Goal: Book appointment/travel/reservation

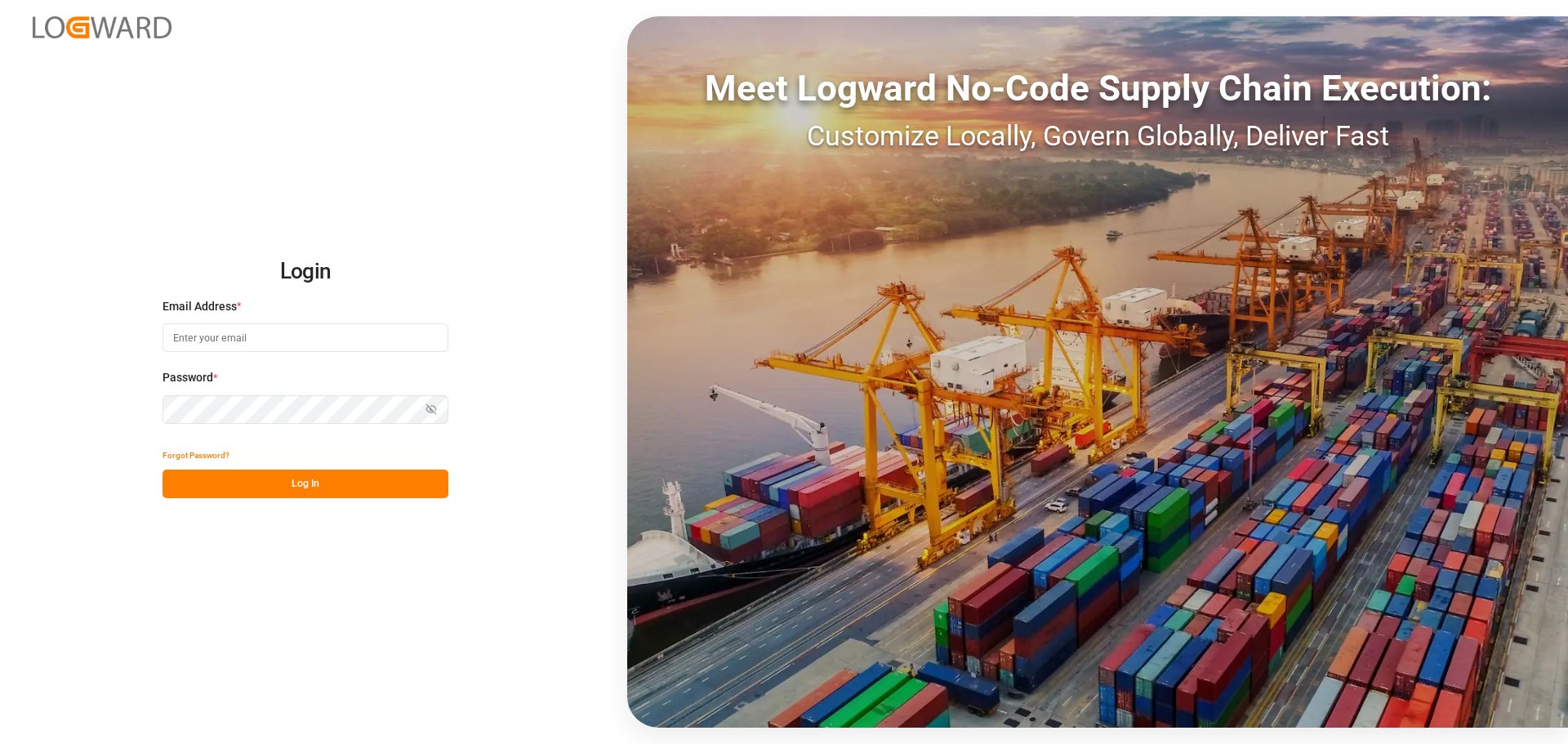
click at [239, 335] on input at bounding box center [306, 338] width 286 height 29
paste input "[EMAIL_ADDRESS][DOMAIN_NAME]"
type input "[EMAIL_ADDRESS][DOMAIN_NAME]"
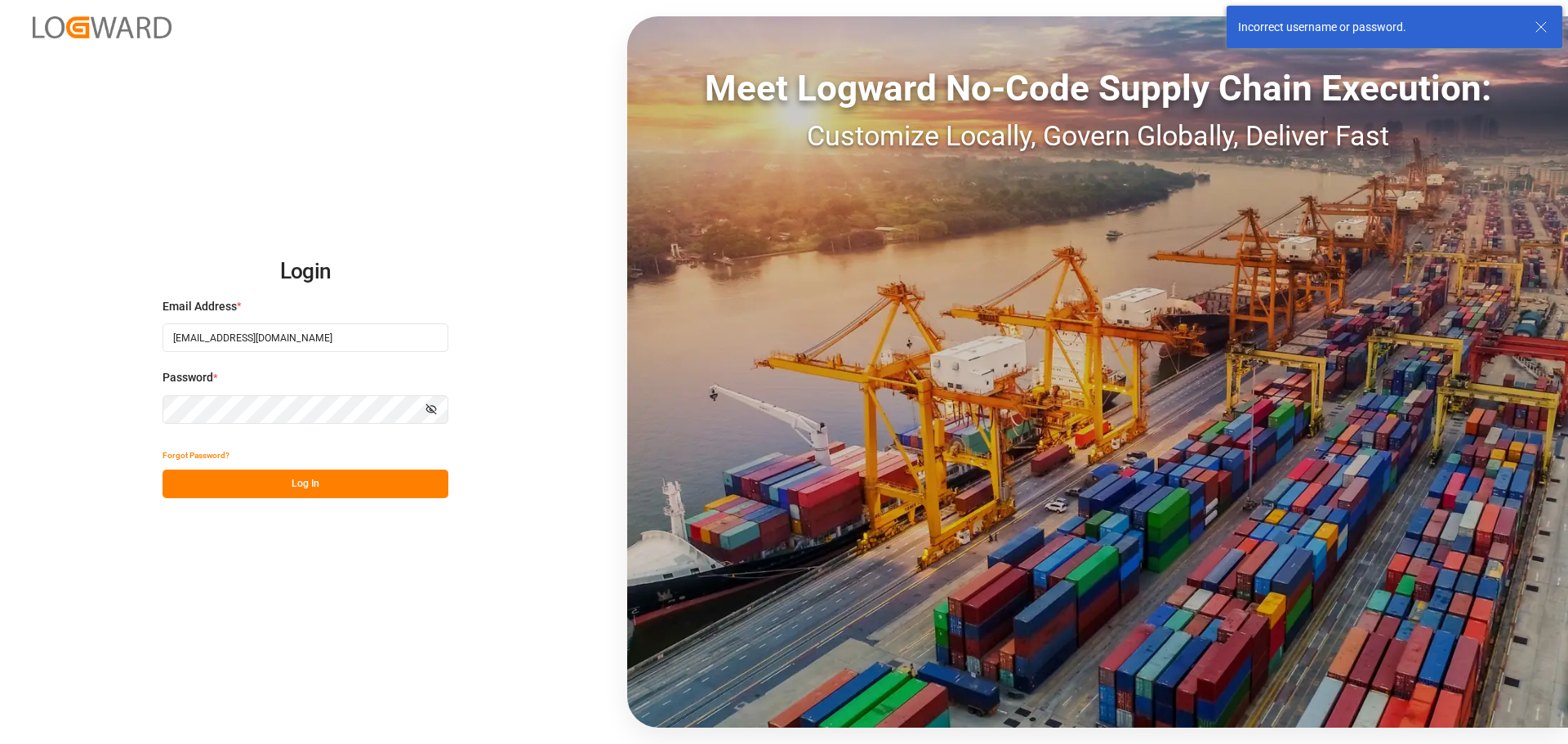
click at [430, 407] on icon "button" at bounding box center [431, 409] width 12 height 12
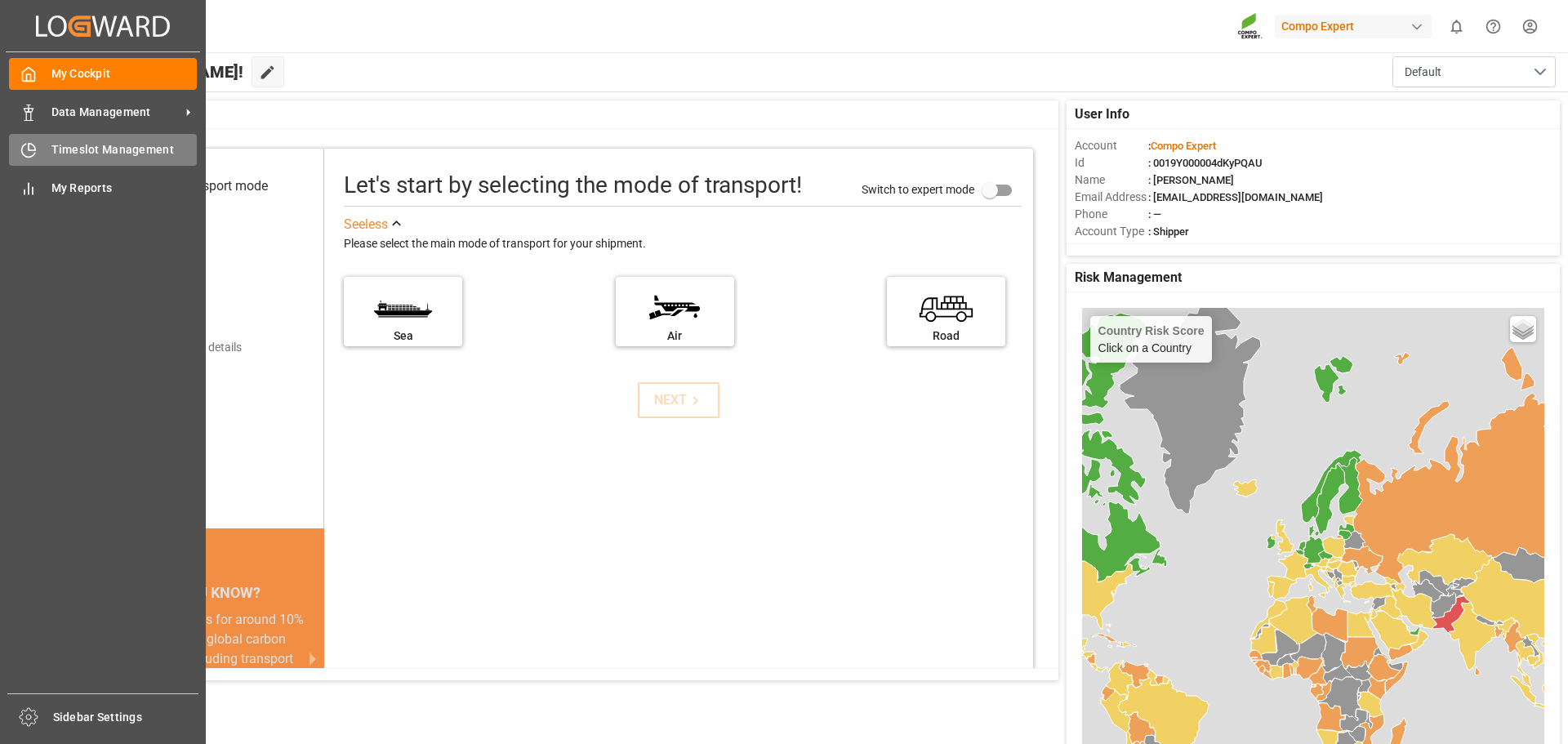
click at [34, 148] on icon at bounding box center [28, 150] width 16 height 16
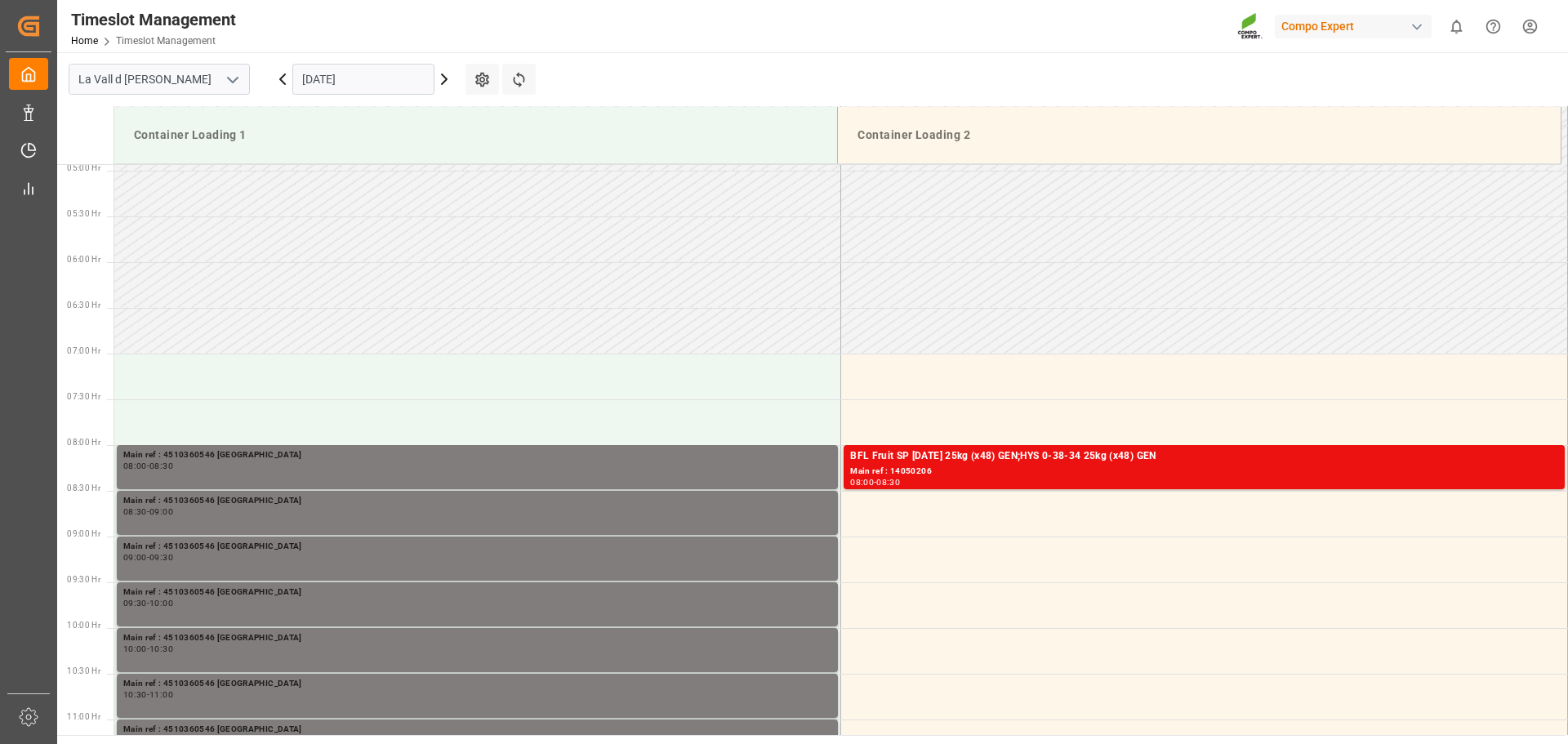
scroll to position [722, 0]
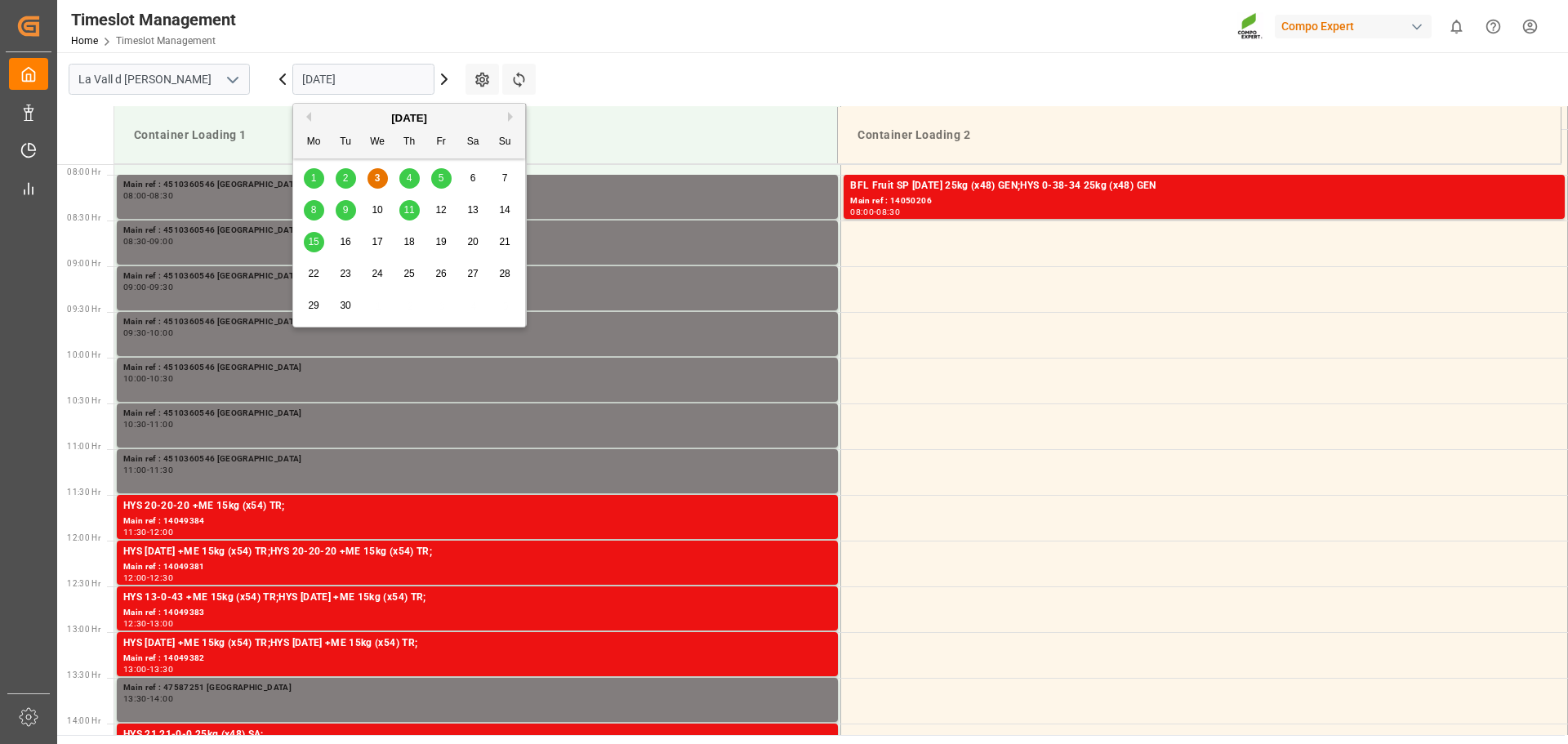
click at [331, 74] on input "[DATE]" at bounding box center [363, 79] width 142 height 31
click at [405, 178] on div "4" at bounding box center [409, 179] width 20 height 19
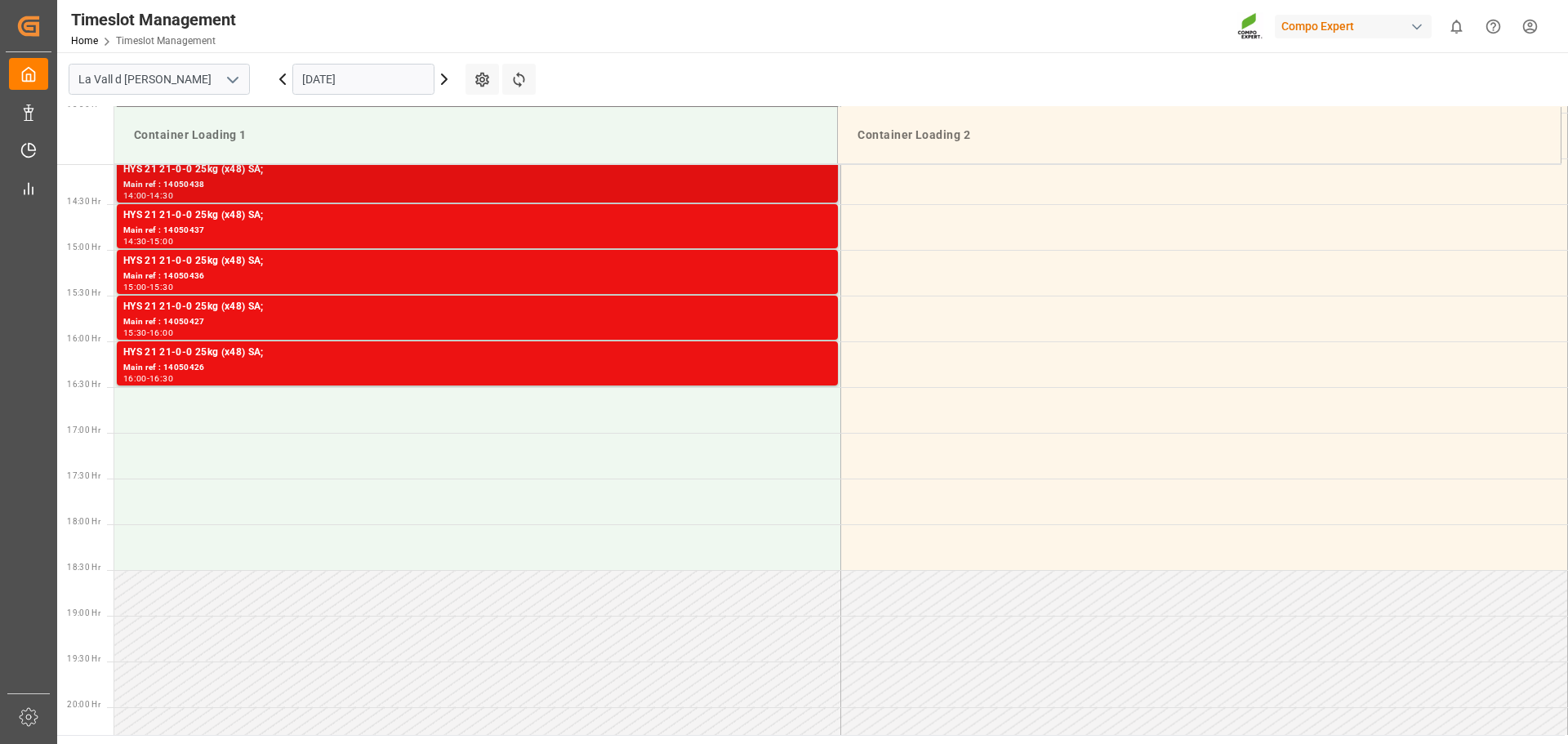
scroll to position [1294, 0]
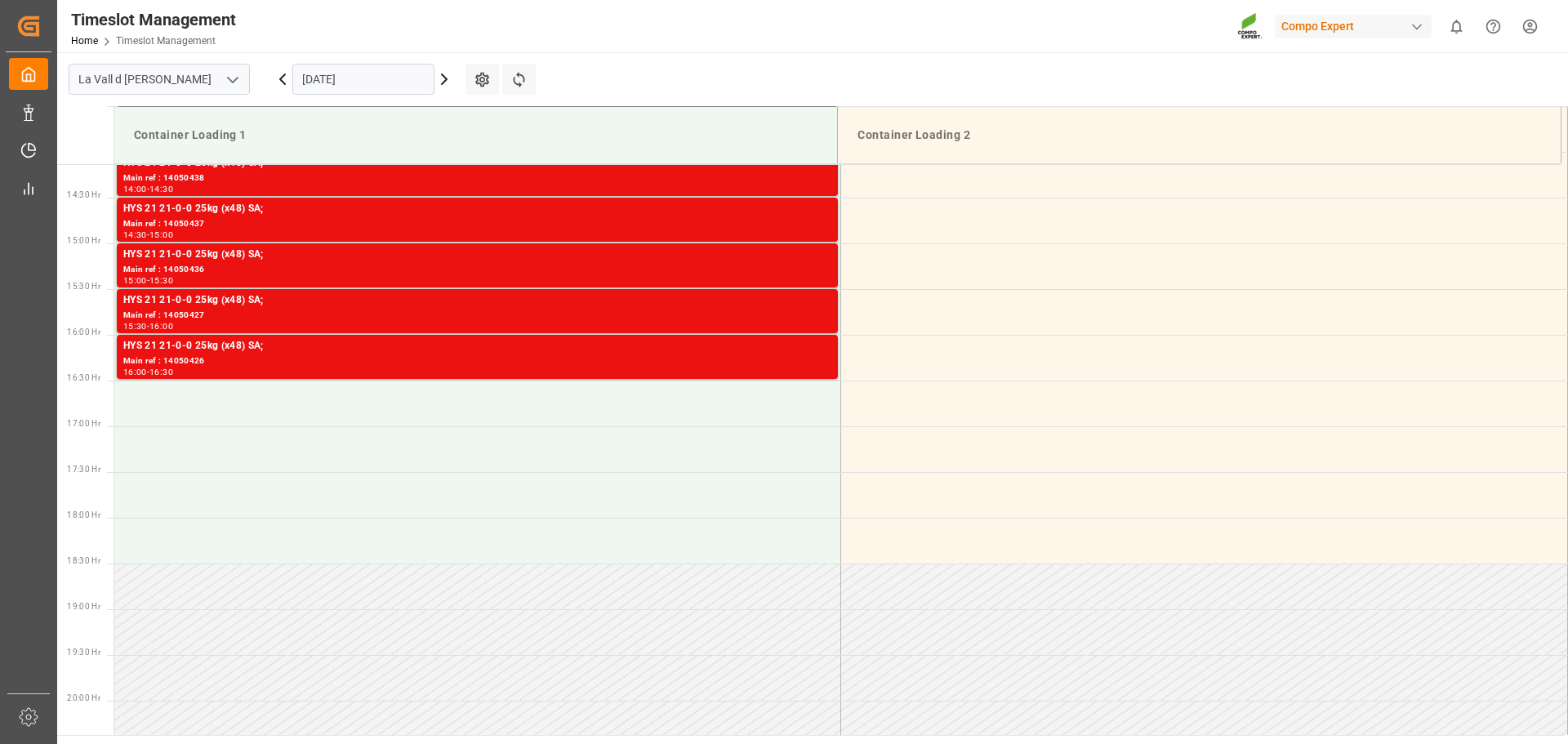
click at [332, 77] on input "04.09.2025" at bounding box center [363, 79] width 142 height 31
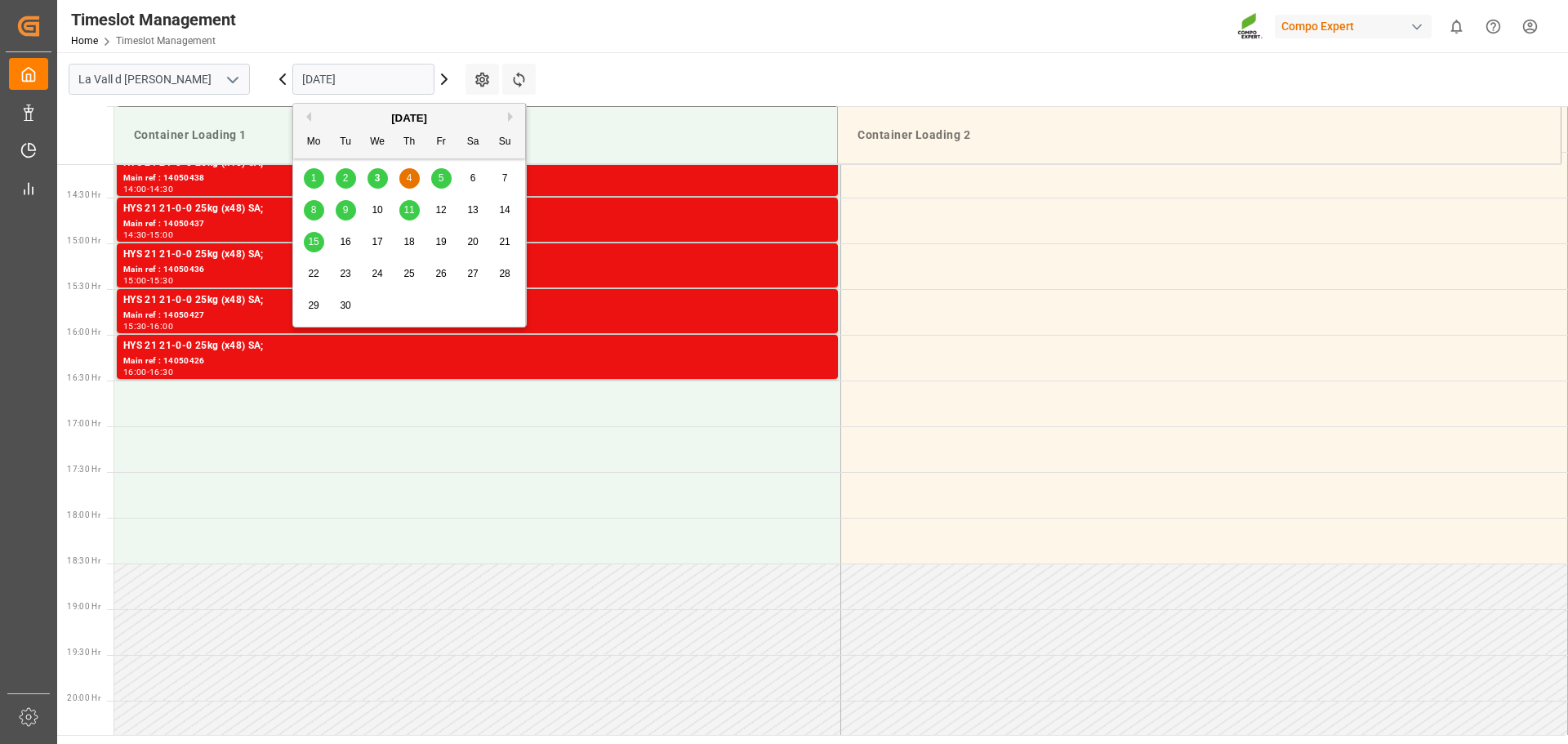
click at [442, 177] on span "5" at bounding box center [441, 178] width 6 height 12
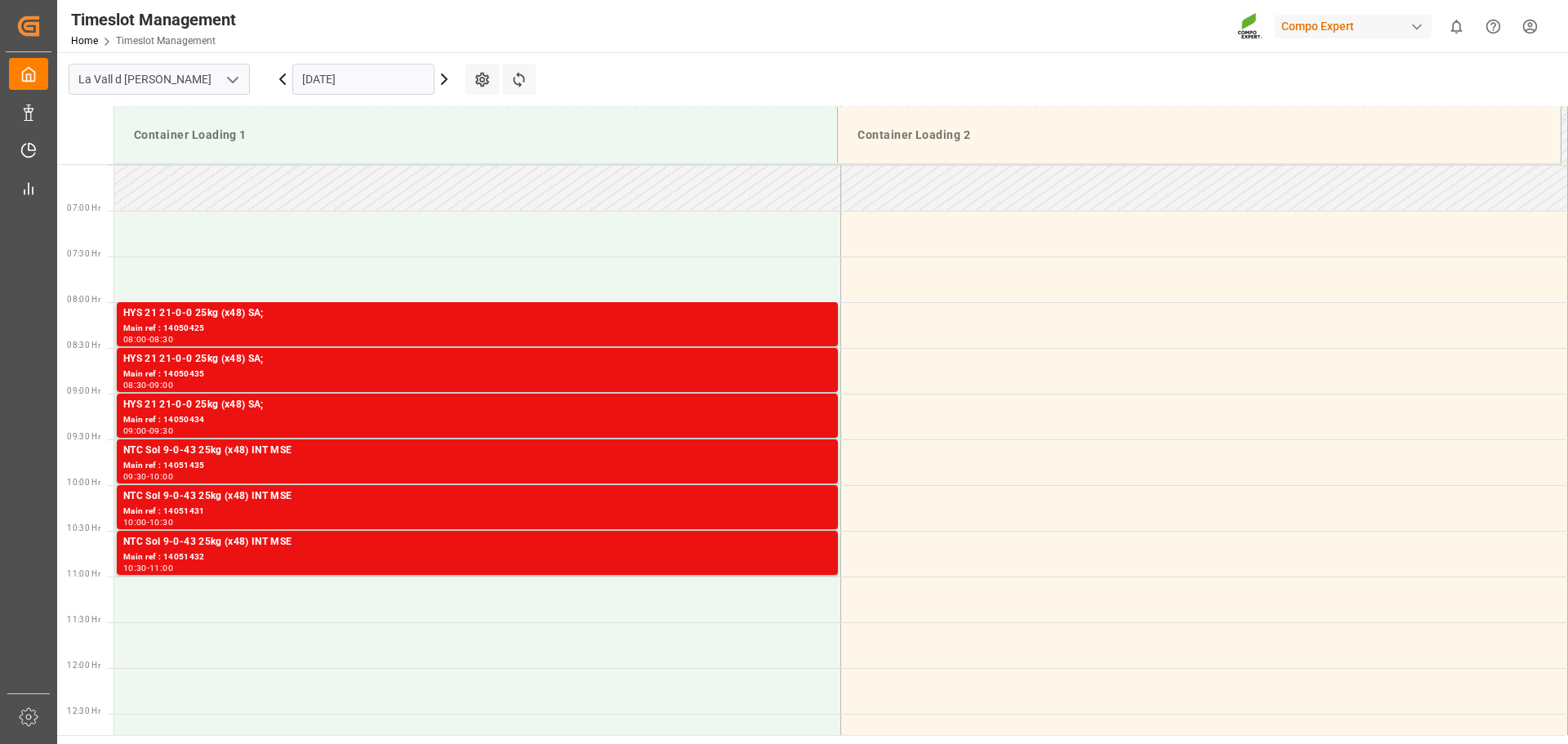
scroll to position [722, 0]
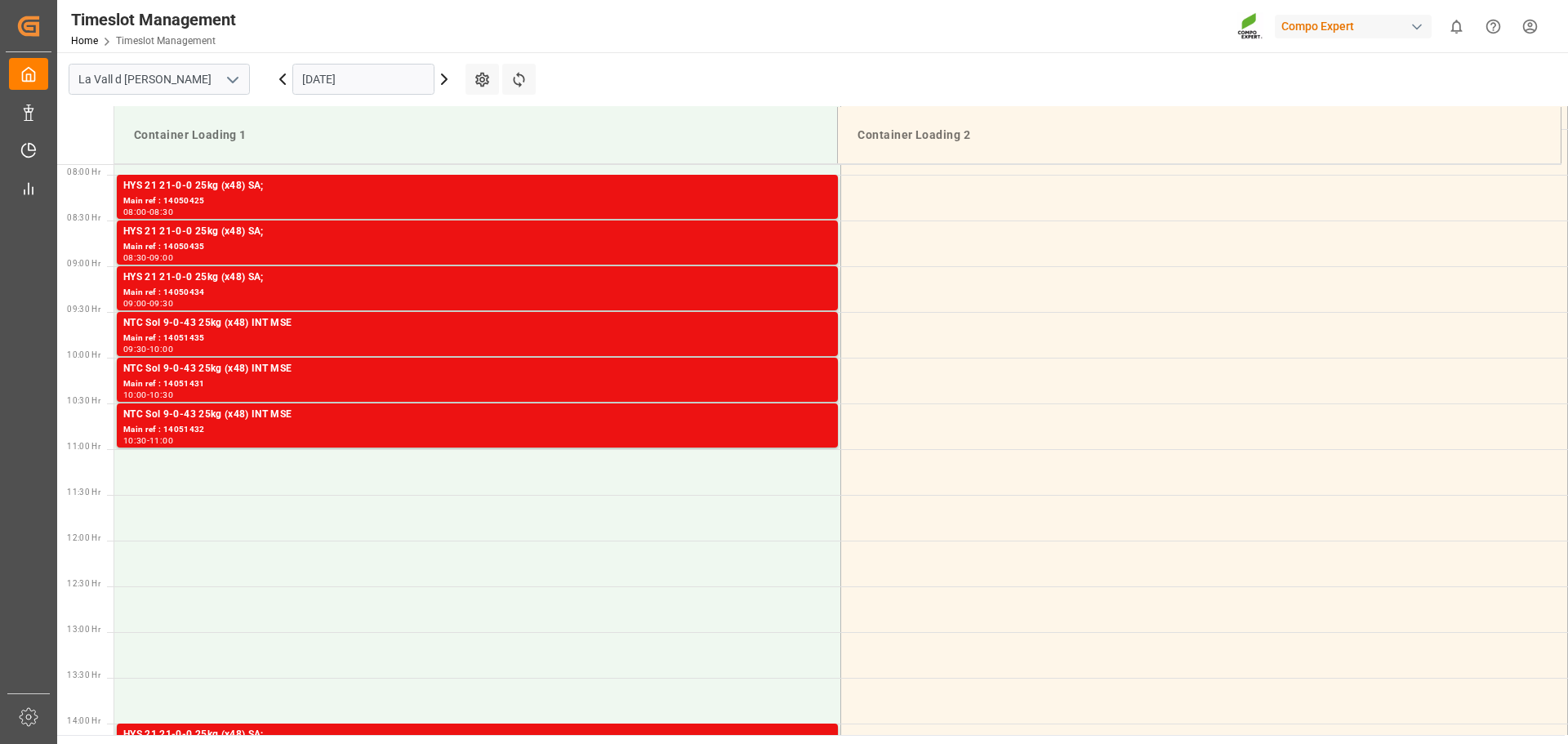
click at [351, 78] on input "05.09.2025" at bounding box center [363, 79] width 142 height 31
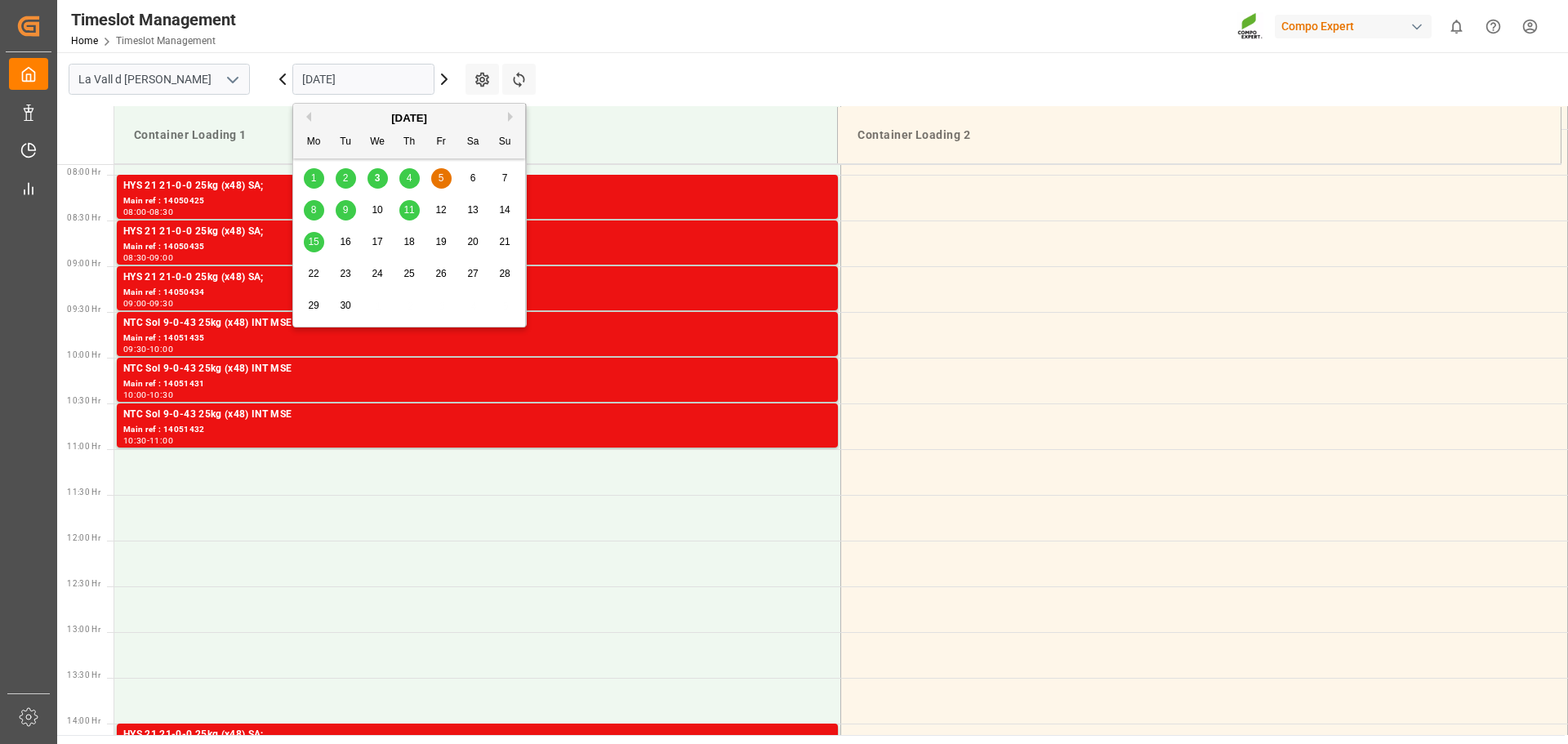
click at [405, 165] on div "1 2 3 4 5 6 7" at bounding box center [409, 178] width 223 height 32
click at [408, 178] on span "4" at bounding box center [410, 178] width 6 height 12
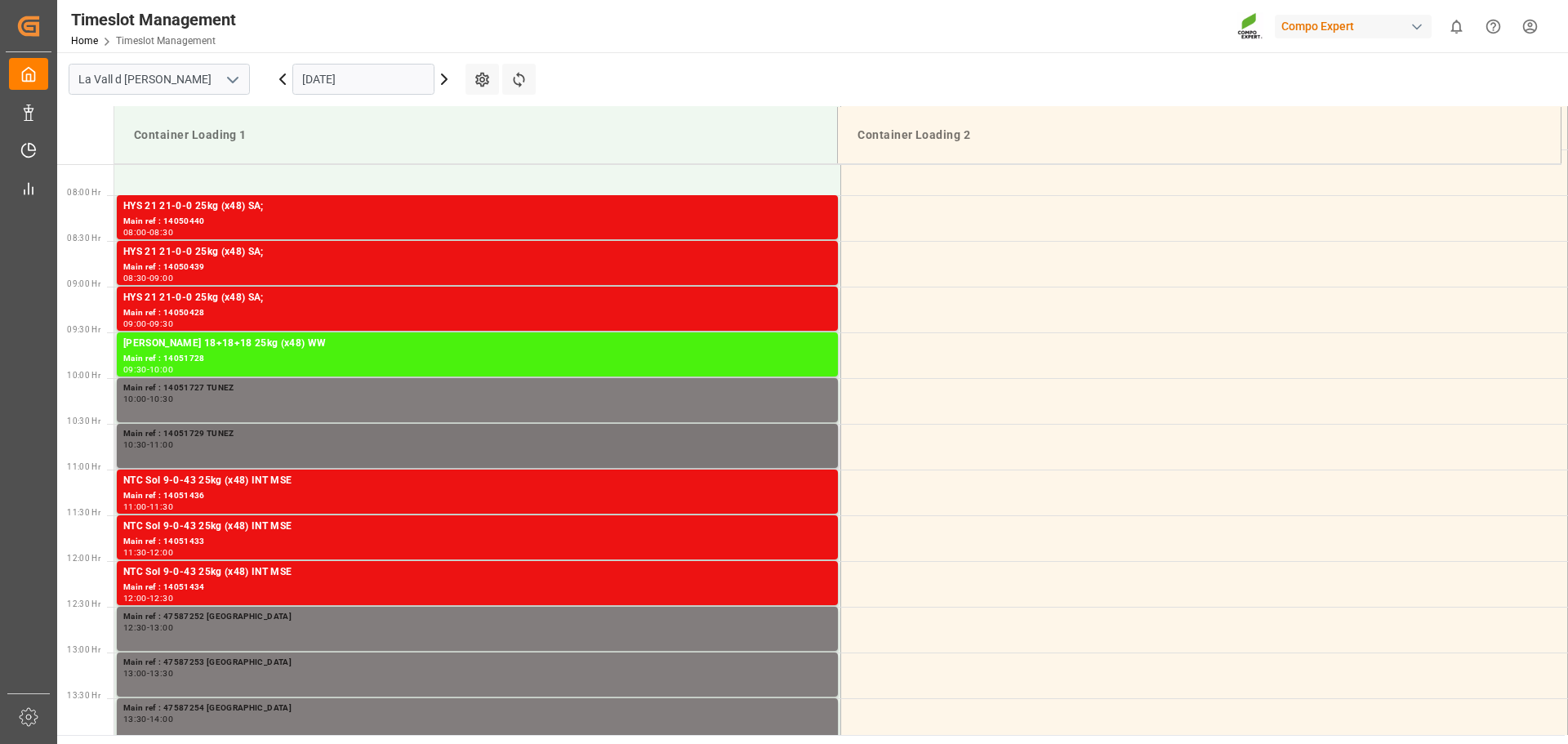
scroll to position [803, 0]
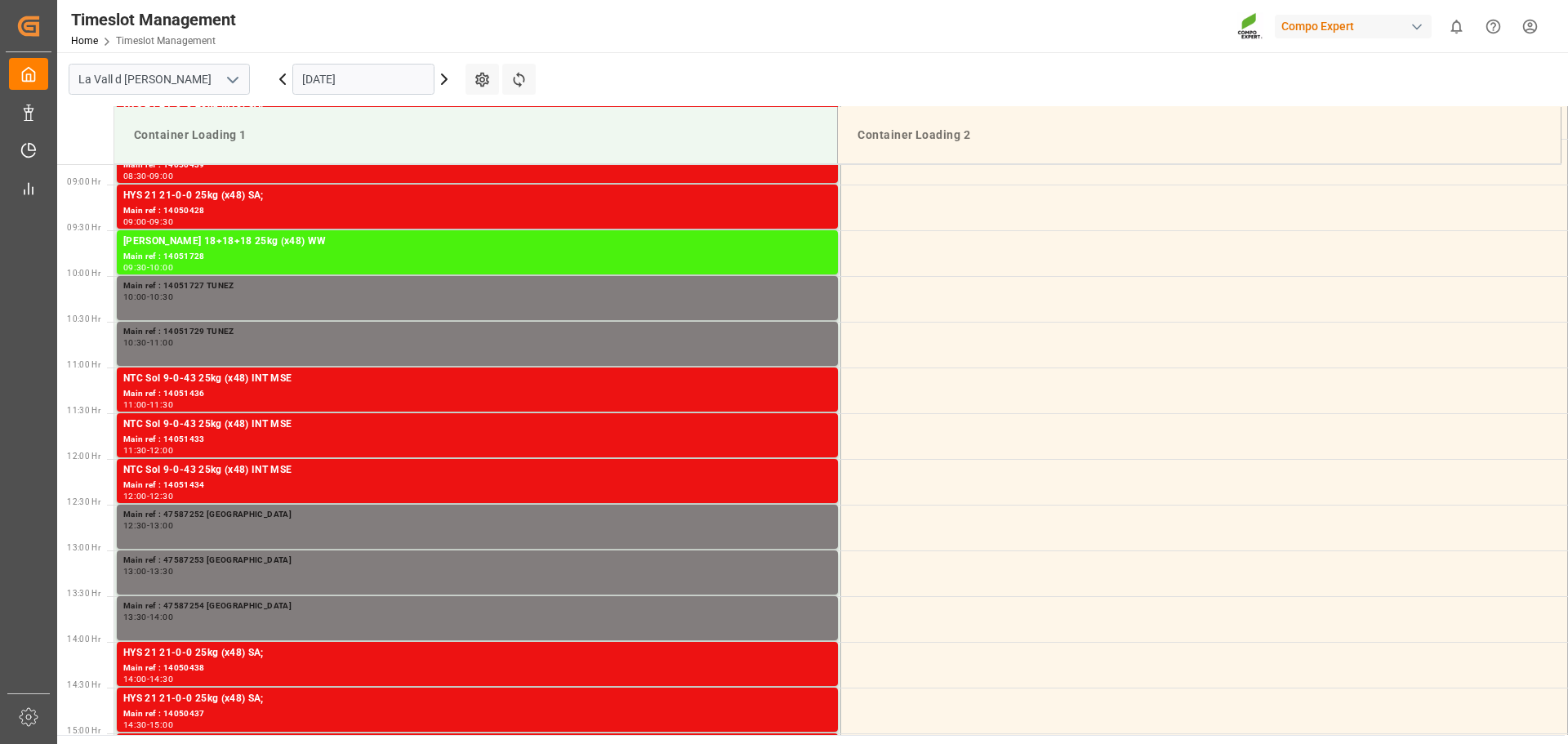
click at [399, 79] on input "04.09.2025" at bounding box center [363, 79] width 142 height 31
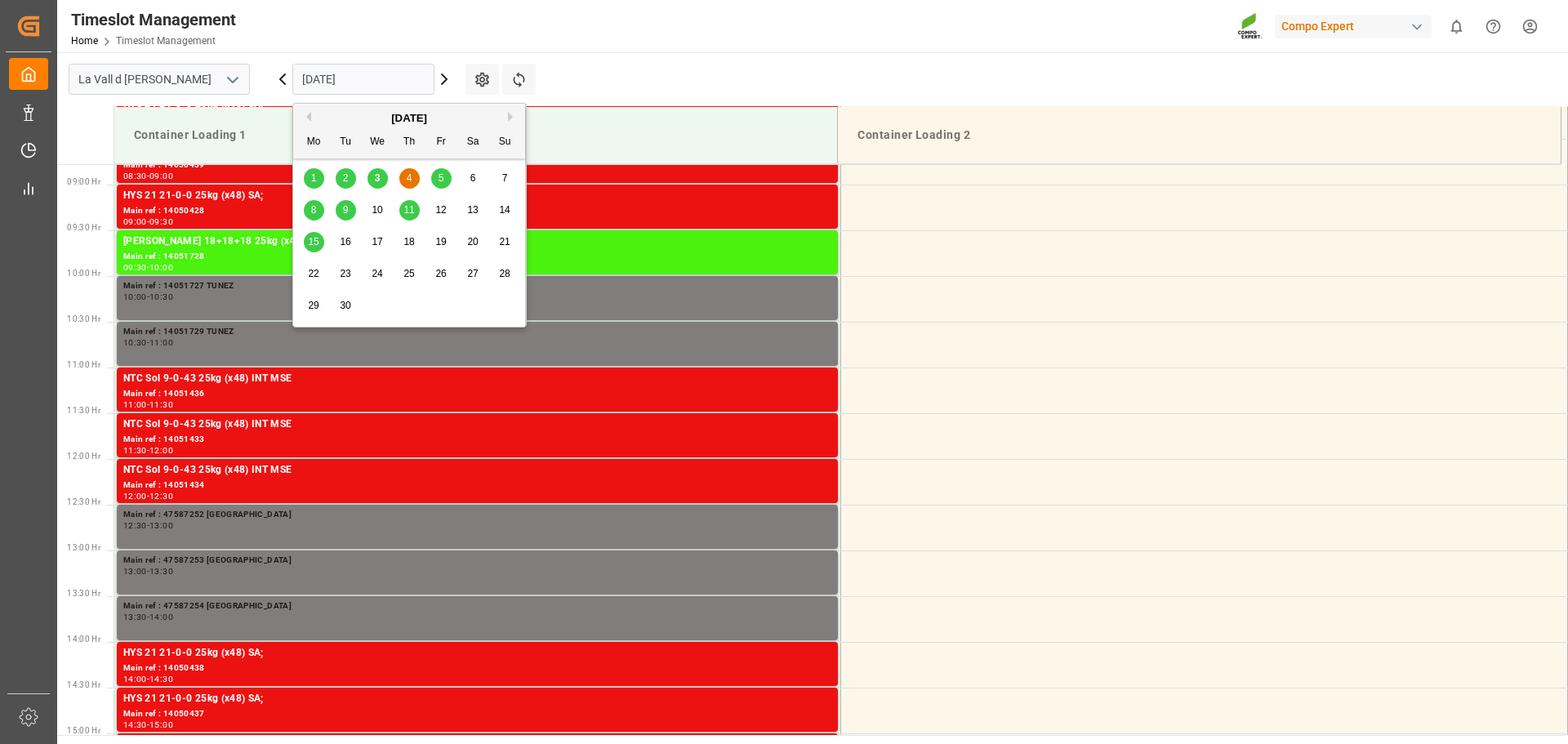
click at [445, 179] on div "5" at bounding box center [441, 179] width 20 height 19
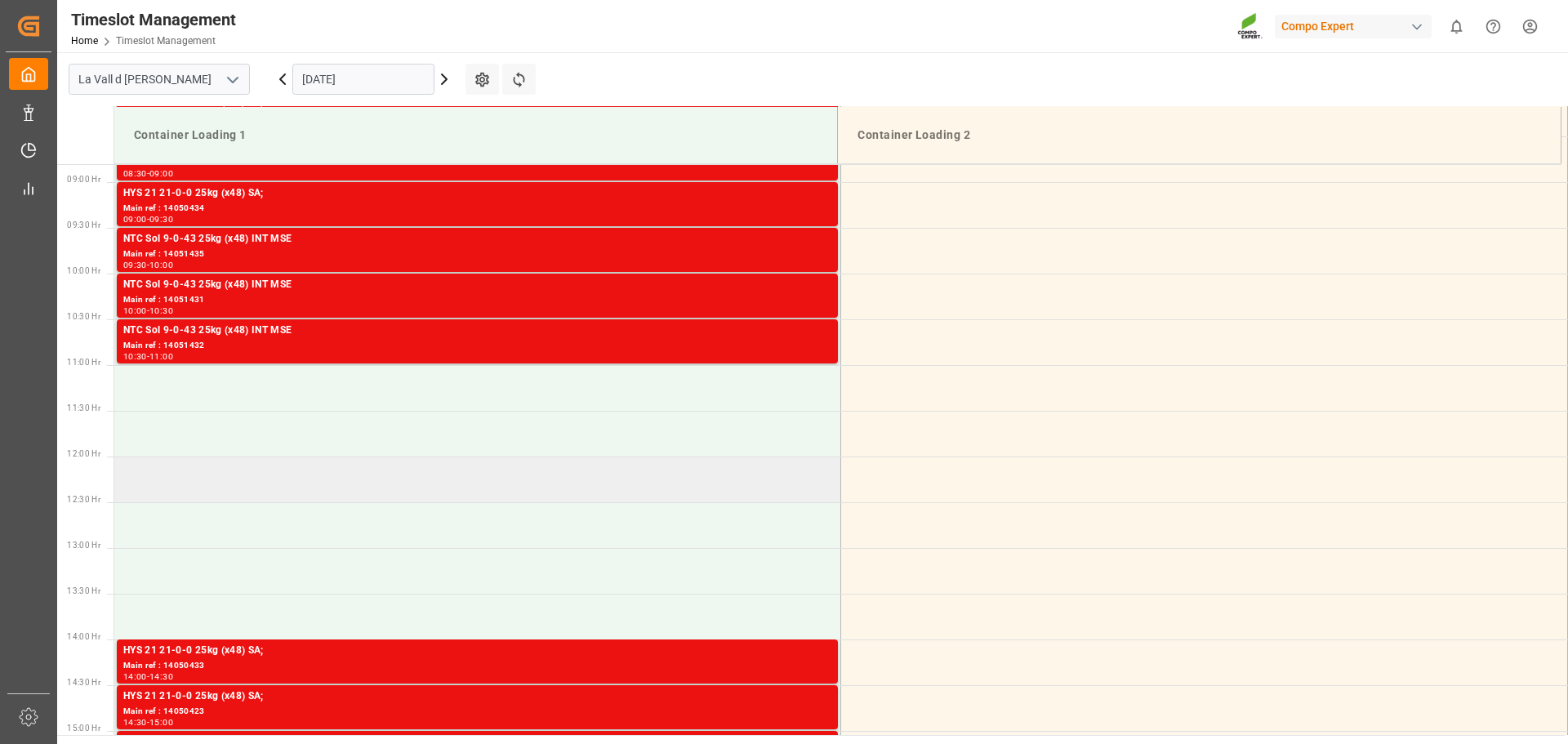
scroll to position [885, 0]
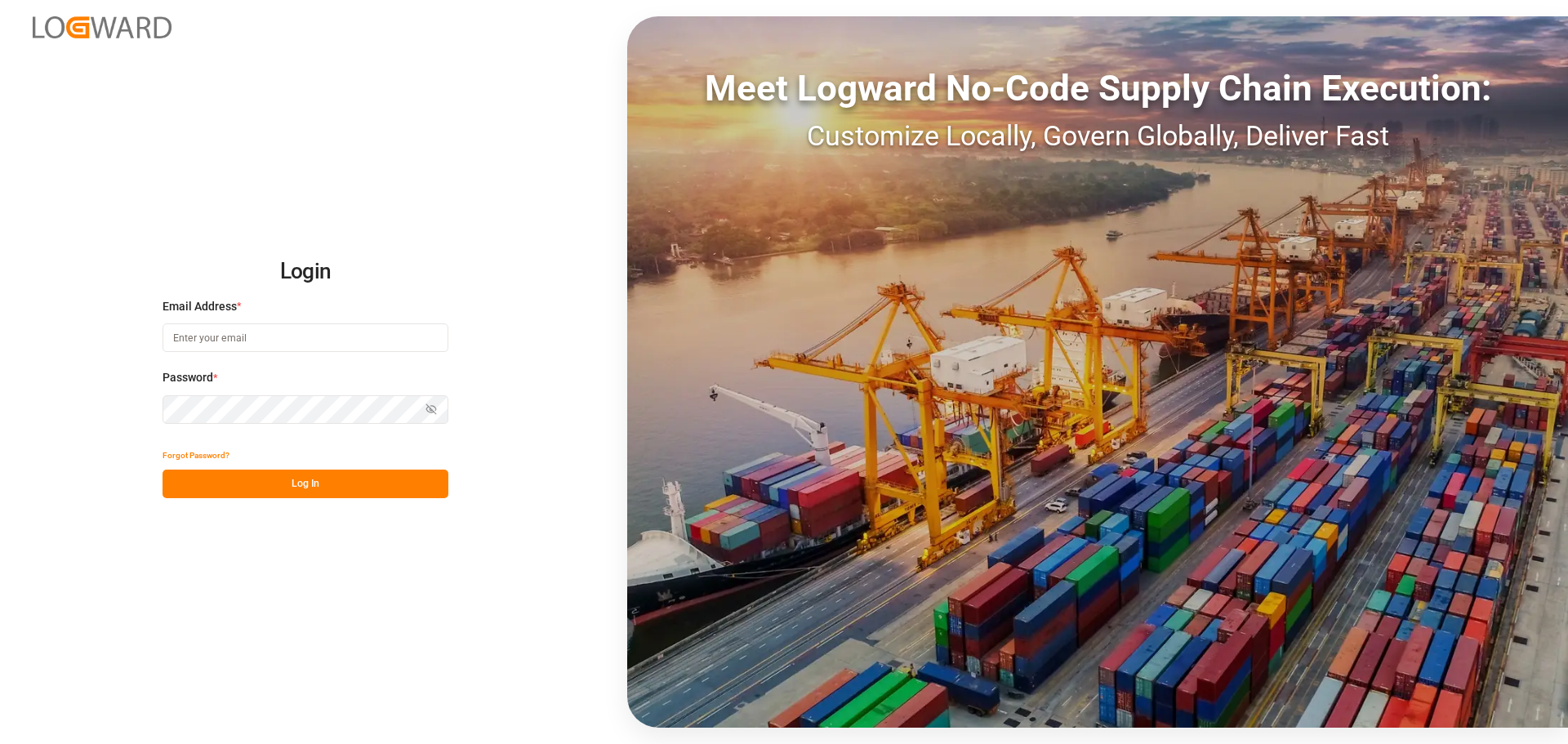
click at [238, 317] on div "Email Address *" at bounding box center [306, 334] width 286 height 72
drag, startPoint x: 243, startPoint y: 337, endPoint x: 251, endPoint y: 340, distance: 8.5
click at [243, 338] on input at bounding box center [306, 338] width 286 height 29
type input "P"
type input "[EMAIL_ADDRESS][DOMAIN_NAME]"
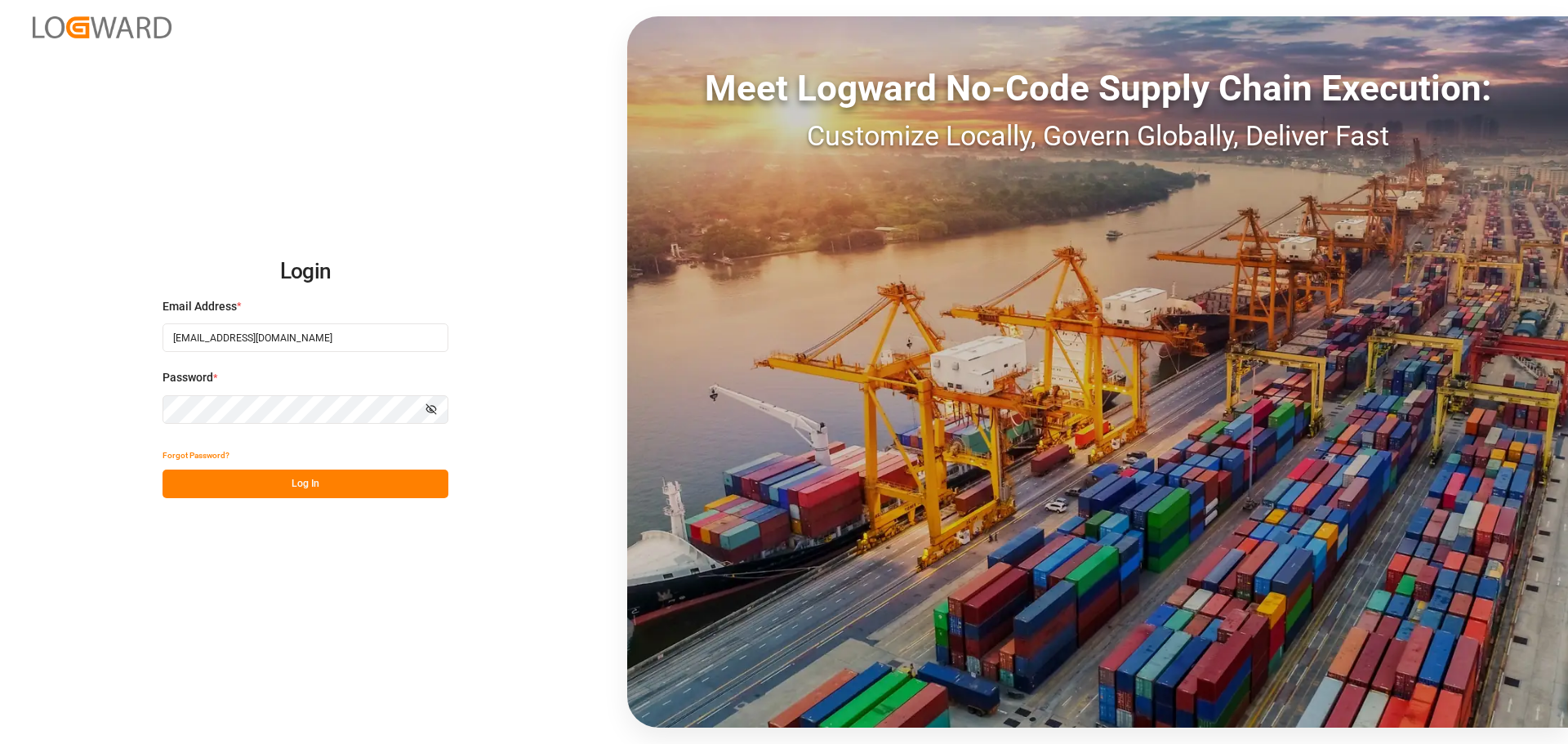
click at [440, 405] on button "Show password" at bounding box center [430, 410] width 34 height 29
drag, startPoint x: 335, startPoint y: 336, endPoint x: -18, endPoint y: 336, distance: 353.0
click at [0, 336] on html "Login Email Address * [EMAIL_ADDRESS][DOMAIN_NAME] Password * Hide password For…" at bounding box center [784, 372] width 1568 height 744
click at [251, 492] on button "Log In" at bounding box center [306, 485] width 286 height 29
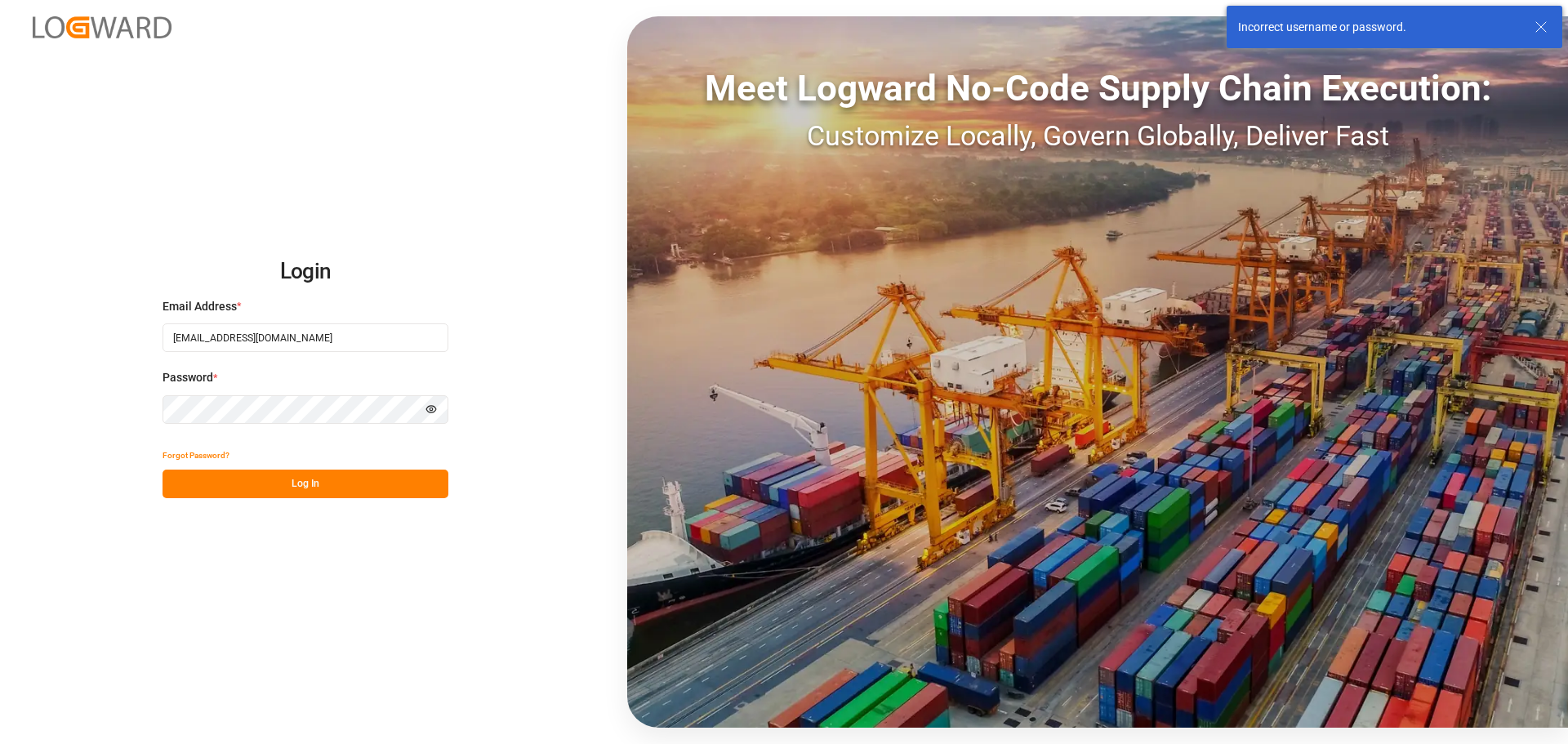
click at [255, 475] on button "Log In" at bounding box center [306, 485] width 286 height 29
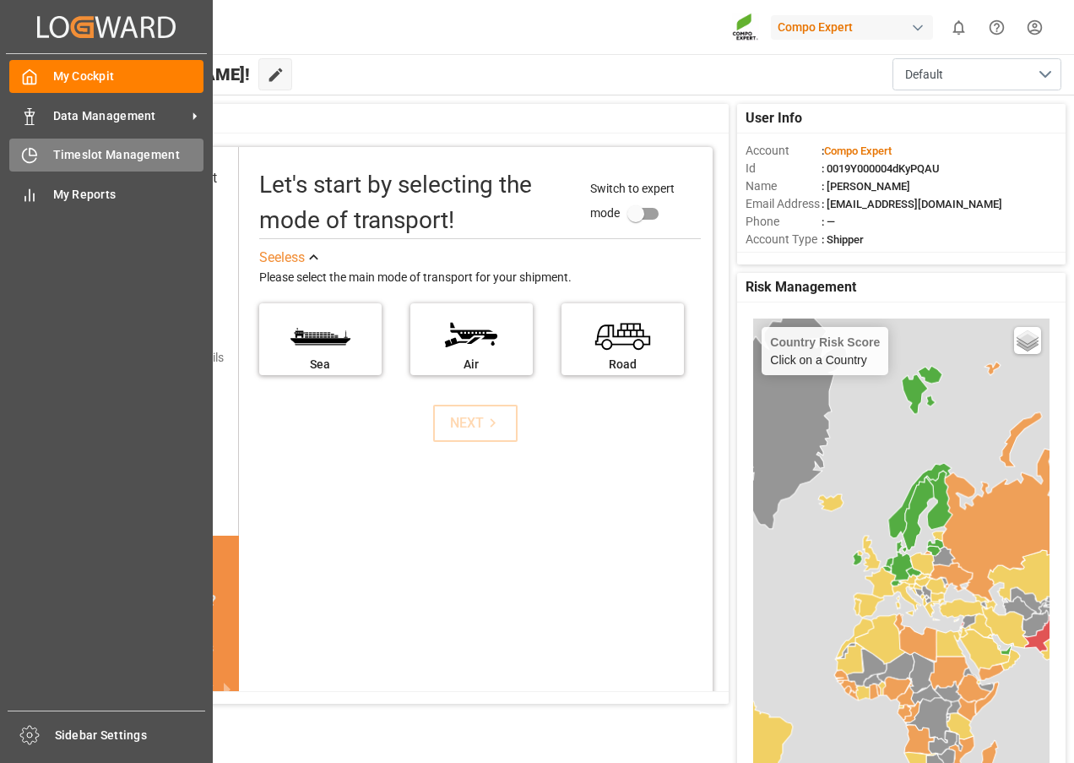
click at [23, 157] on icon at bounding box center [30, 156] width 14 height 14
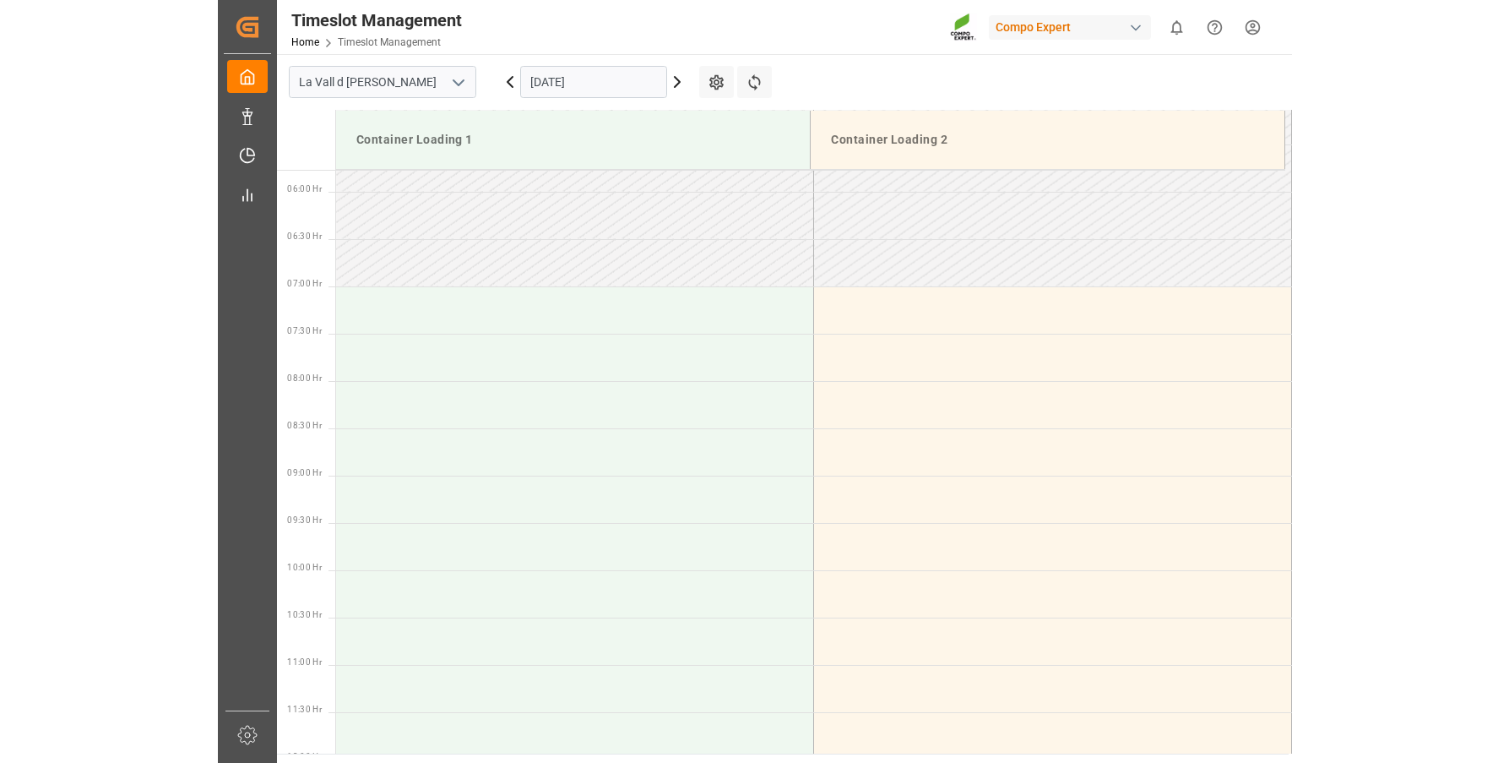
scroll to position [746, 0]
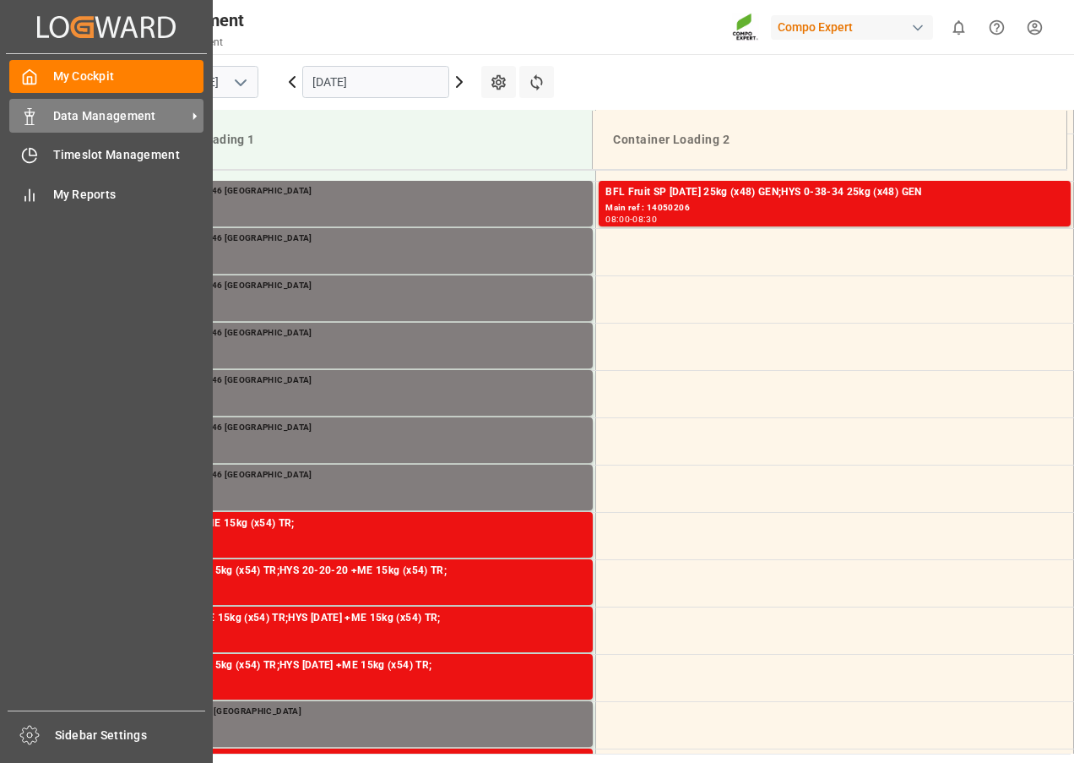
click at [35, 113] on icon at bounding box center [29, 116] width 17 height 17
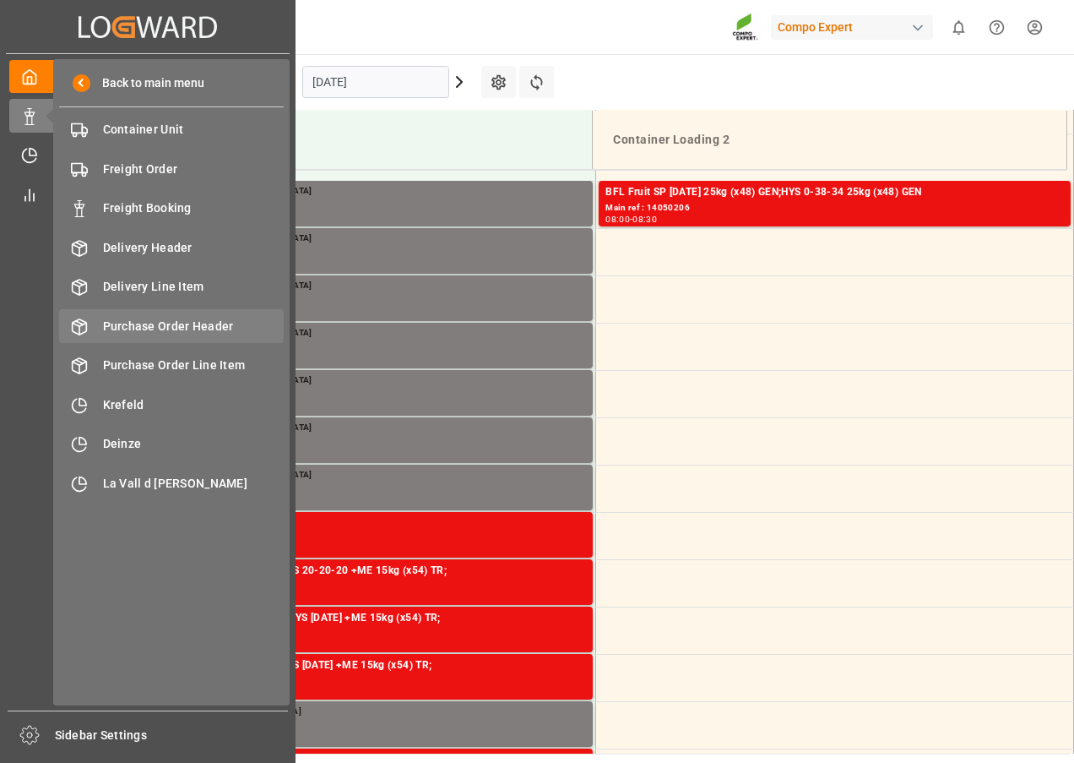
click at [176, 323] on span "Purchase Order Header" at bounding box center [194, 327] width 182 height 18
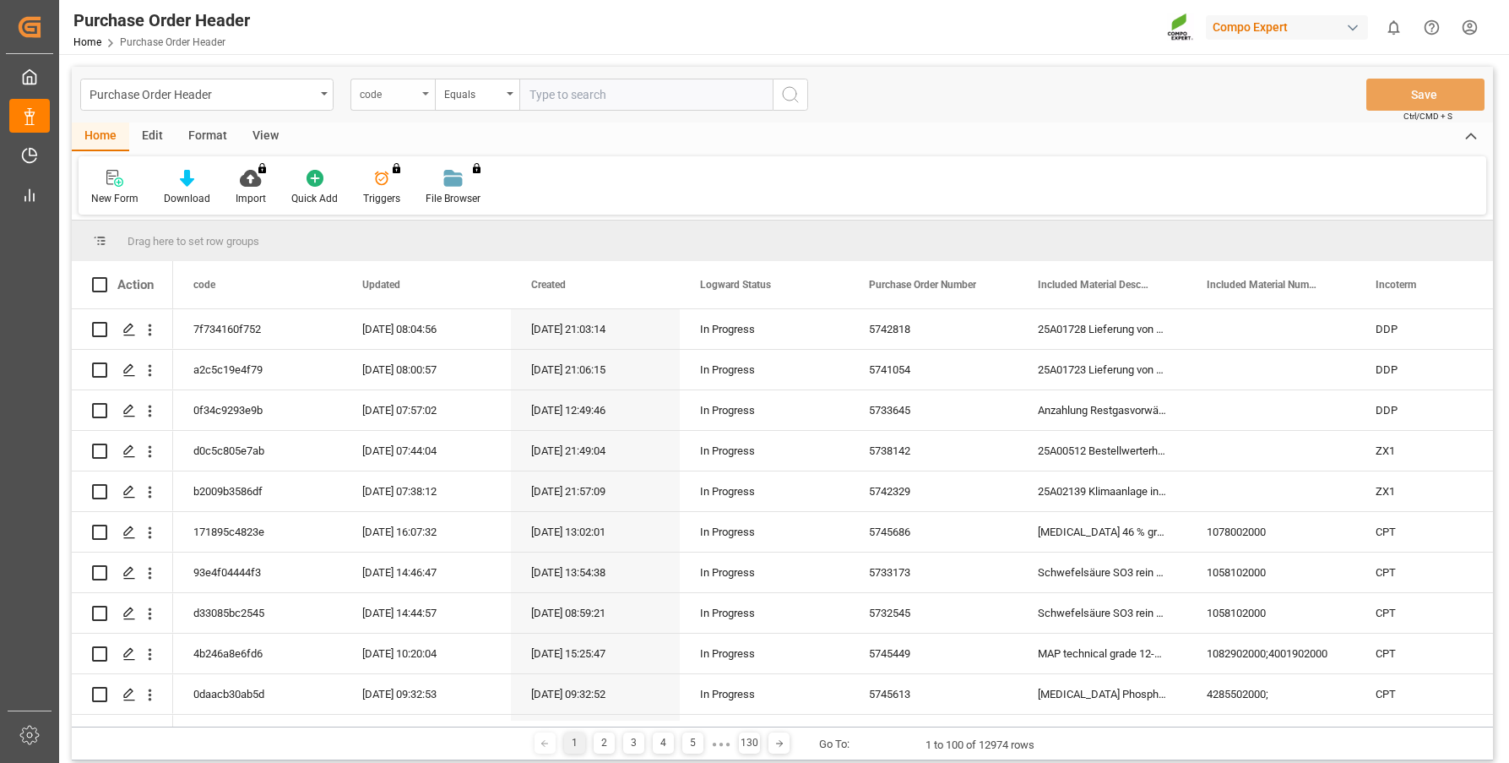
click at [406, 95] on div "code" at bounding box center [388, 92] width 57 height 19
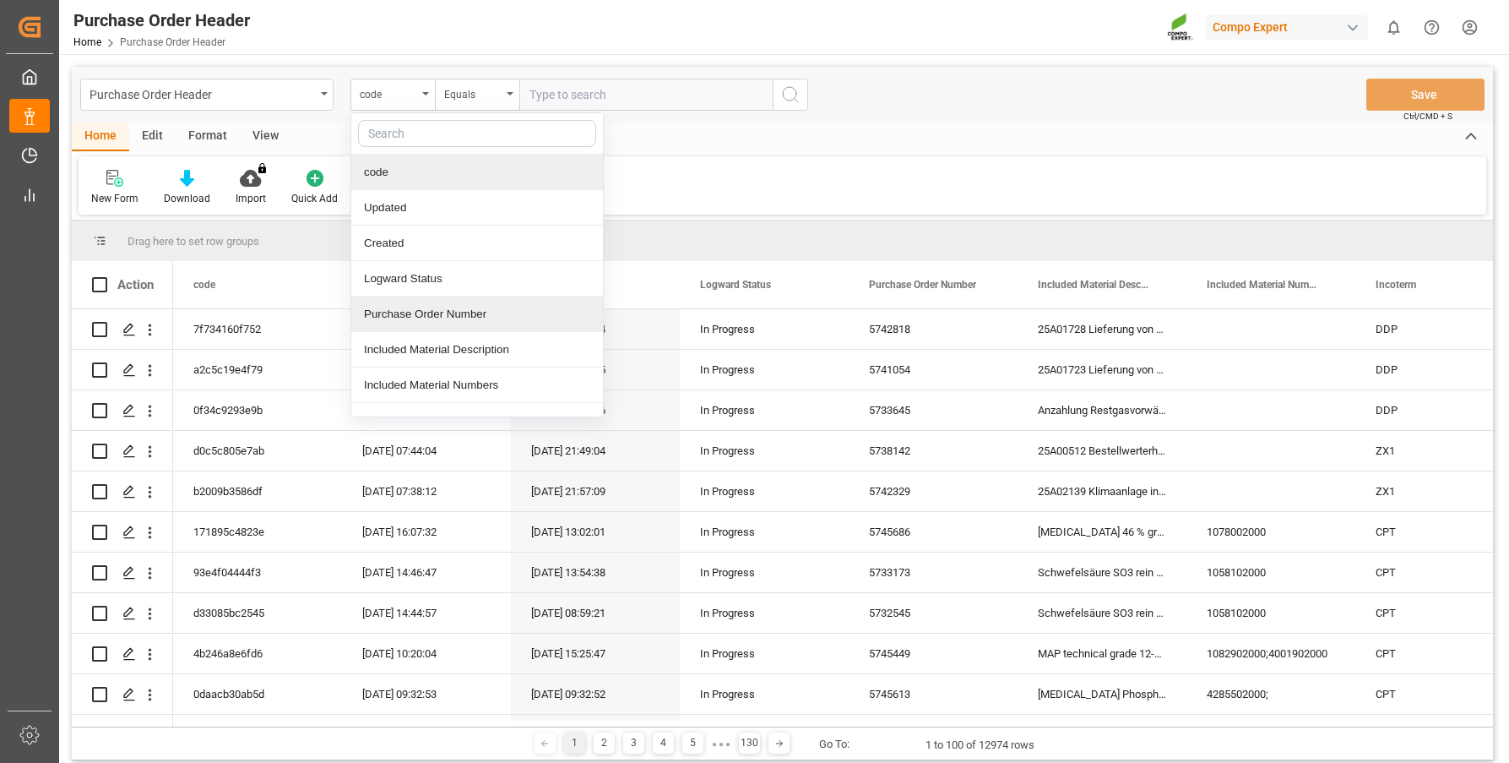
click at [416, 313] on div "Purchase Order Number" at bounding box center [477, 313] width 252 height 35
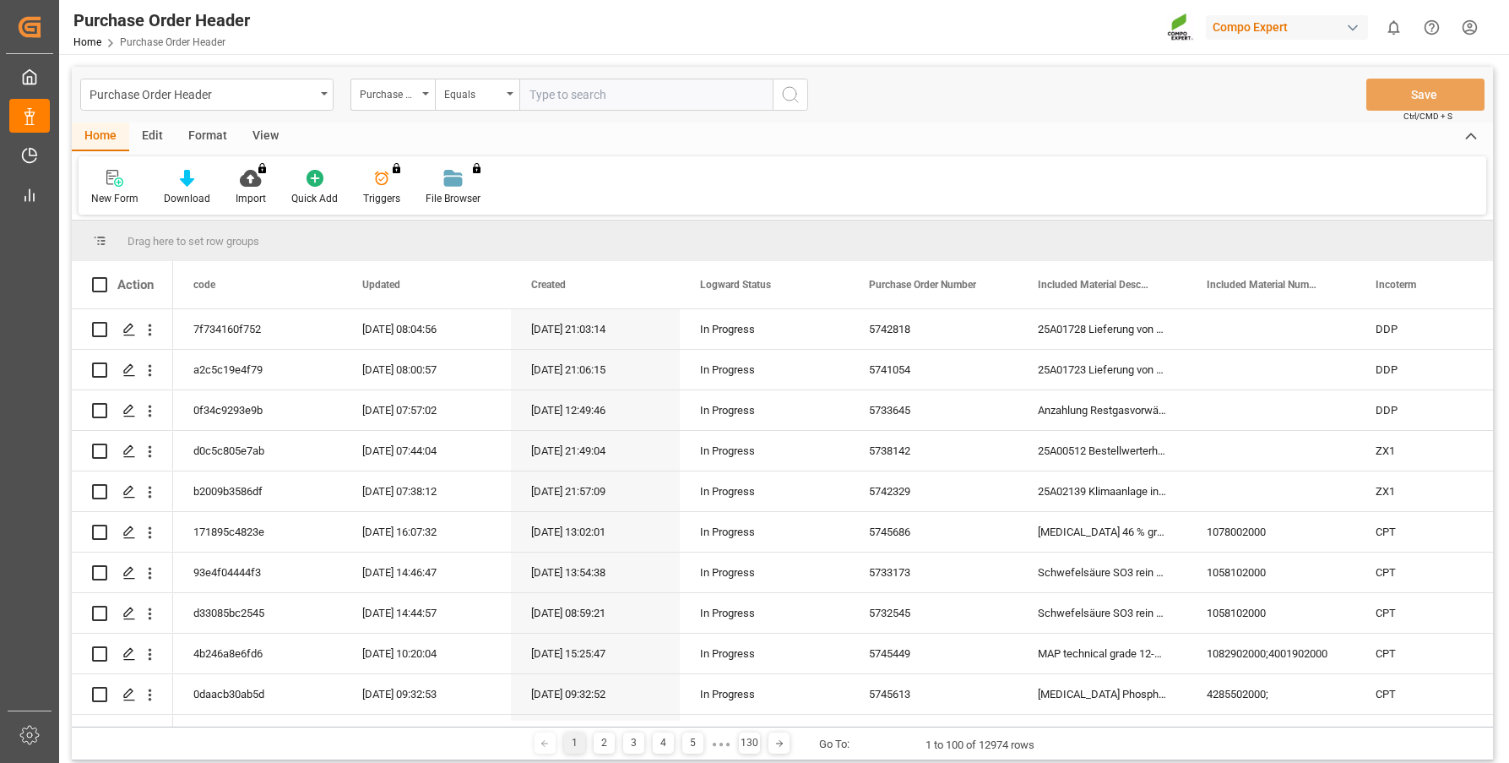
click at [616, 98] on input "text" at bounding box center [645, 95] width 253 height 32
paste input "5741540"
type input "5741540"
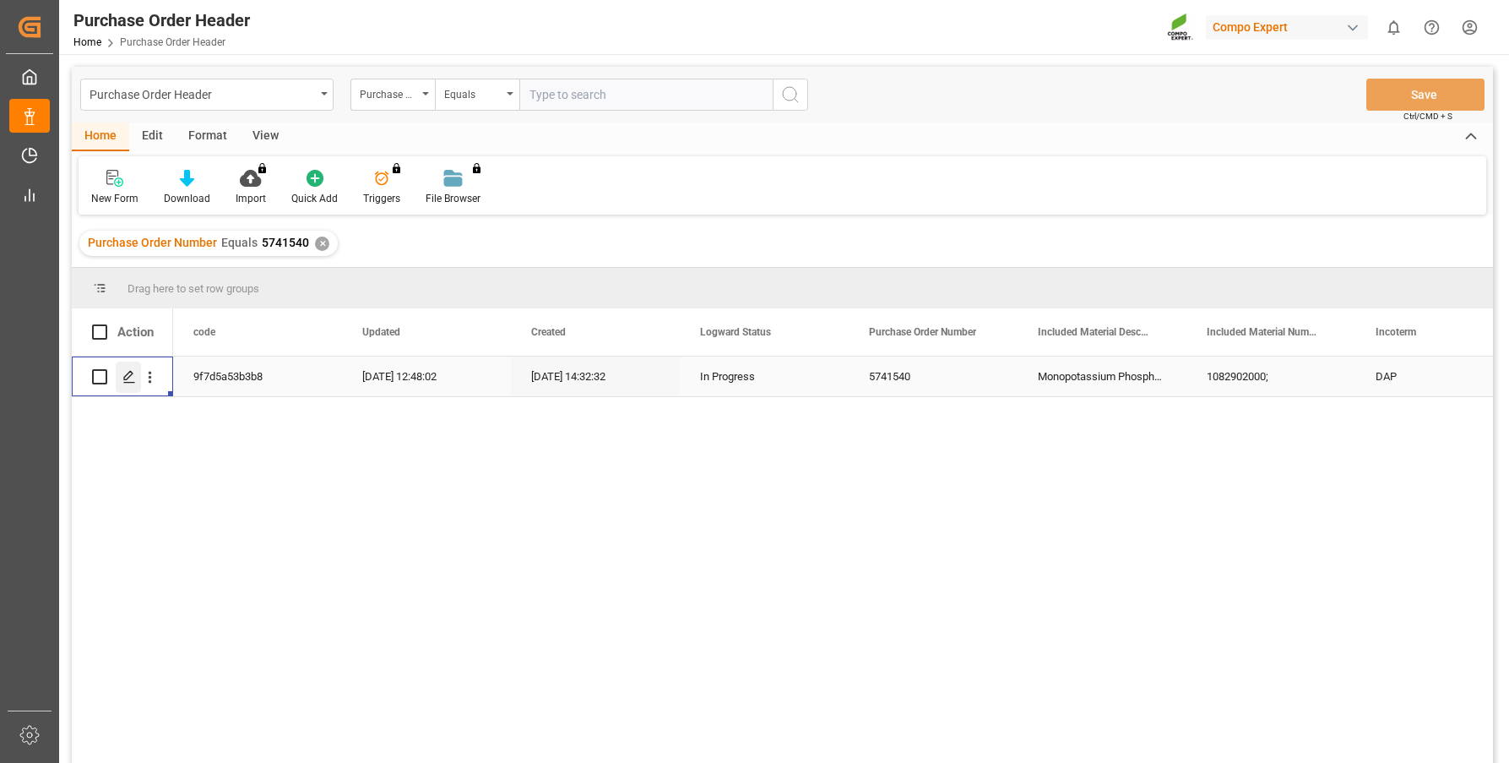
click at [128, 375] on icon "Press SPACE to select this row." at bounding box center [129, 377] width 14 height 14
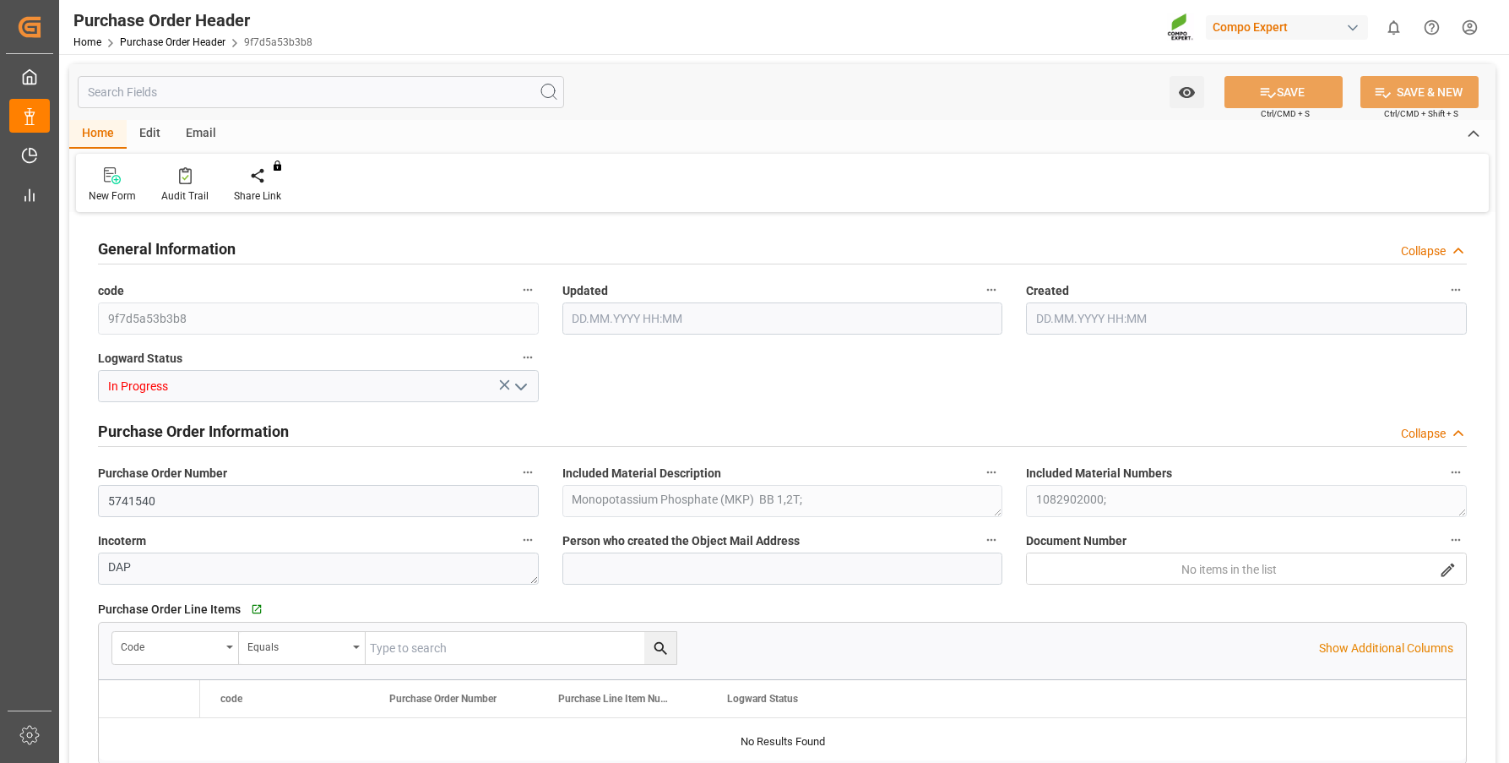
type input "240000"
type input "0"
type input "09.05.2025 10:48"
type input "17.04.2025 12:32"
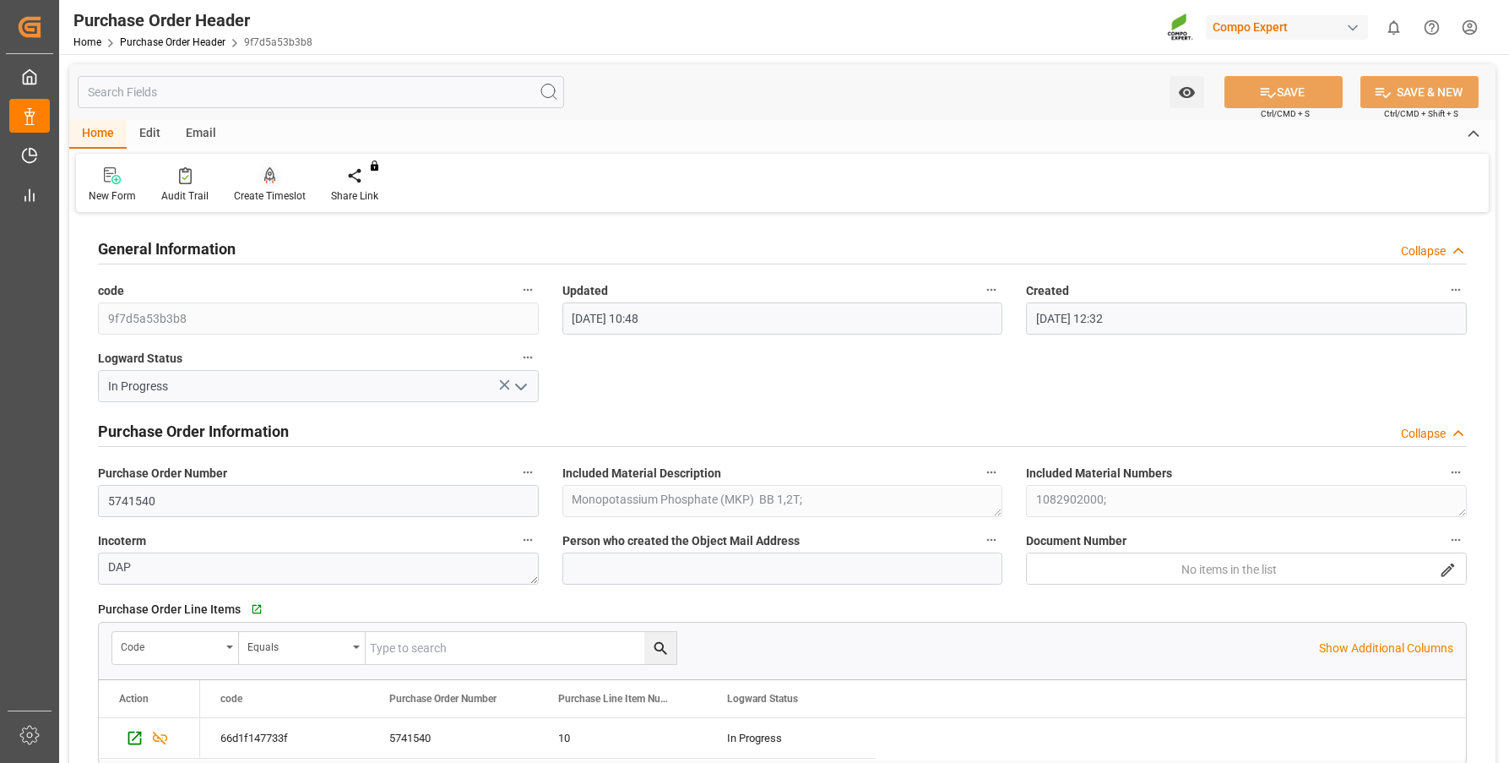
click at [264, 176] on icon at bounding box center [270, 175] width 12 height 17
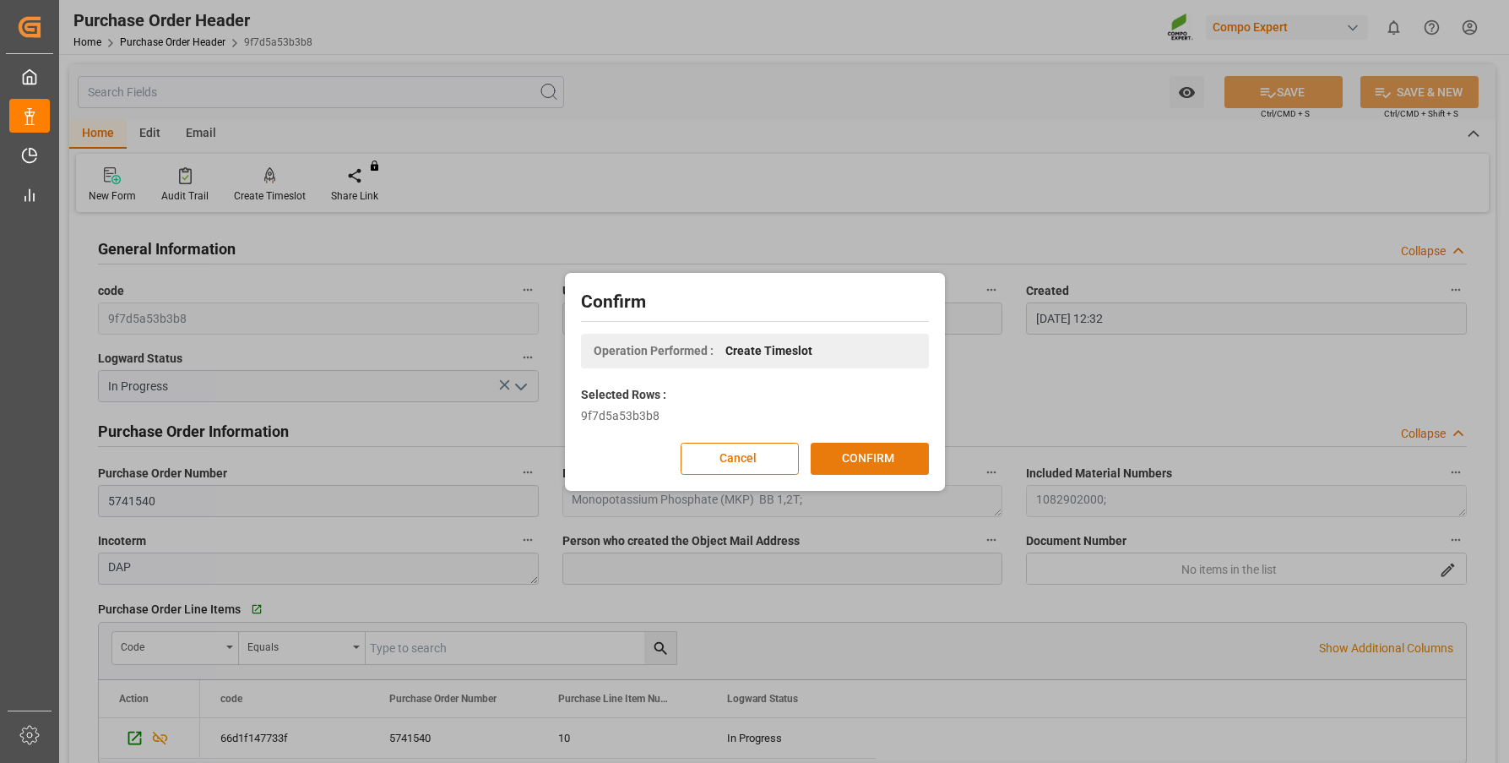
click at [867, 454] on button "CONFIRM" at bounding box center [870, 458] width 118 height 32
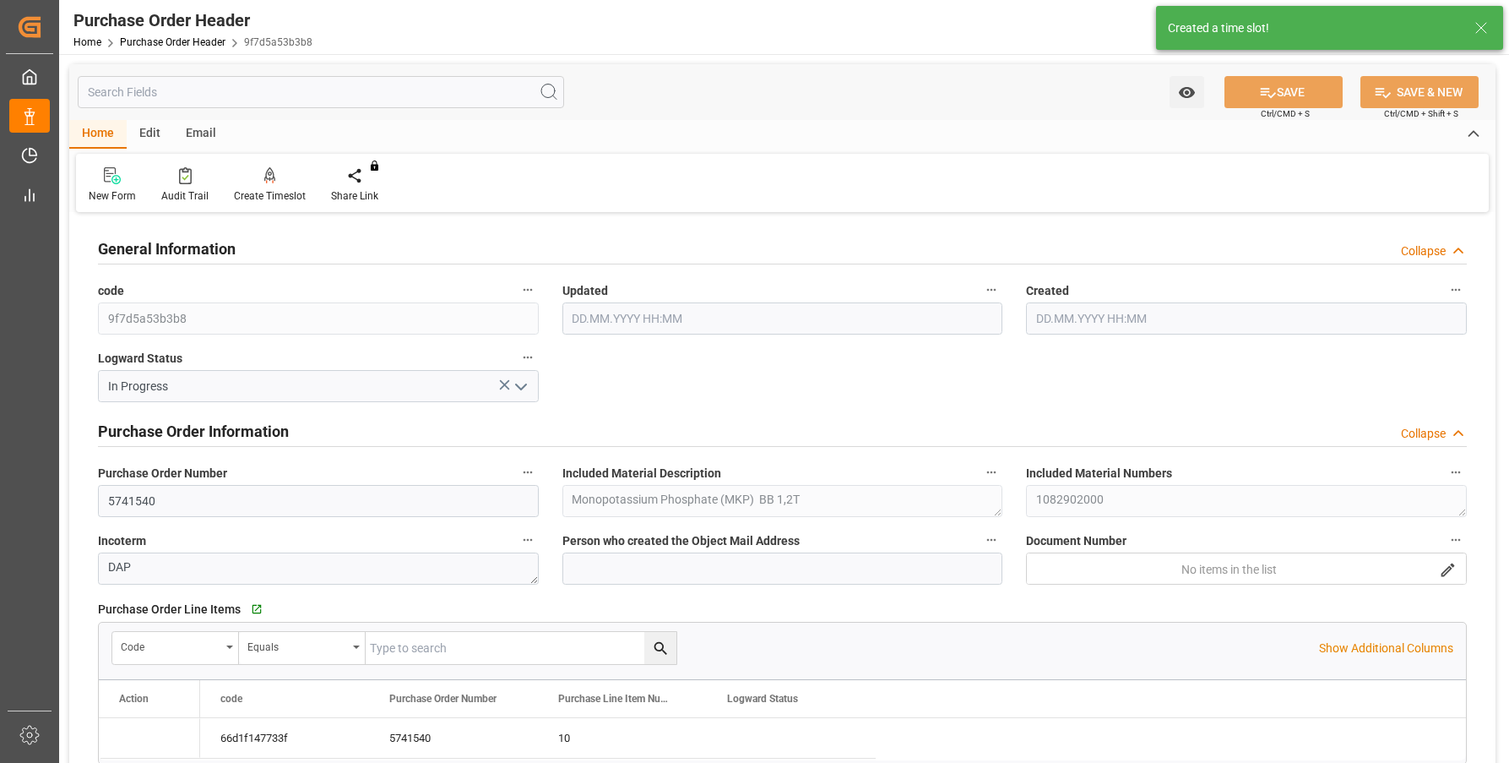
type input "03.09.2025 07:03"
type input "17.04.2025 12:32"
click at [264, 175] on icon at bounding box center [270, 174] width 12 height 14
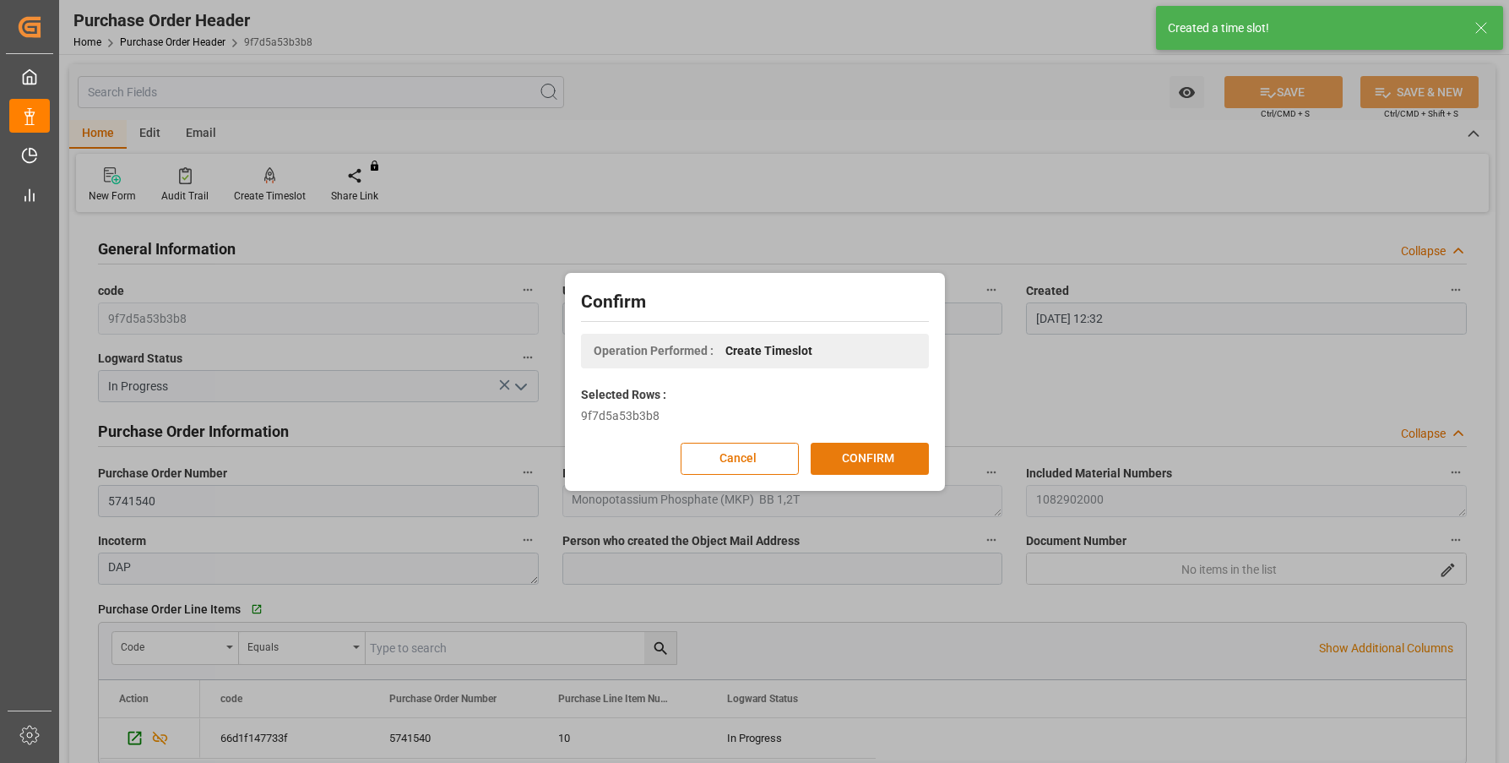
click at [907, 458] on button "CONFIRM" at bounding box center [870, 458] width 118 height 32
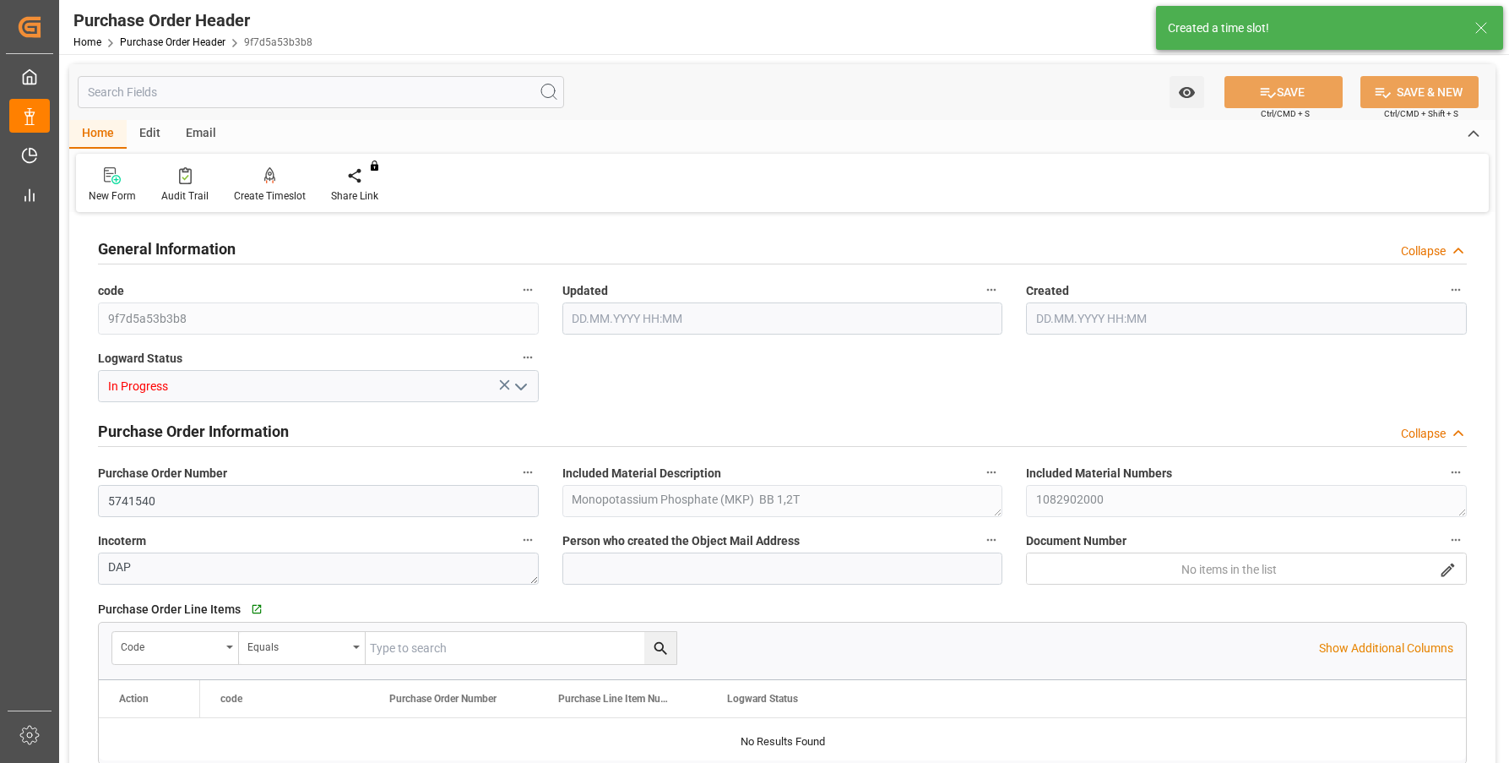
type input "240000"
type input "0"
type input "03.09.2025 07:03"
type input "17.04.2025 12:32"
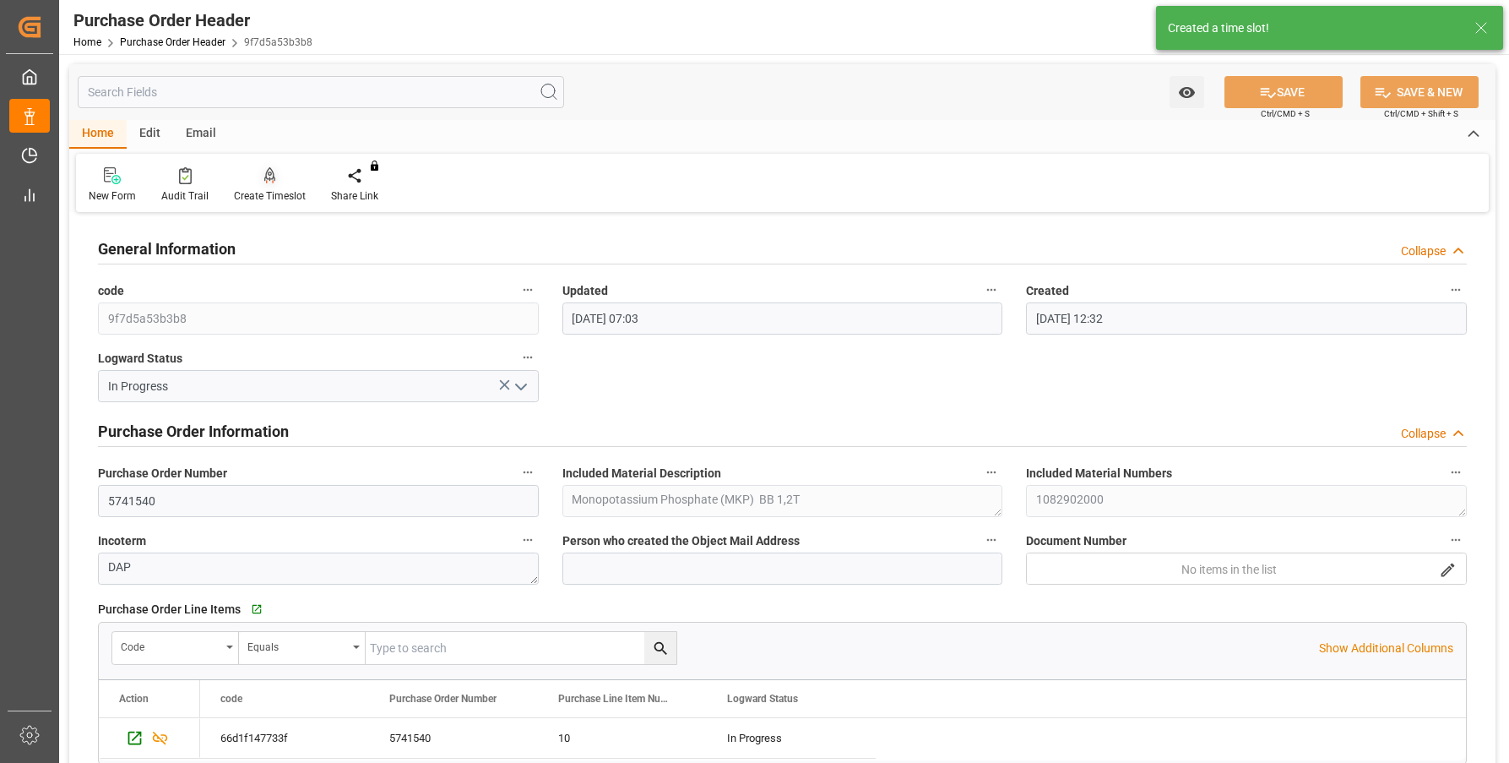
click at [269, 176] on icon at bounding box center [270, 175] width 12 height 17
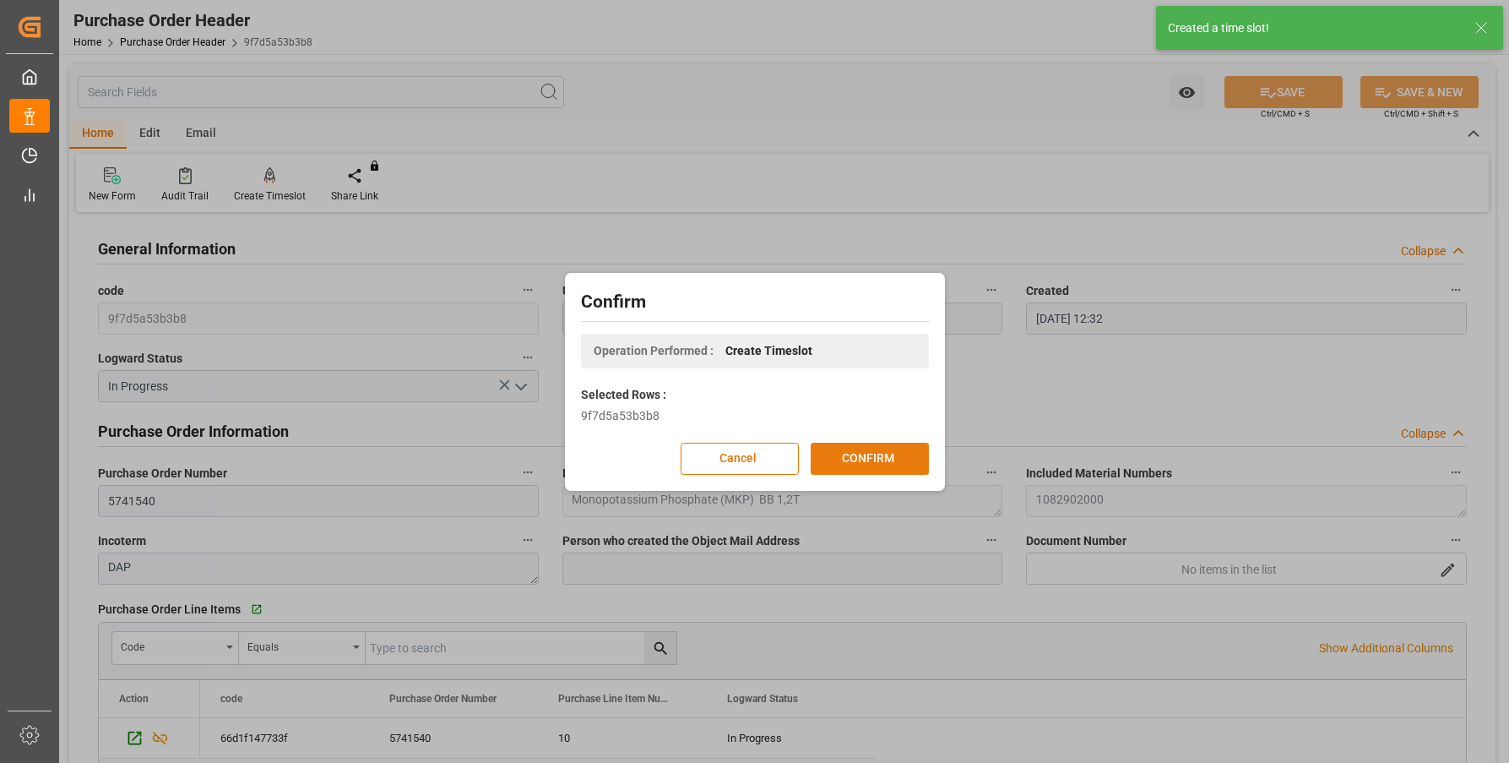
click at [863, 470] on button "CONFIRM" at bounding box center [870, 458] width 118 height 32
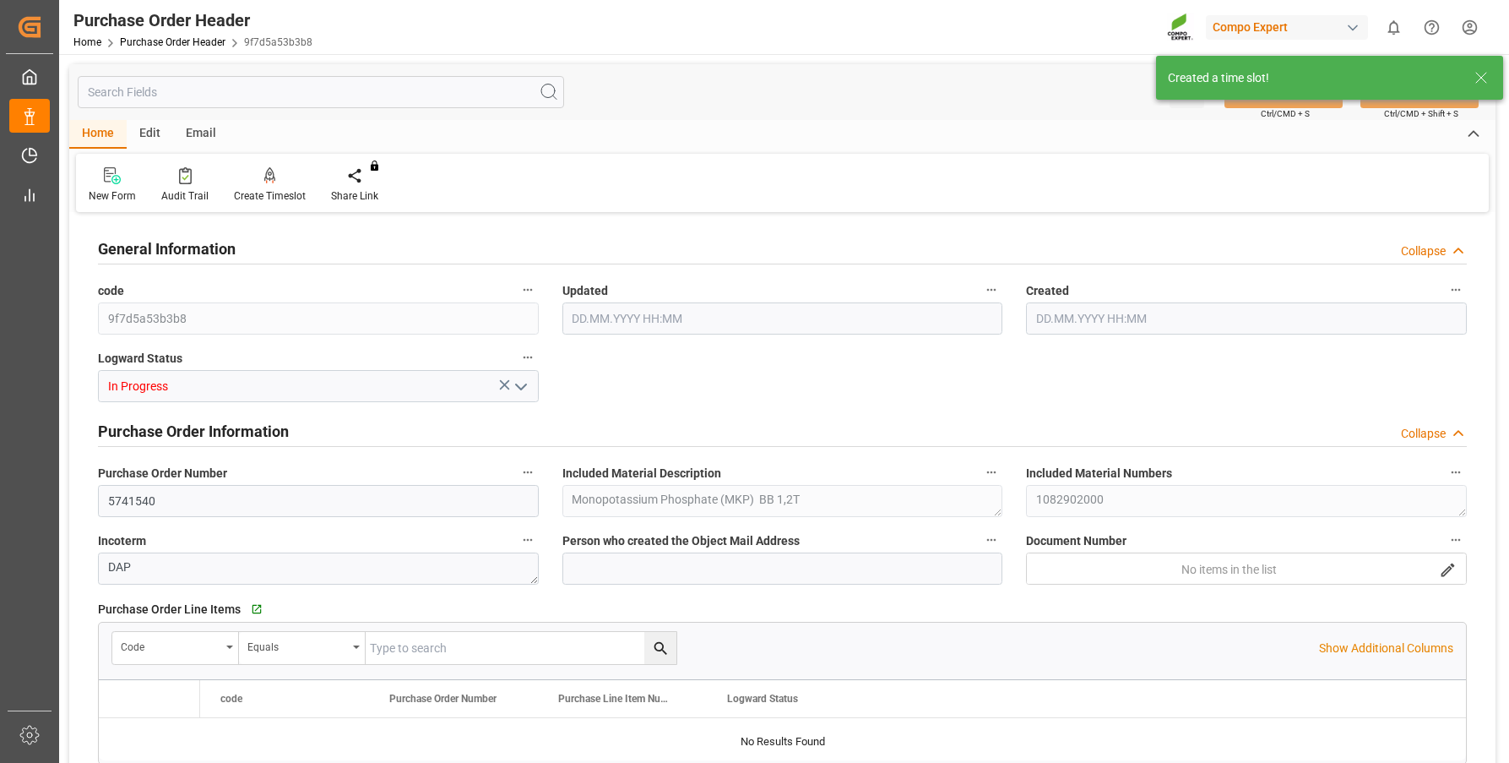
type input "240000"
type input "0"
type input "03.09.2025 07:03"
type input "17.04.2025 12:32"
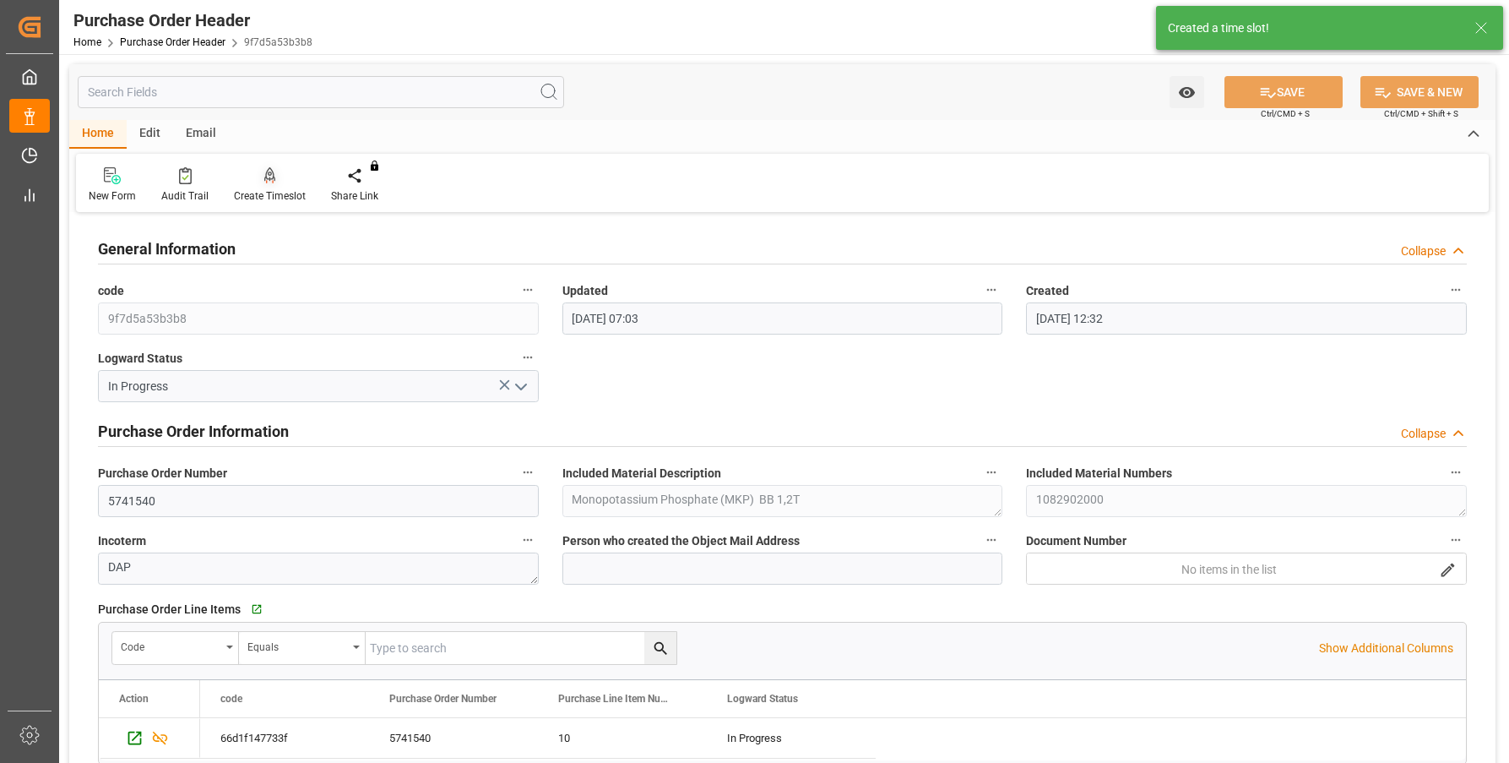
click at [254, 171] on div at bounding box center [270, 175] width 72 height 18
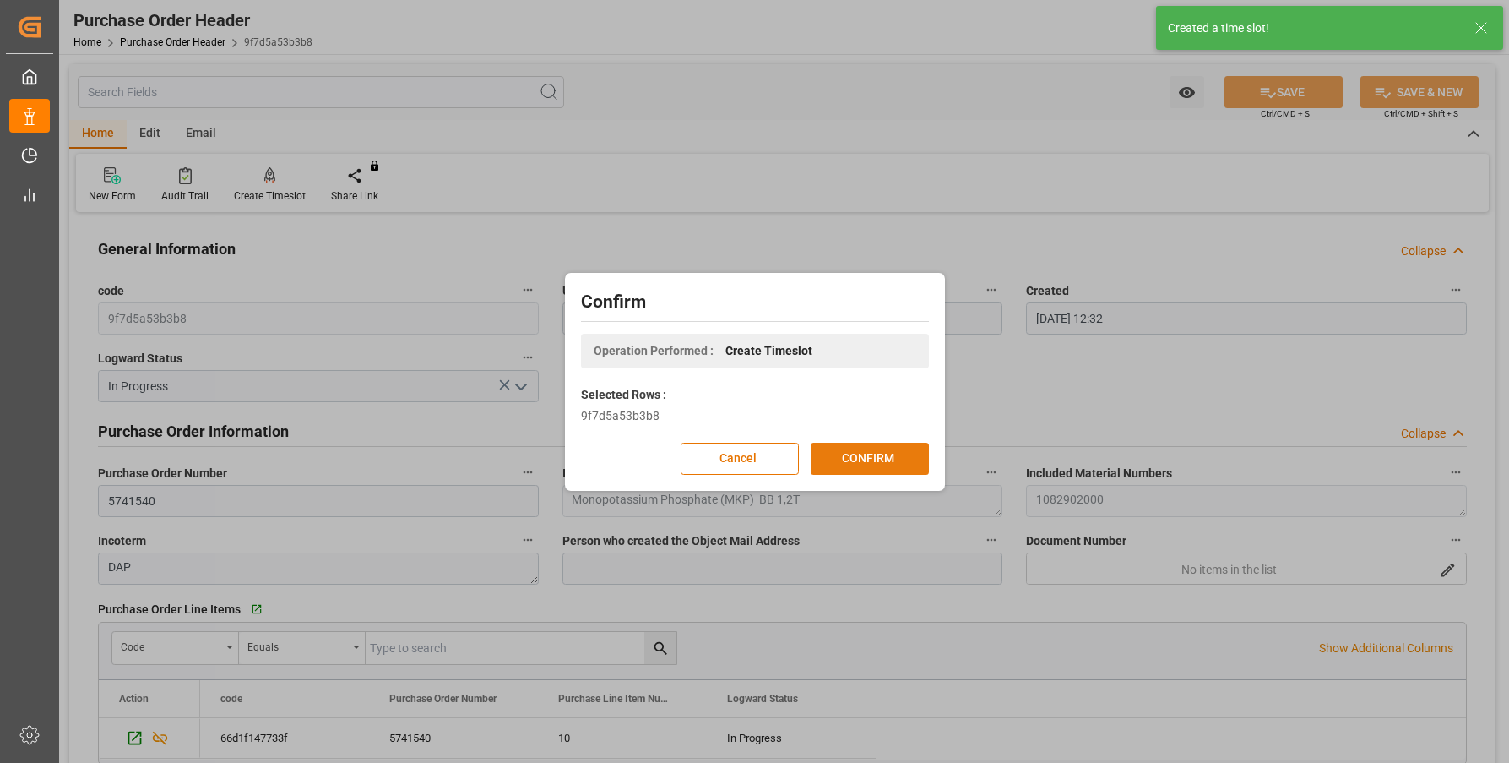
click at [879, 462] on button "CONFIRM" at bounding box center [870, 458] width 118 height 32
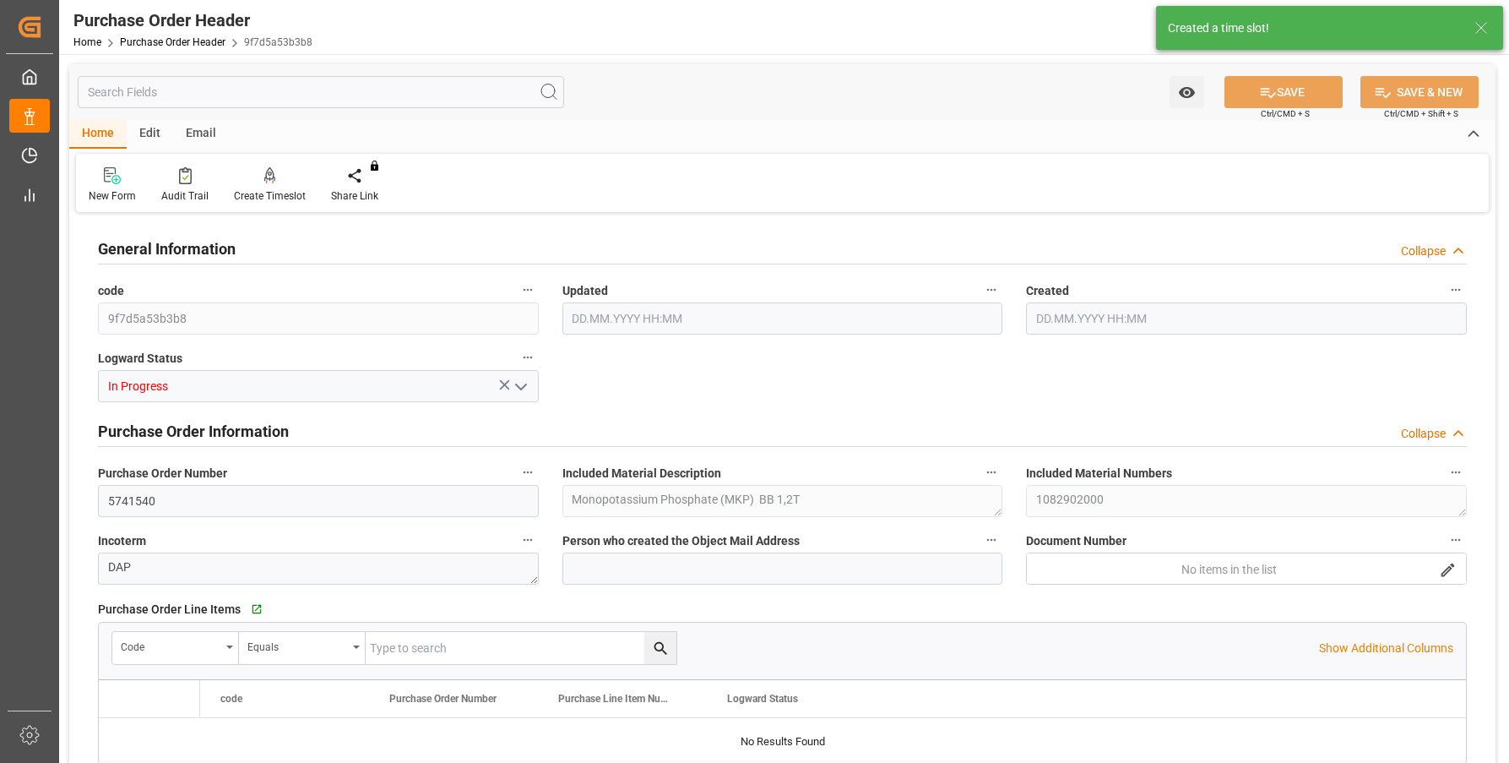
type input "240000"
type input "0"
type input "03.09.2025 07:03"
type input "17.04.2025 12:32"
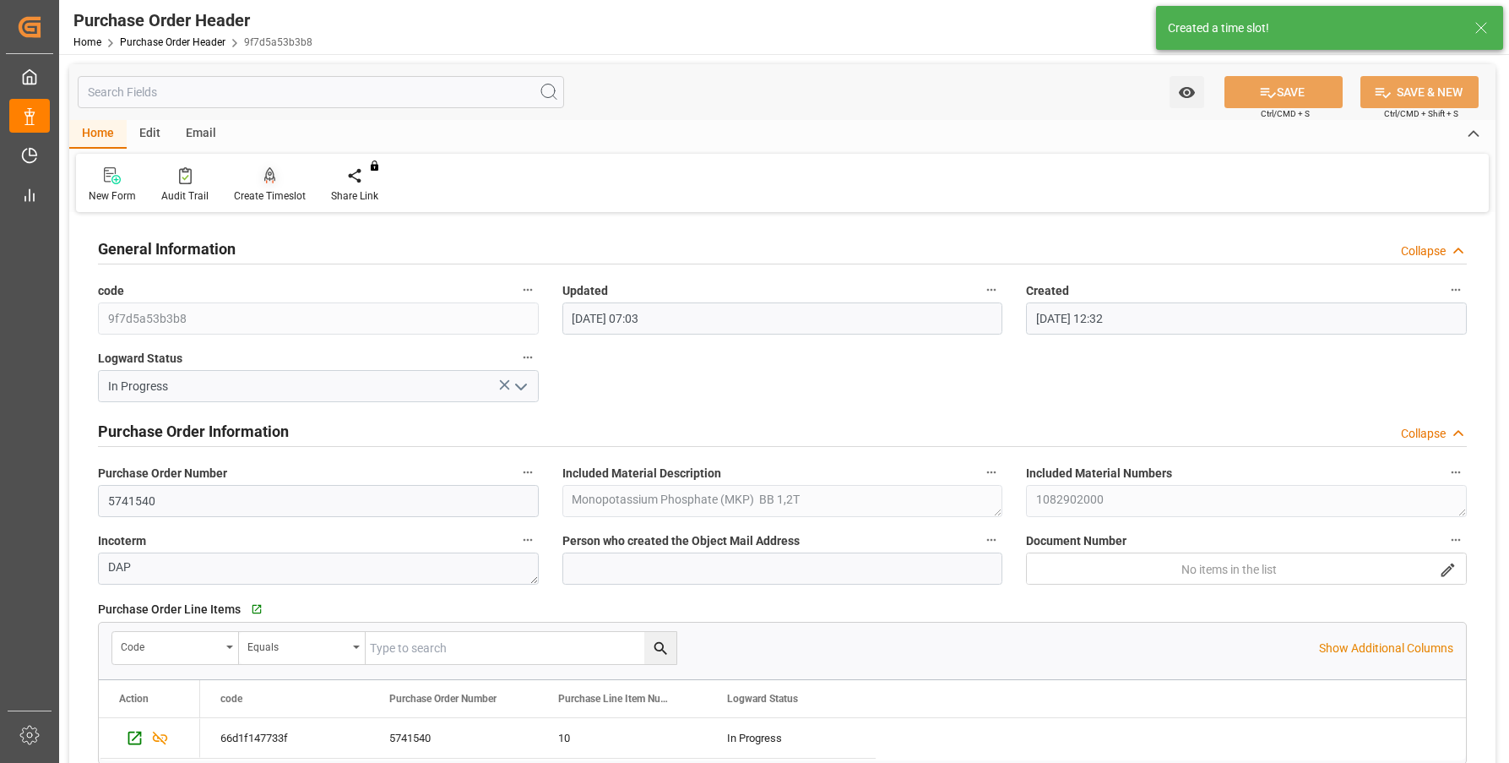
click at [287, 181] on div at bounding box center [270, 175] width 72 height 18
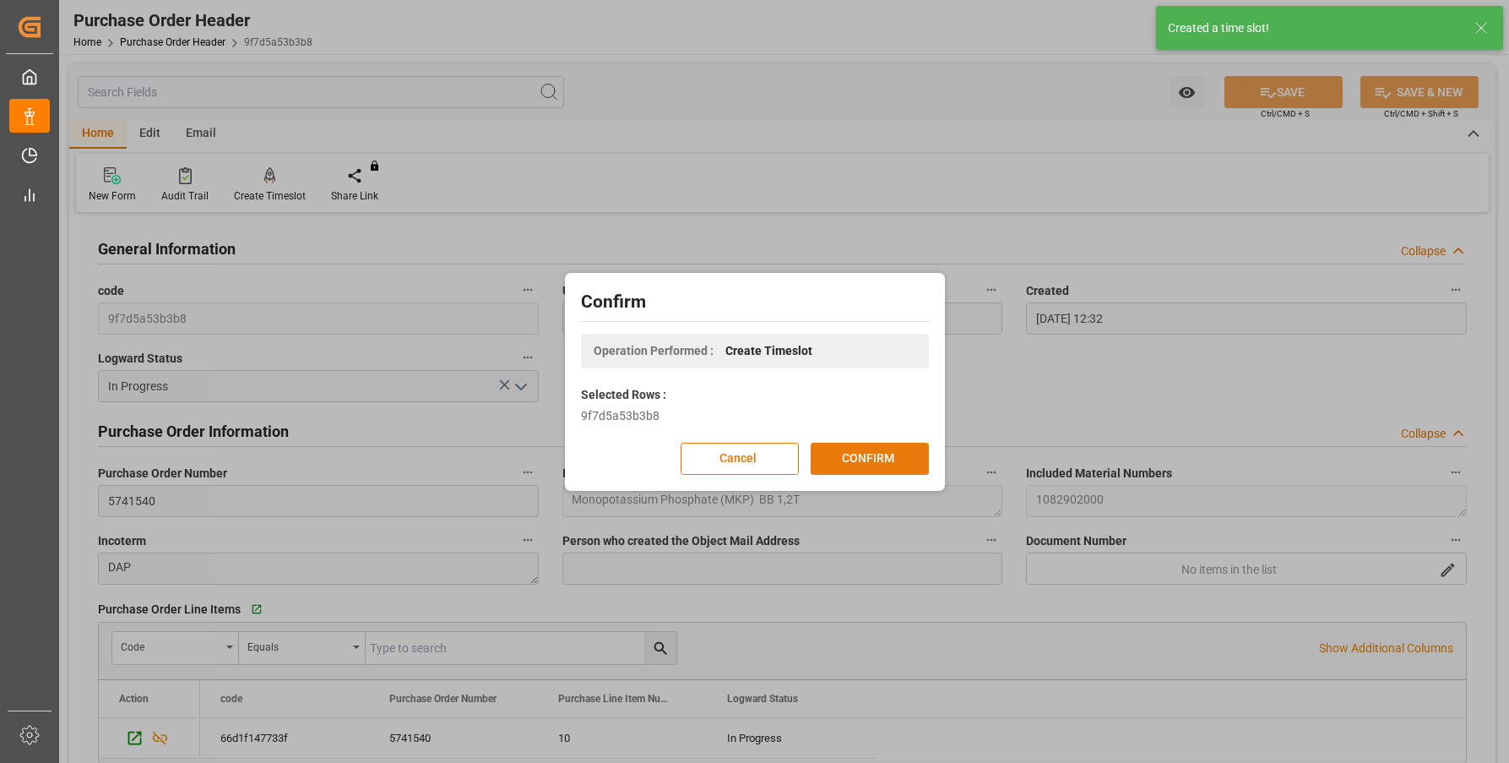
click at [849, 460] on button "CONFIRM" at bounding box center [870, 458] width 118 height 32
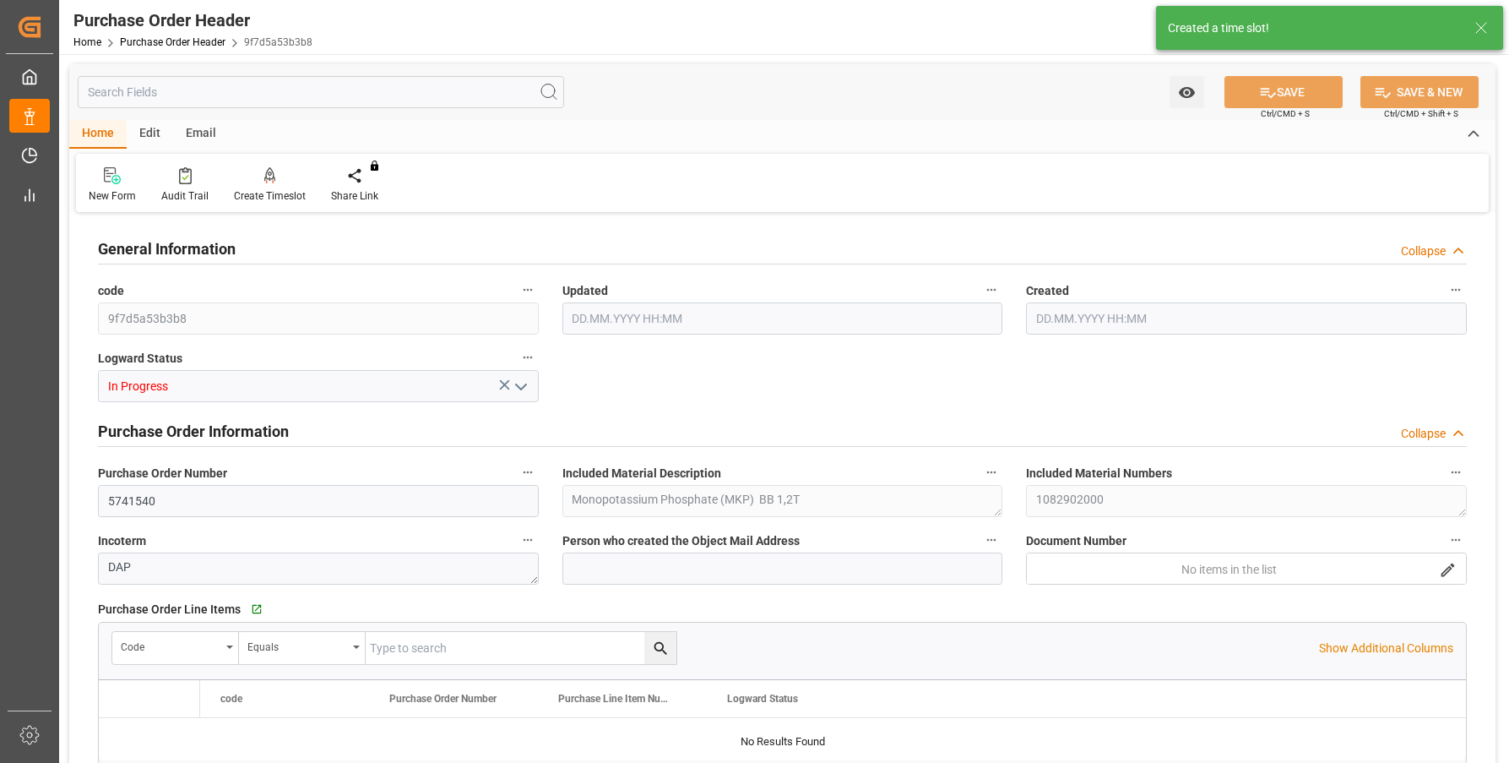
type input "240000"
type input "0"
type input "03.09.2025 07:03"
type input "17.04.2025 12:32"
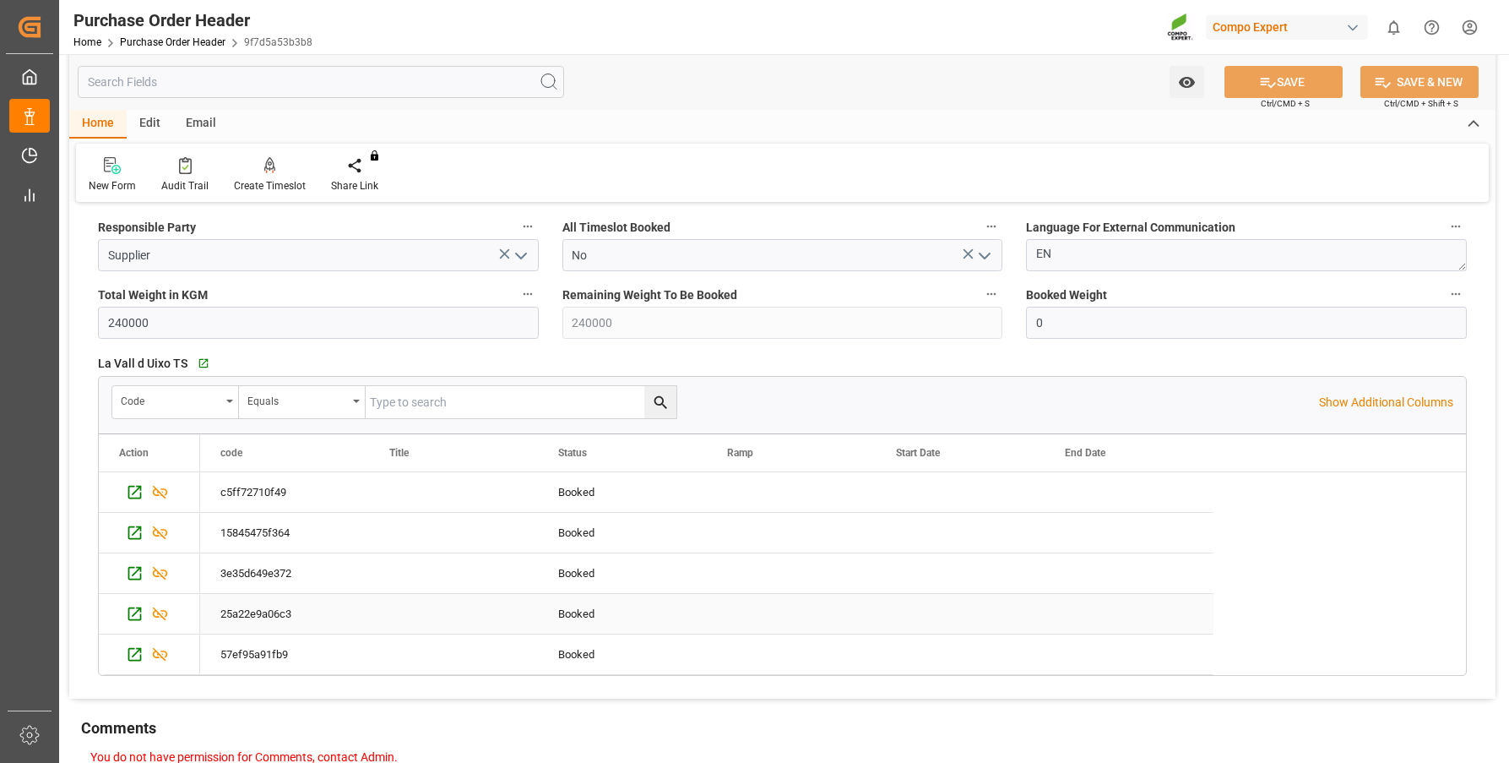
scroll to position [944, 0]
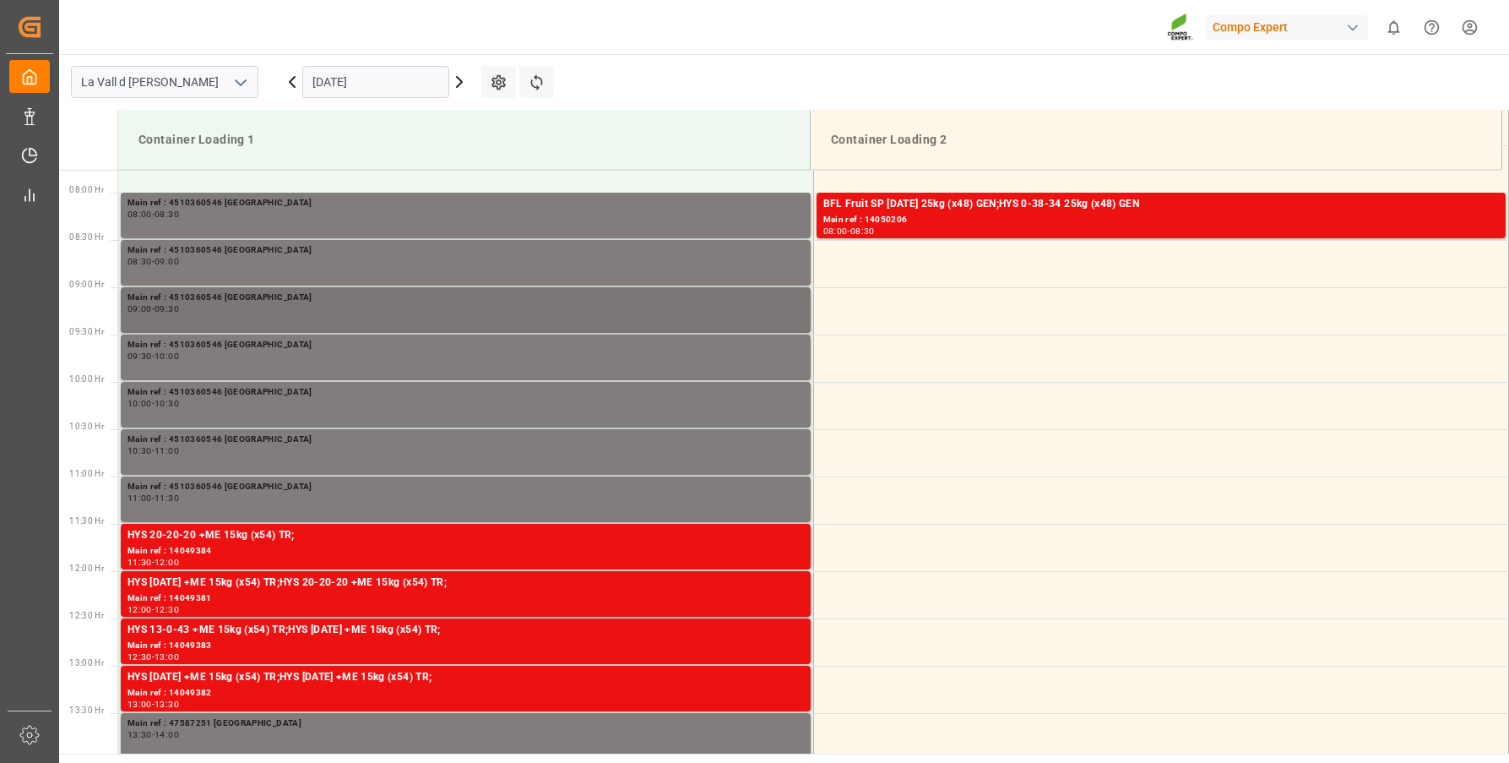
scroll to position [746, 0]
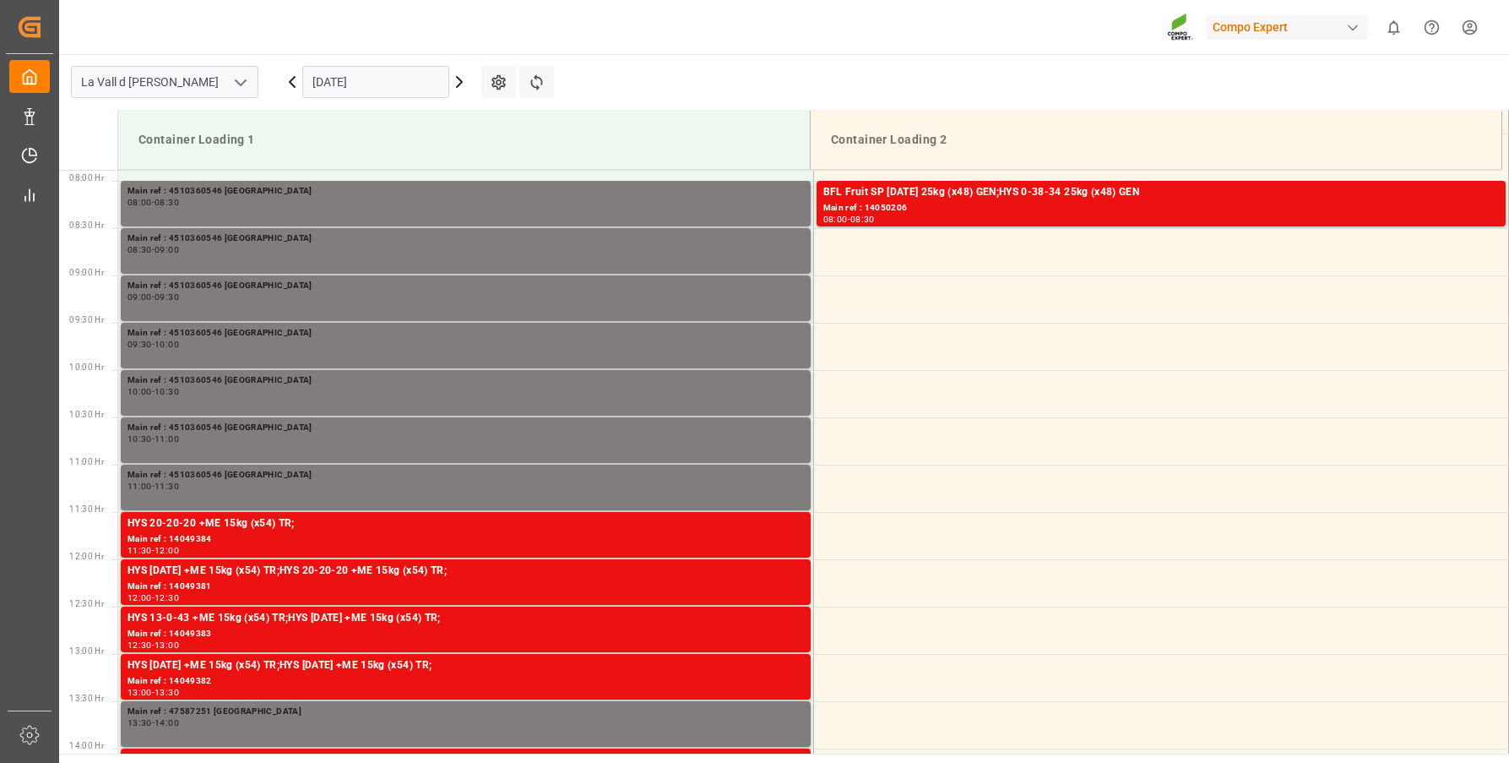
click at [354, 73] on input "[DATE]" at bounding box center [375, 82] width 147 height 32
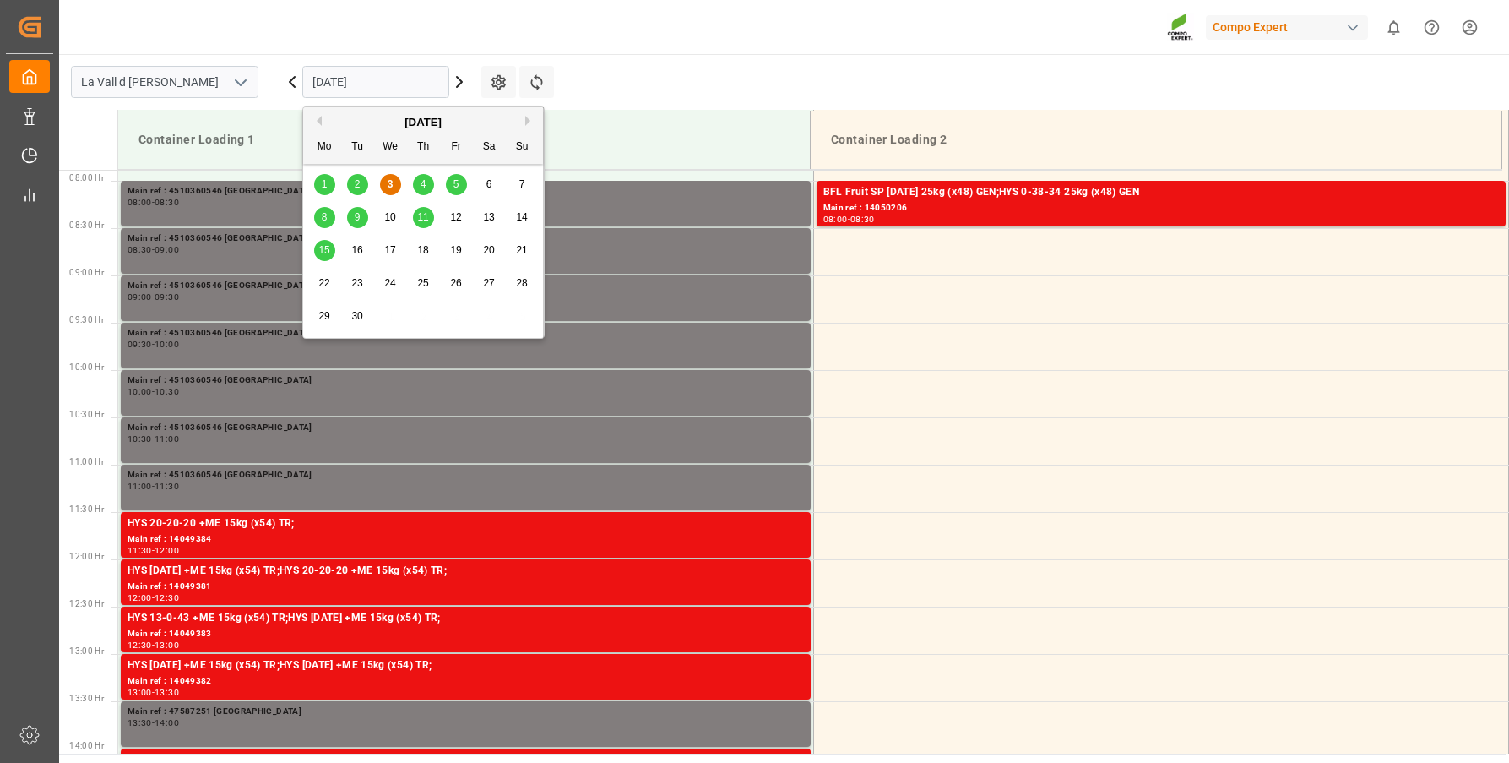
click at [455, 187] on span "5" at bounding box center [456, 184] width 6 height 12
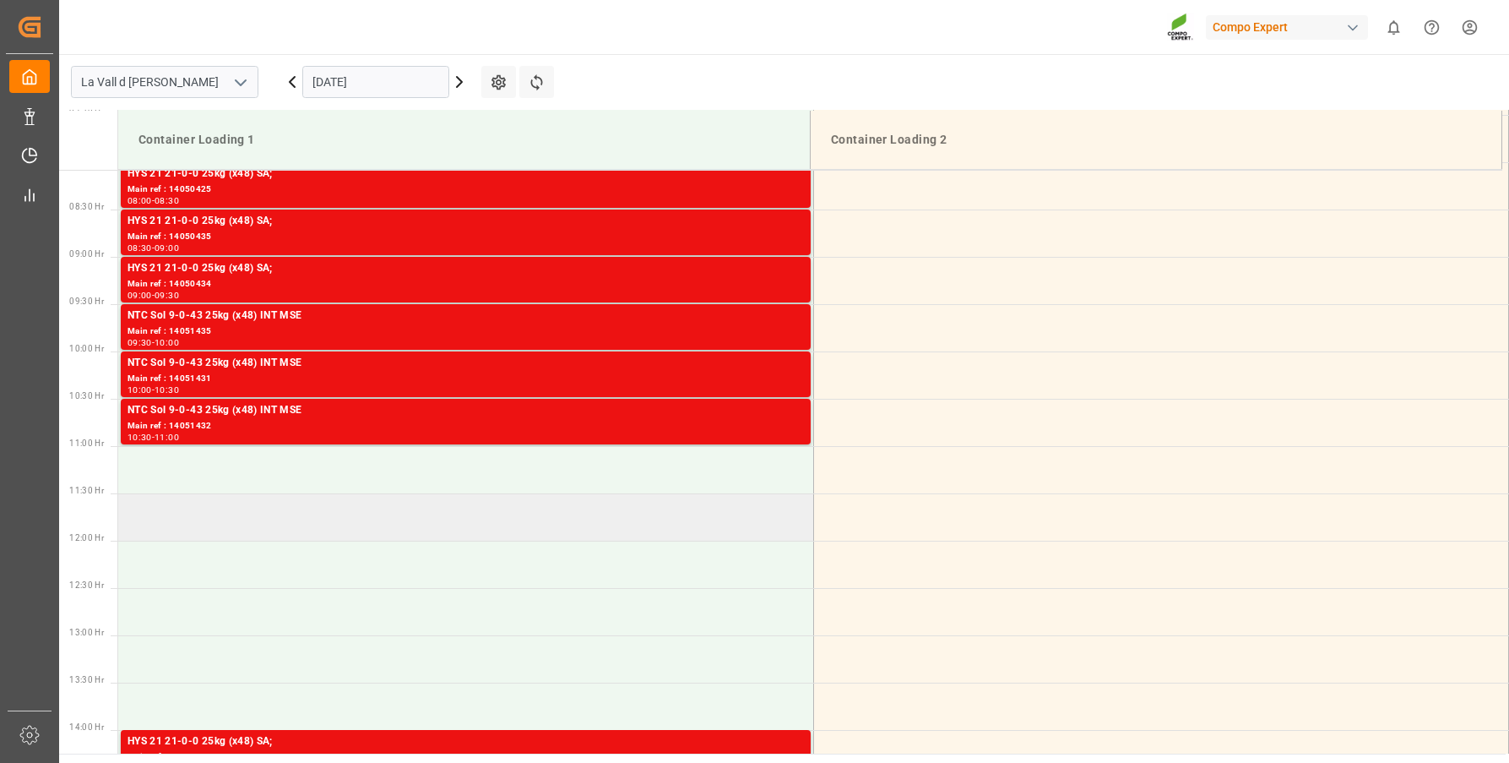
scroll to position [915, 0]
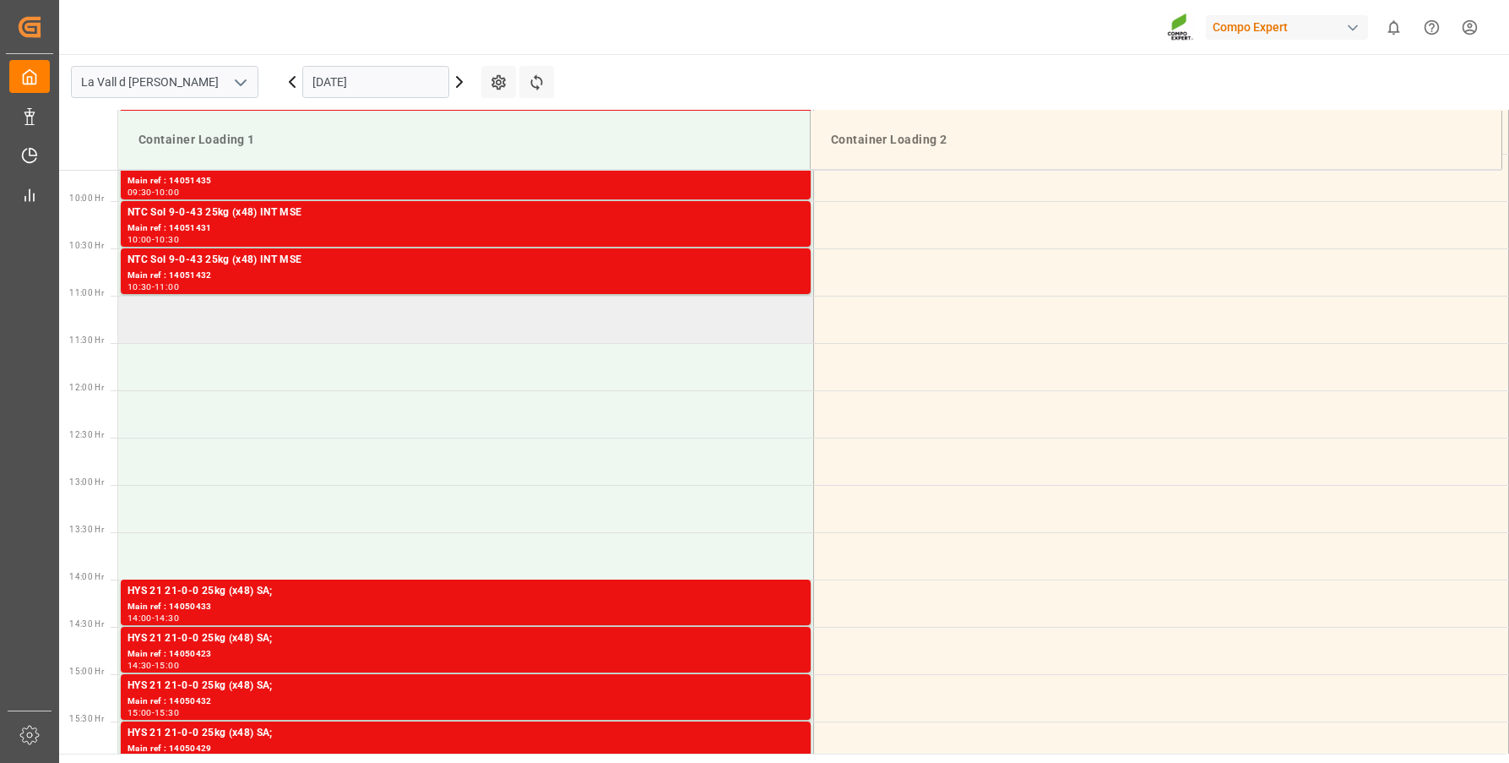
click at [260, 314] on td at bounding box center [465, 319] width 695 height 47
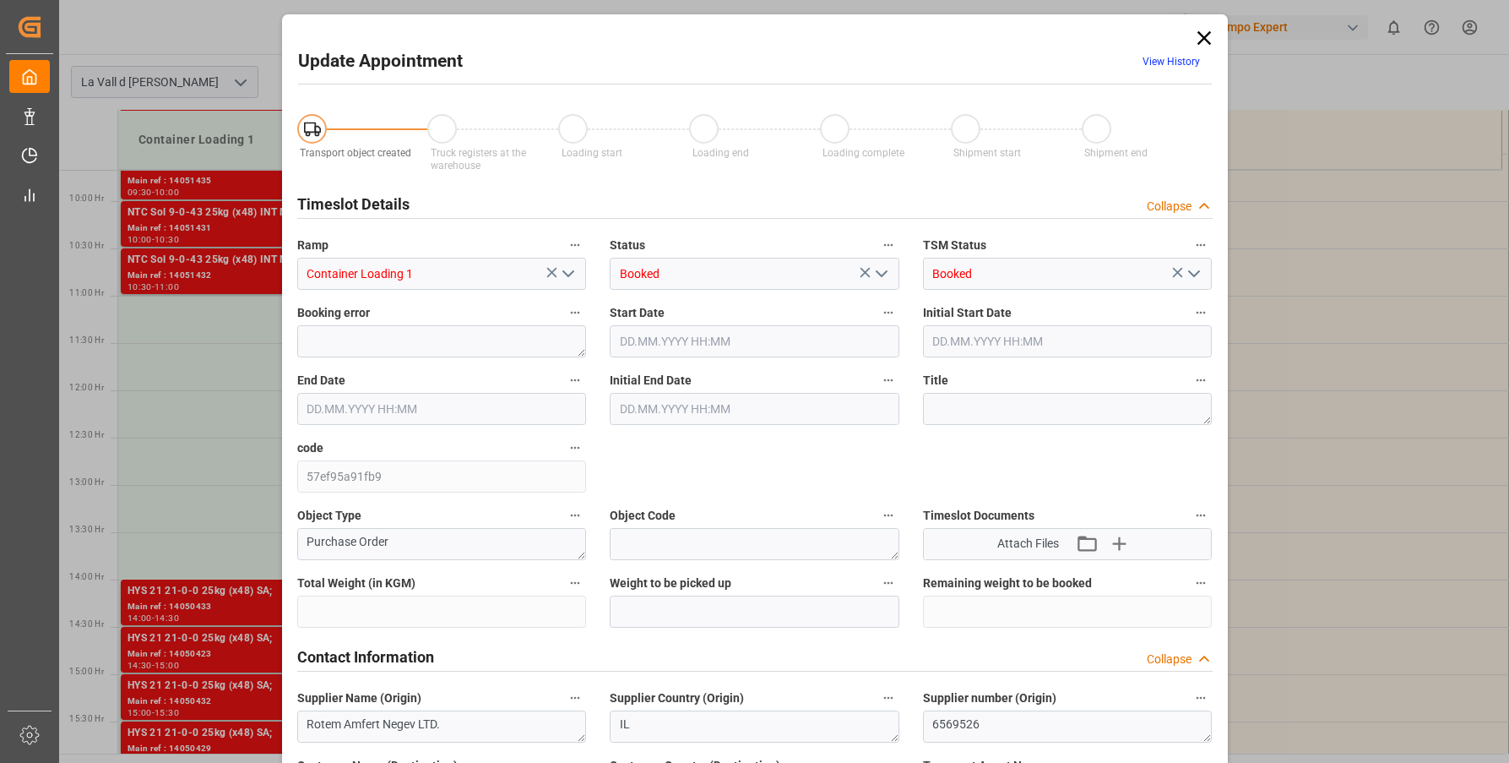
type input "240000"
type input "05.09.2025 11:00"
type input "05.09.2025 11:30"
type input "[DATE] 07:03"
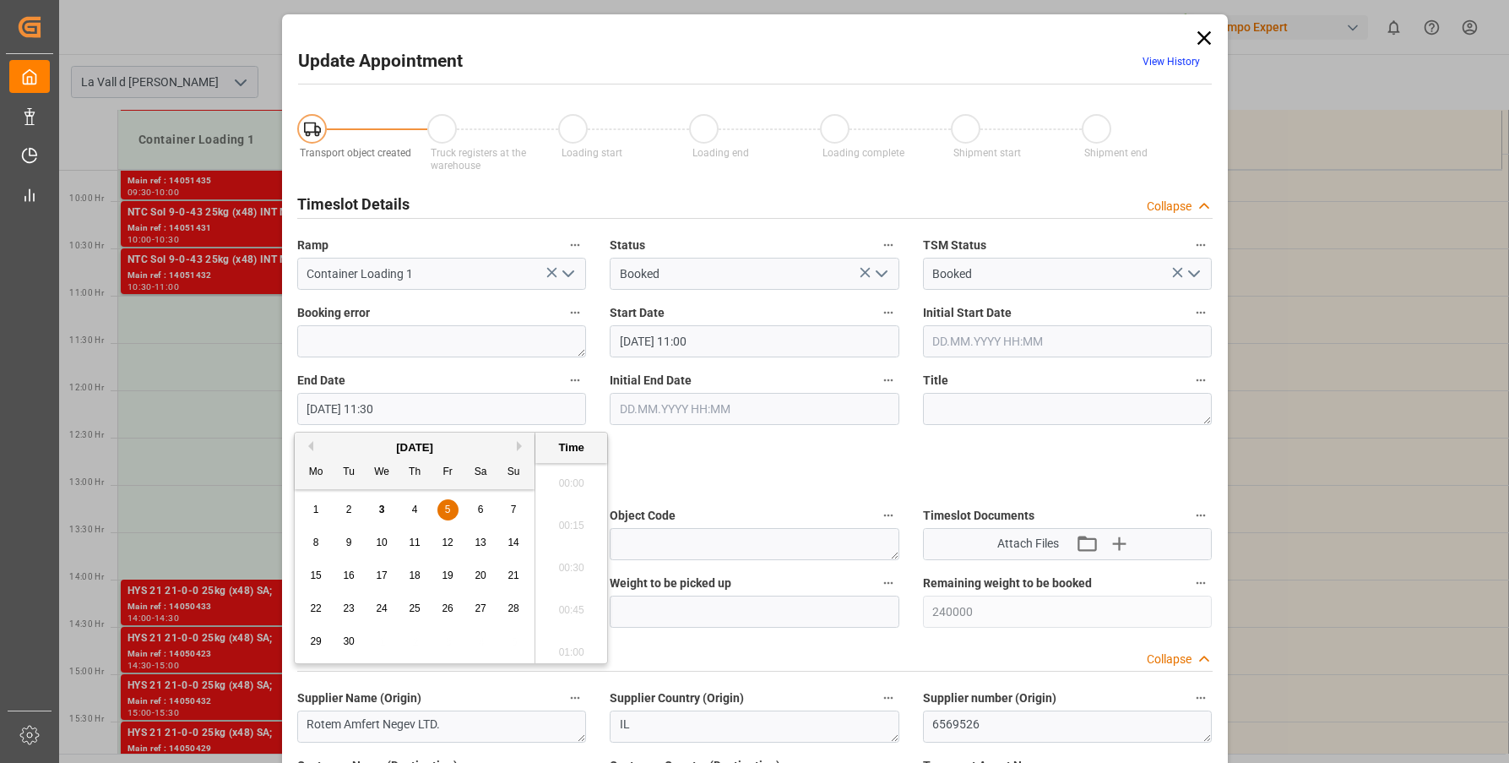
click at [456, 411] on input "05.09.2025 11:30" at bounding box center [442, 409] width 290 height 32
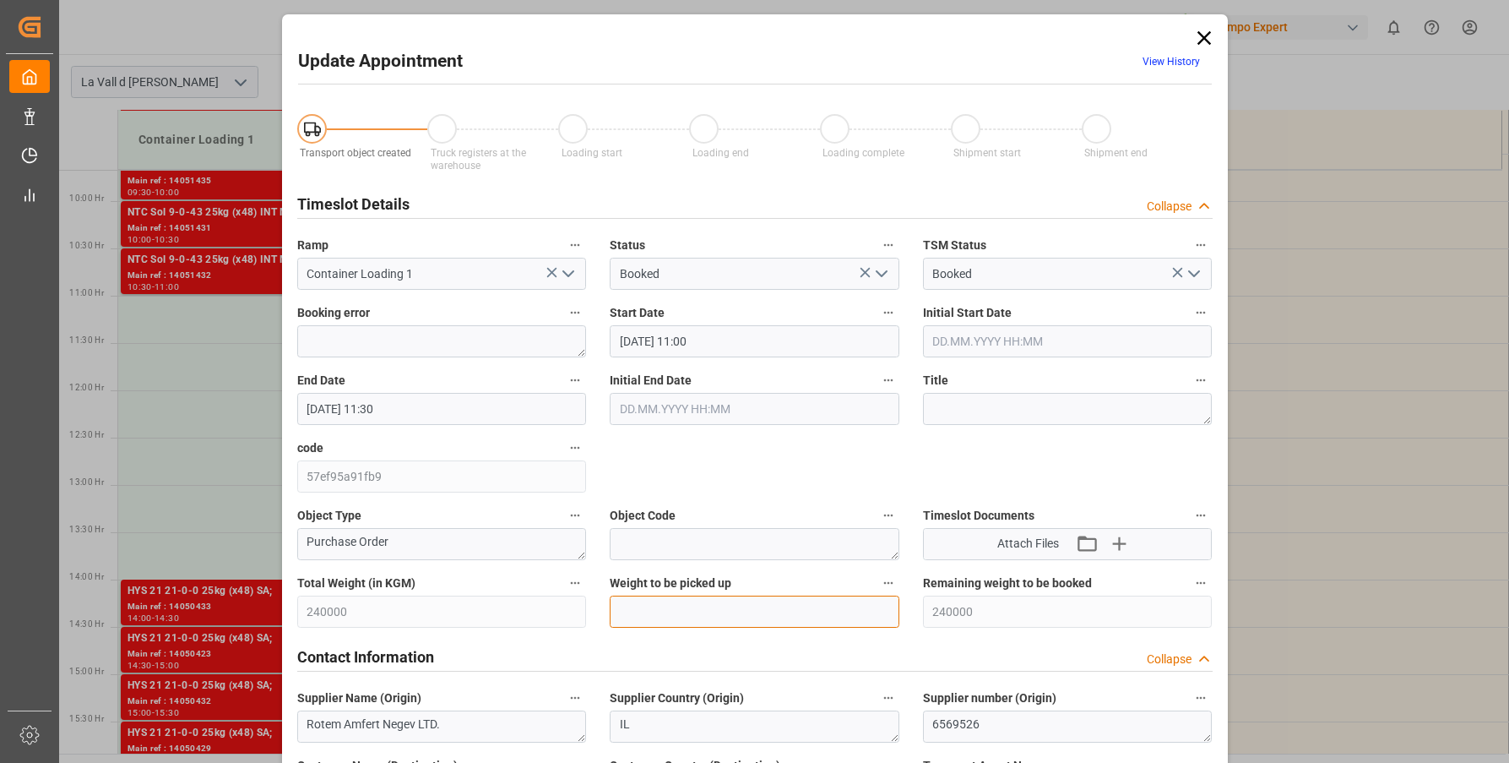
drag, startPoint x: 700, startPoint y: 617, endPoint x: 700, endPoint y: 598, distance: 19.4
click at [700, 605] on input "text" at bounding box center [755, 611] width 290 height 32
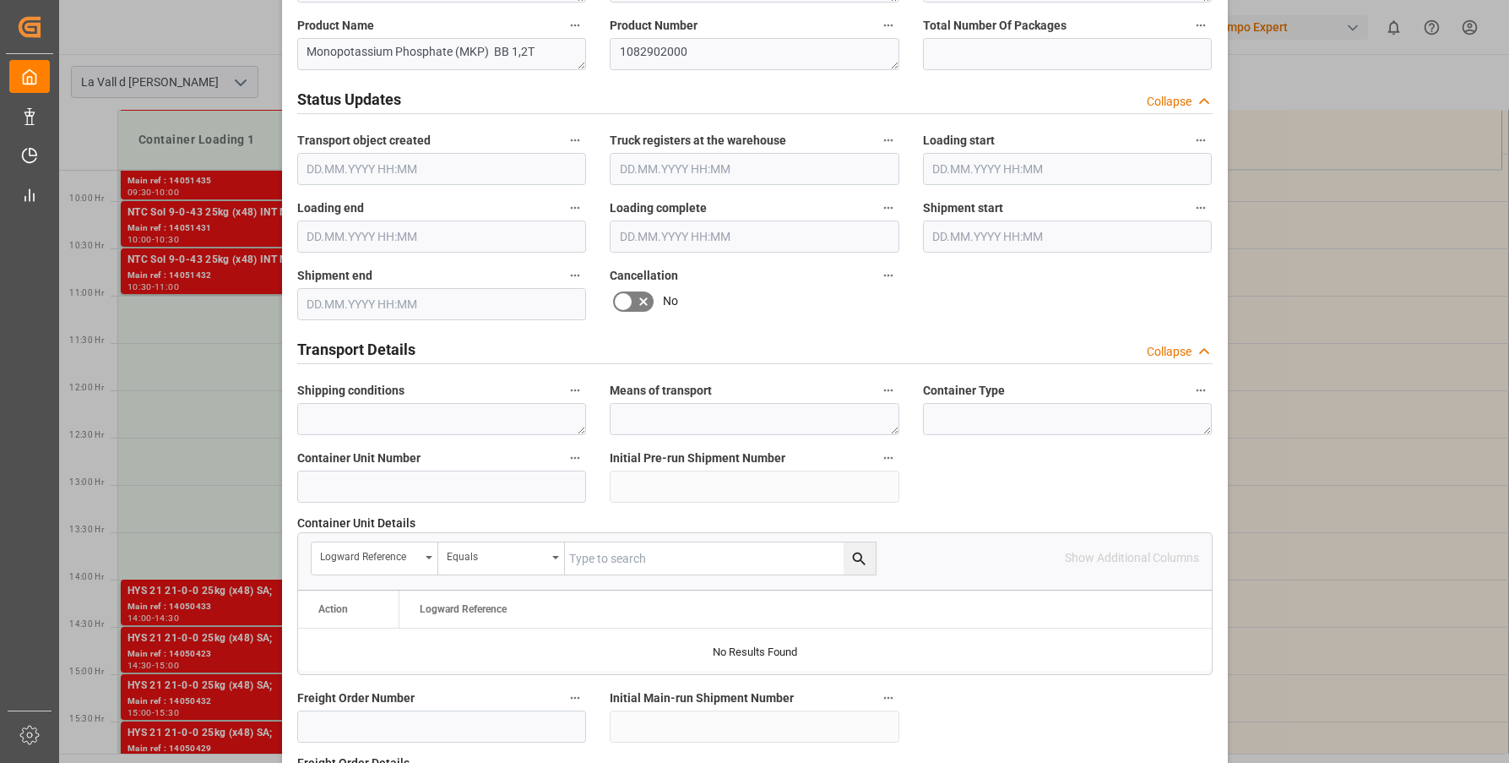
scroll to position [567, 0]
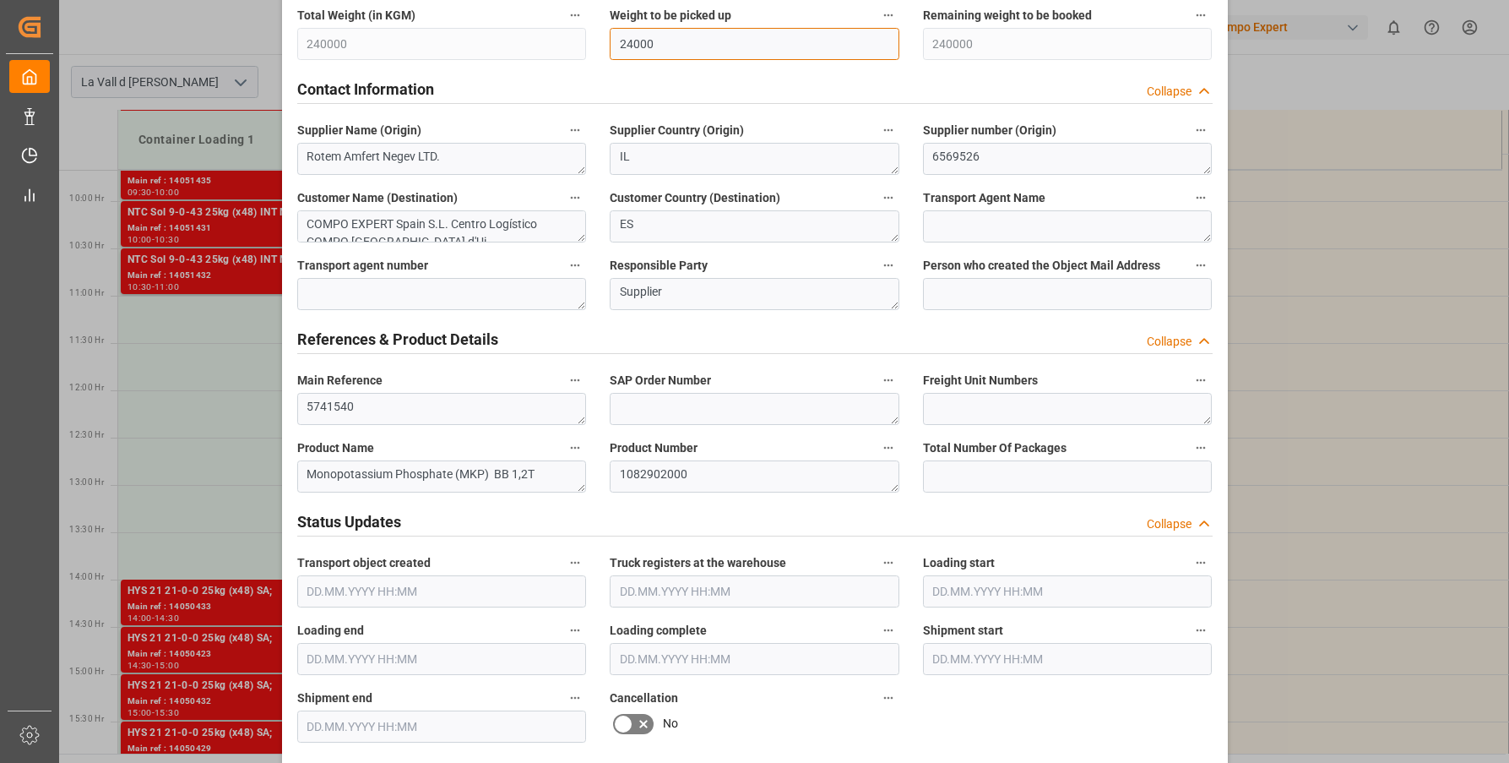
type input "24000"
click at [394, 406] on textarea "5741540" at bounding box center [442, 409] width 290 height 32
click at [389, 410] on textarea "5741540" at bounding box center [442, 409] width 290 height 32
paste textarea "CAIU2885803"
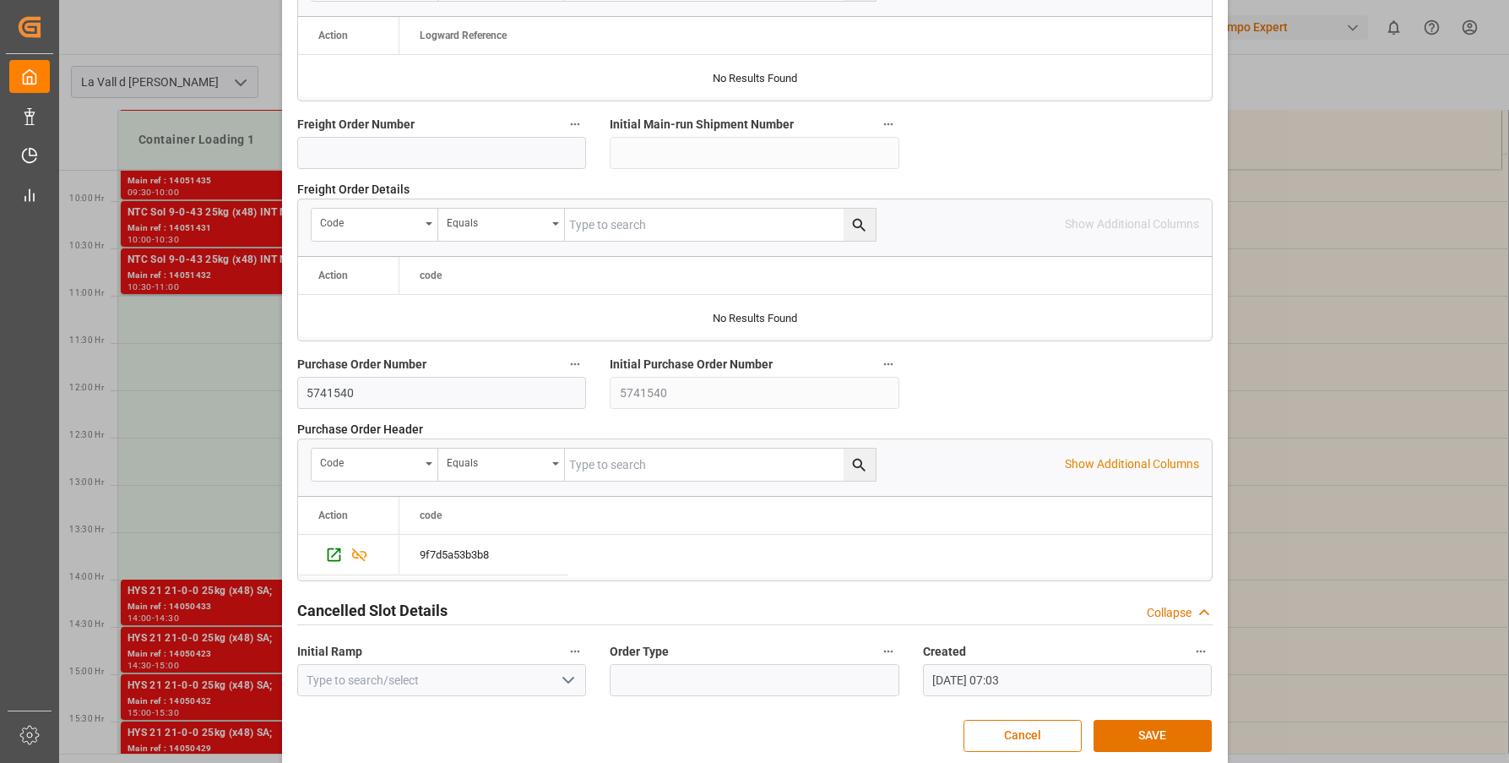
scroll to position [1581, 0]
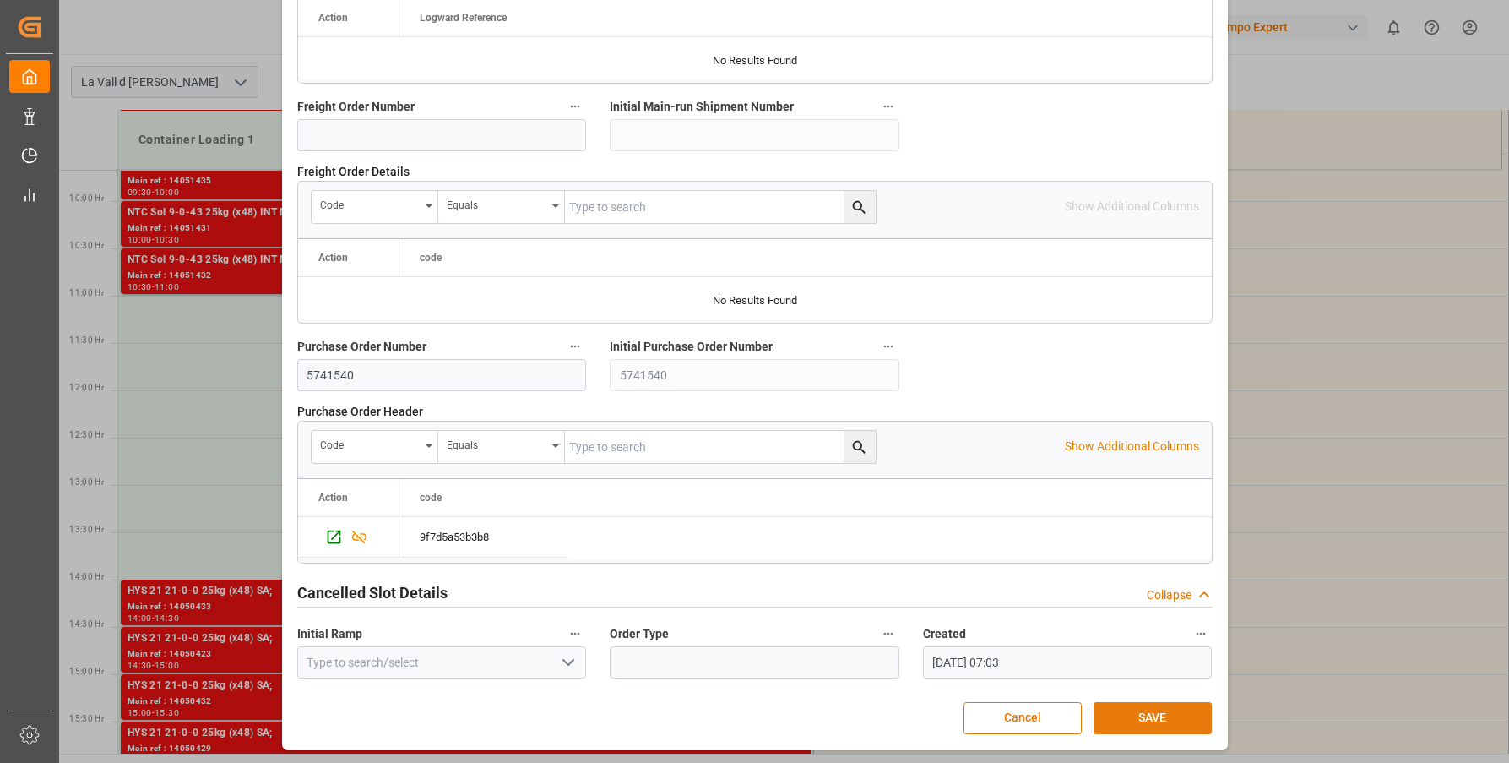
type textarea "5741540 CAIU2885803"
click at [1132, 713] on button "SAVE" at bounding box center [1153, 718] width 118 height 32
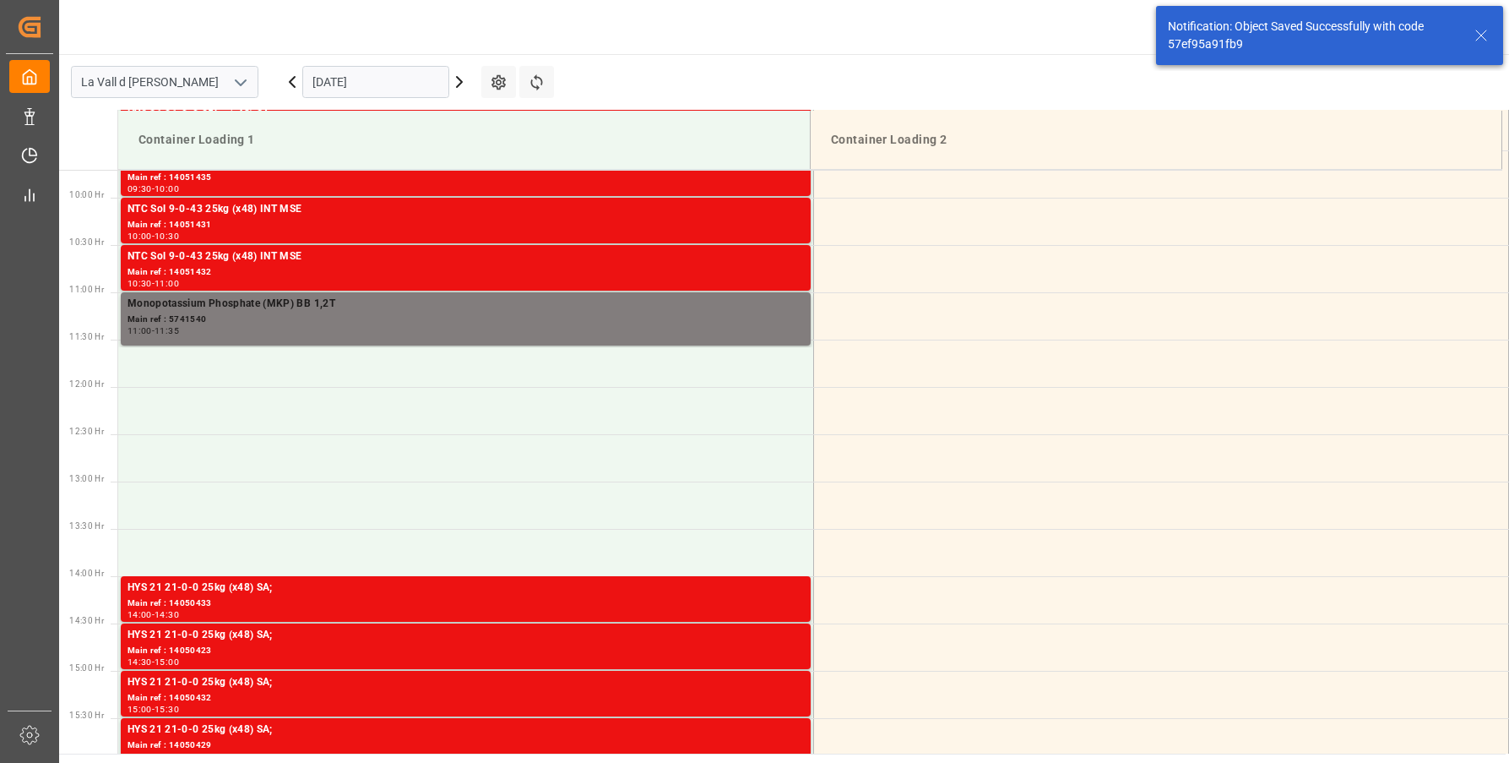
scroll to position [935, 0]
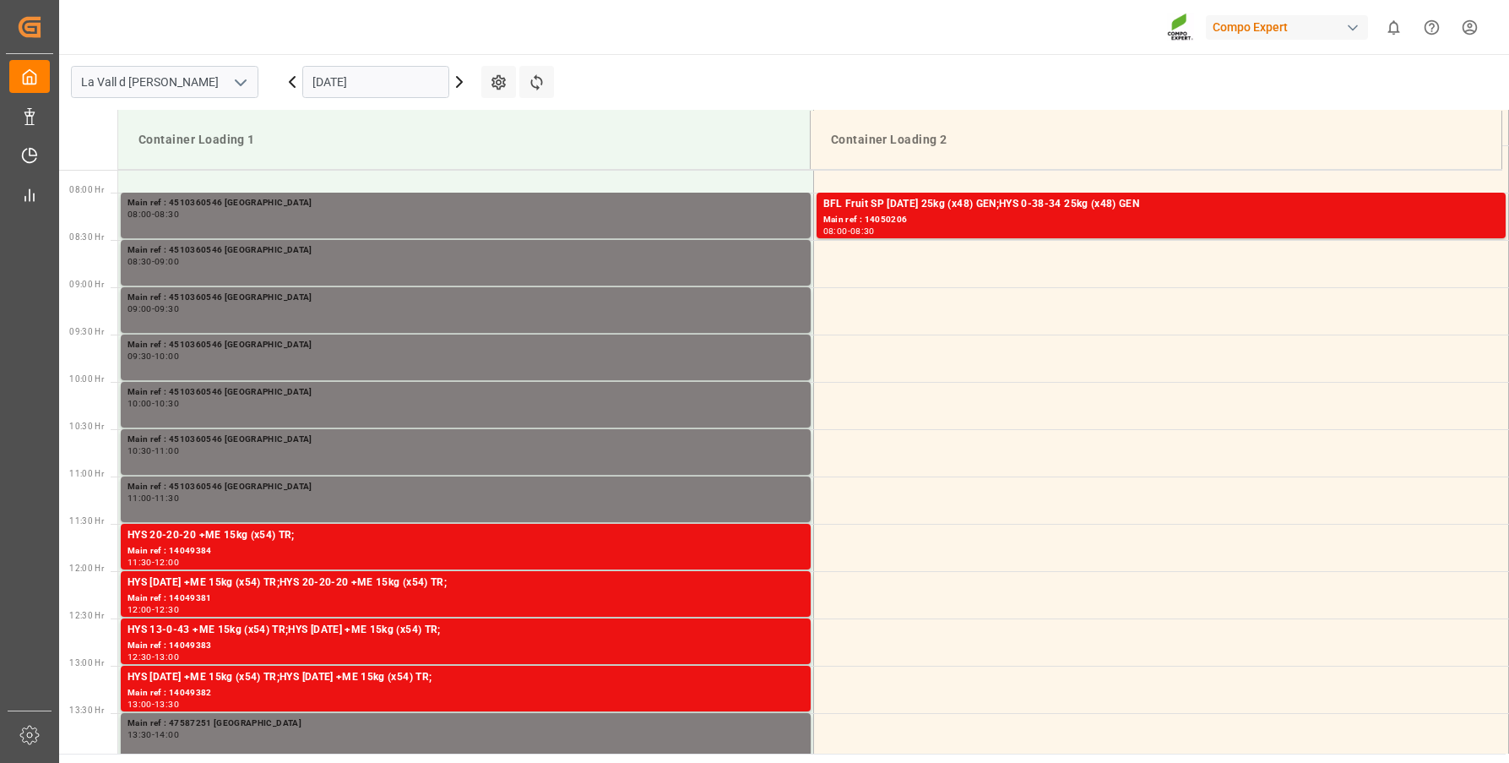
scroll to position [746, 0]
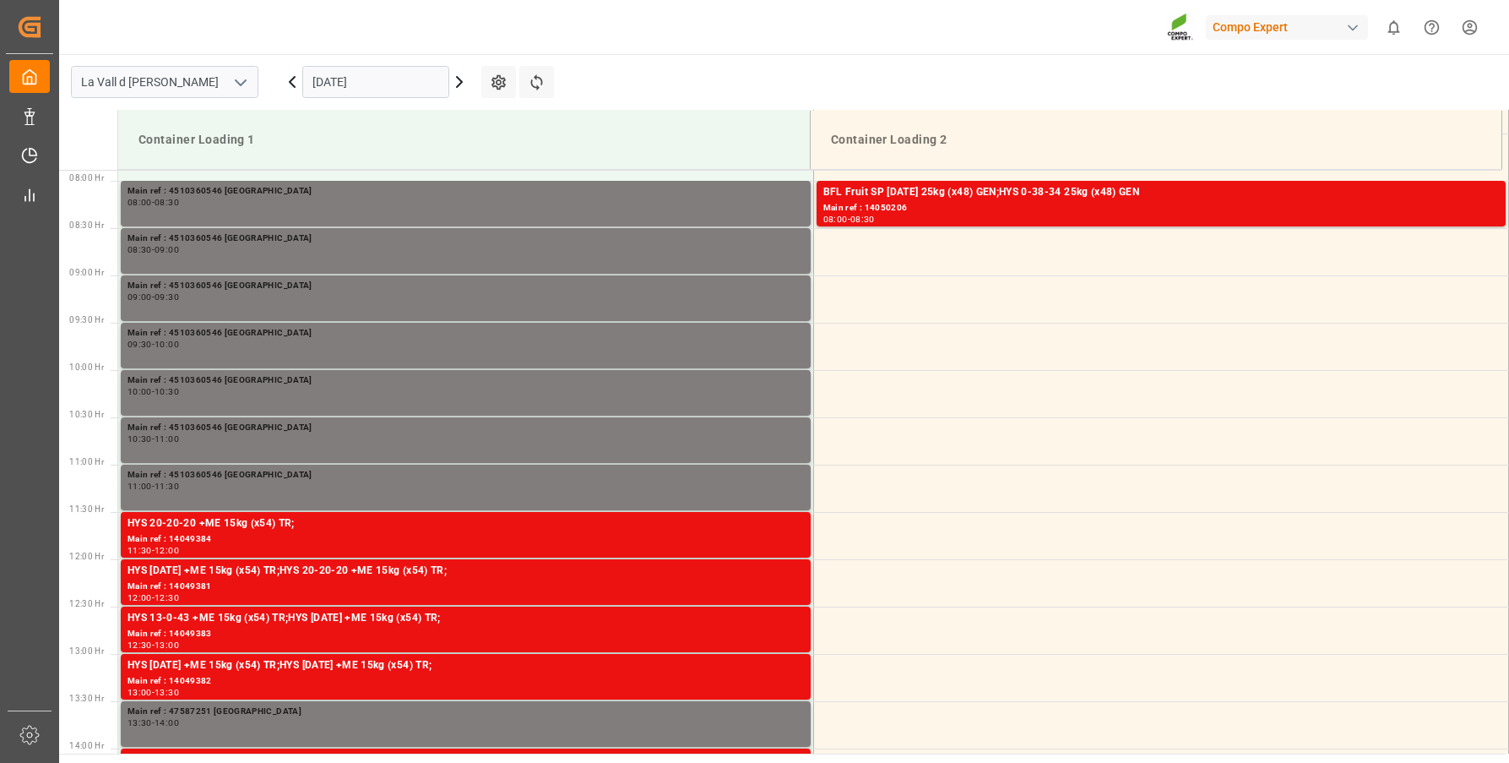
click at [374, 83] on input "[DATE]" at bounding box center [375, 82] width 147 height 32
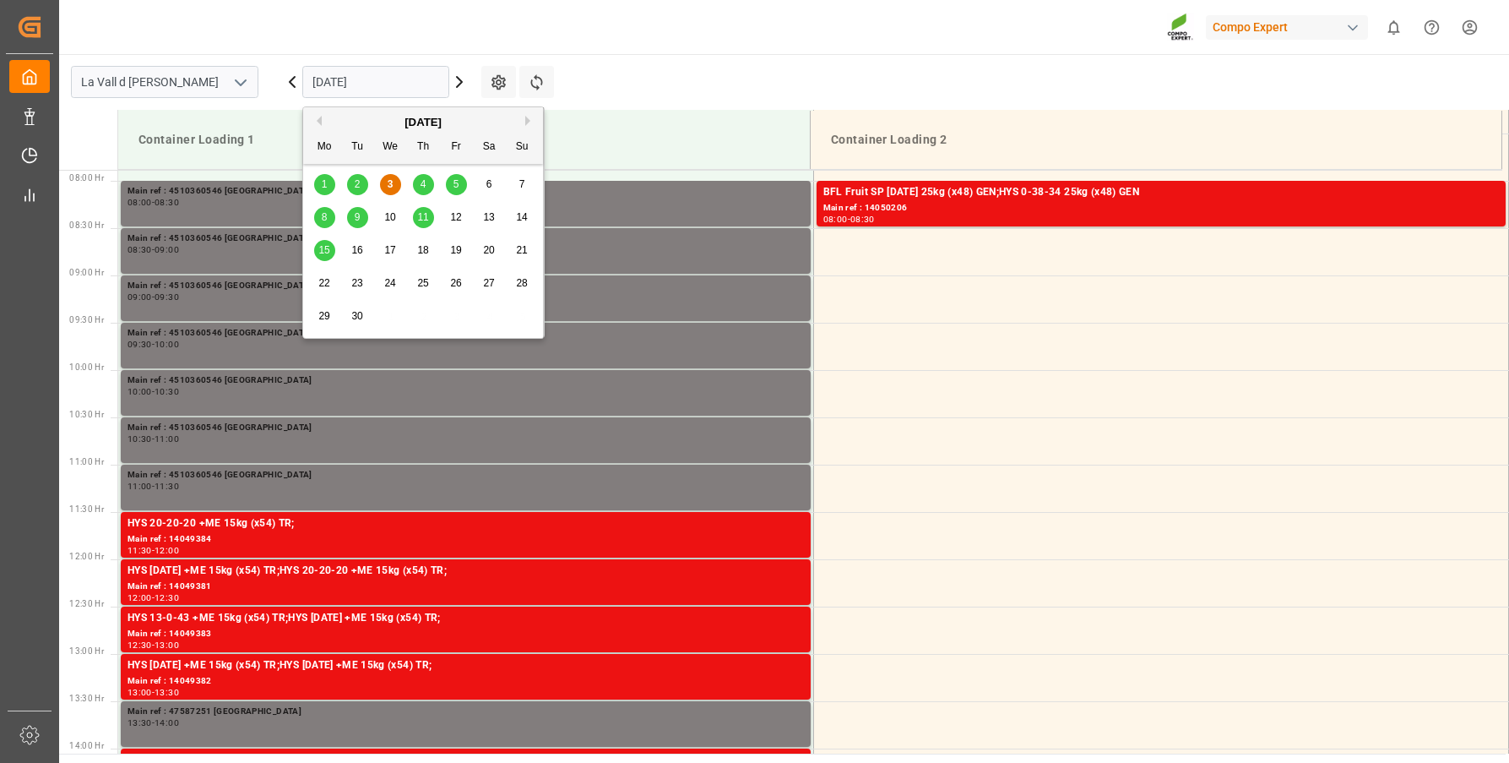
click at [461, 182] on div "5" at bounding box center [456, 185] width 21 height 20
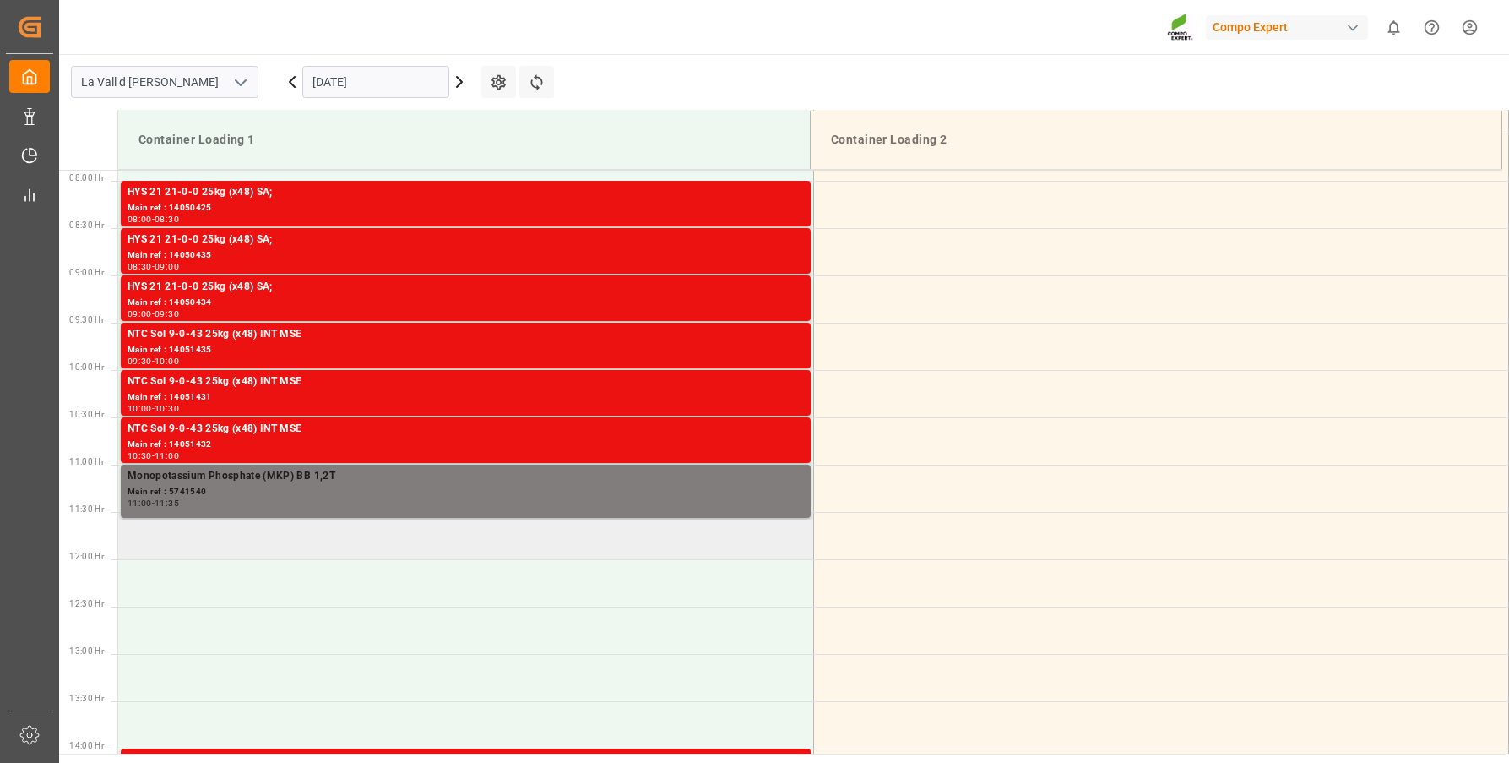
click at [274, 551] on td at bounding box center [465, 535] width 695 height 47
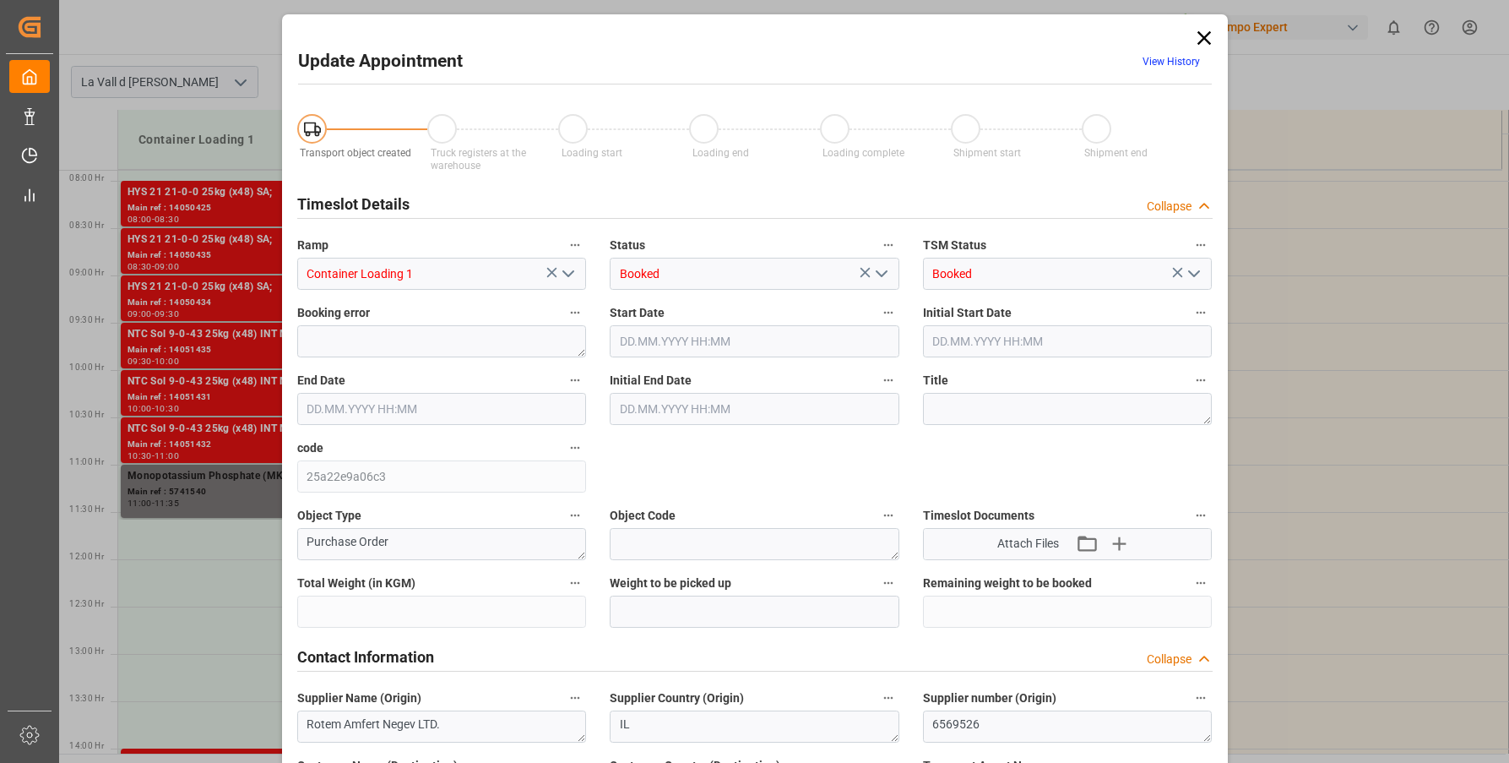
type input "240000"
type input "216000"
type input "05.09.2025 11:30"
type input "05.09.2025 12:00"
type input "[DATE] 07:03"
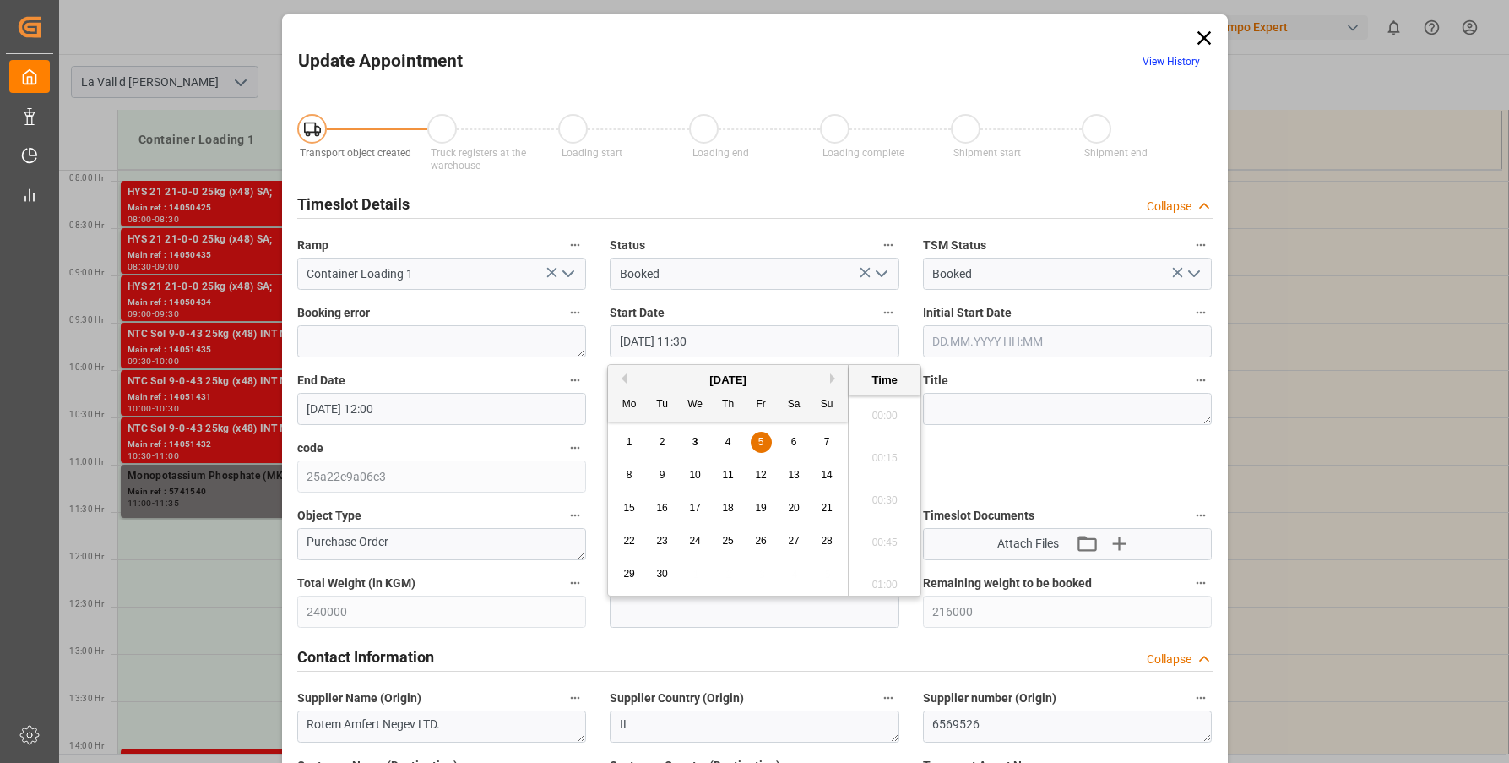
click at [753, 338] on input "05.09.2025 11:30" at bounding box center [755, 341] width 290 height 32
type input "05.09.2025 11:35"
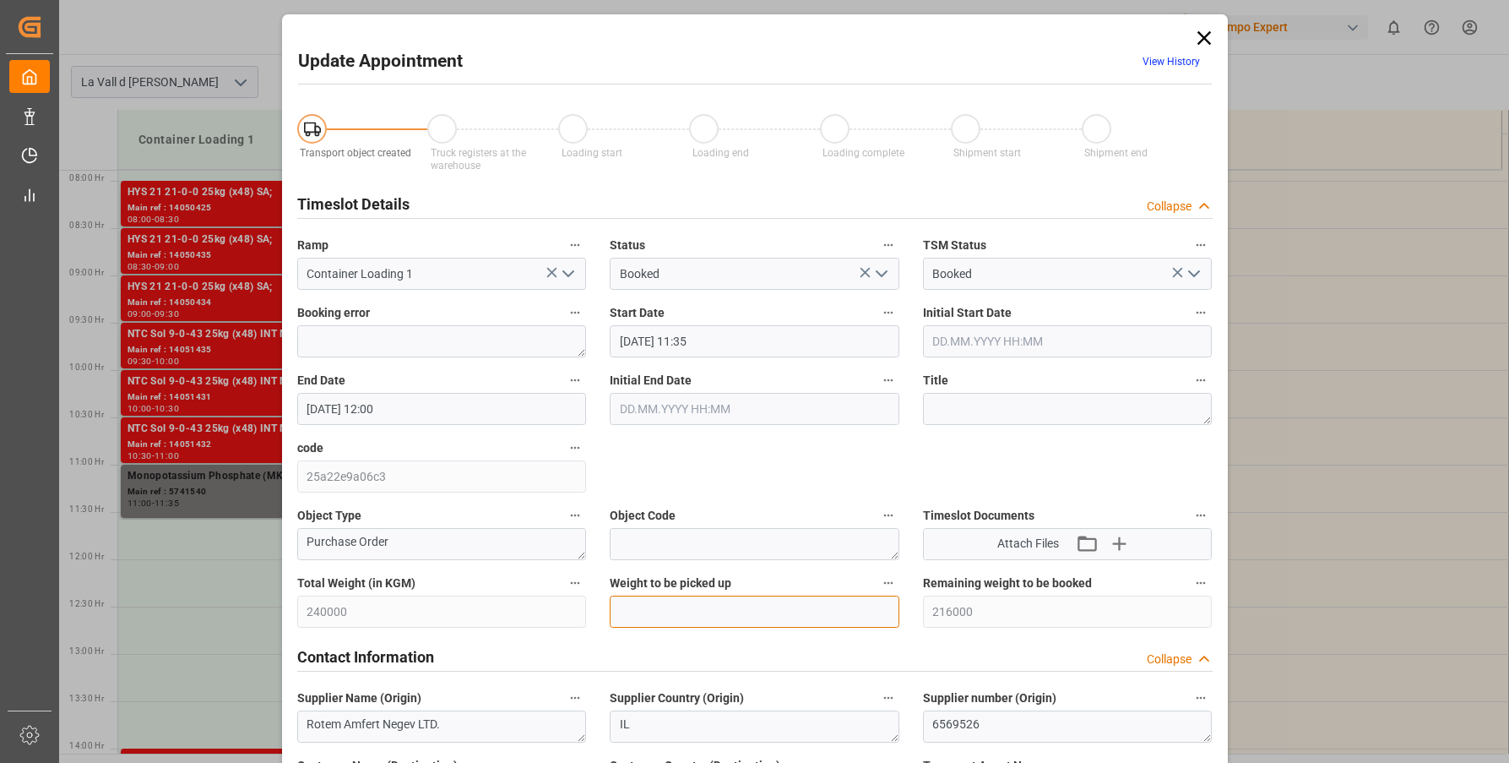
click at [660, 612] on input "text" at bounding box center [755, 611] width 290 height 32
type input "24000"
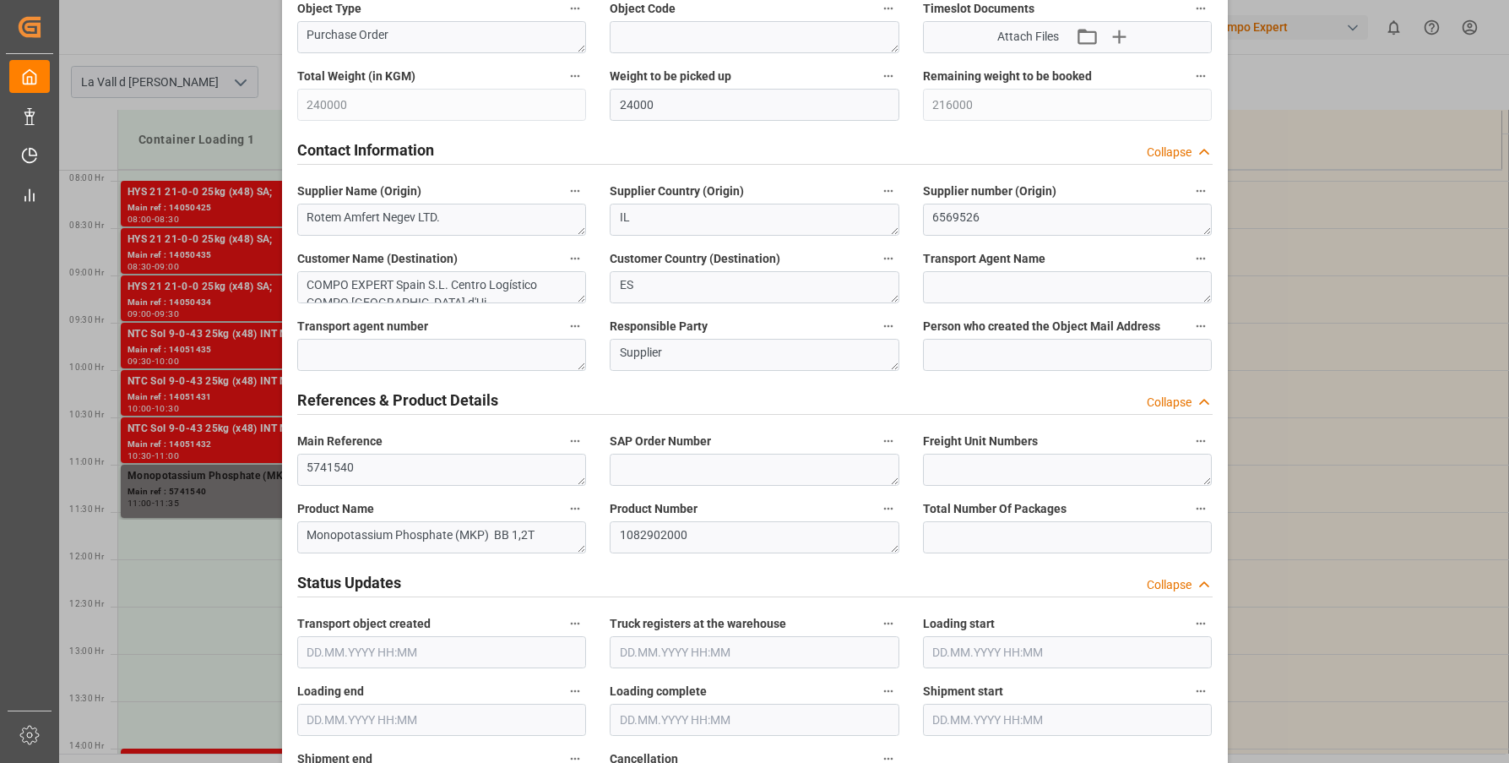
click at [420, 485] on div "Main Reference 5741540" at bounding box center [441, 458] width 313 height 68
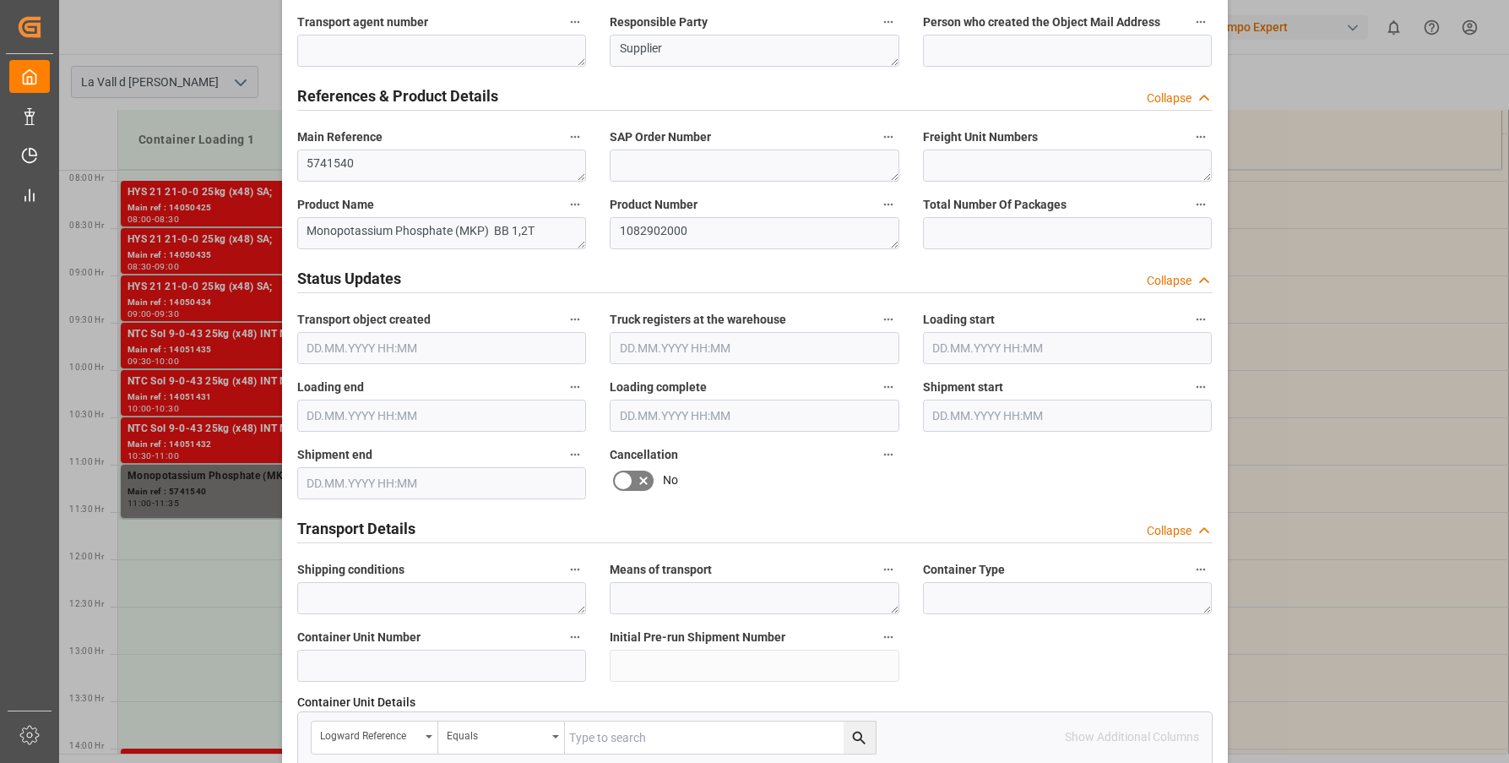
scroll to position [667, 0]
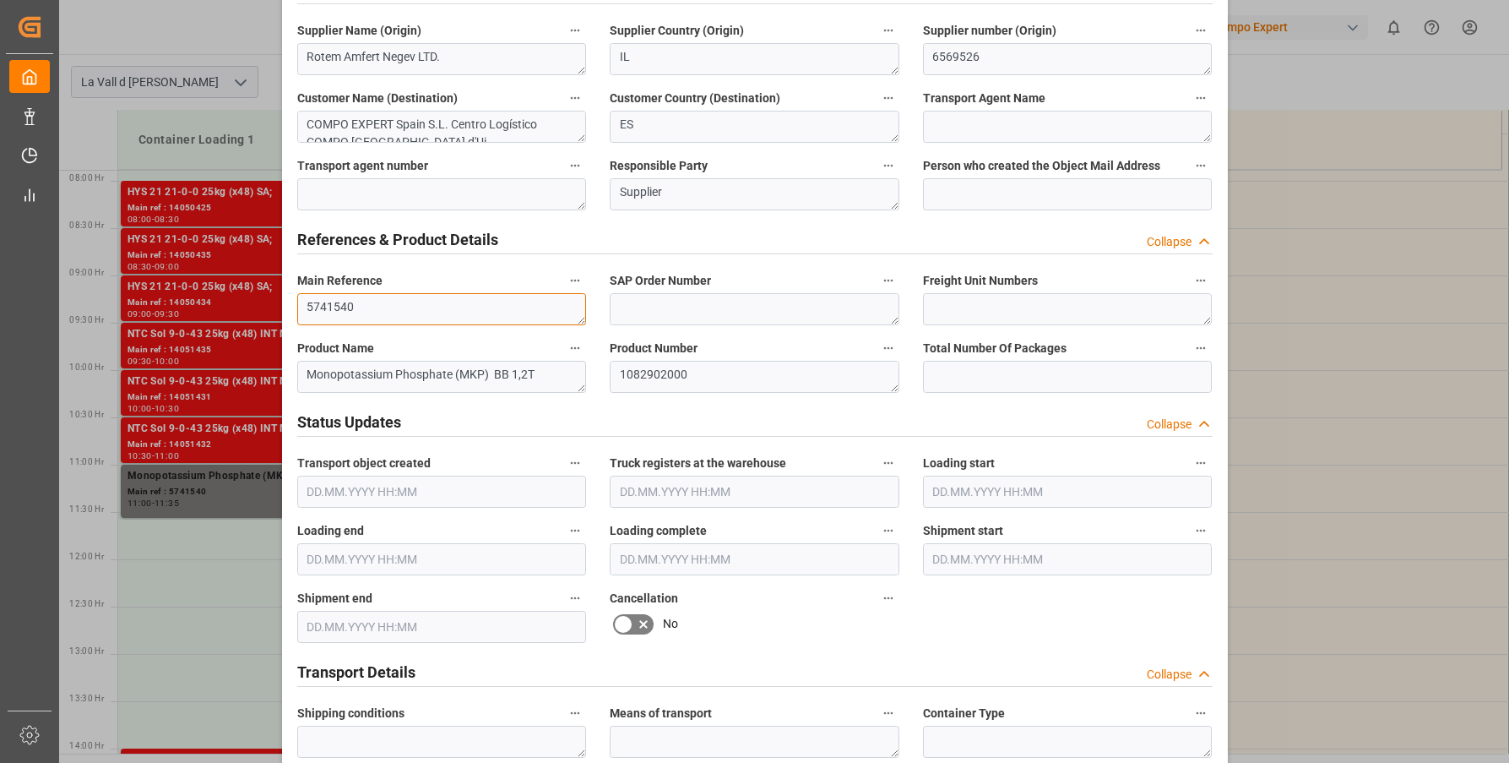
click at [438, 293] on textarea "5741540" at bounding box center [442, 309] width 290 height 32
paste textarea "FCIU4127544"
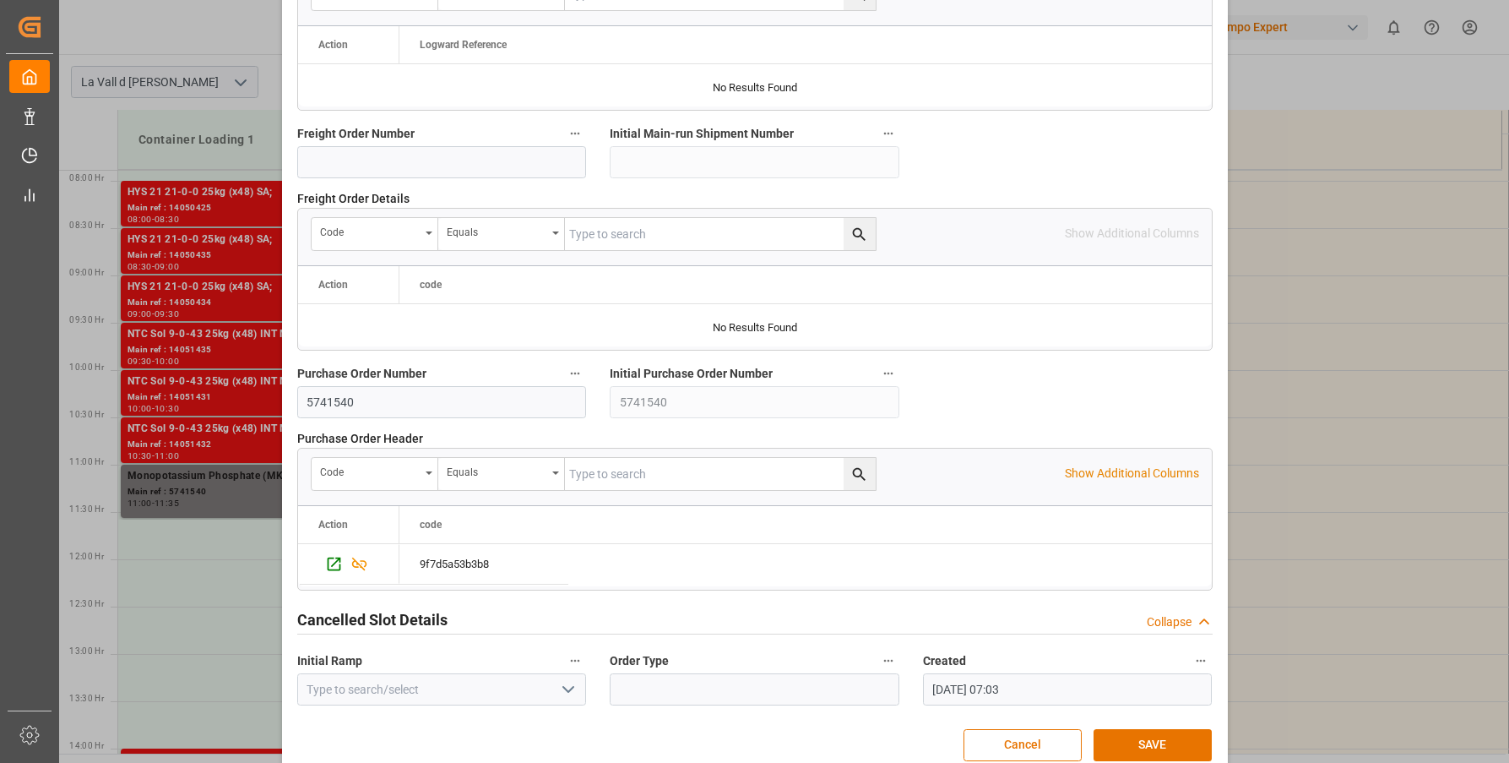
scroll to position [1581, 0]
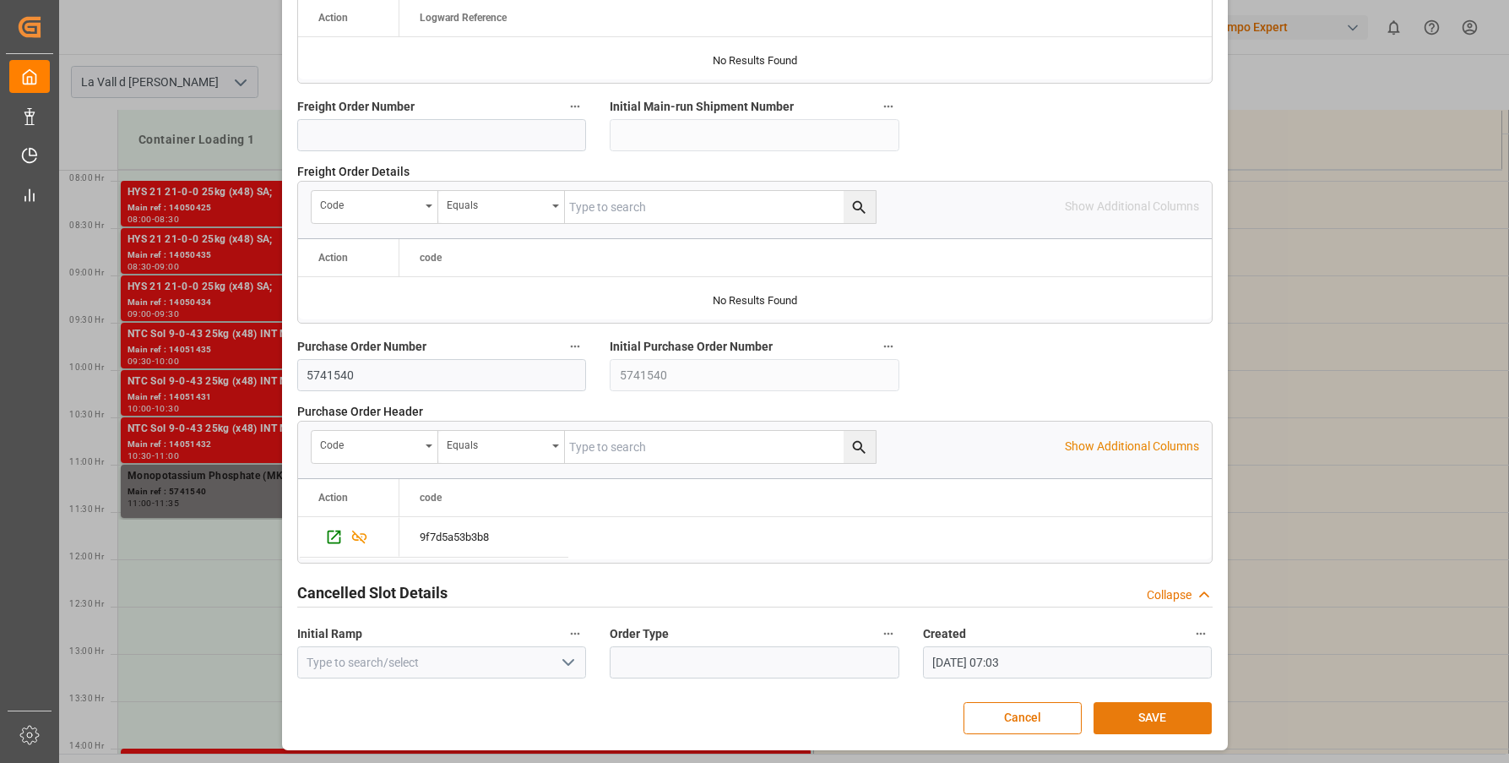
type textarea "5741540 FCIU4127544"
click at [1144, 725] on button "SAVE" at bounding box center [1153, 718] width 118 height 32
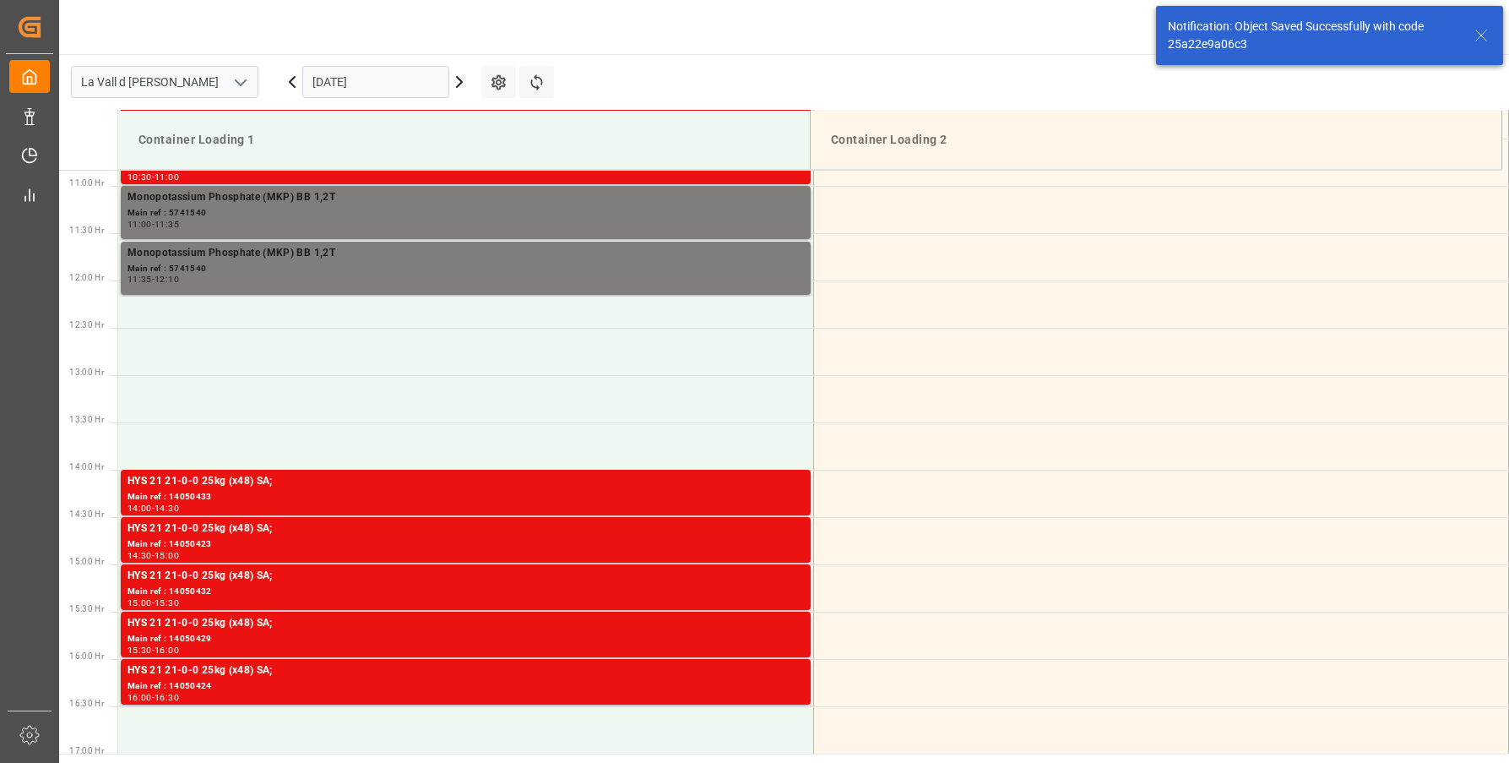
scroll to position [1029, 0]
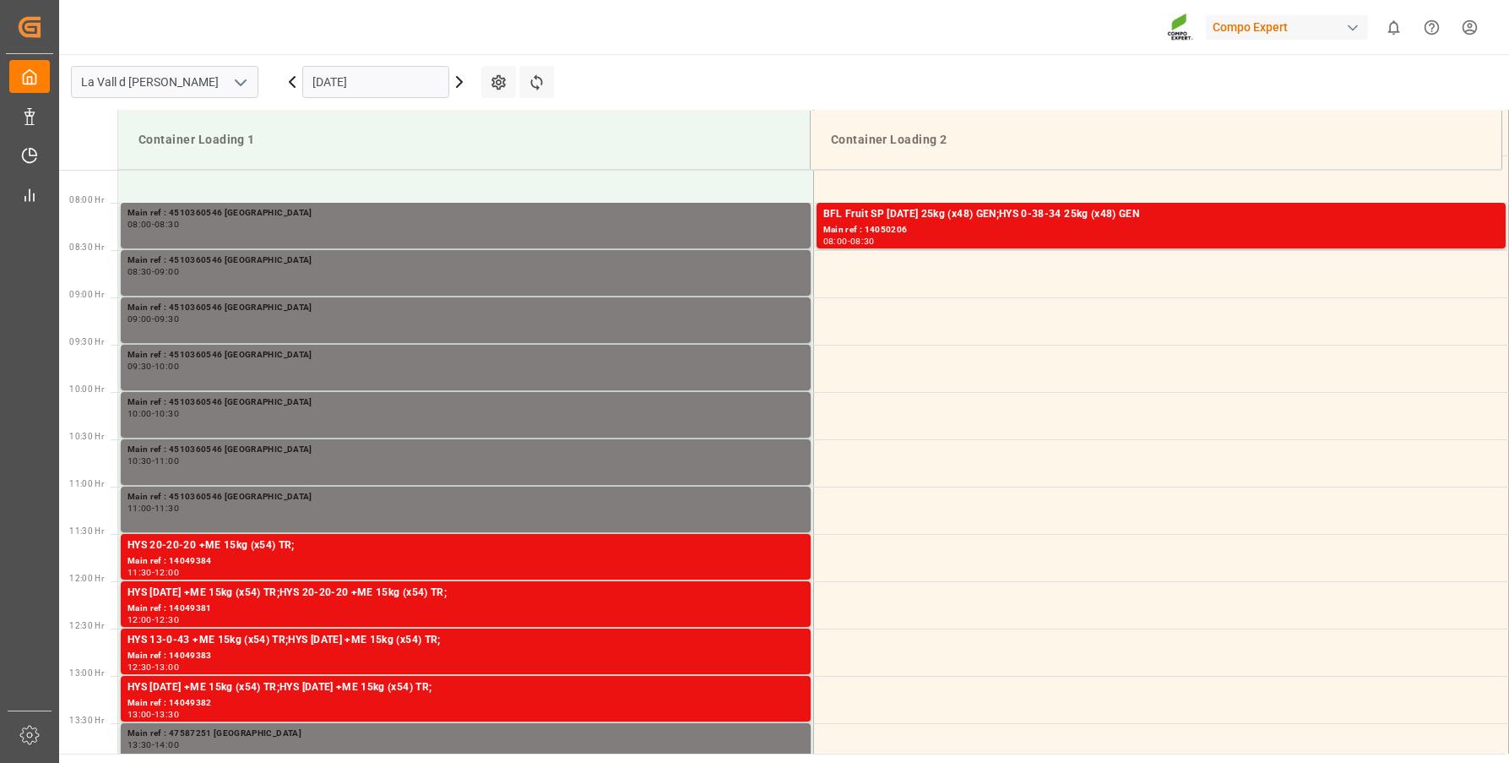
scroll to position [746, 0]
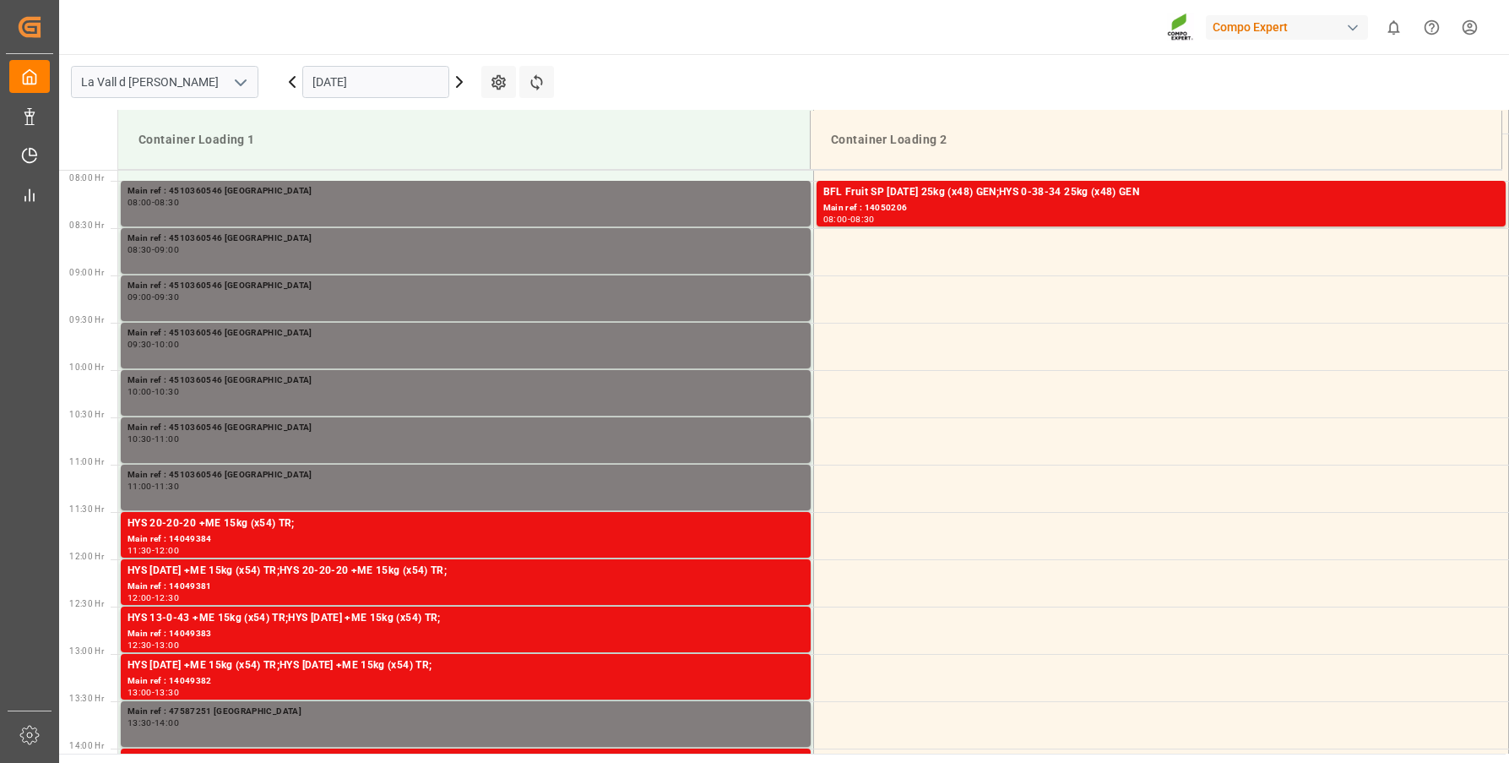
click at [378, 77] on input "[DATE]" at bounding box center [375, 82] width 147 height 32
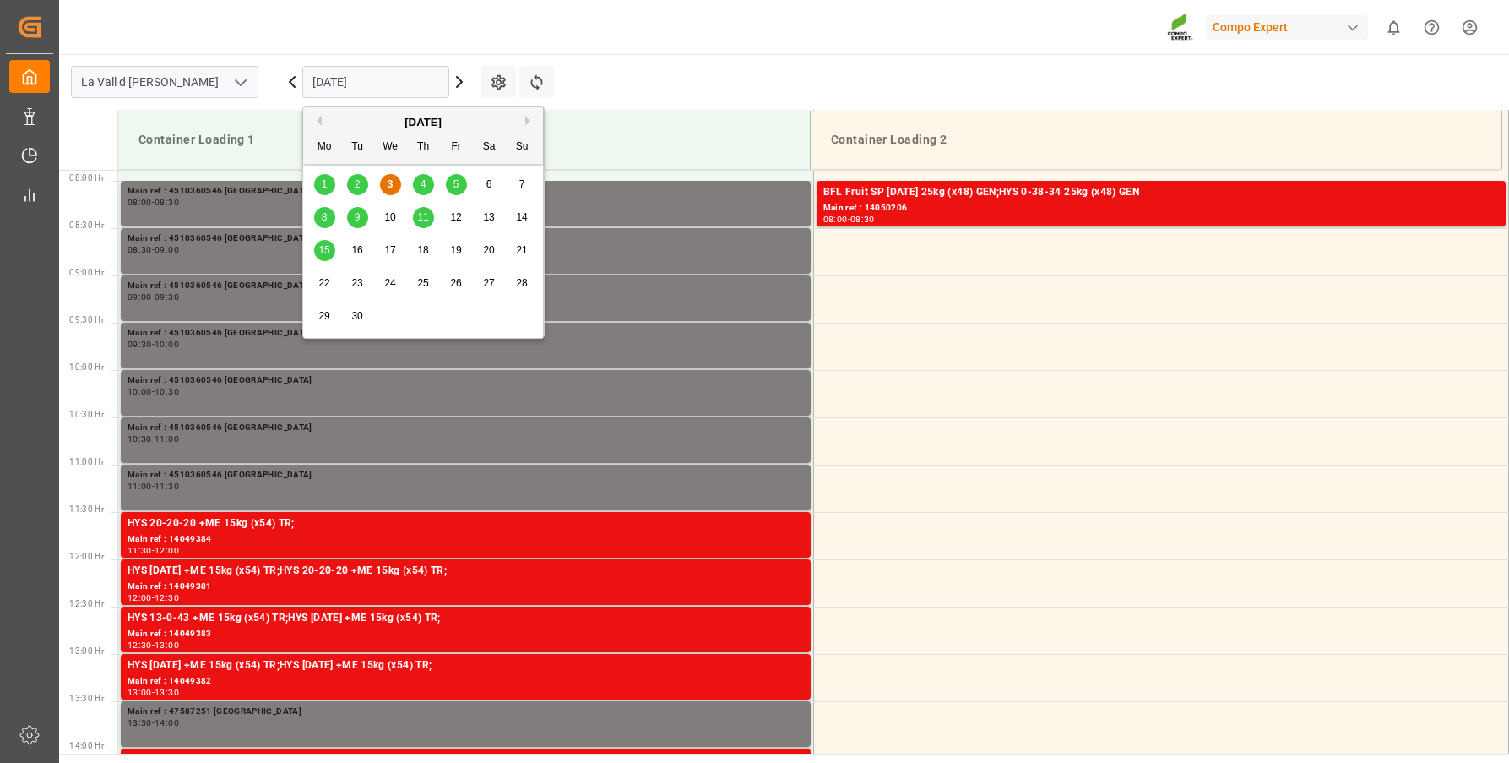
click at [451, 185] on div "5" at bounding box center [456, 185] width 21 height 20
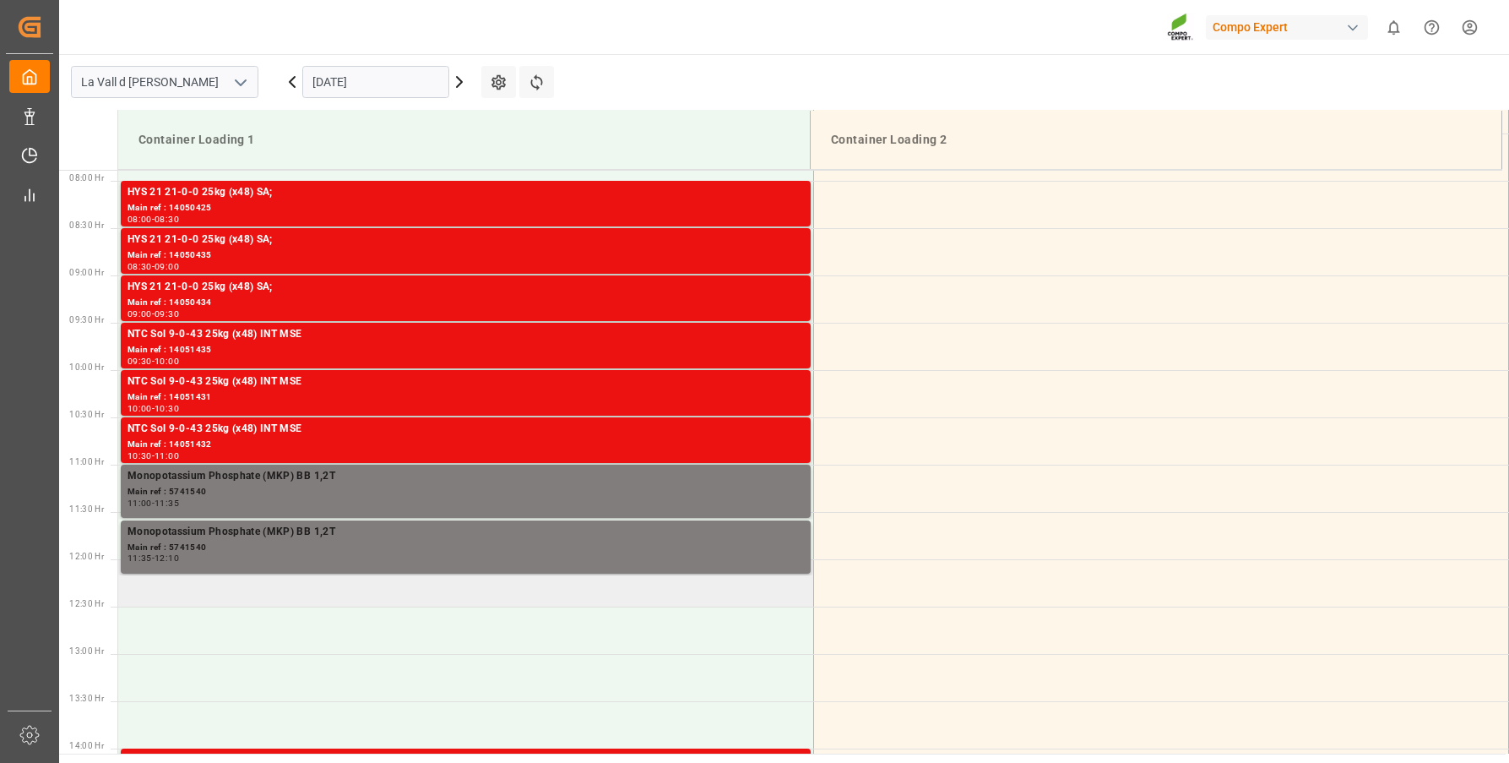
click at [219, 601] on td at bounding box center [465, 582] width 695 height 47
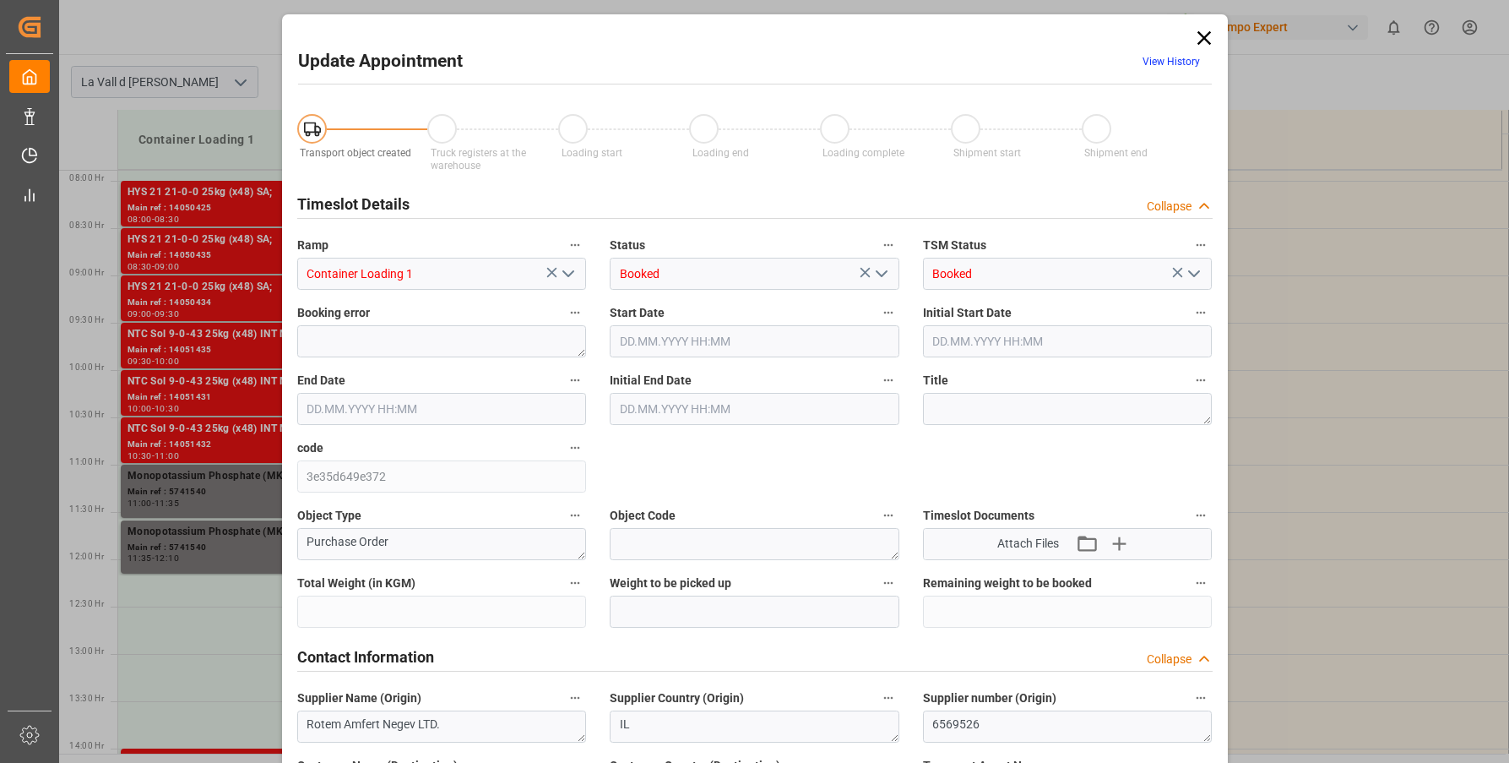
type input "240000"
type input "192000"
type input "05.09.2025 12:00"
type input "05.09.2025 12:30"
type input "[DATE] 07:04"
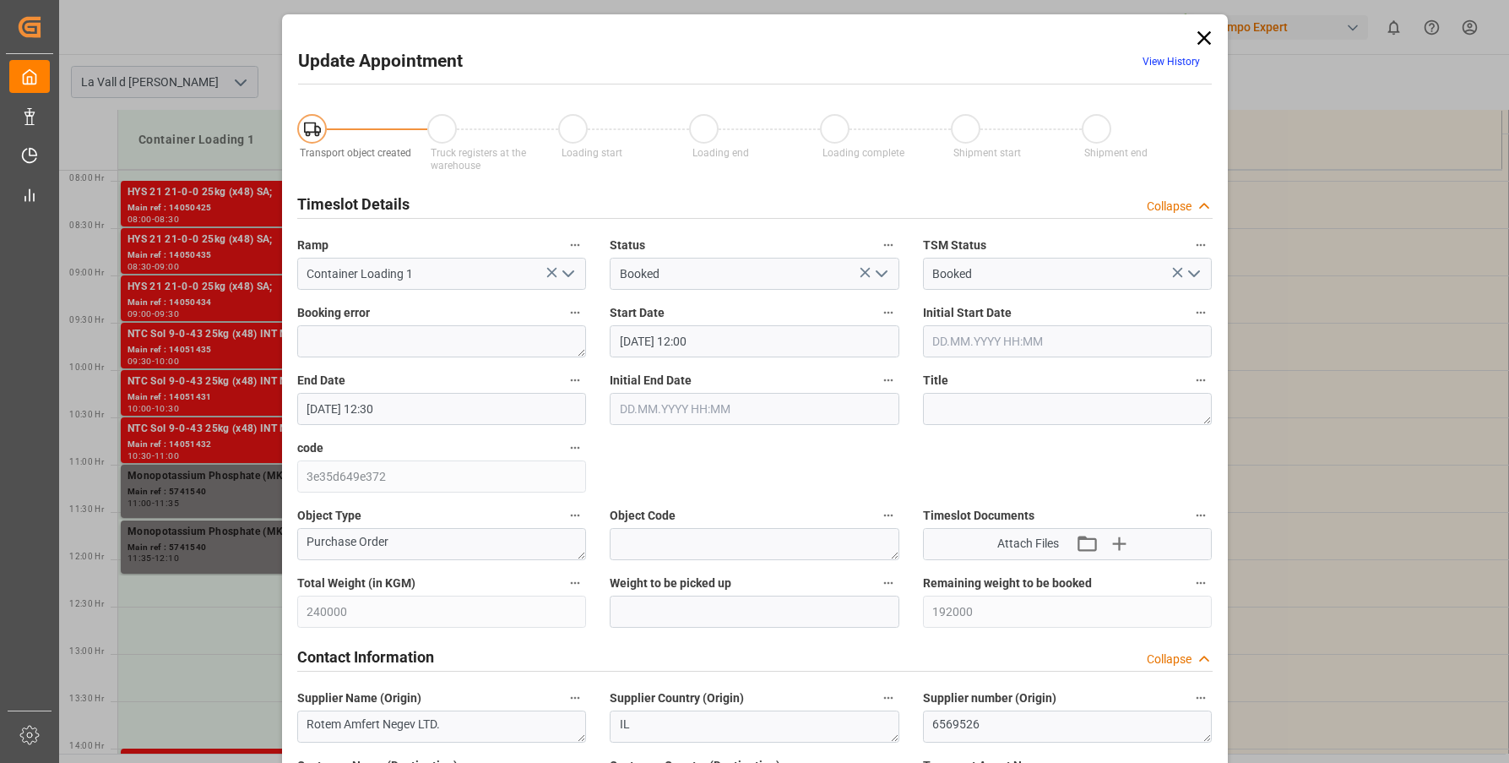
click at [728, 340] on input "[DATE] 12:00" at bounding box center [755, 341] width 290 height 32
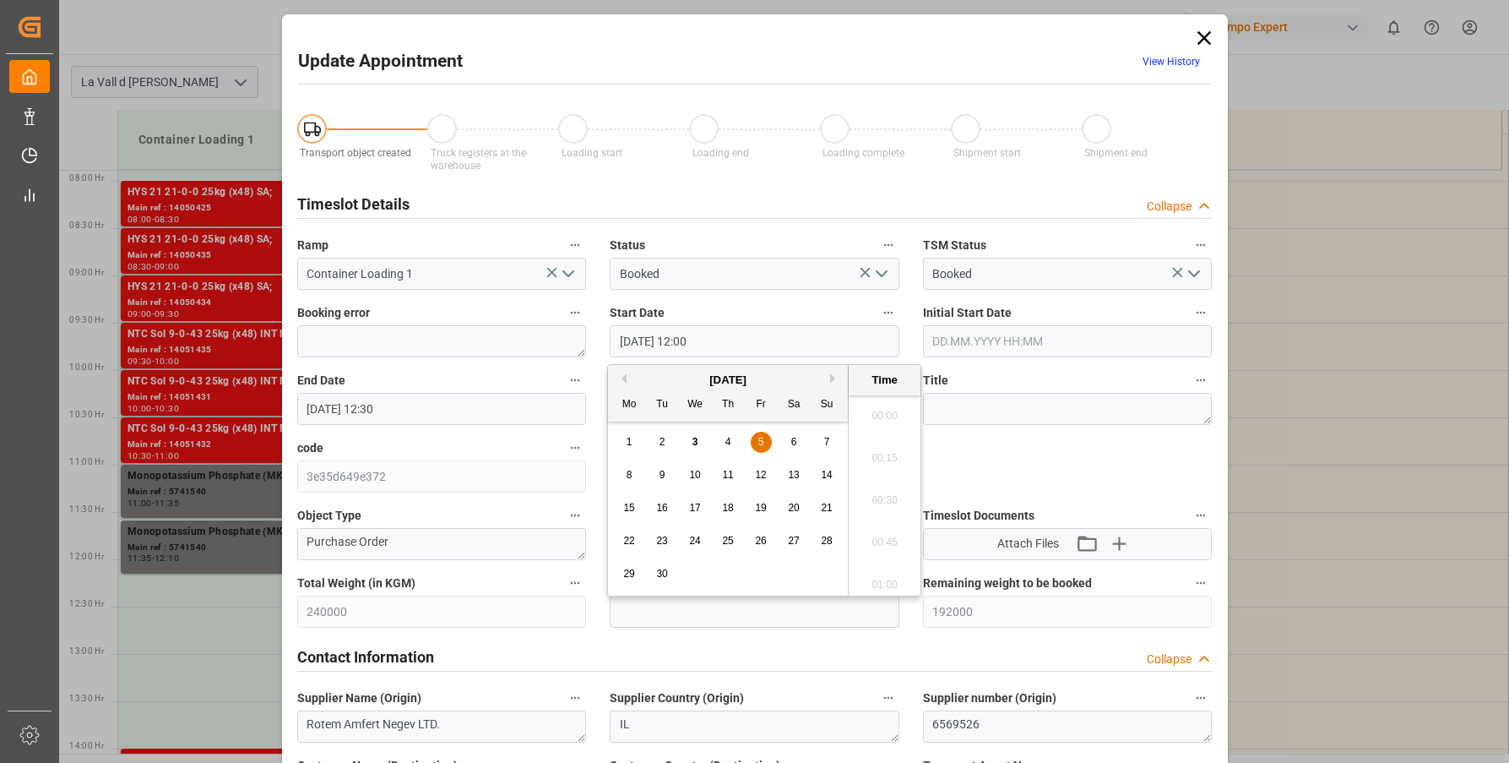
scroll to position [1948, 0]
type input "05.09.2025 12:10"
click at [722, 302] on label "Start Date" at bounding box center [755, 313] width 290 height 24
click at [877, 302] on button "Start Date" at bounding box center [888, 312] width 22 height 22
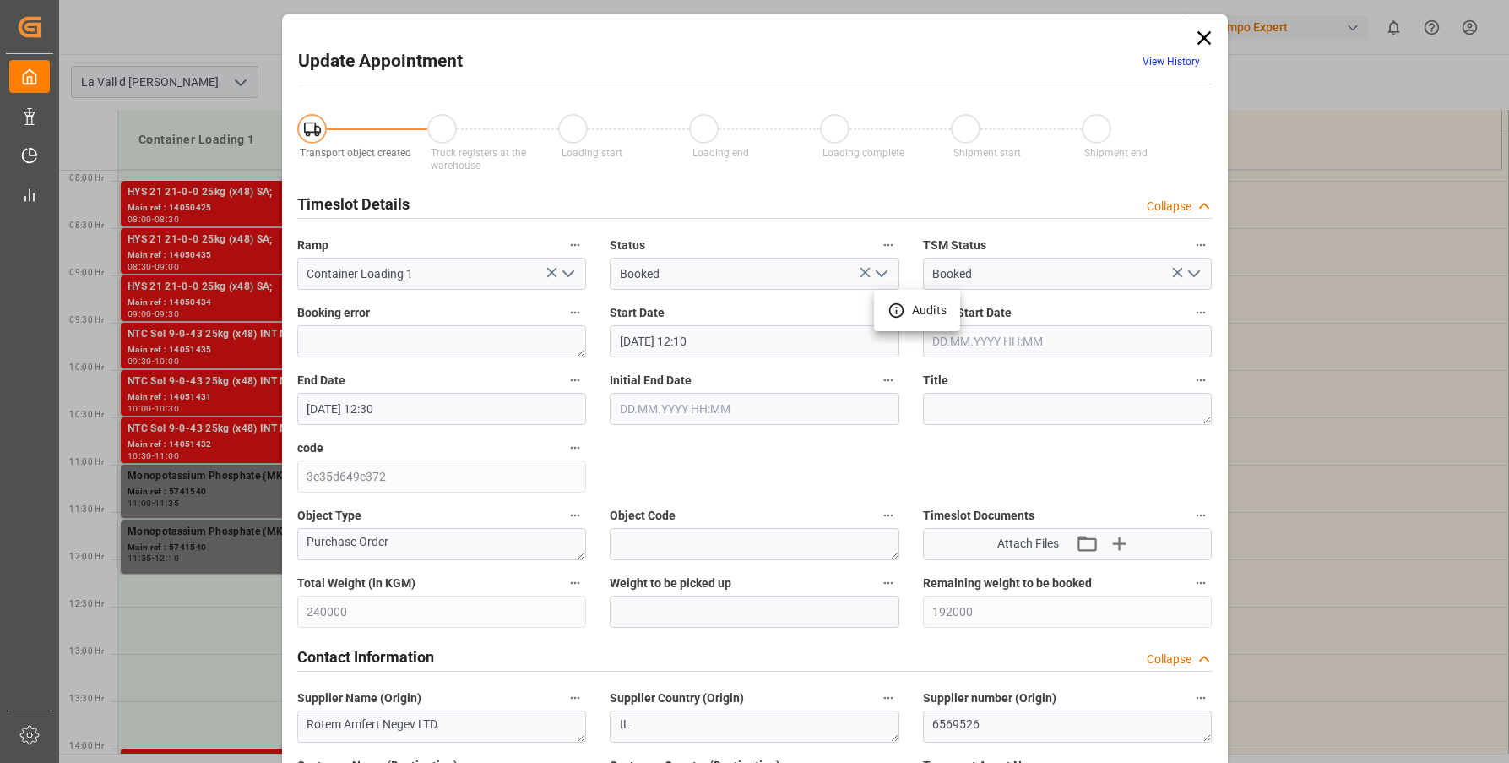
click at [714, 606] on div at bounding box center [754, 381] width 1509 height 763
click at [707, 624] on input "text" at bounding box center [755, 611] width 290 height 32
type input "24000"
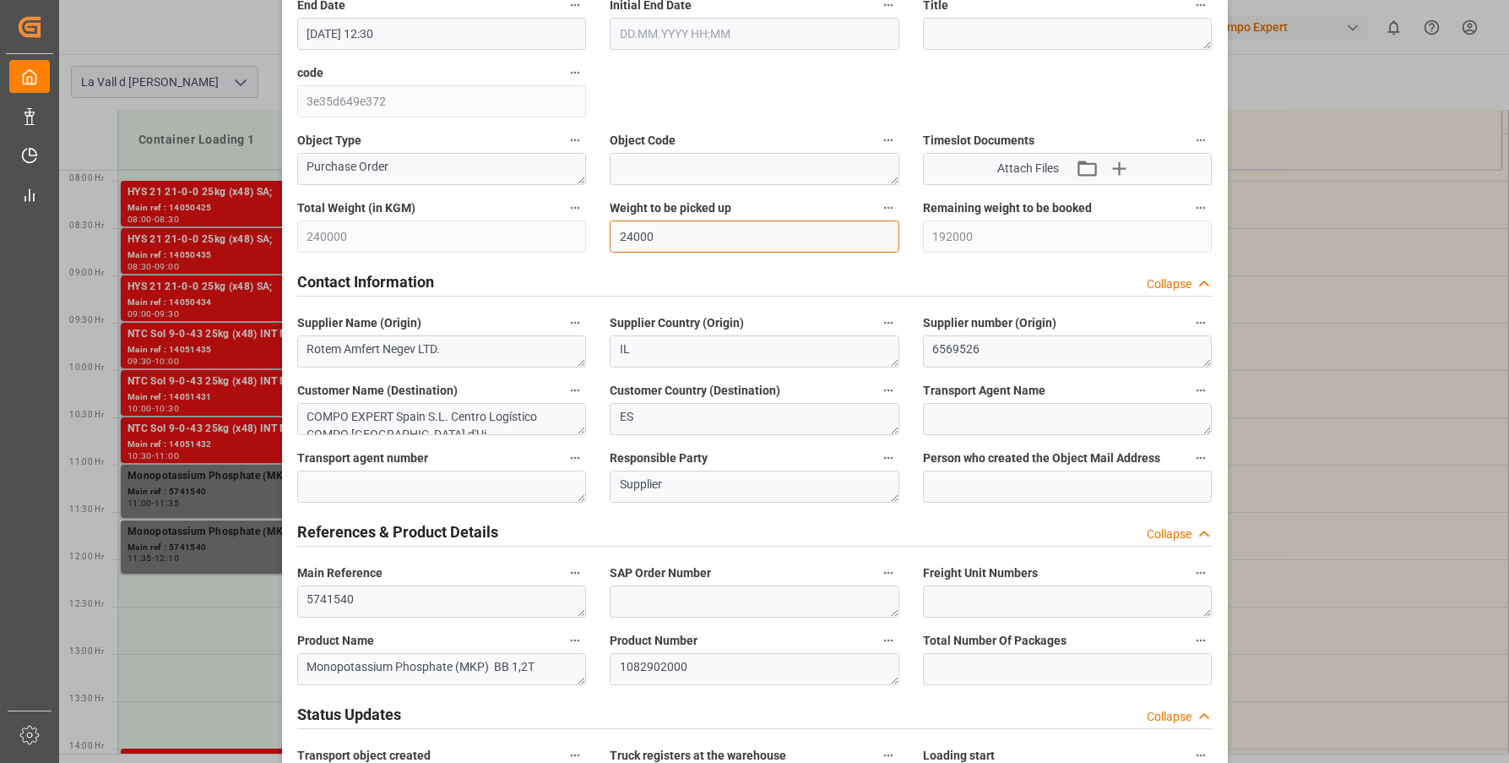
scroll to position [422, 0]
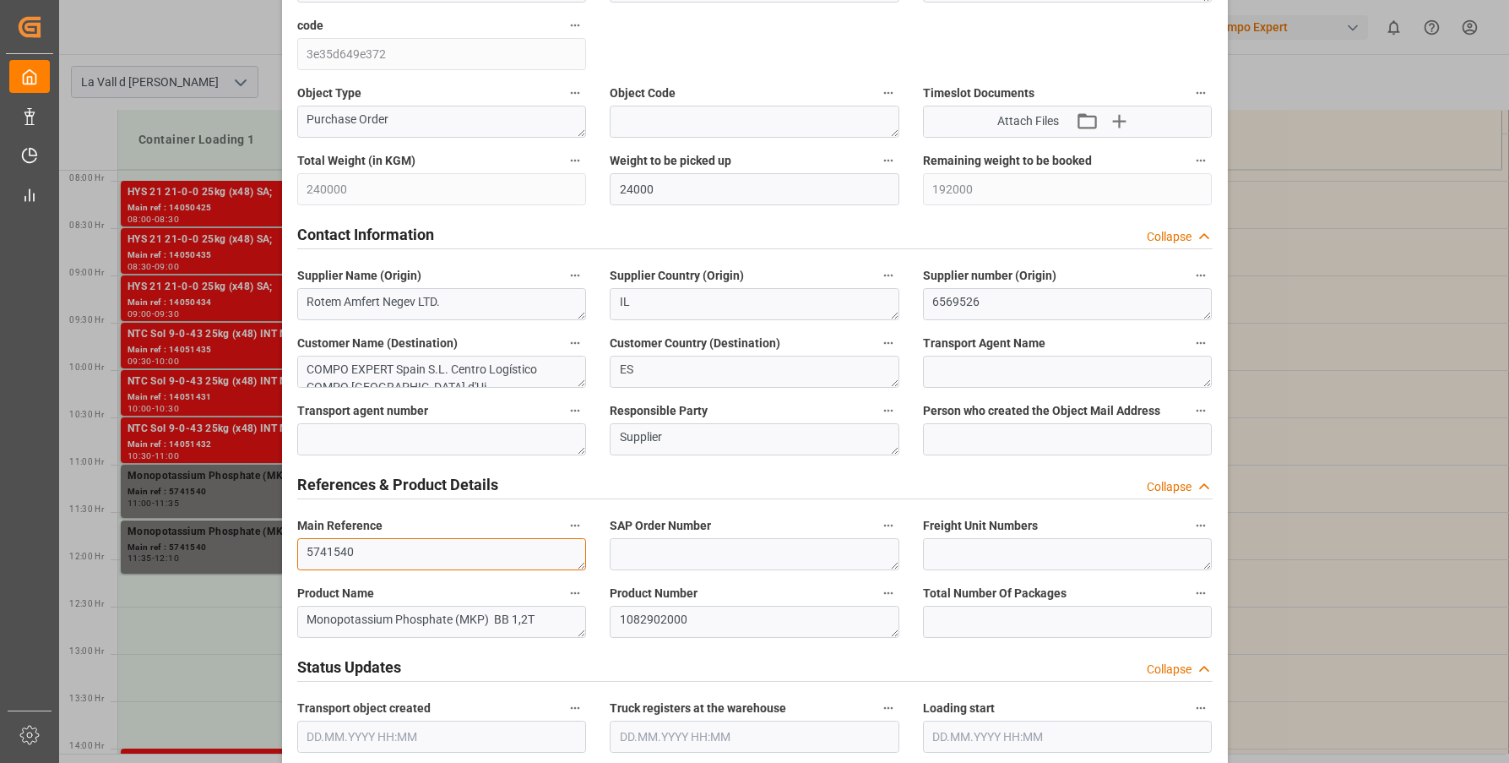
click at [415, 551] on textarea "5741540" at bounding box center [442, 554] width 290 height 32
paste textarea "TEMU3246272"
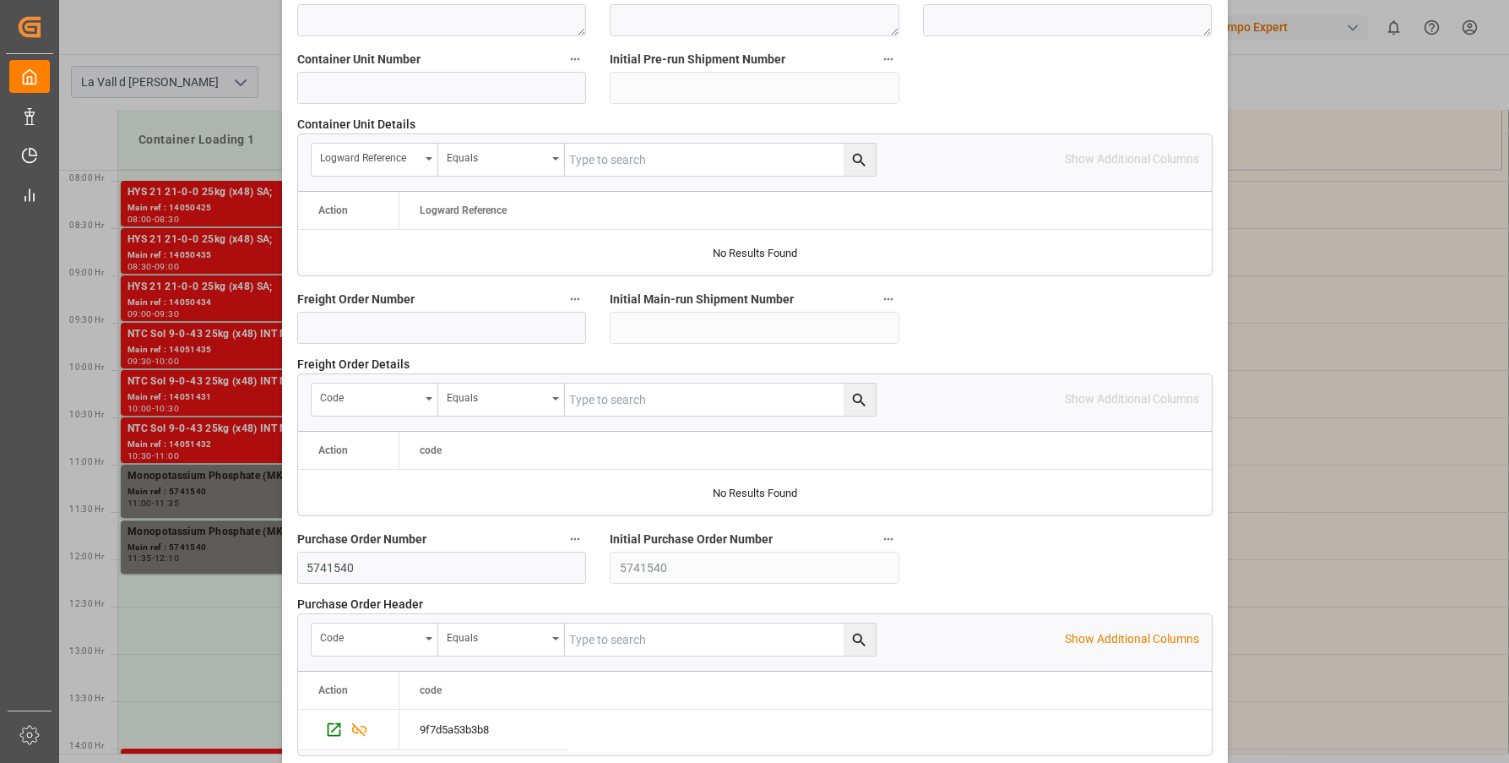
scroll to position [1581, 0]
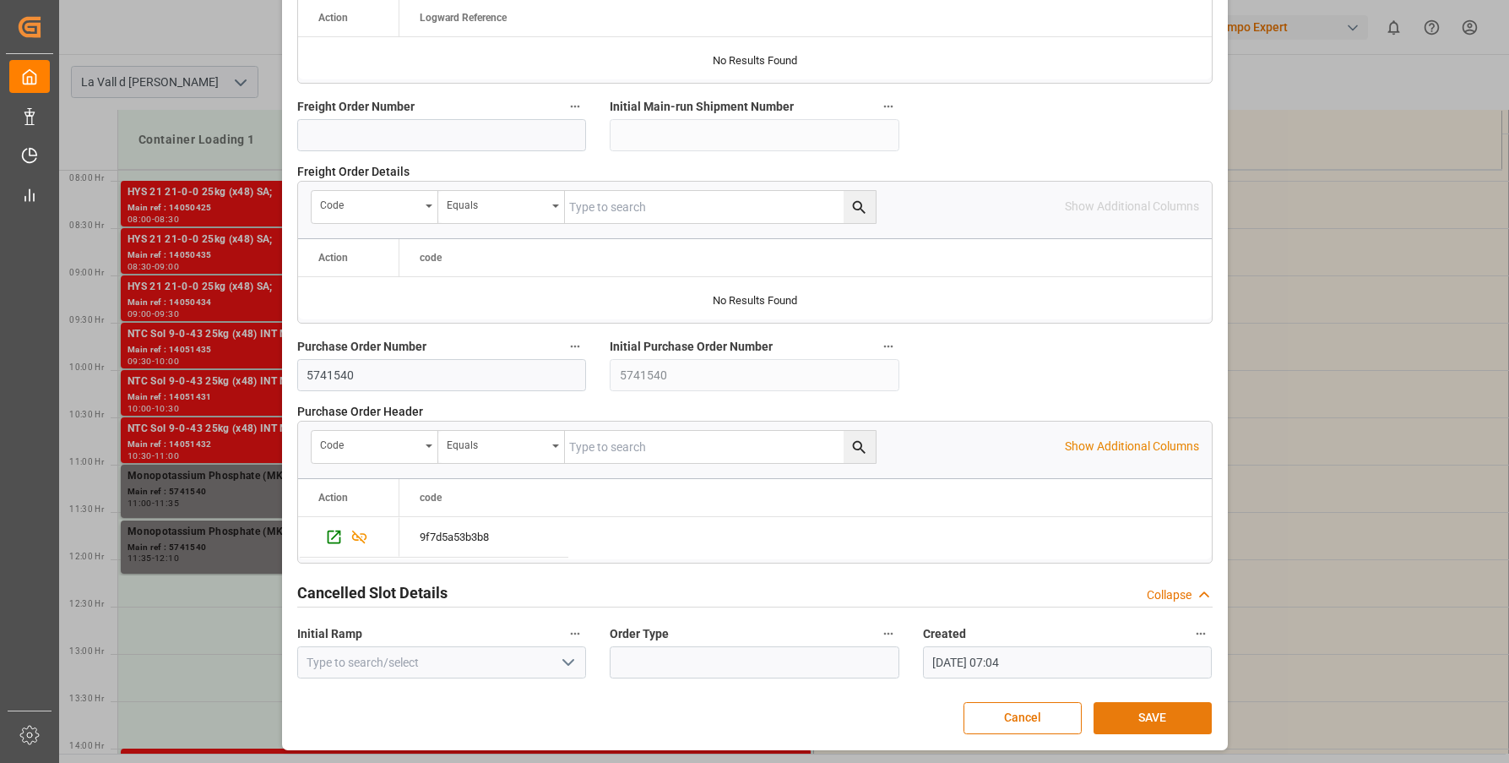
type textarea "5741540 TEMU3246272"
click at [1161, 713] on button "SAVE" at bounding box center [1153, 718] width 118 height 32
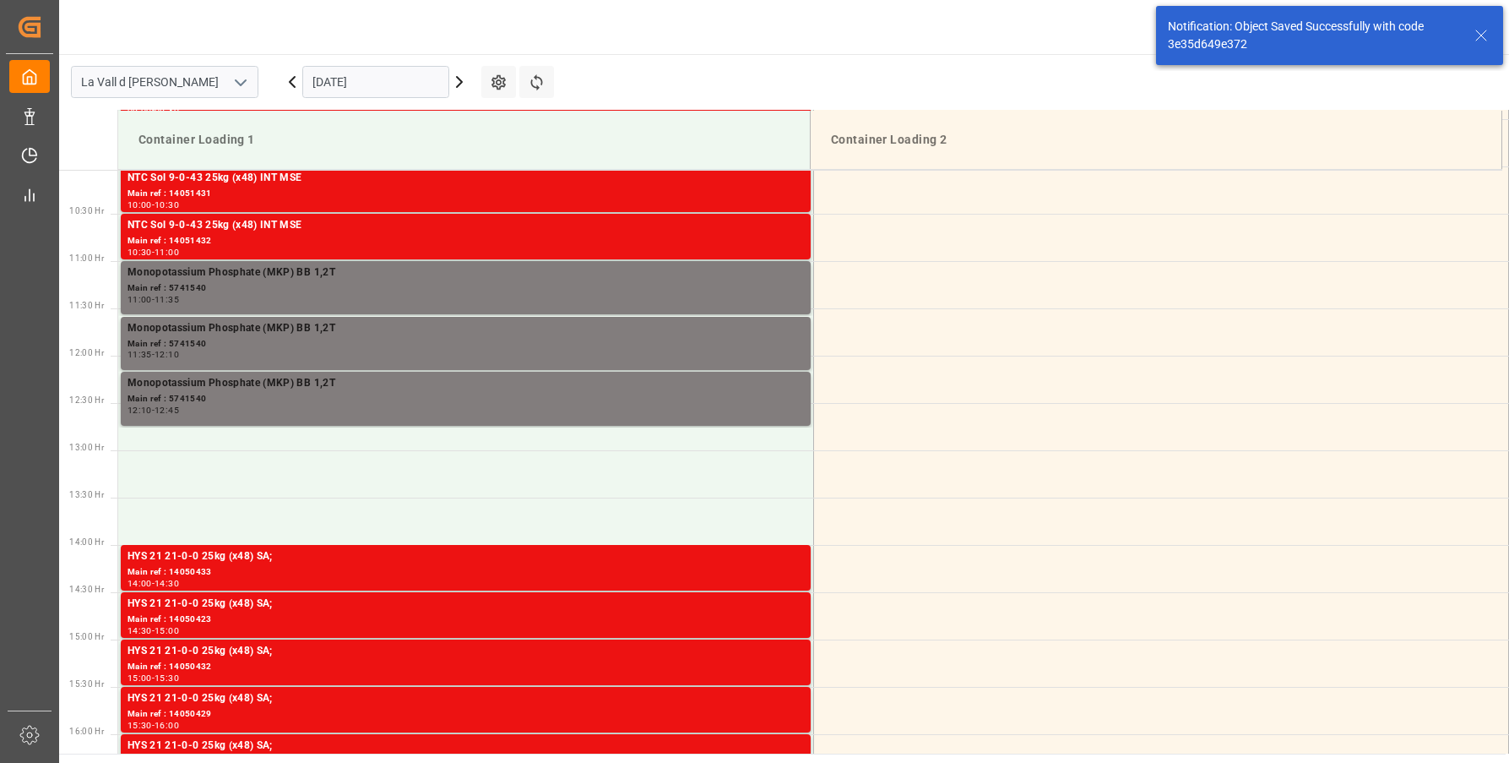
scroll to position [1029, 0]
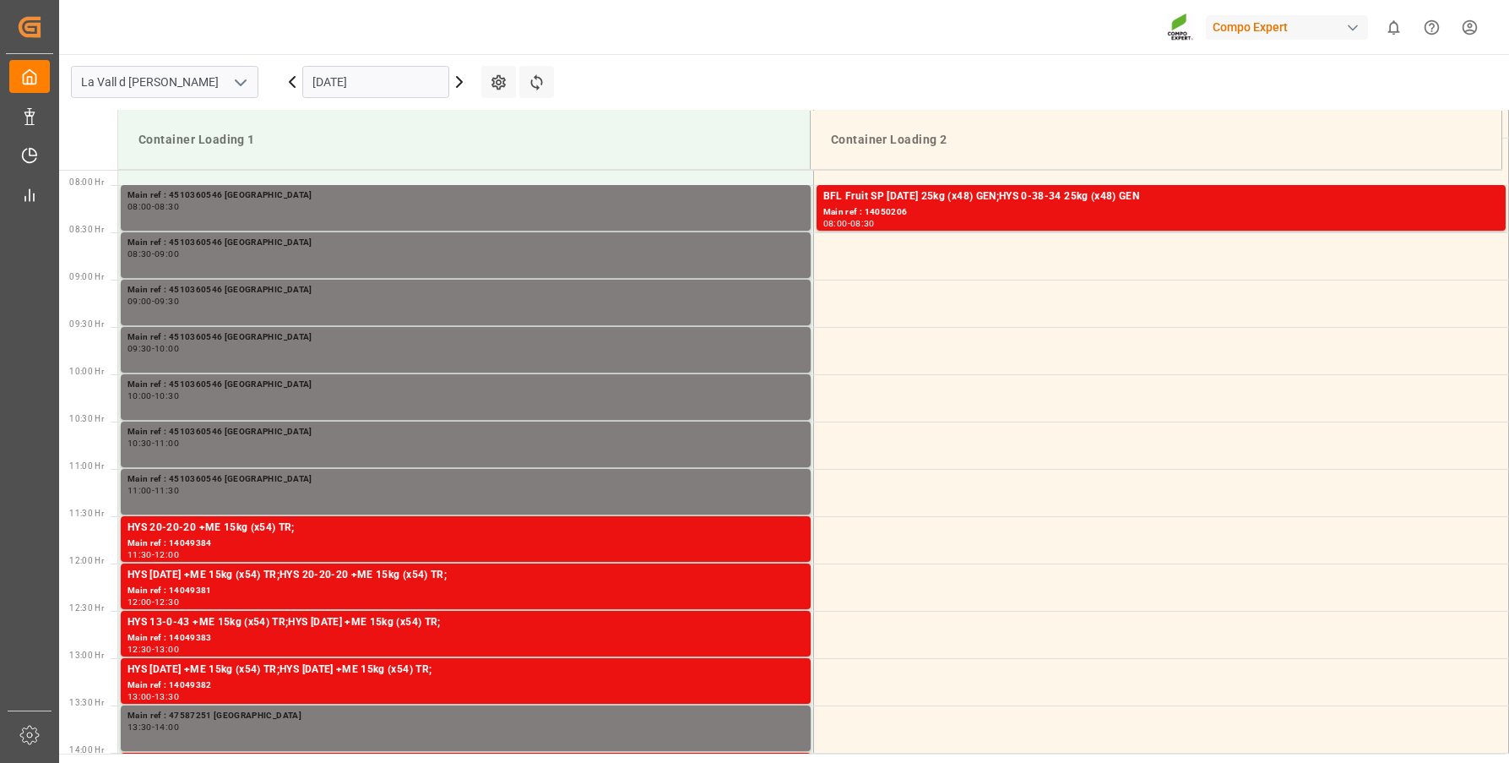
scroll to position [746, 0]
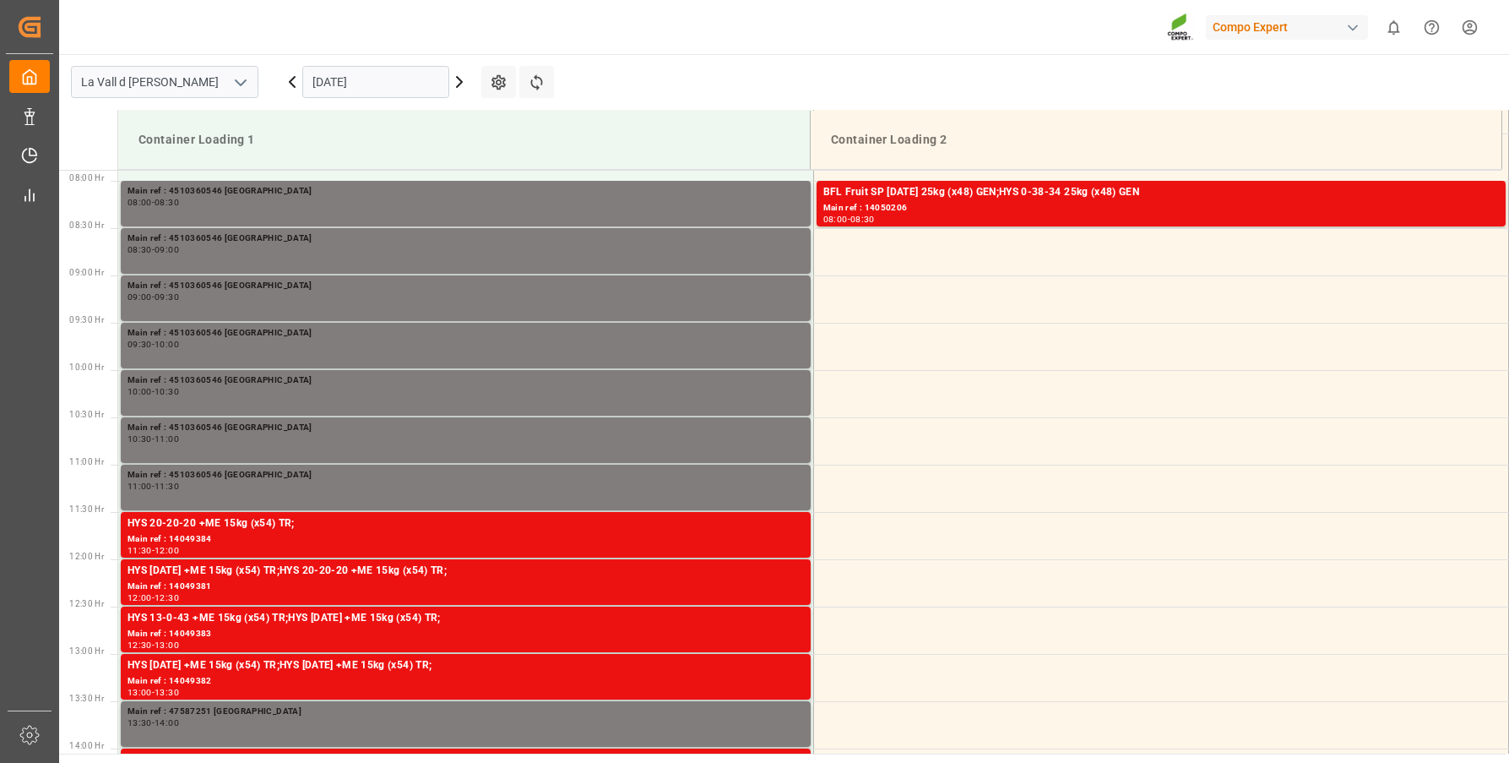
click at [389, 87] on input "[DATE]" at bounding box center [375, 82] width 147 height 32
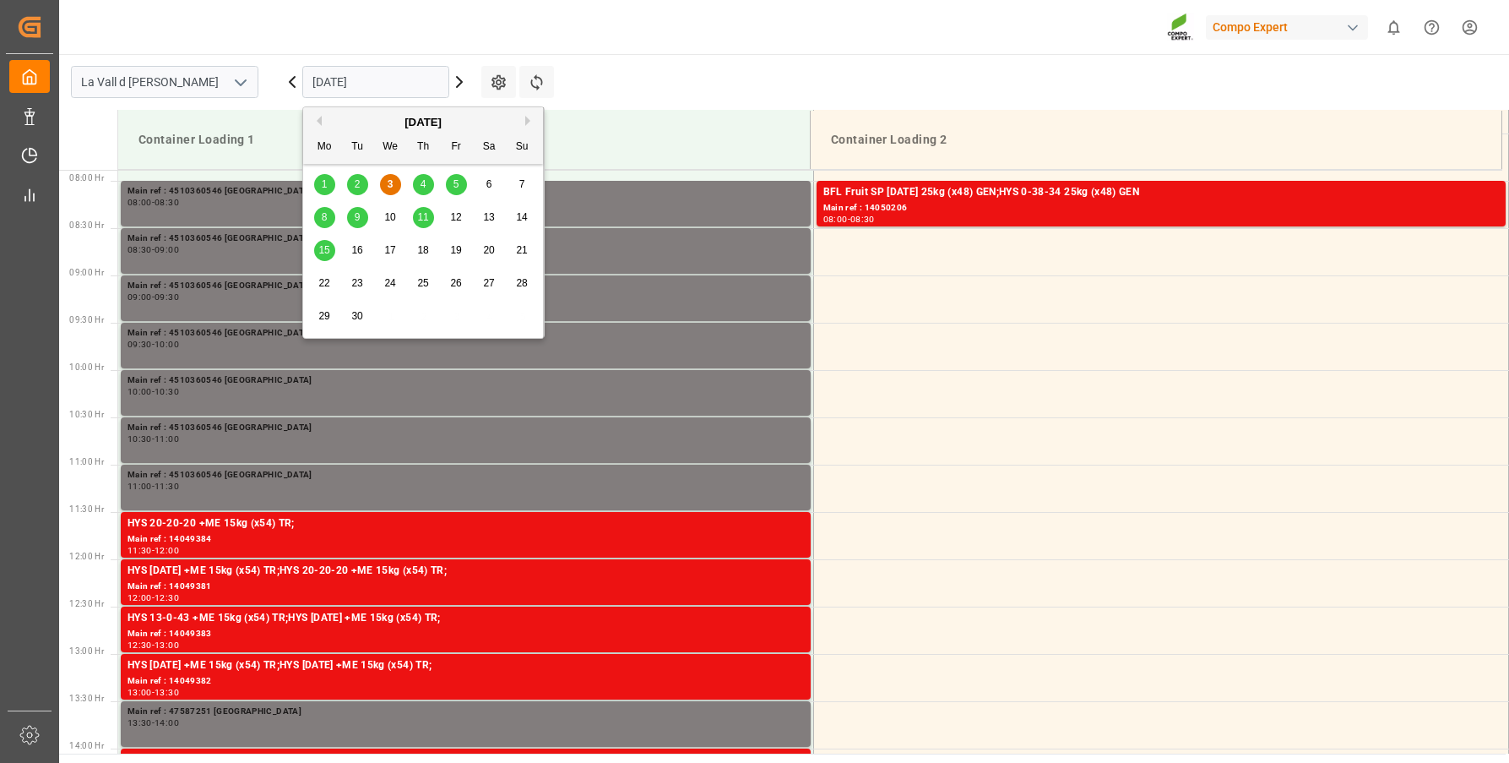
click at [454, 180] on span "5" at bounding box center [456, 184] width 6 height 12
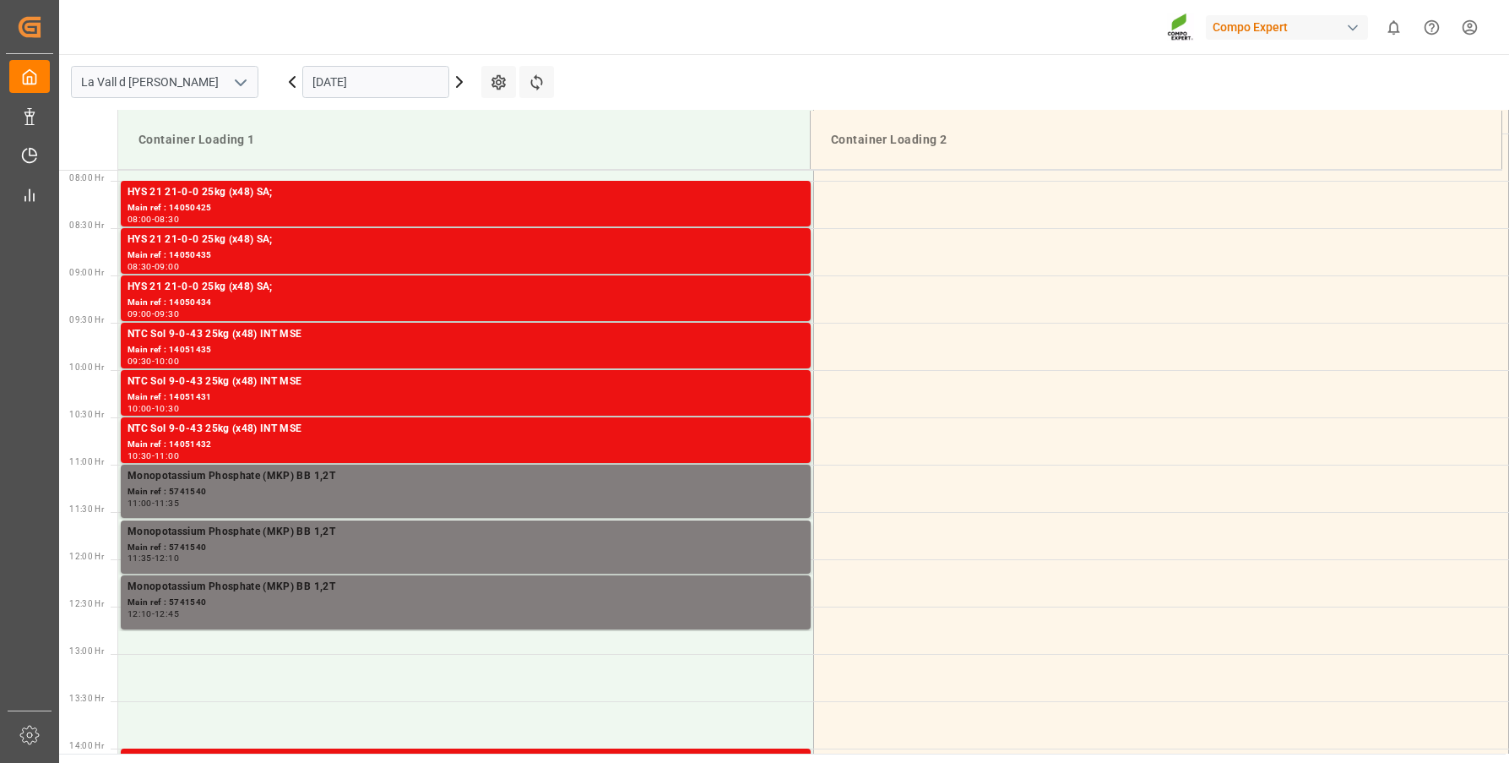
click at [371, 68] on input "[DATE]" at bounding box center [375, 82] width 147 height 32
click at [268, 671] on td at bounding box center [465, 677] width 695 height 47
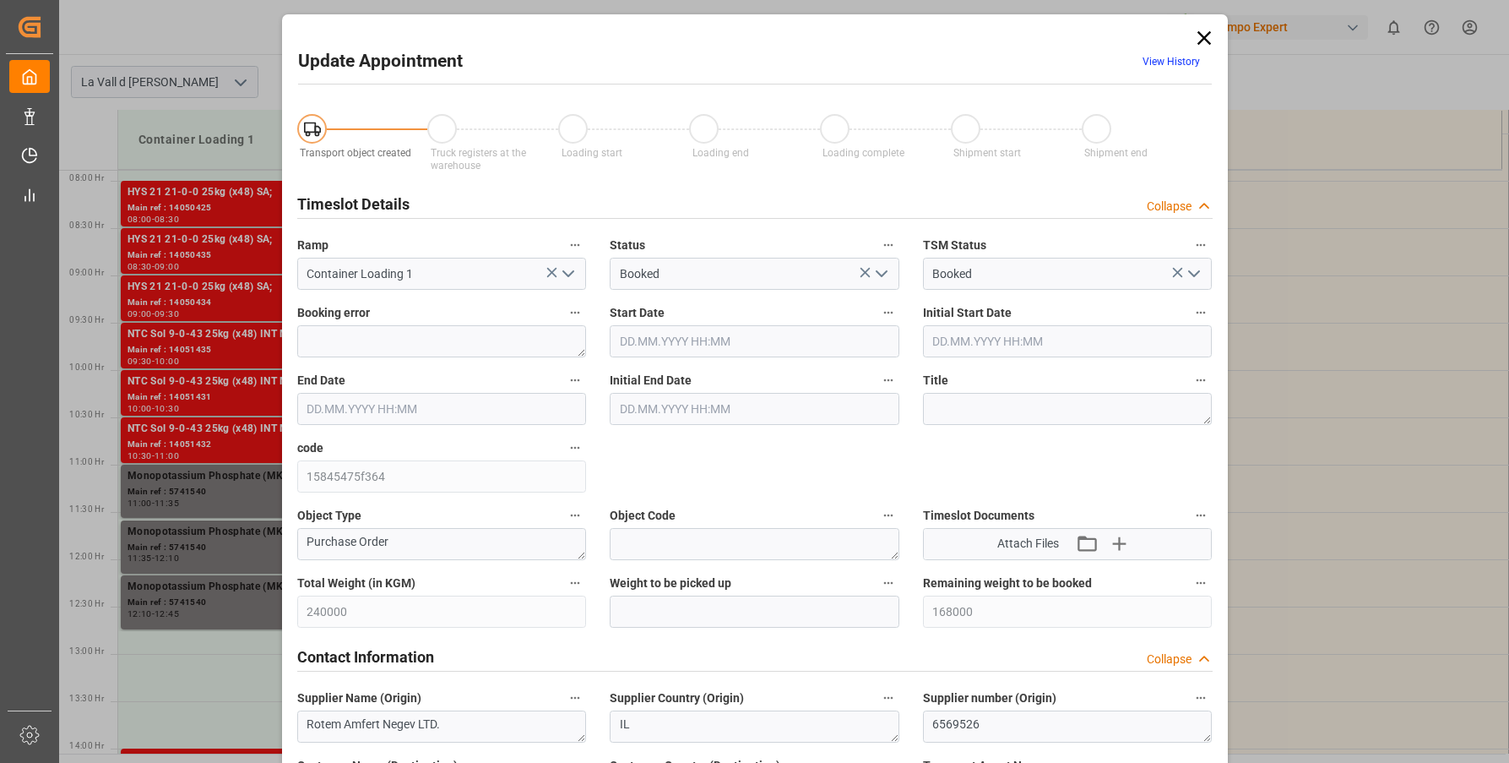
type input "[DATE] 13:00"
type input "[DATE] 13:30"
type input "[DATE] 07:04"
click at [686, 600] on input "text" at bounding box center [755, 611] width 290 height 32
type input "24000"
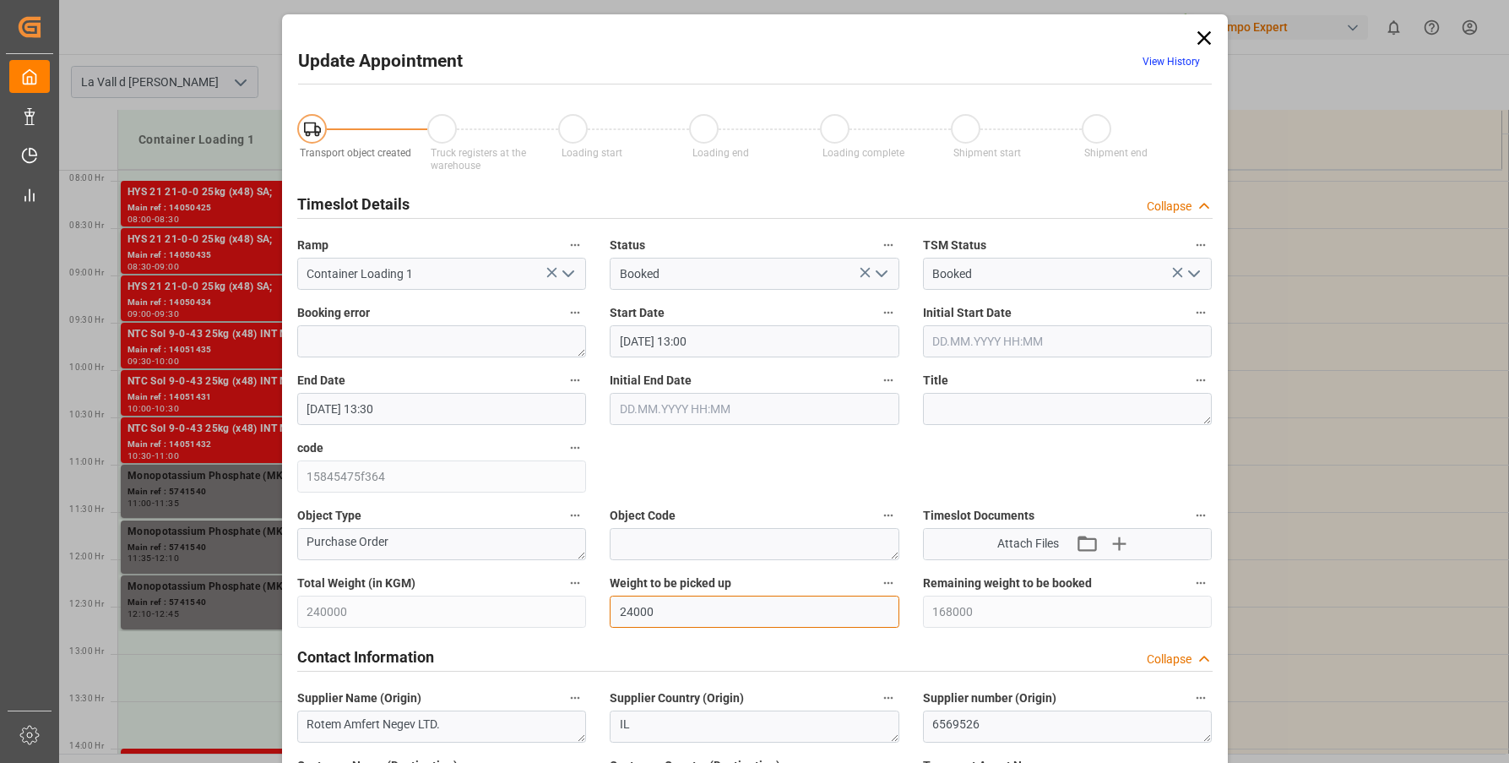
scroll to position [507, 0]
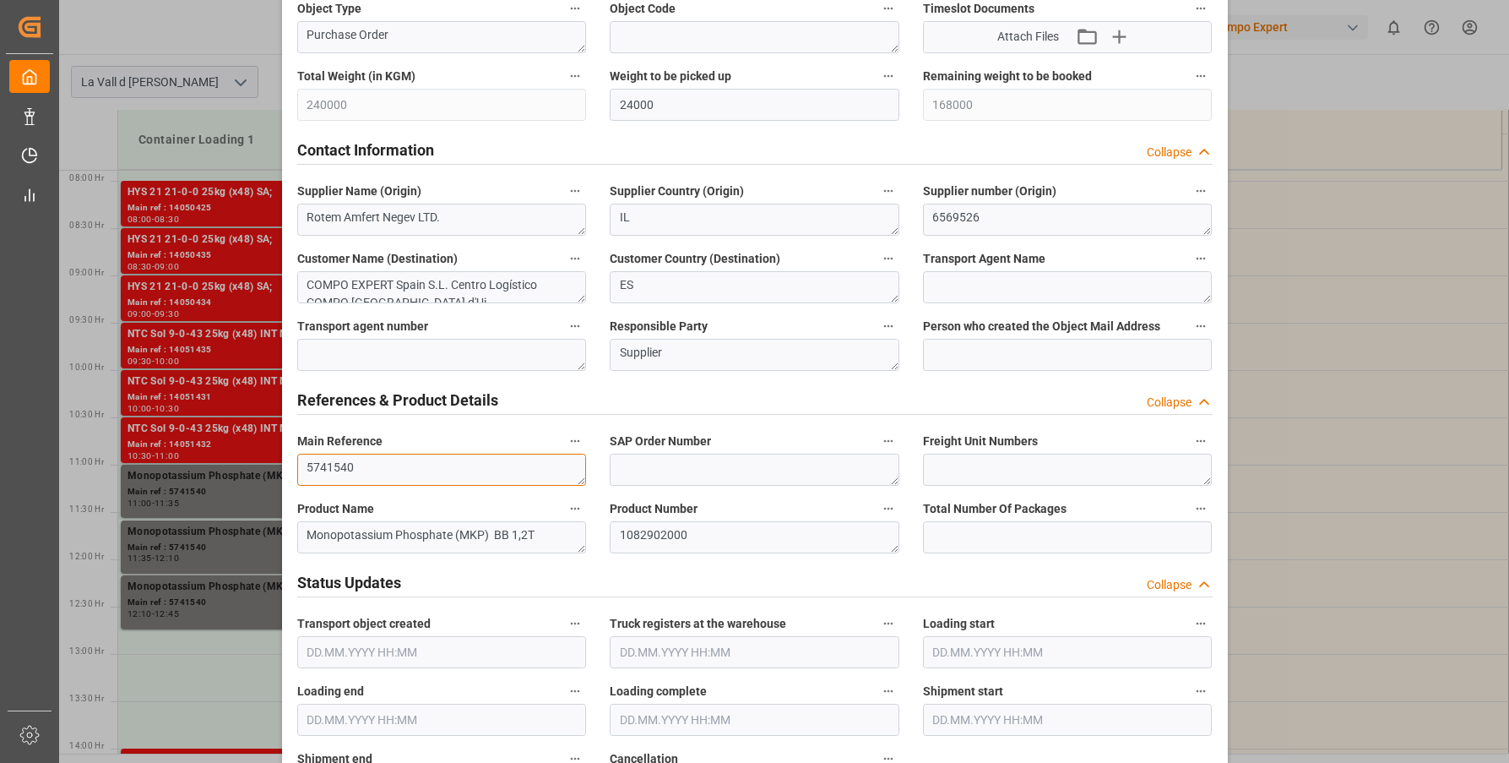
click at [425, 471] on textarea "5741540" at bounding box center [442, 469] width 290 height 32
paste textarea "TRHU3225118"
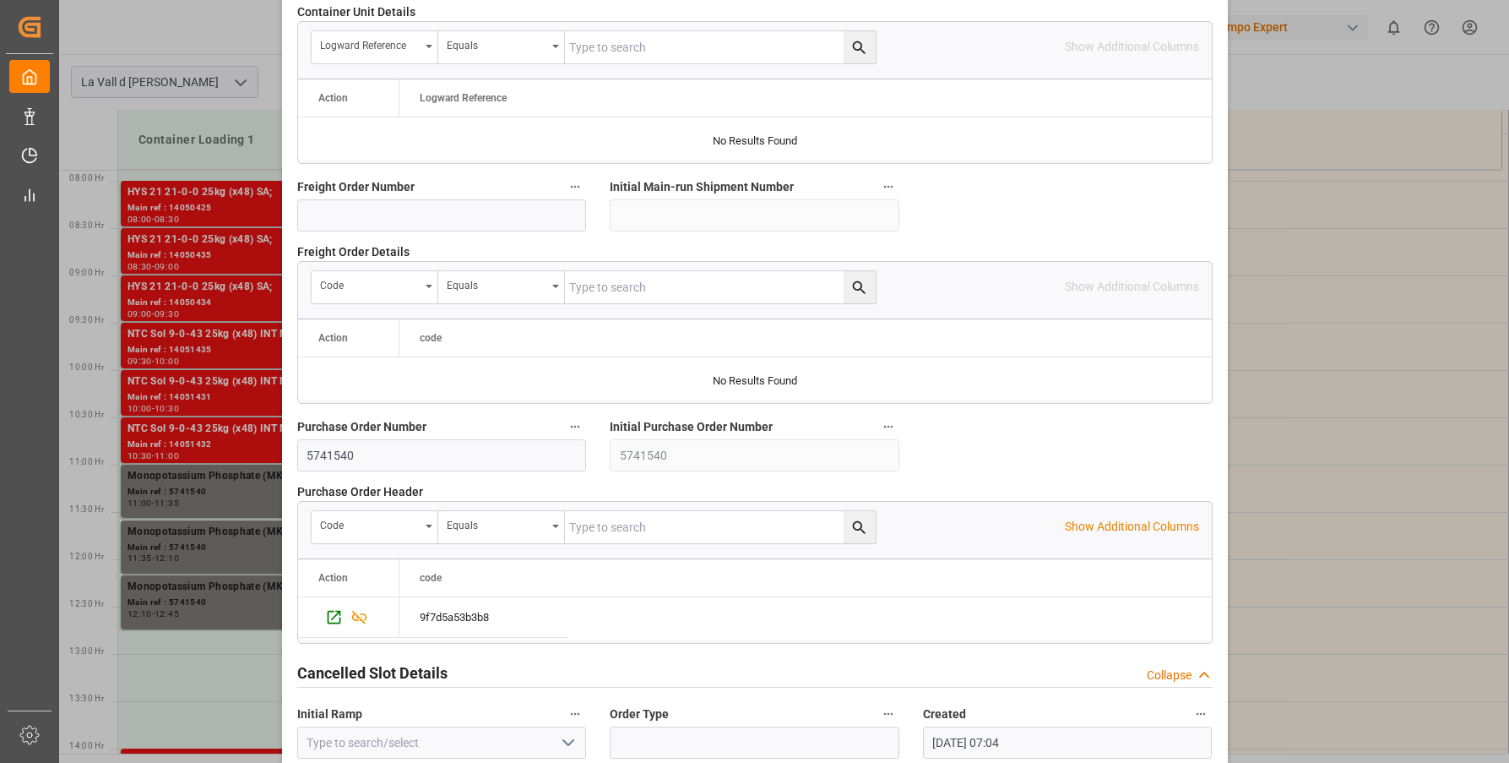
scroll to position [1581, 0]
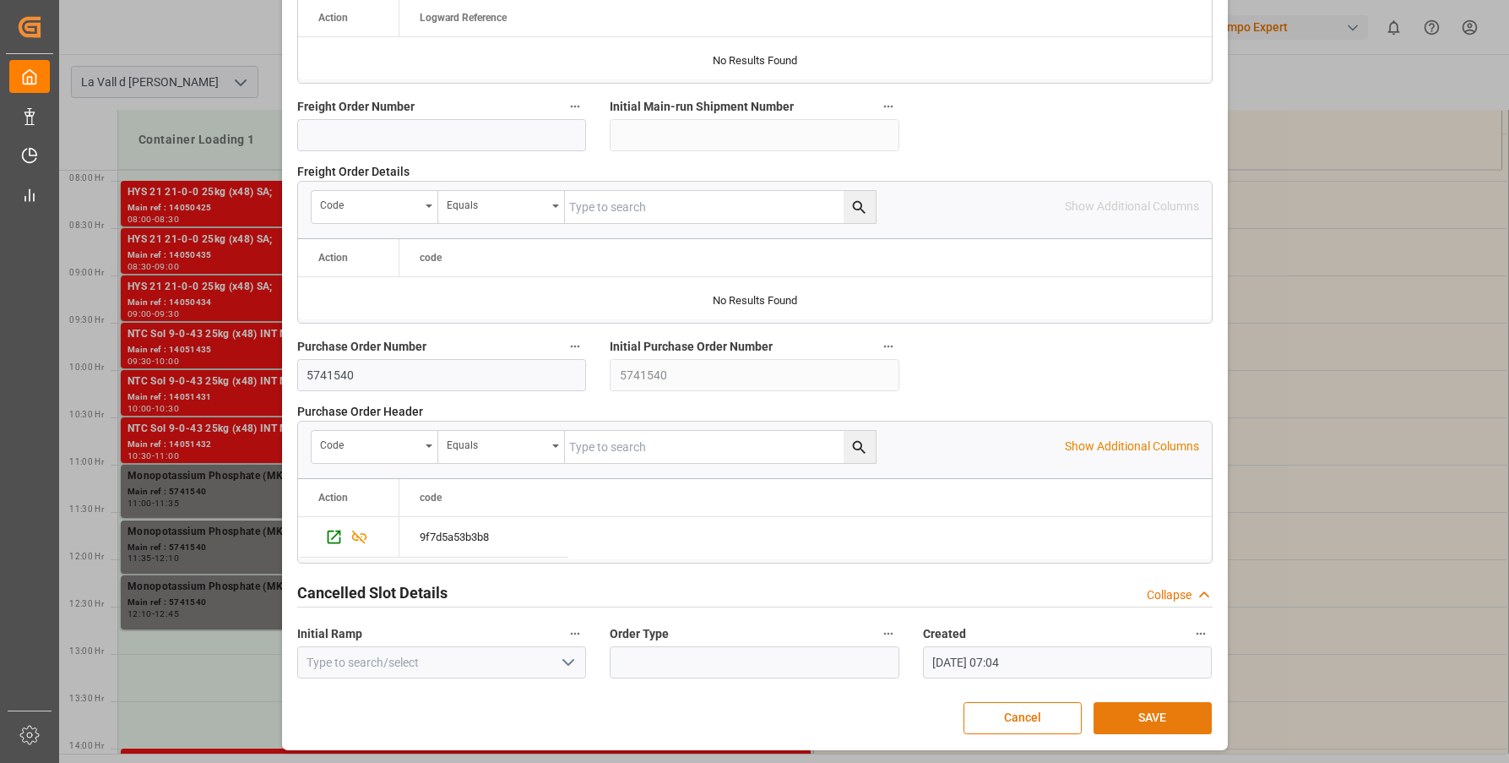
type textarea "5741540 TRHU3225118"
click at [1126, 716] on button "SAVE" at bounding box center [1153, 718] width 118 height 32
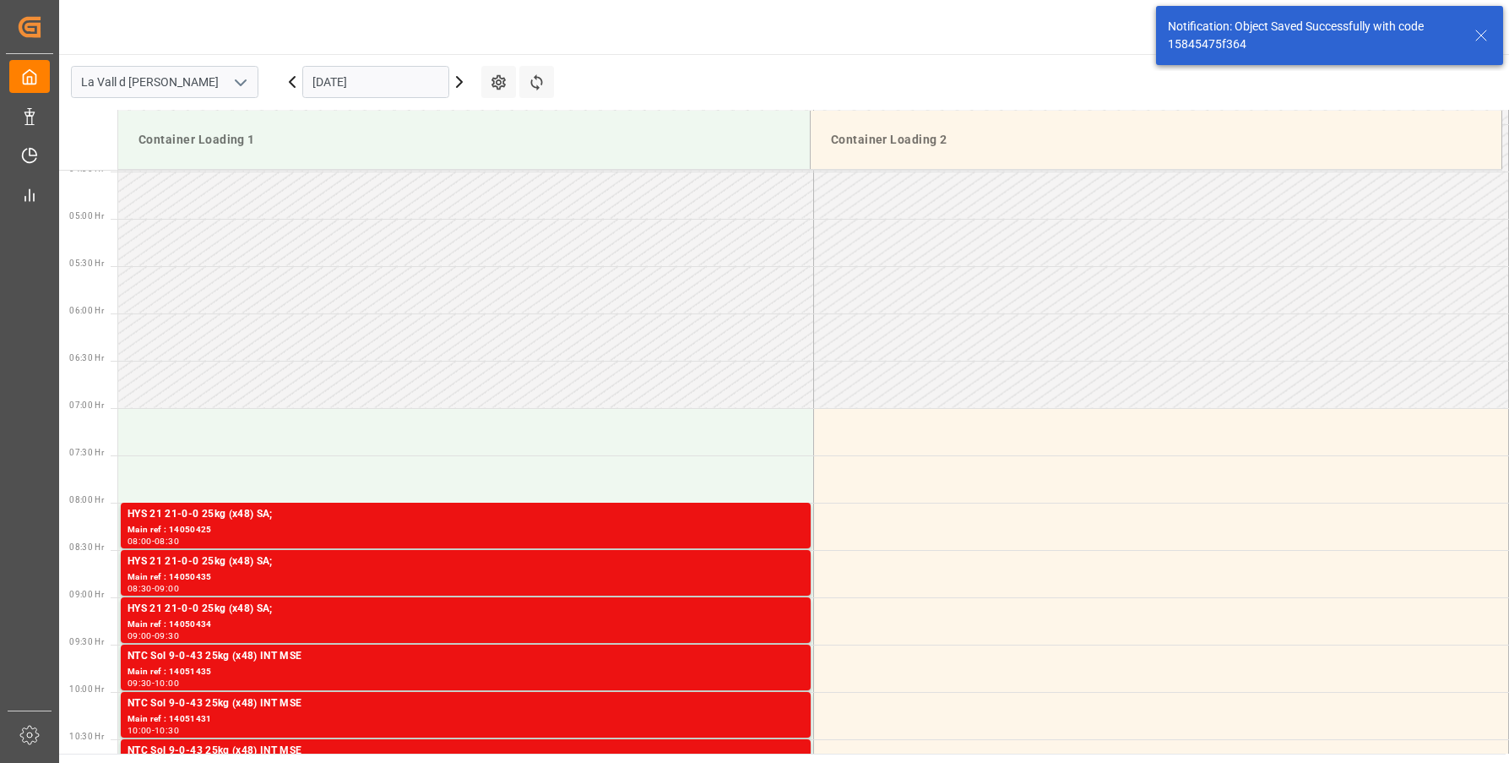
scroll to position [746, 0]
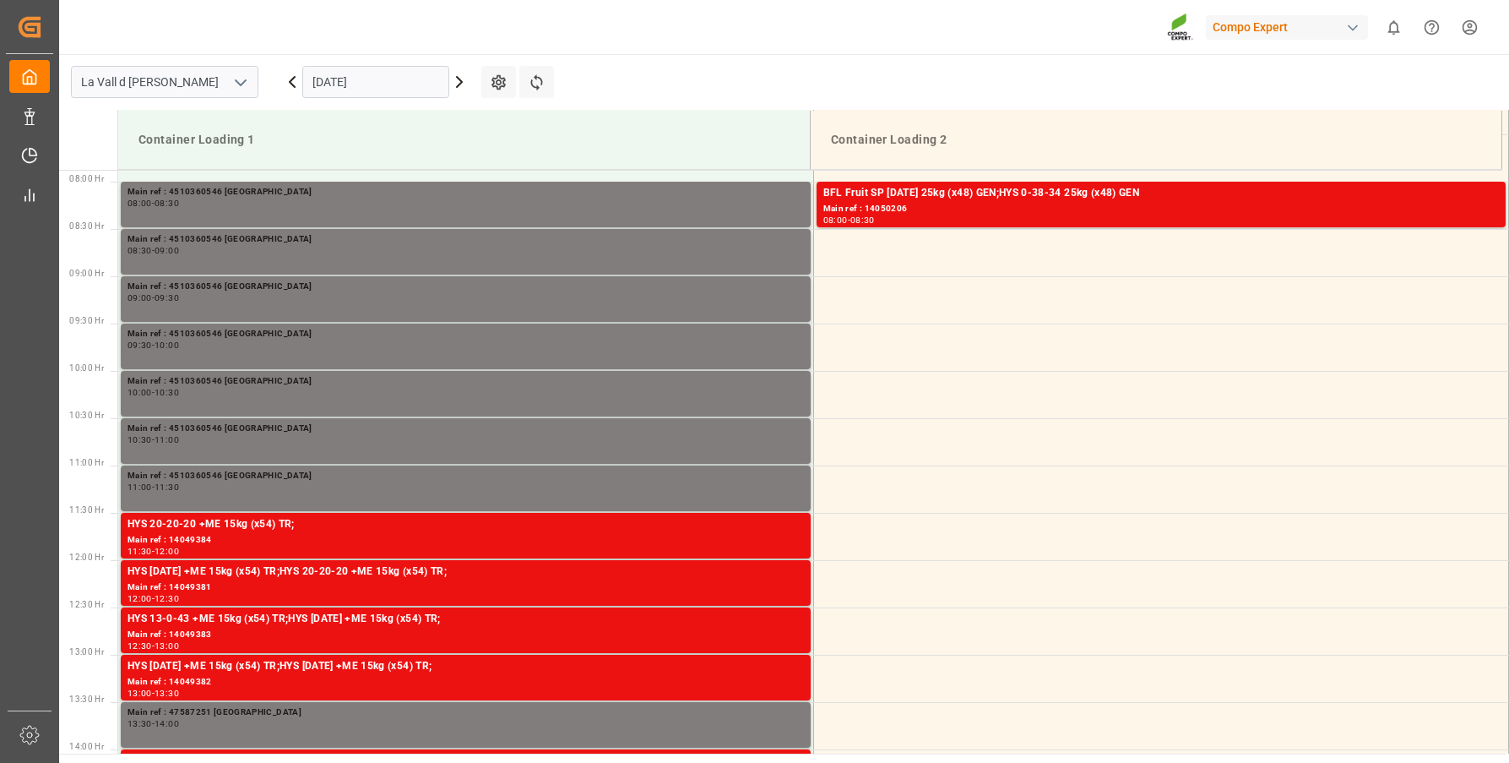
scroll to position [746, 0]
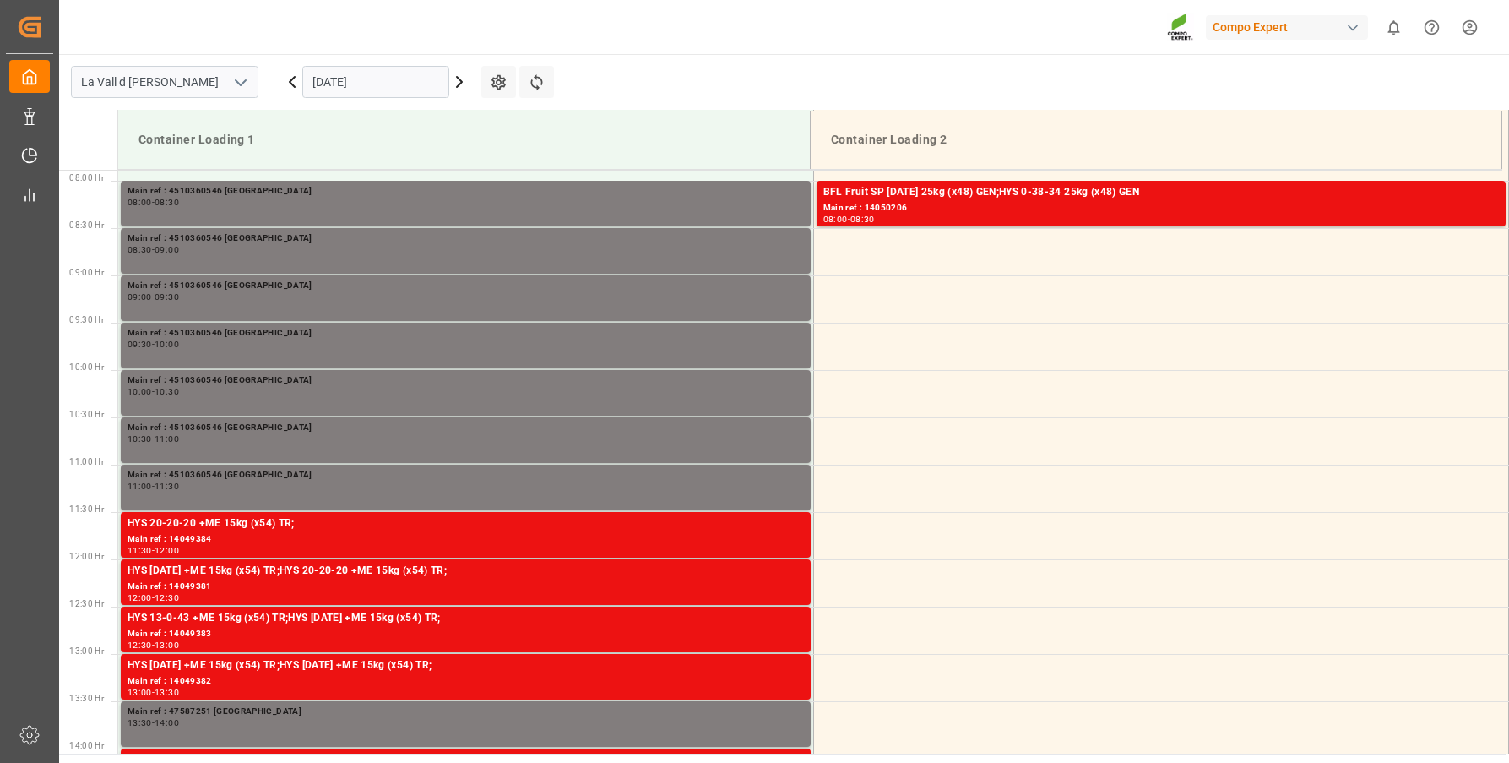
click at [350, 90] on input "[DATE]" at bounding box center [375, 82] width 147 height 32
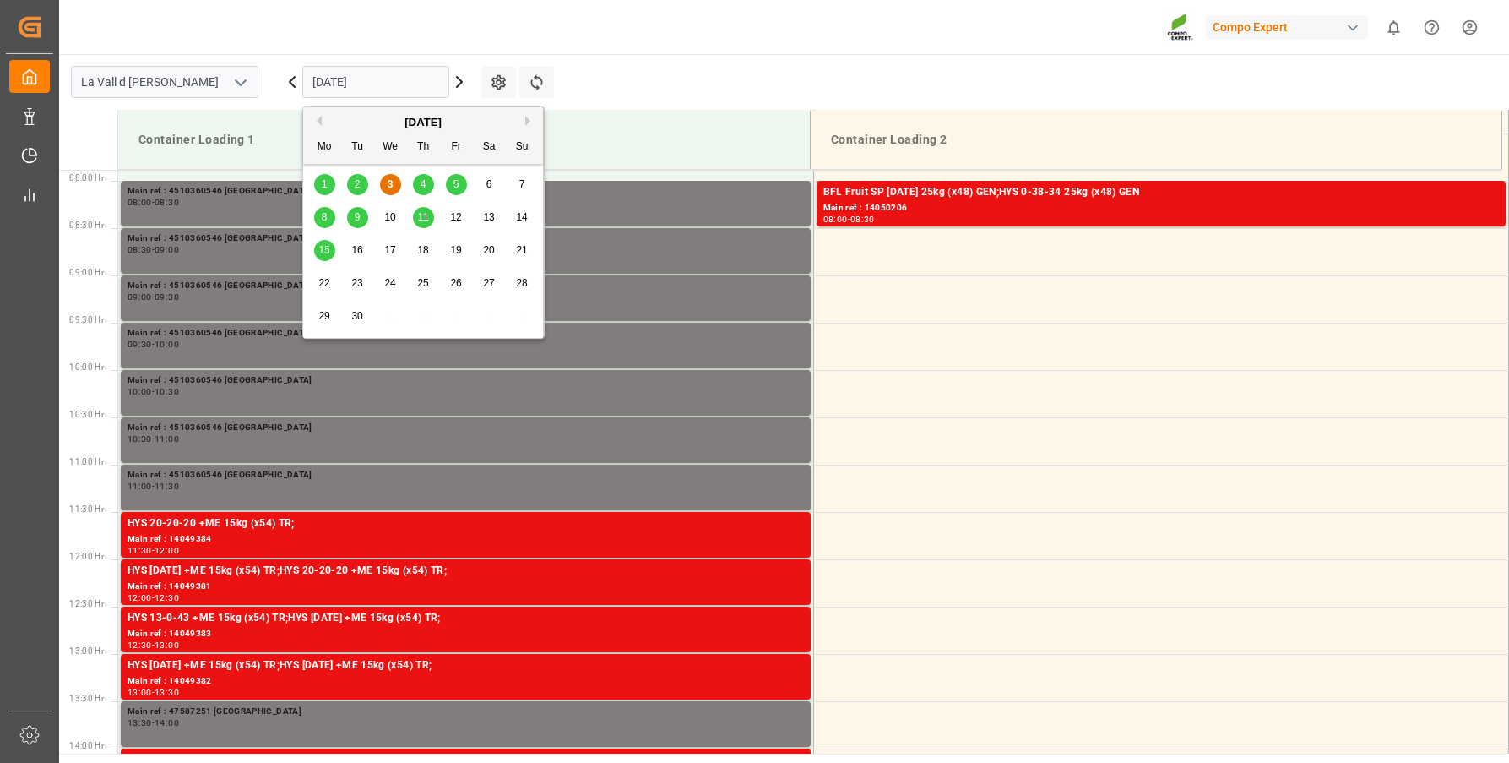
click at [457, 183] on span "5" at bounding box center [456, 184] width 6 height 12
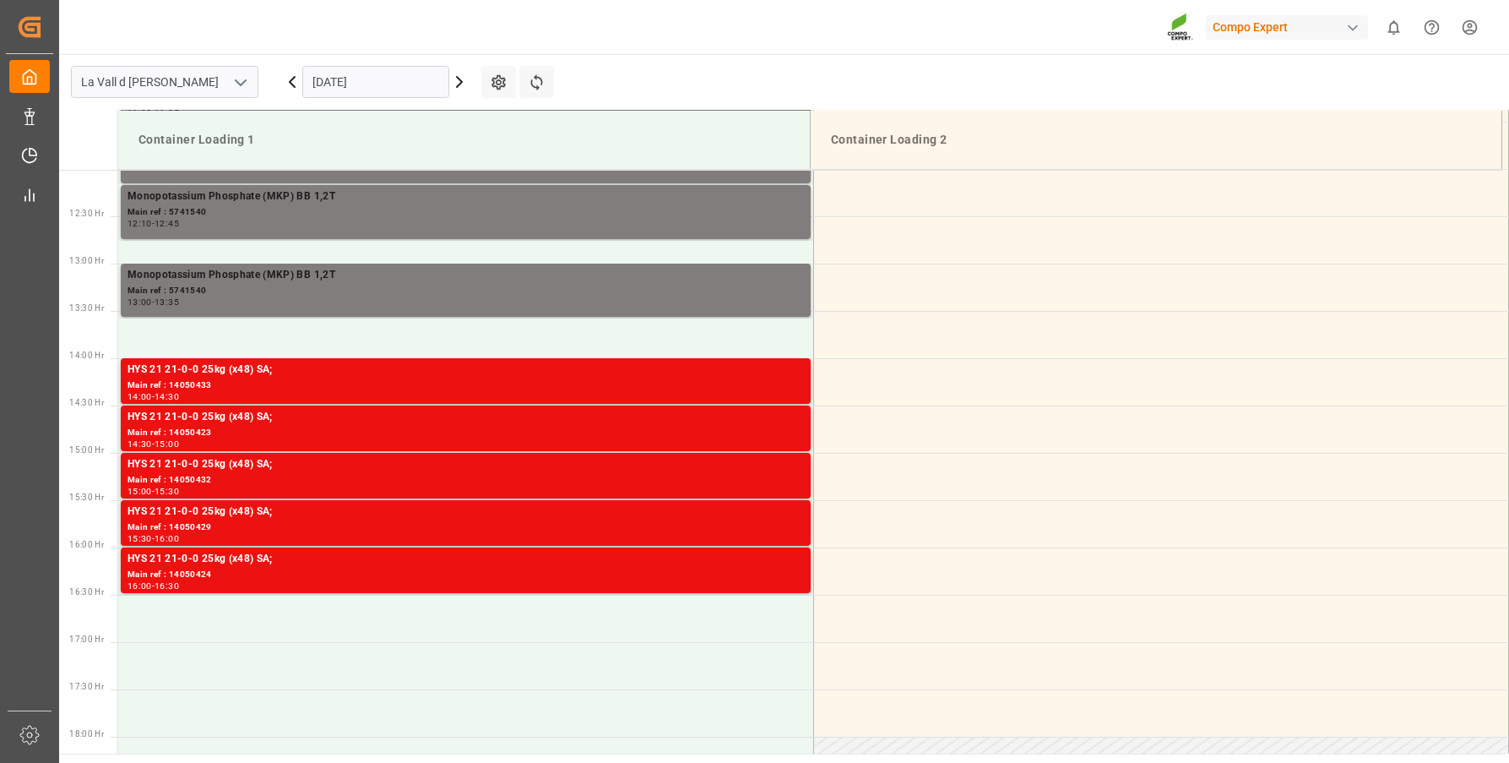
scroll to position [999, 0]
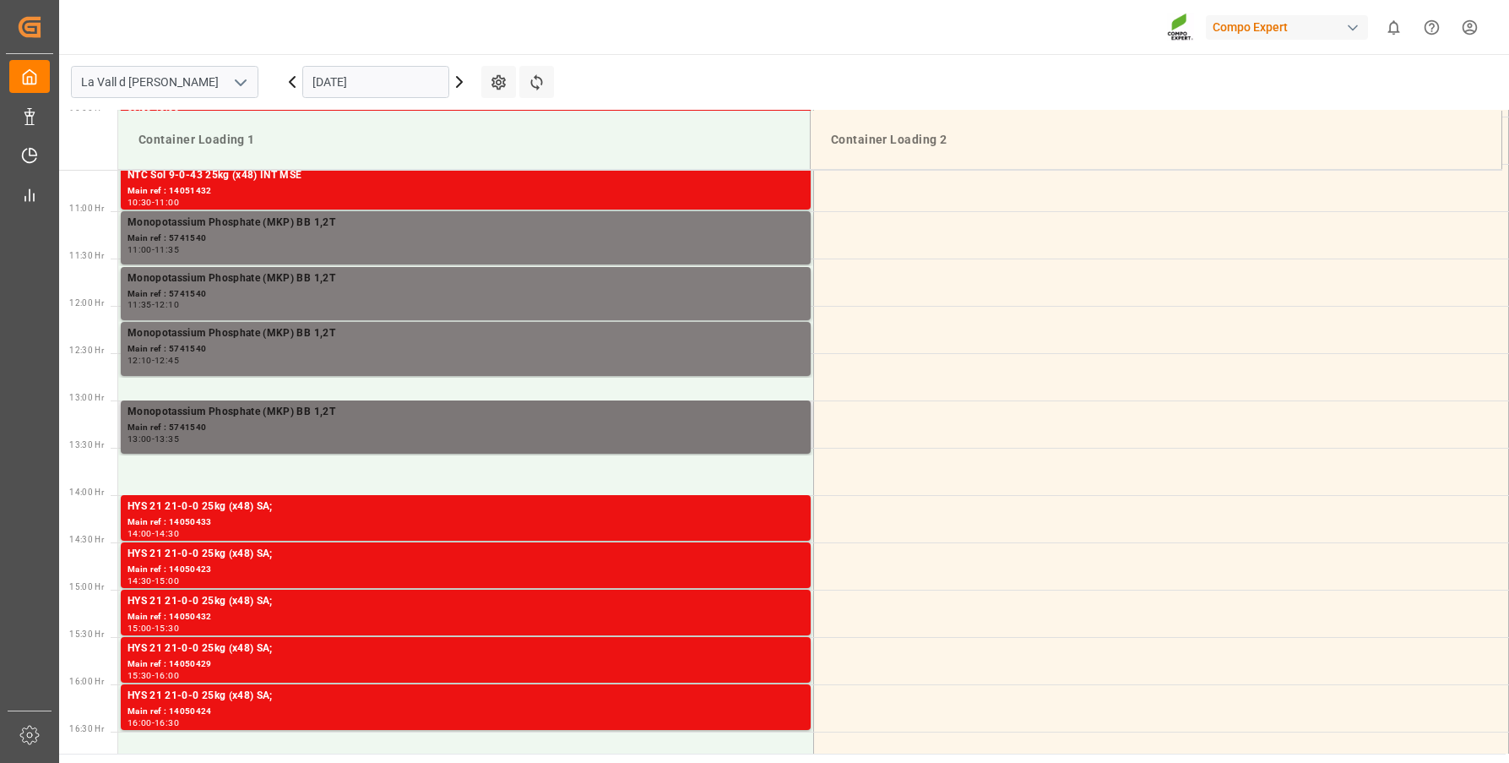
click at [290, 418] on div "Monopotassium Phosphate (MKP) BB 1,2T" at bounding box center [466, 412] width 676 height 17
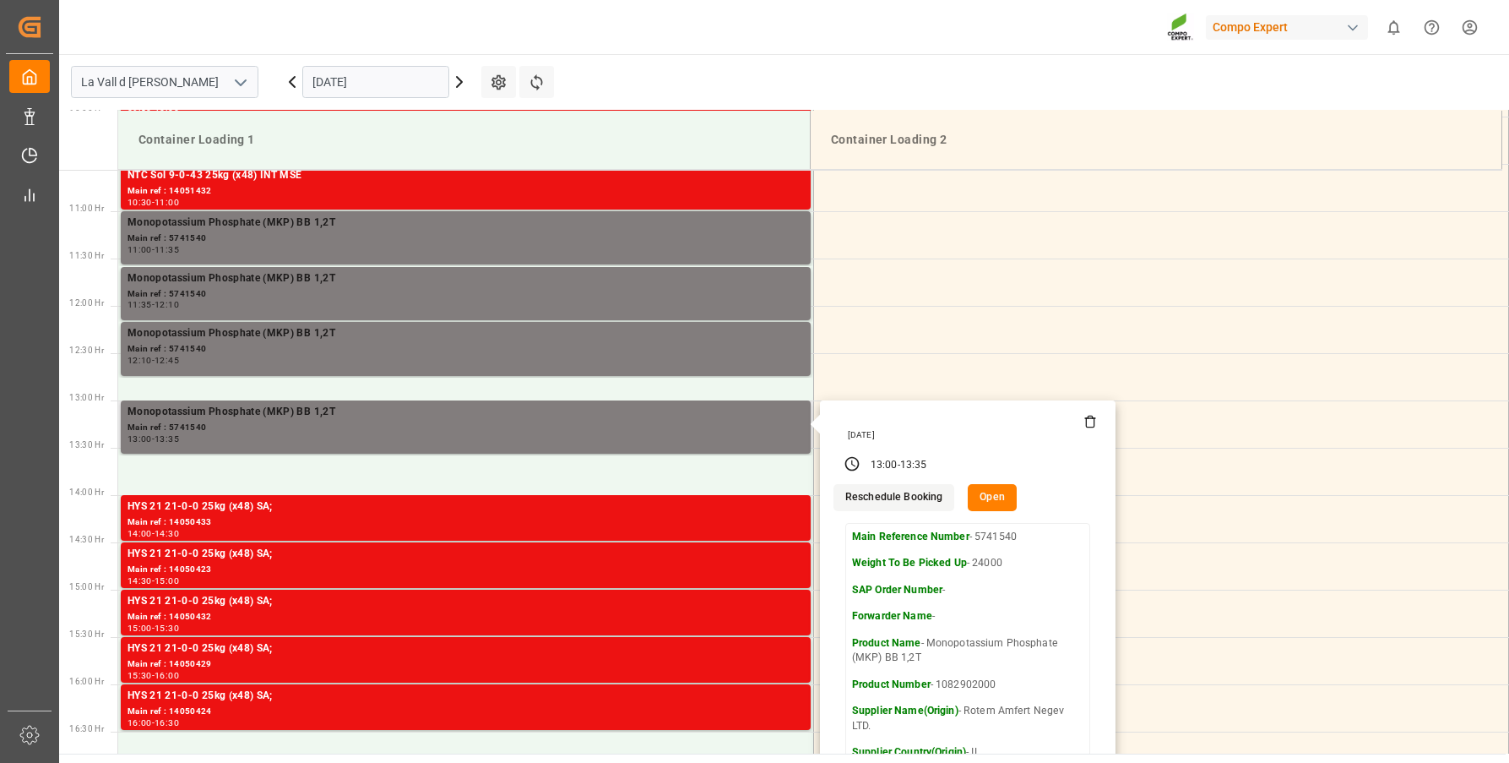
click at [982, 505] on button "Open" at bounding box center [992, 497] width 49 height 27
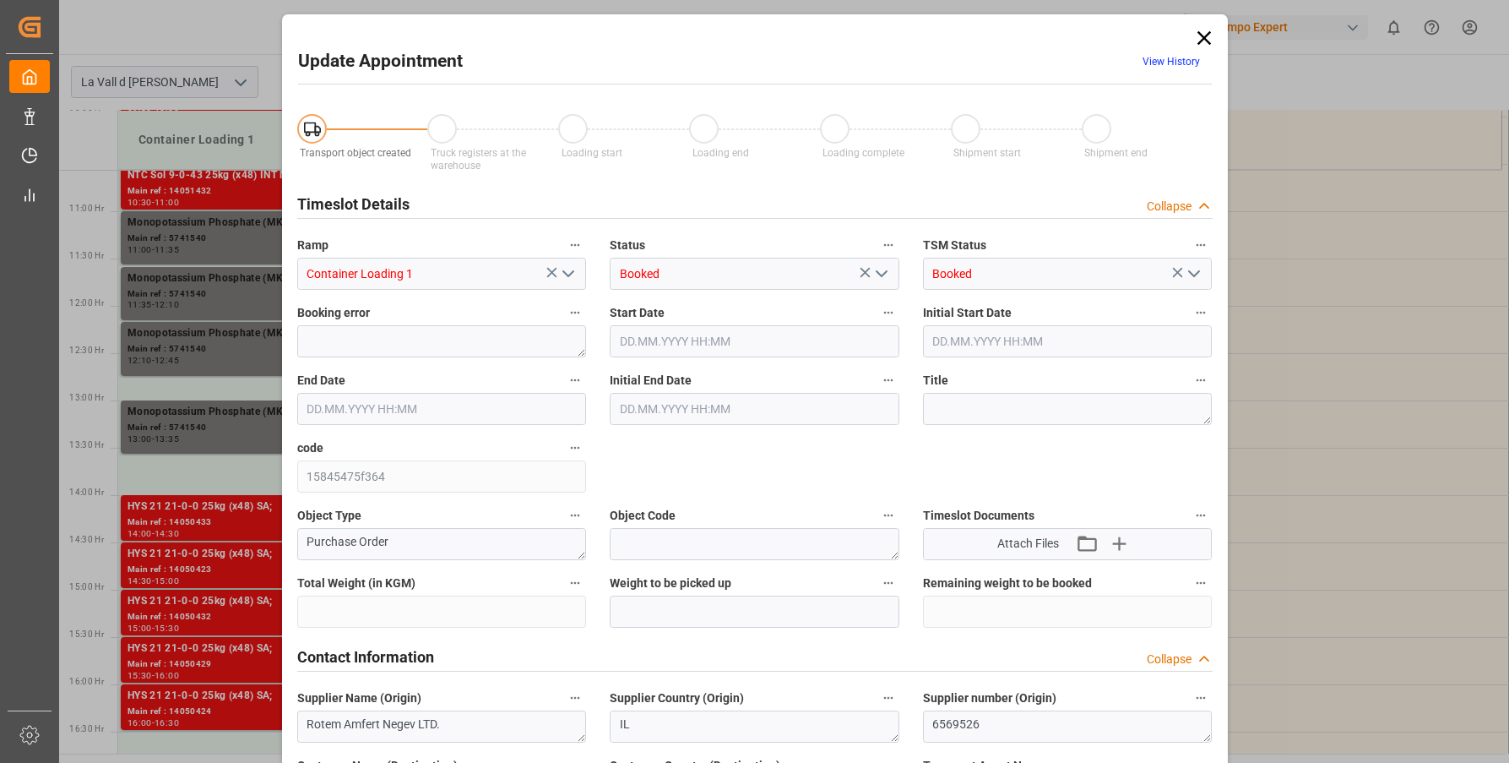
type input "240000"
type input "24000"
type input "144000"
type input "[DATE] 13:00"
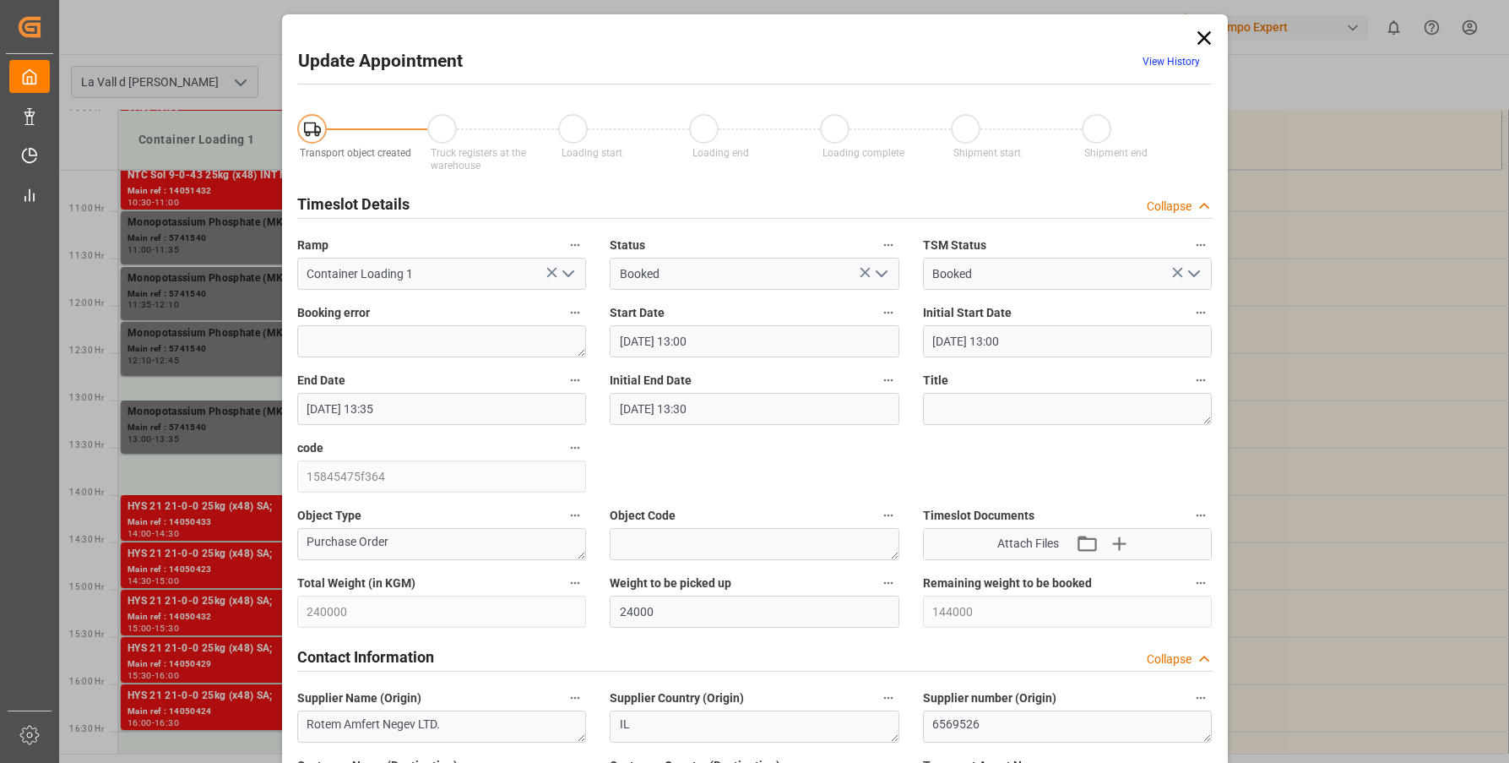
type input "[DATE] 13:35"
type input "[DATE] 13:30"
type input "[DATE] 07:04"
click at [695, 345] on input "05.09.2025 13:00" at bounding box center [755, 341] width 290 height 32
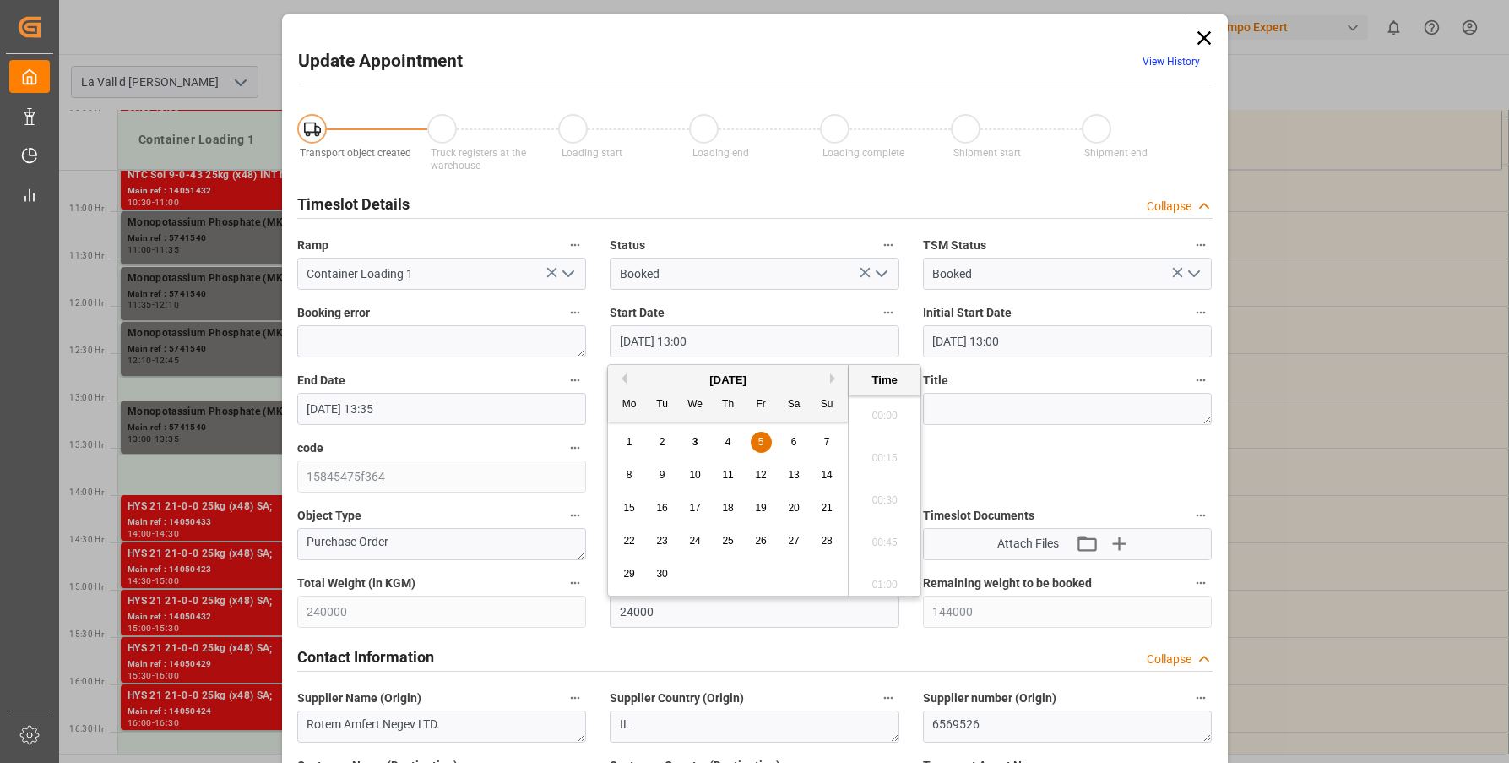
scroll to position [2117, 0]
click at [688, 341] on input "05.09.2025 13:00" at bounding box center [755, 341] width 290 height 32
type input "05.09.2025 12:45"
click at [815, 301] on label "Start Date" at bounding box center [755, 313] width 290 height 24
click at [877, 301] on button "Start Date" at bounding box center [888, 312] width 22 height 22
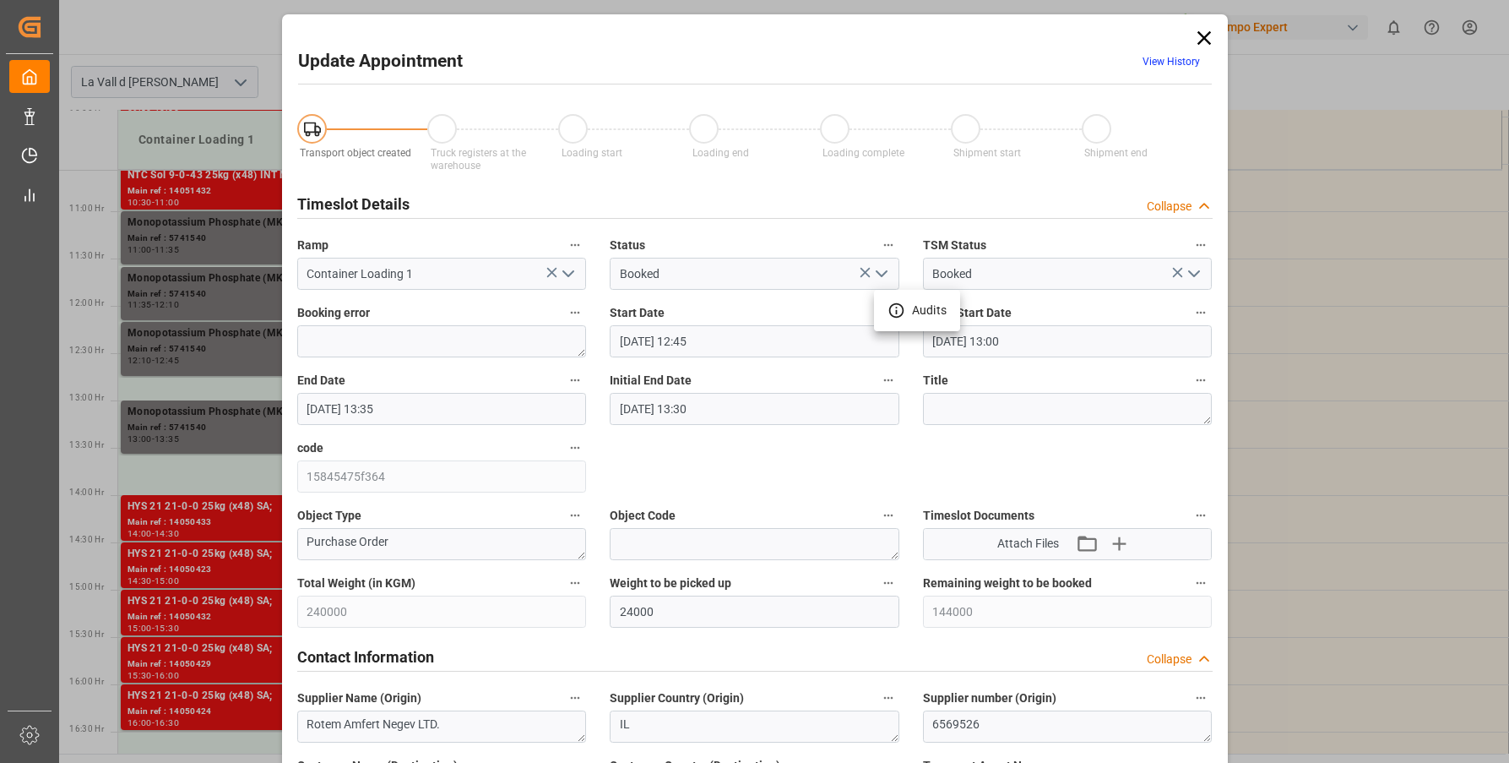
click at [407, 410] on div at bounding box center [754, 381] width 1509 height 763
click at [395, 404] on input "05.09.2025 13:35" at bounding box center [442, 409] width 290 height 32
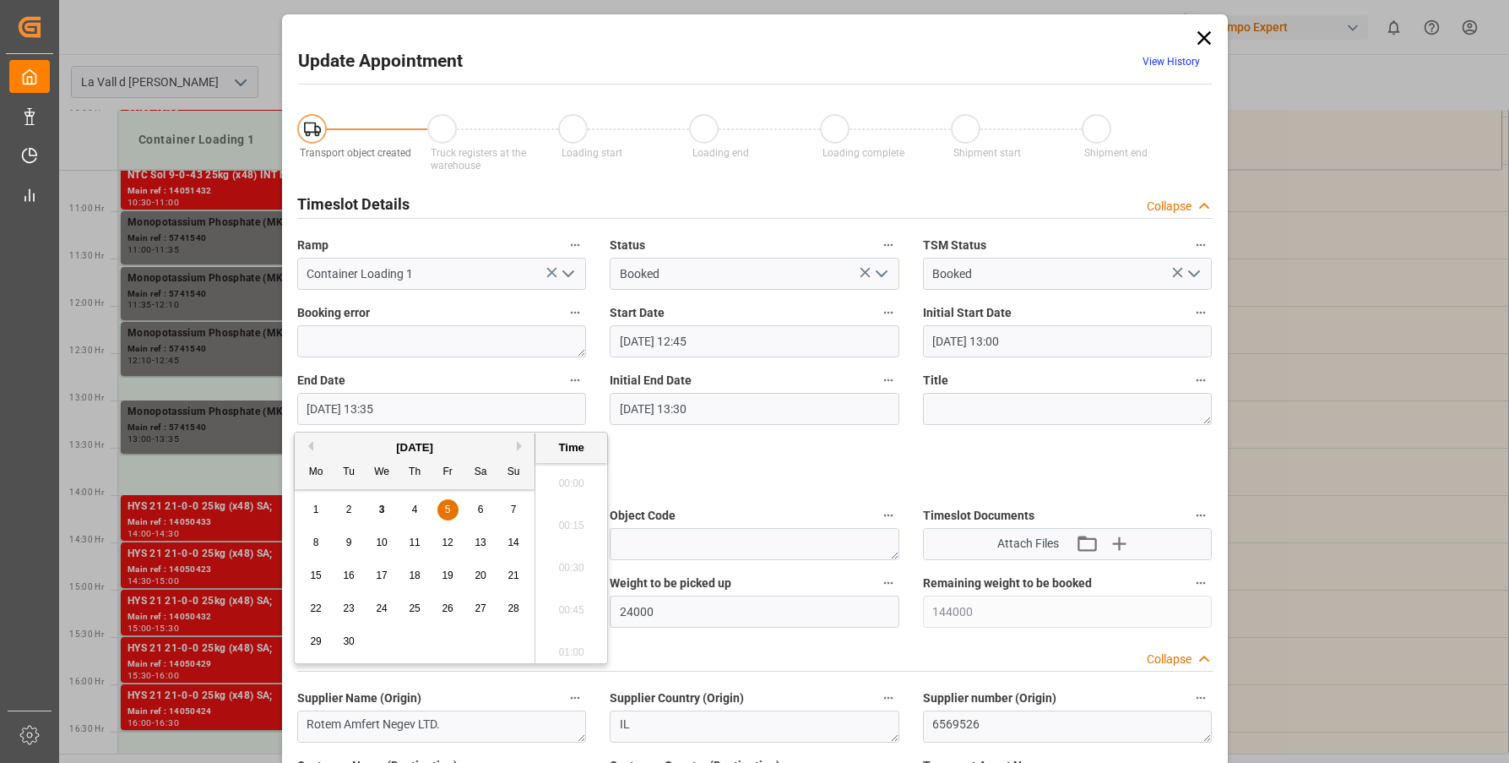
scroll to position [2201, 0]
click at [379, 408] on input "05.09.2025 13:35" at bounding box center [442, 409] width 290 height 32
click at [387, 409] on input "05.09.2025 13:35" at bounding box center [442, 409] width 290 height 32
type input "[DATE] 13:20"
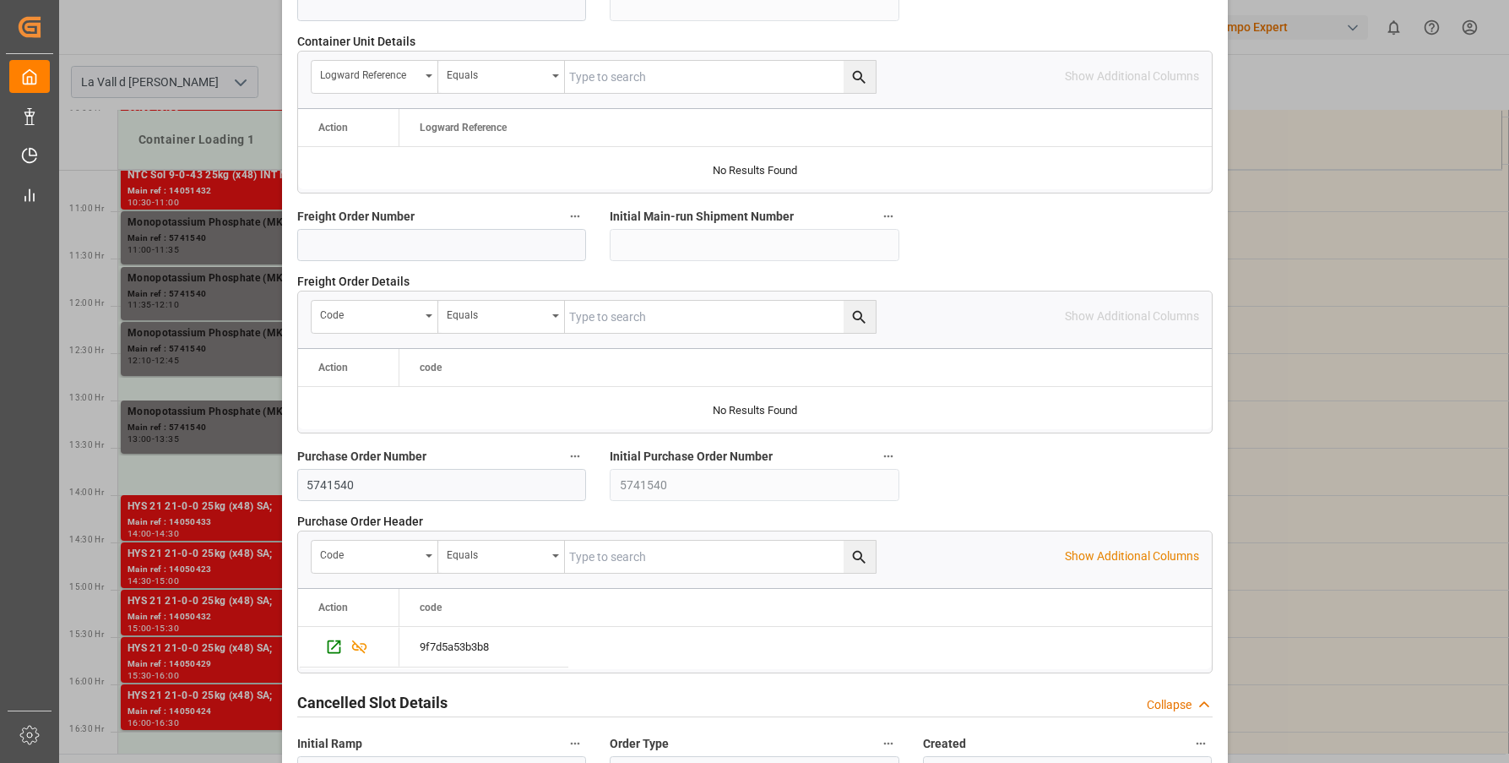
scroll to position [1581, 0]
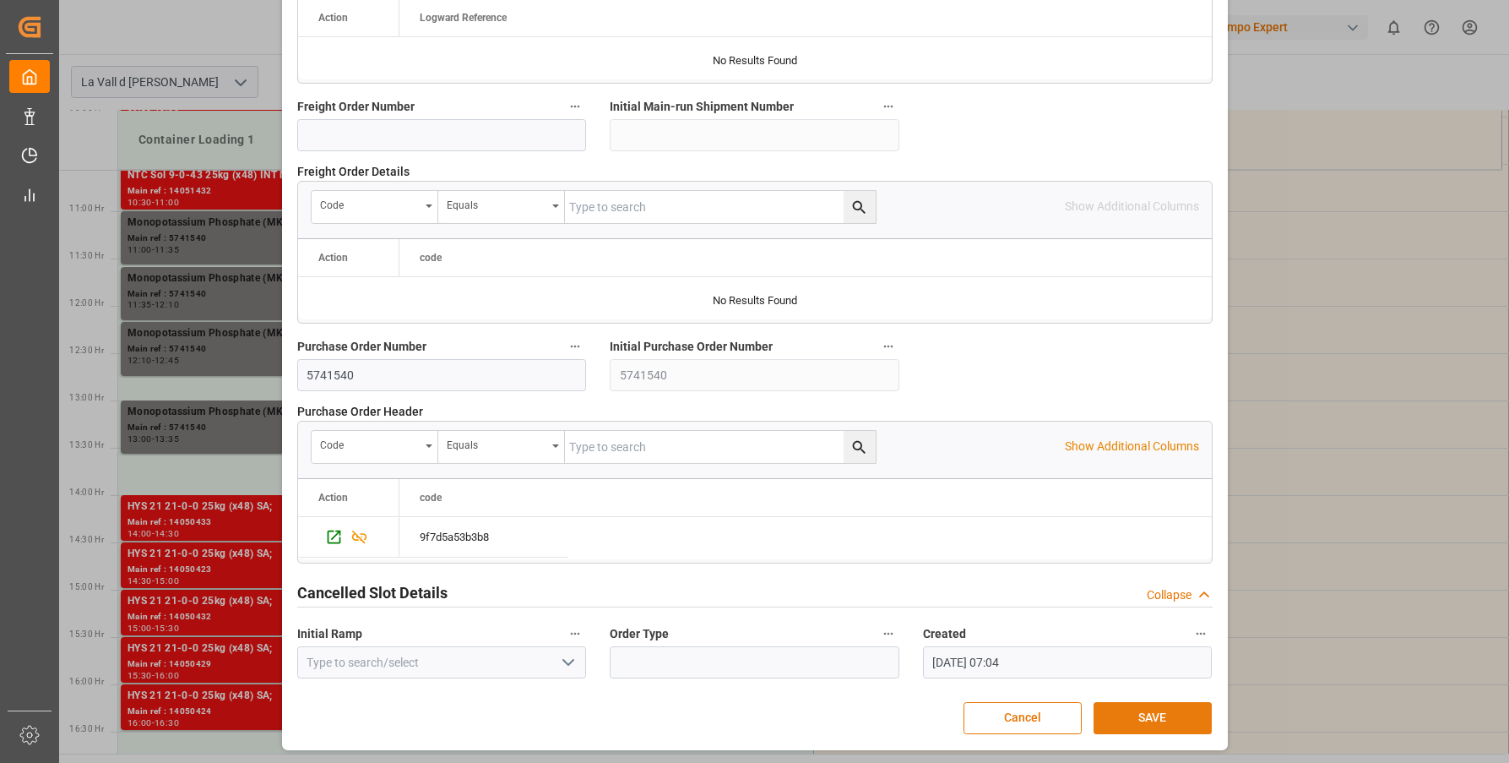
click at [1126, 715] on button "SAVE" at bounding box center [1153, 718] width 118 height 32
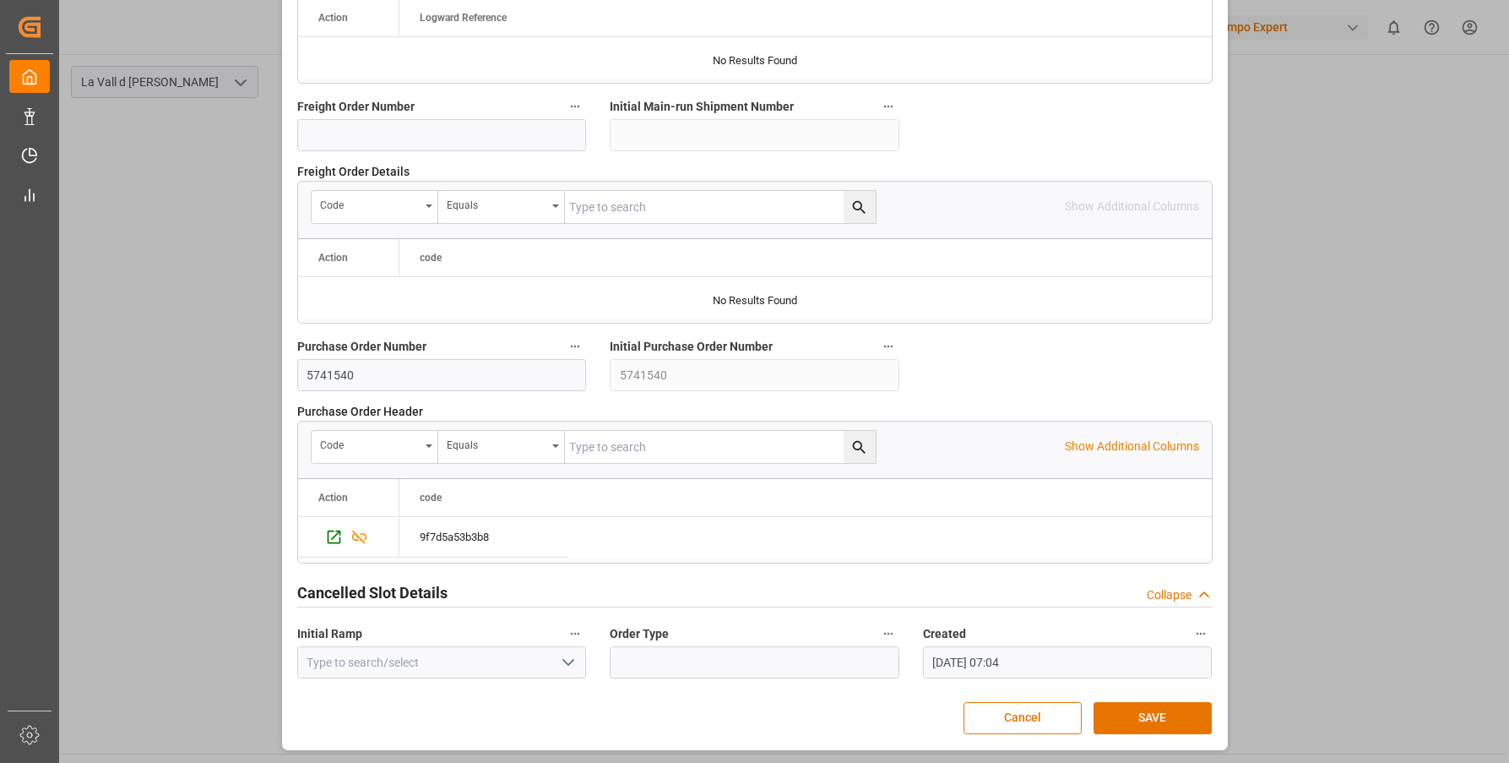
click at [1127, 716] on main "La Vall d Uixo 05.09.2025 Settings Refresh Time Slots" at bounding box center [782, 403] width 1447 height 699
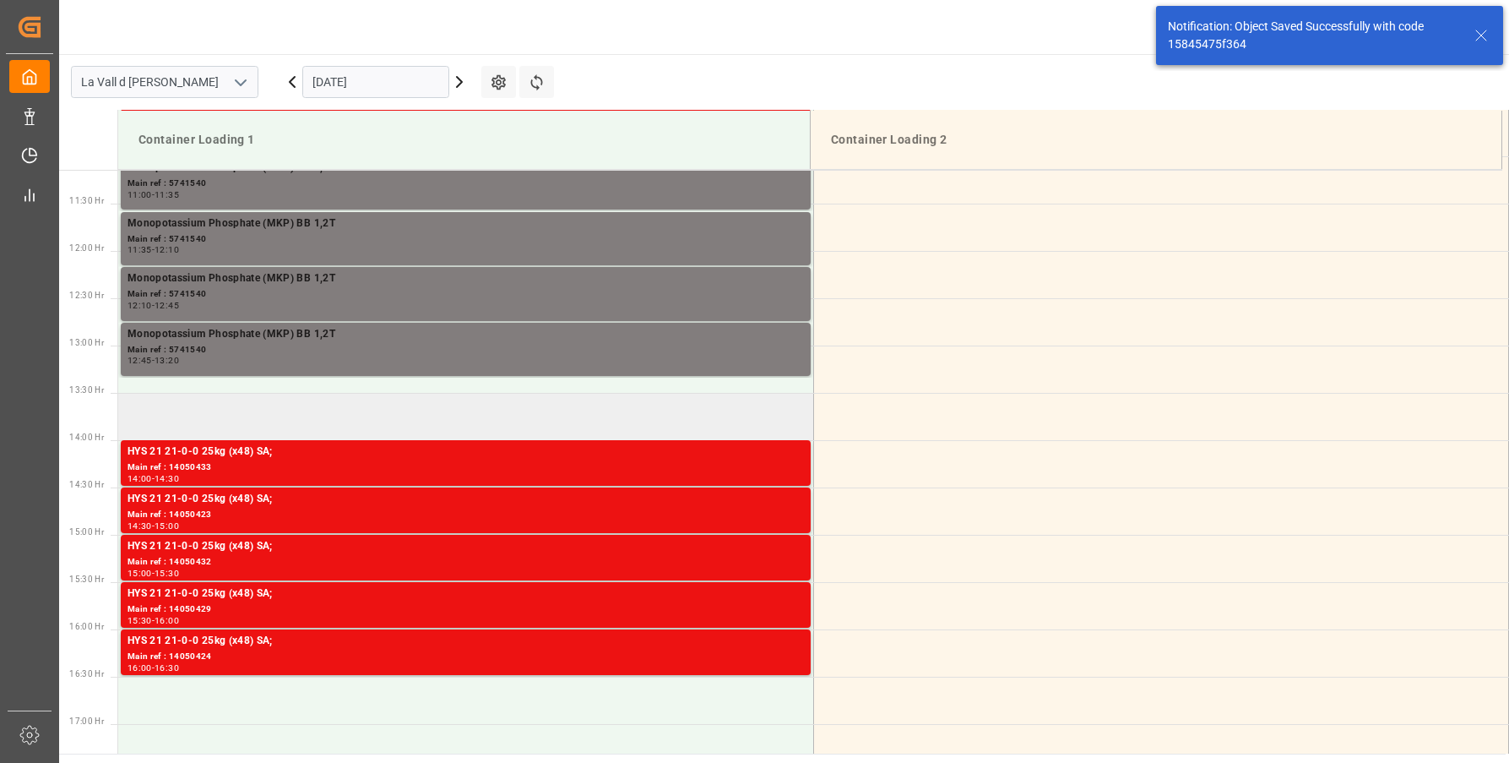
scroll to position [1124, 0]
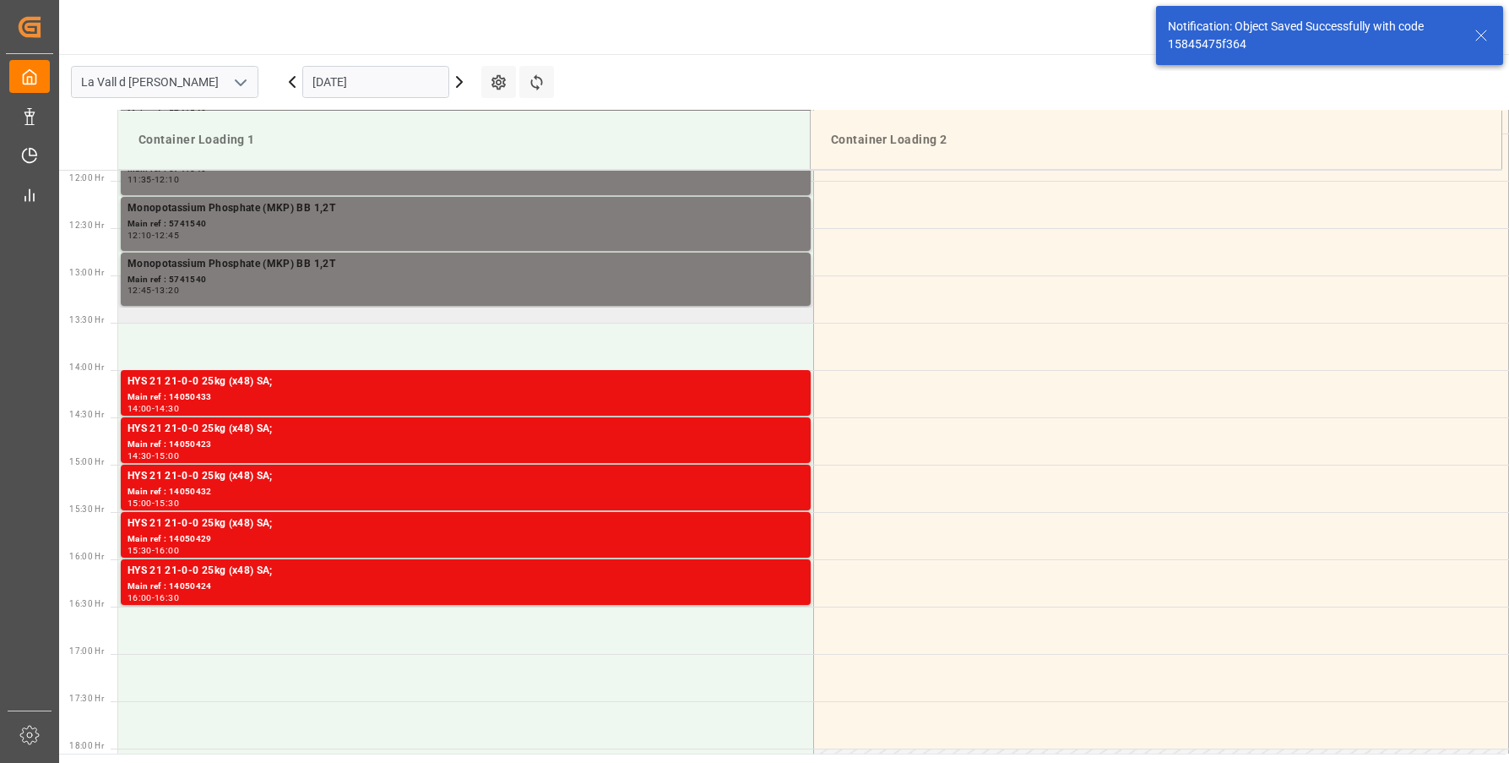
click at [241, 320] on td at bounding box center [465, 298] width 695 height 47
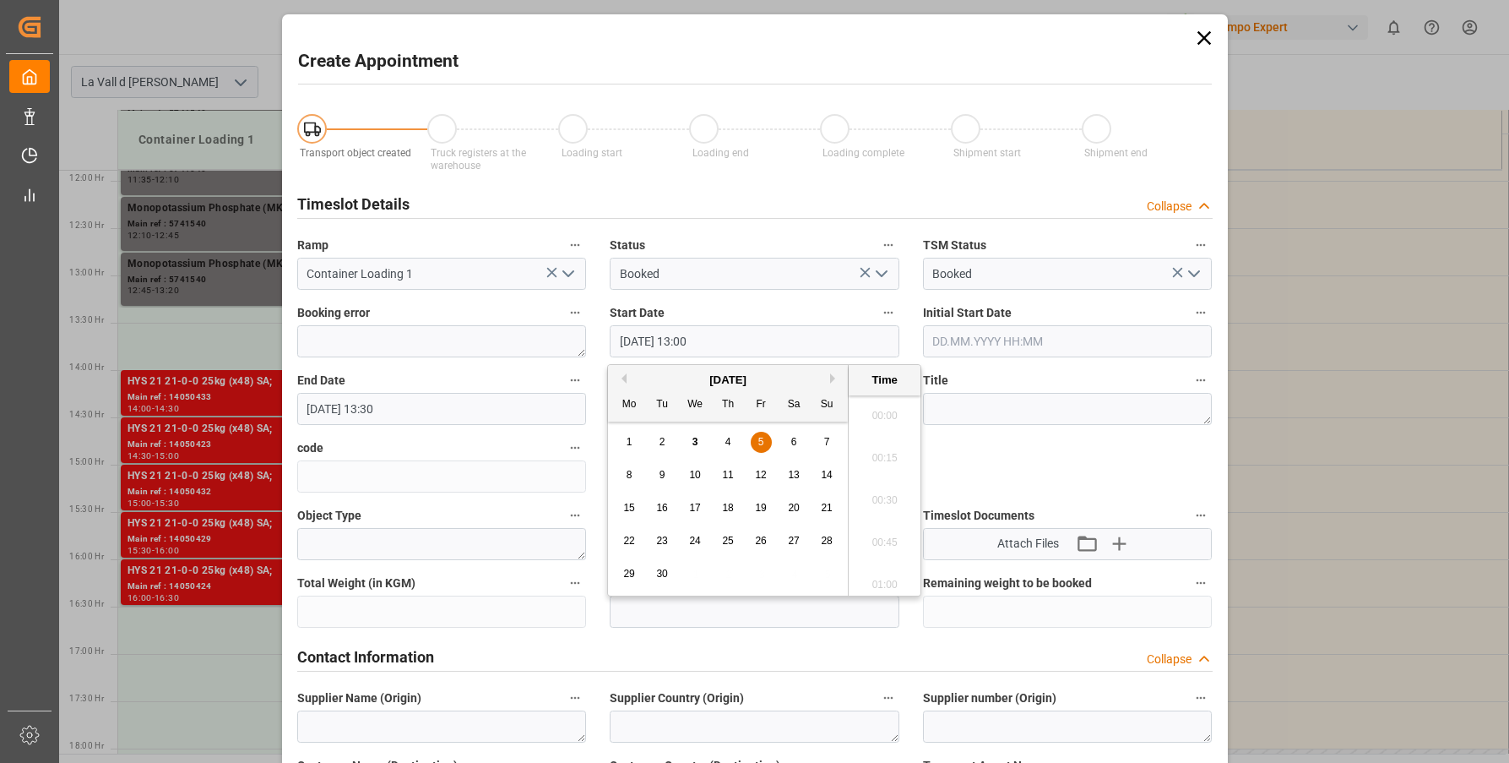
click at [761, 335] on input "[DATE] 13:00" at bounding box center [755, 341] width 290 height 32
type input "[DATE] 13:30"
click at [492, 393] on input "[DATE] 13:30" at bounding box center [442, 409] width 290 height 32
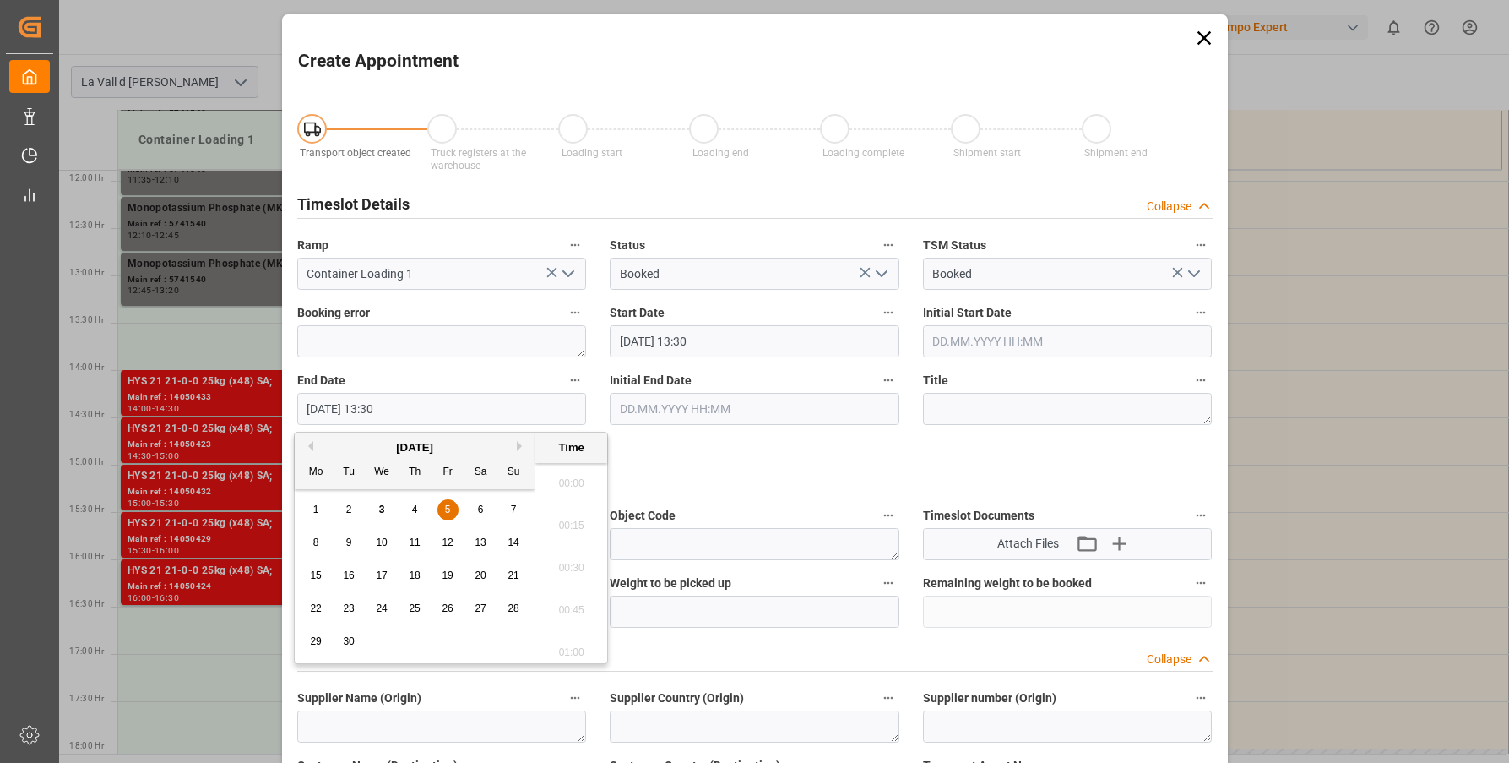
scroll to position [2201, 0]
click at [375, 404] on input "[DATE] 13:30" at bounding box center [442, 409] width 290 height 32
type input "[DATE] 14:00"
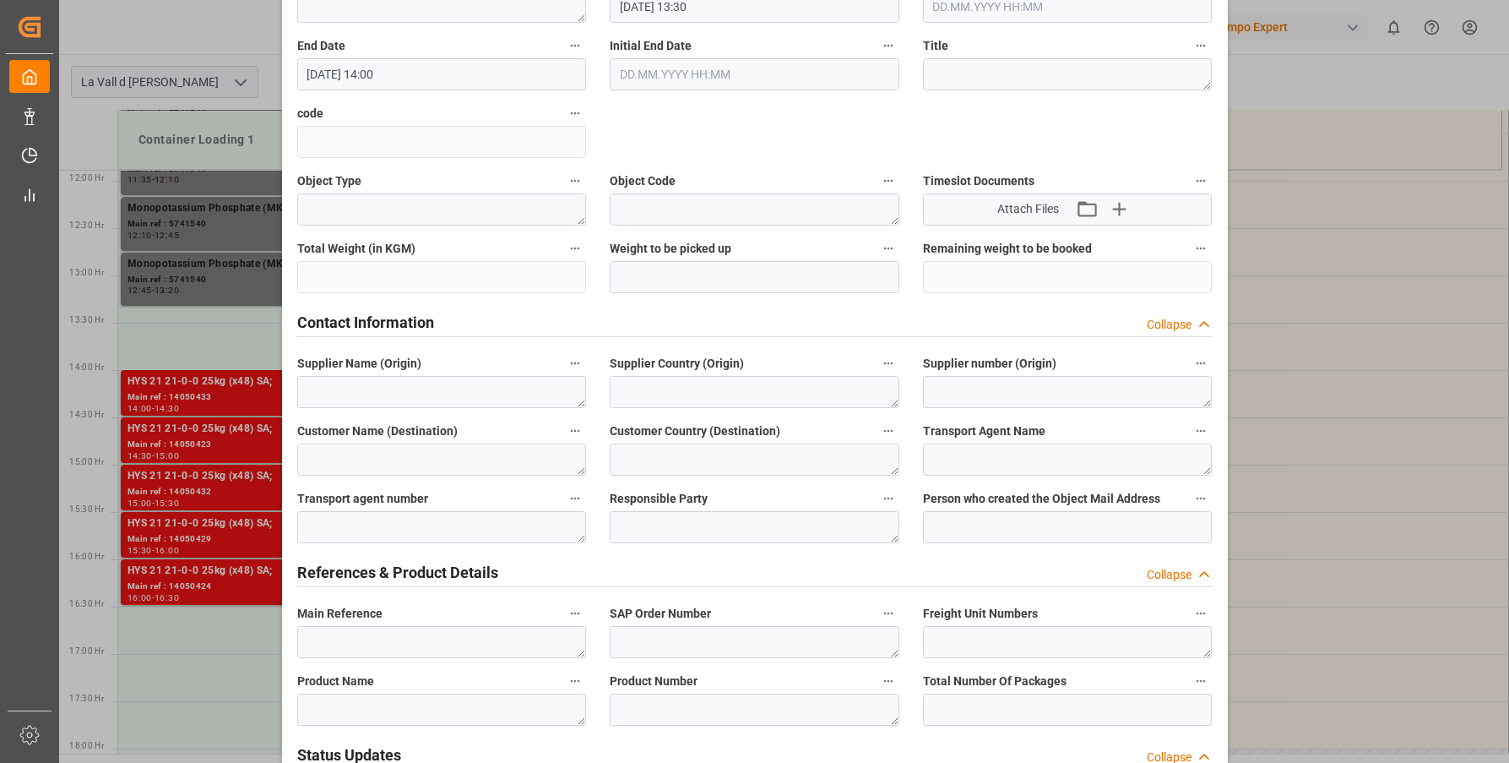
scroll to position [338, 0]
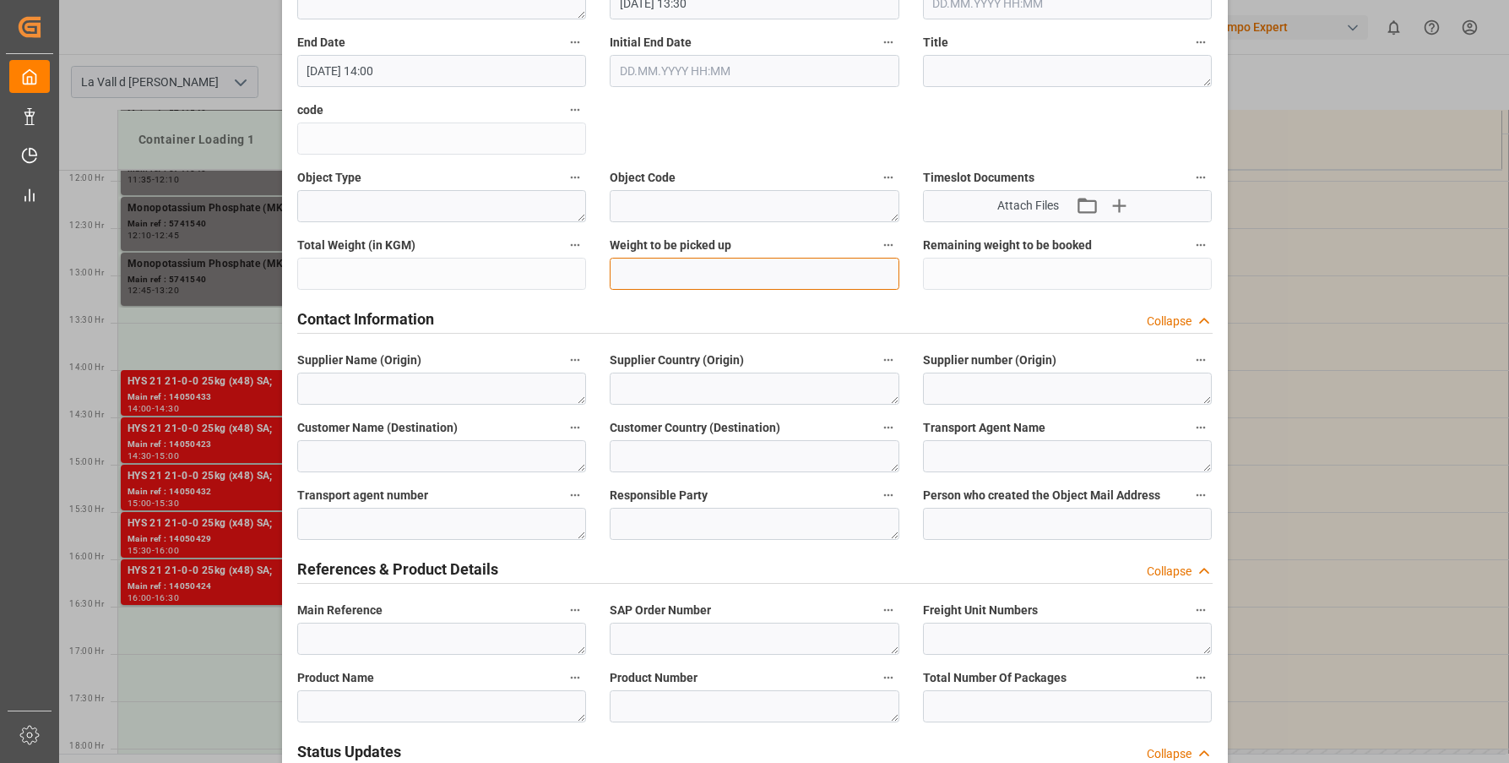
click at [726, 258] on input "text" at bounding box center [755, 274] width 290 height 32
type input "24000"
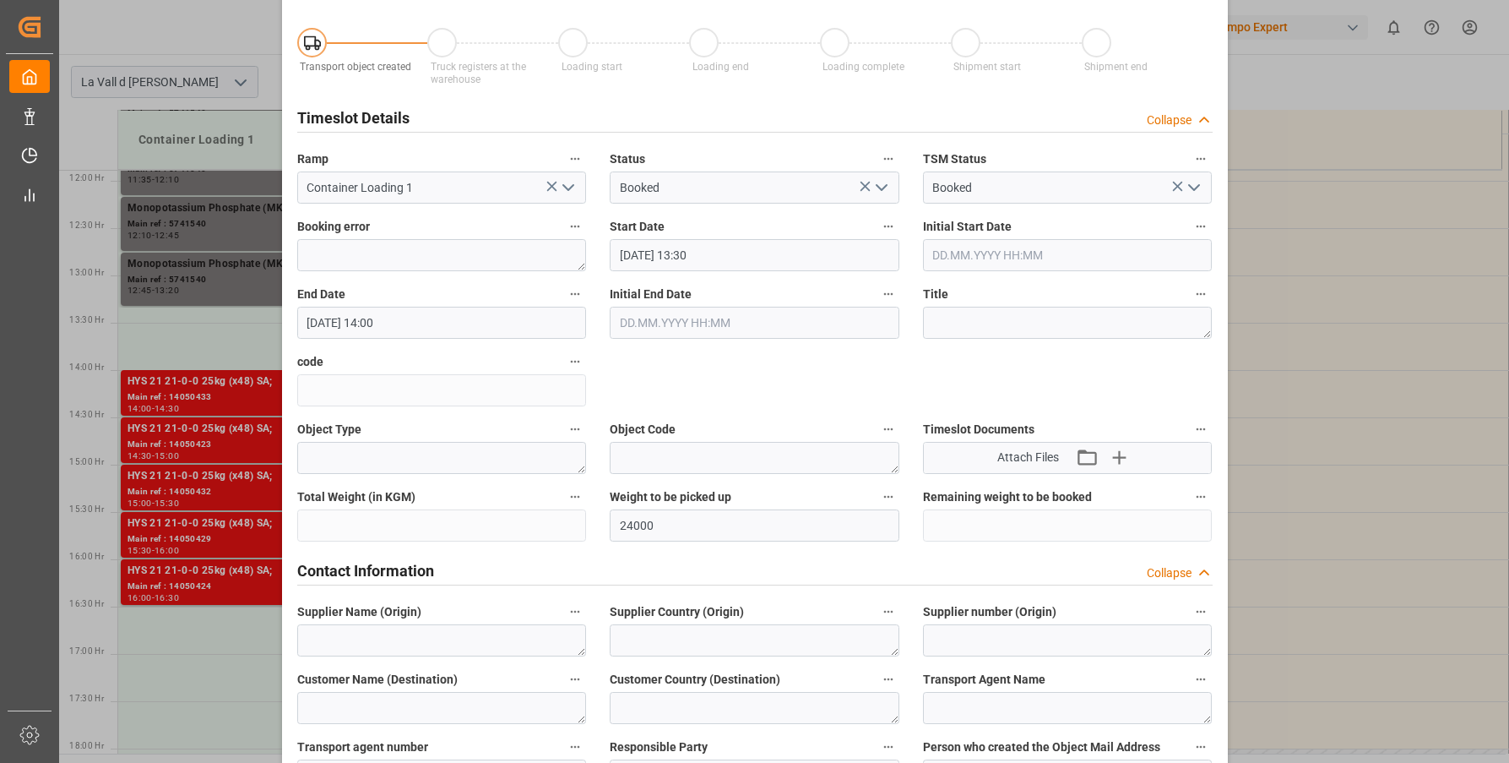
scroll to position [0, 0]
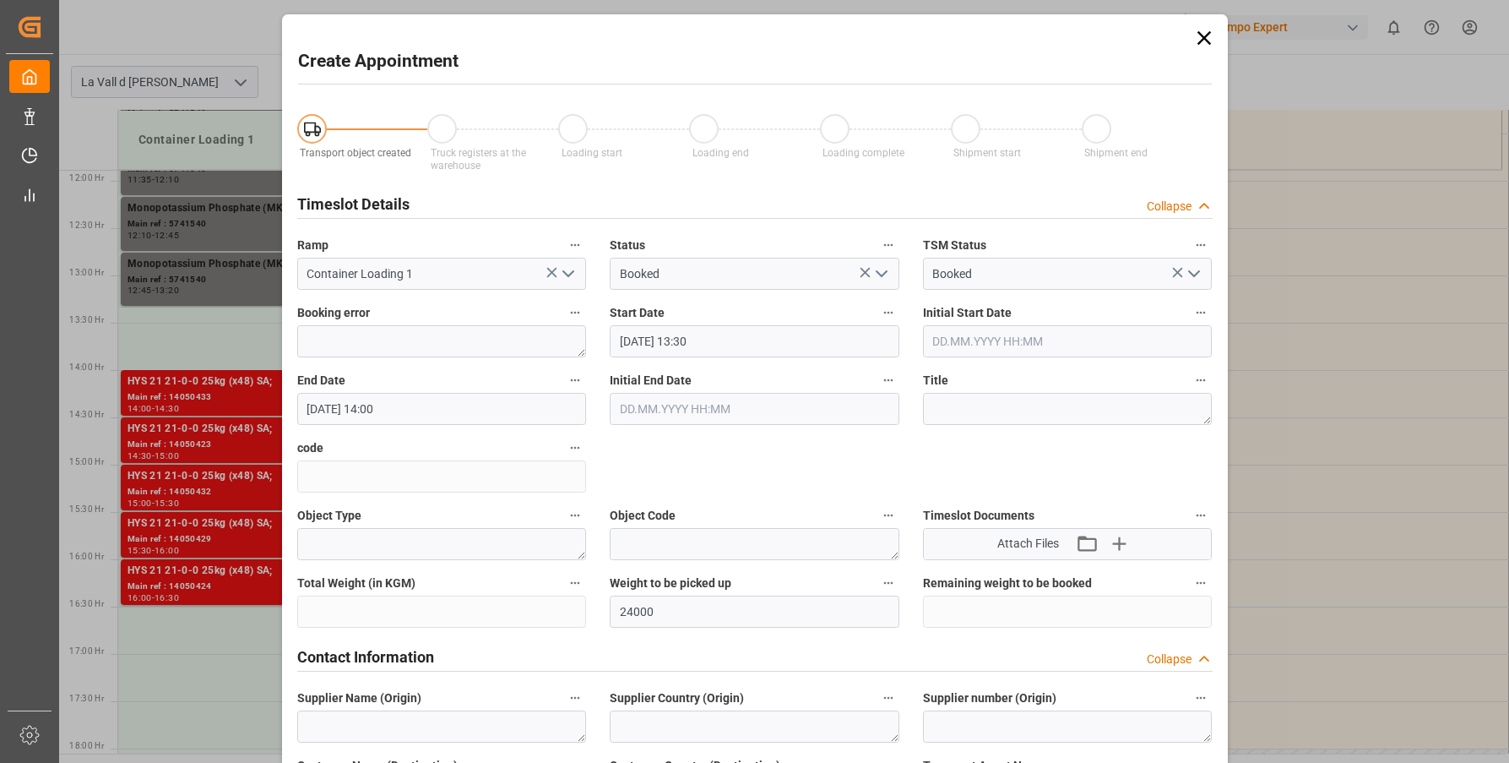
click at [1206, 33] on icon at bounding box center [1204, 38] width 14 height 14
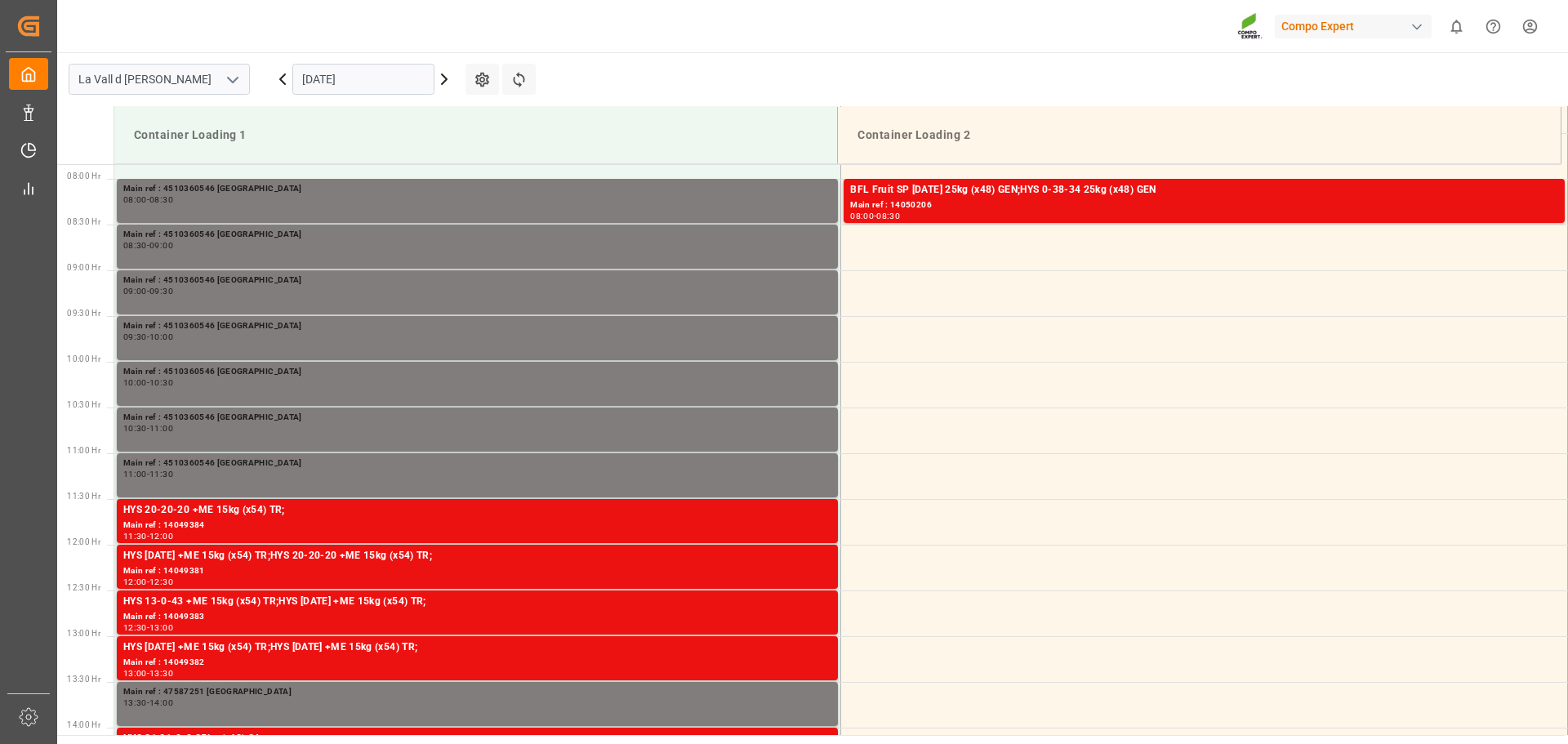
scroll to position [722, 0]
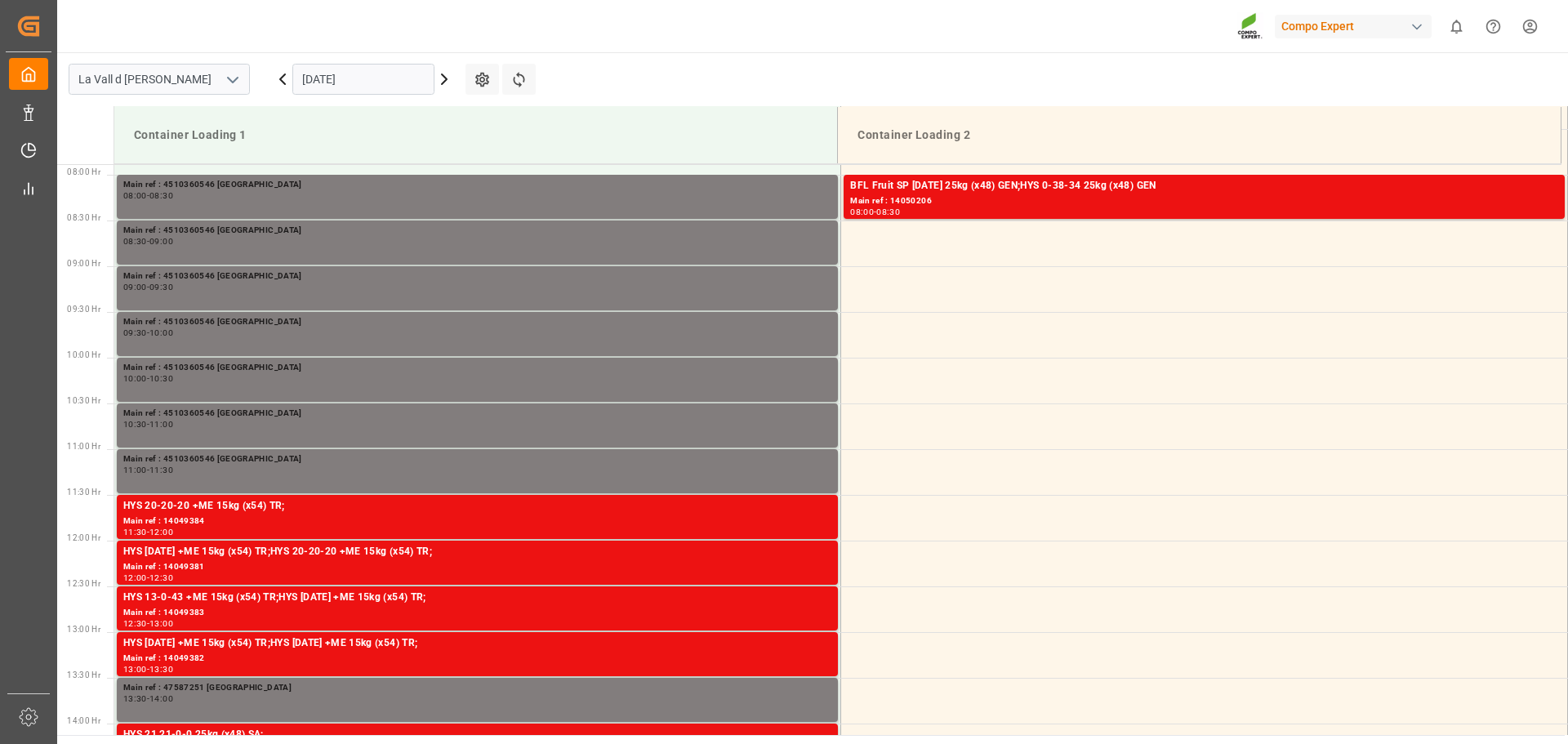
click at [344, 55] on div "[DATE]" at bounding box center [363, 79] width 204 height 54
click at [349, 84] on input "[DATE]" at bounding box center [363, 79] width 142 height 31
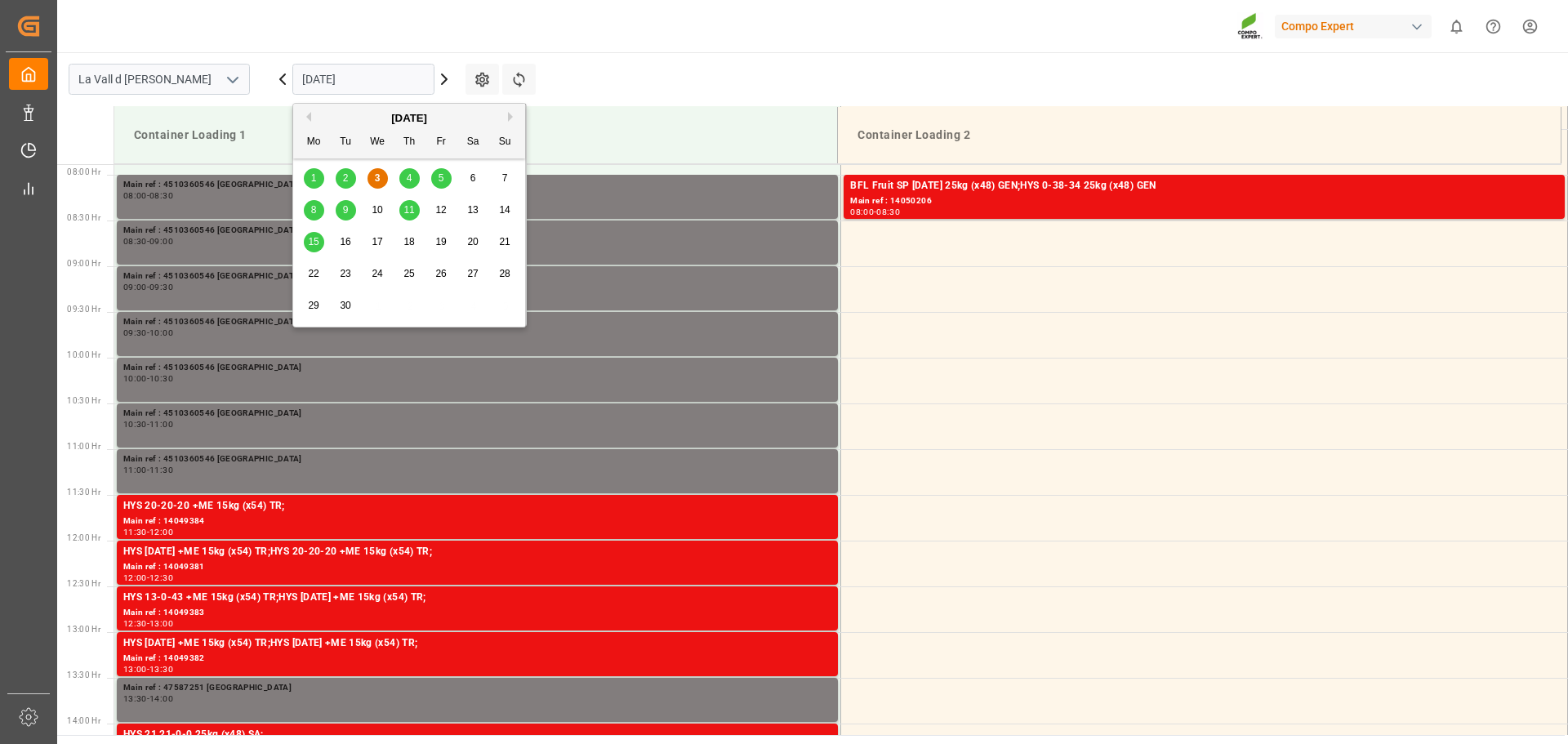
click at [450, 181] on div "5" at bounding box center [441, 179] width 20 height 19
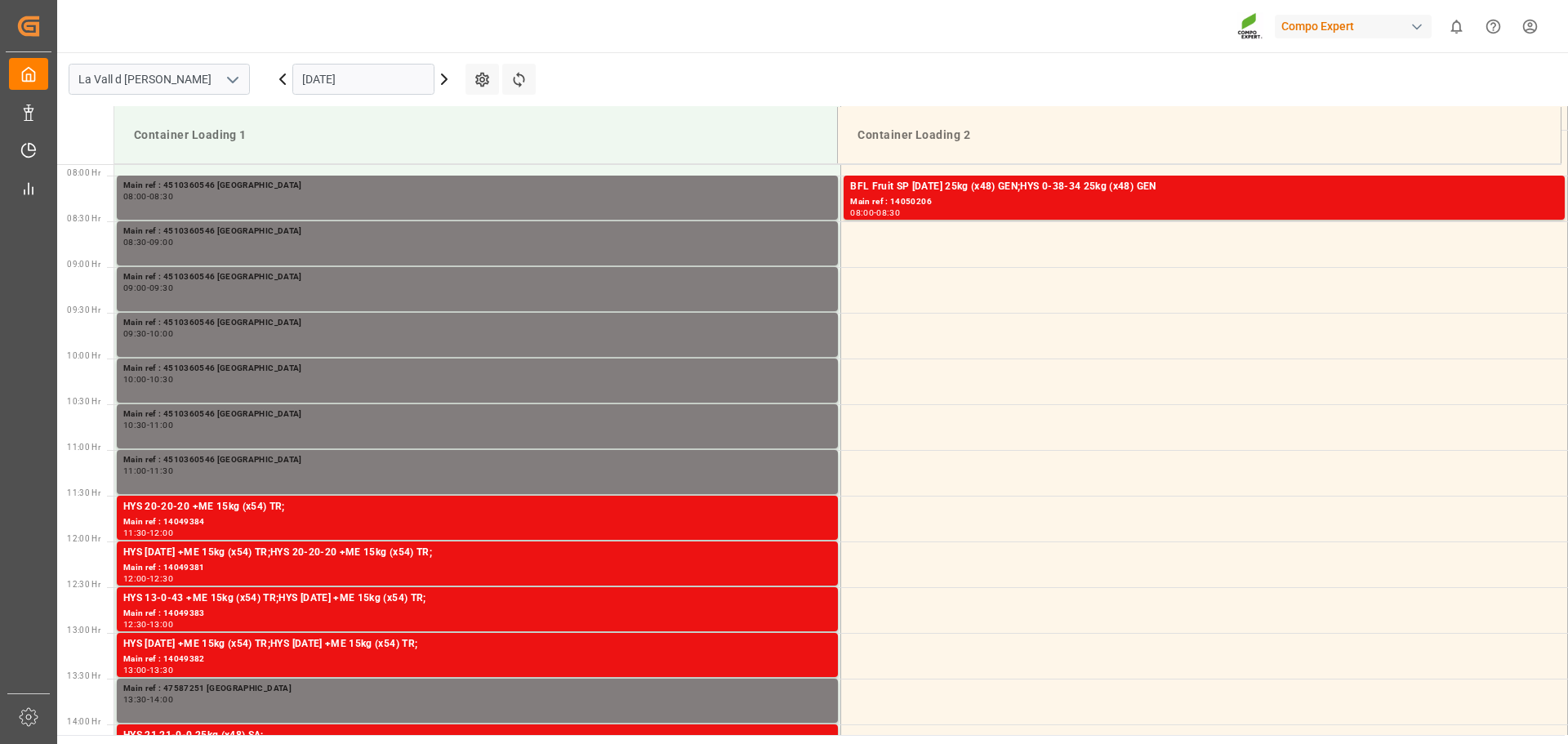
scroll to position [722, 0]
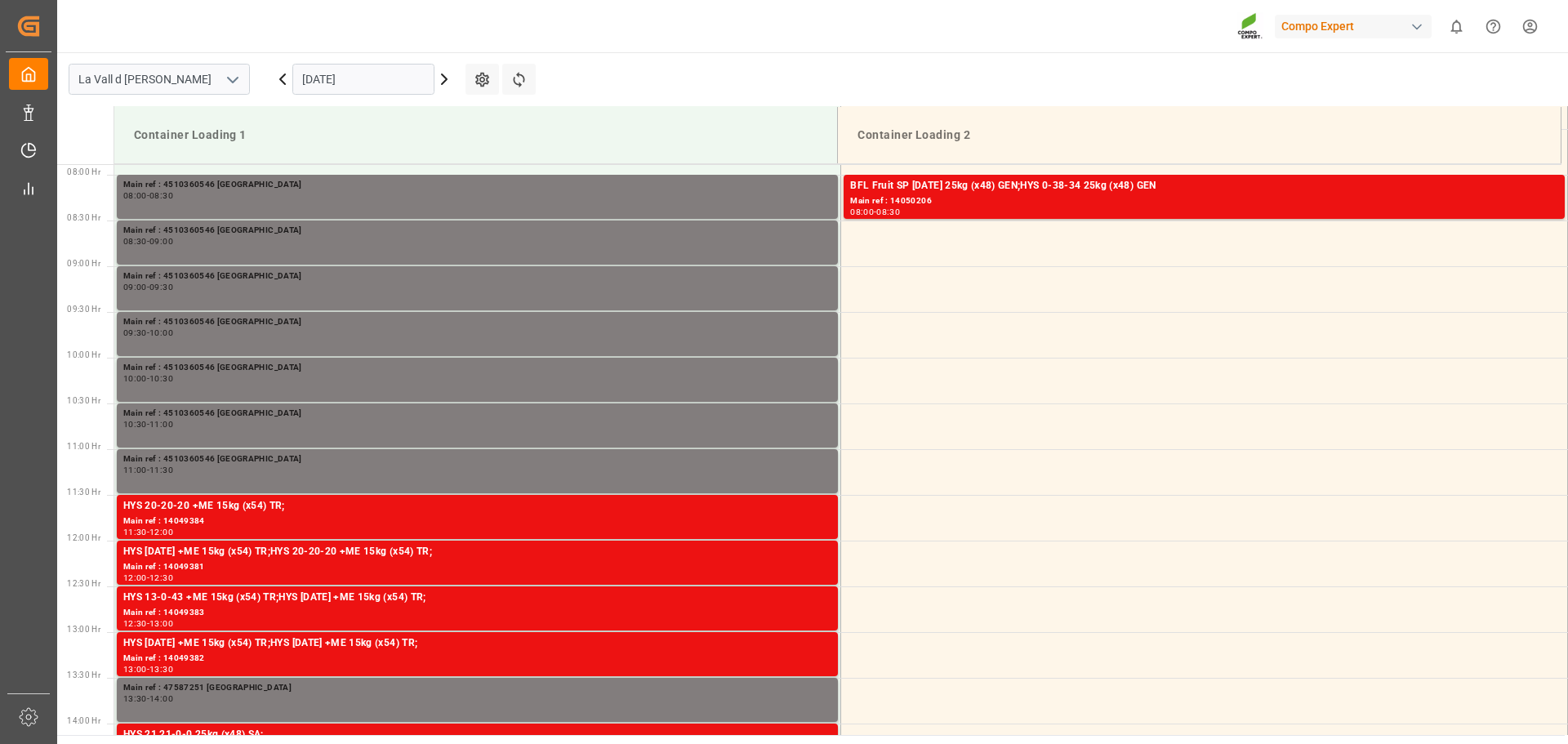
click at [312, 74] on input "[DATE]" at bounding box center [363, 79] width 142 height 31
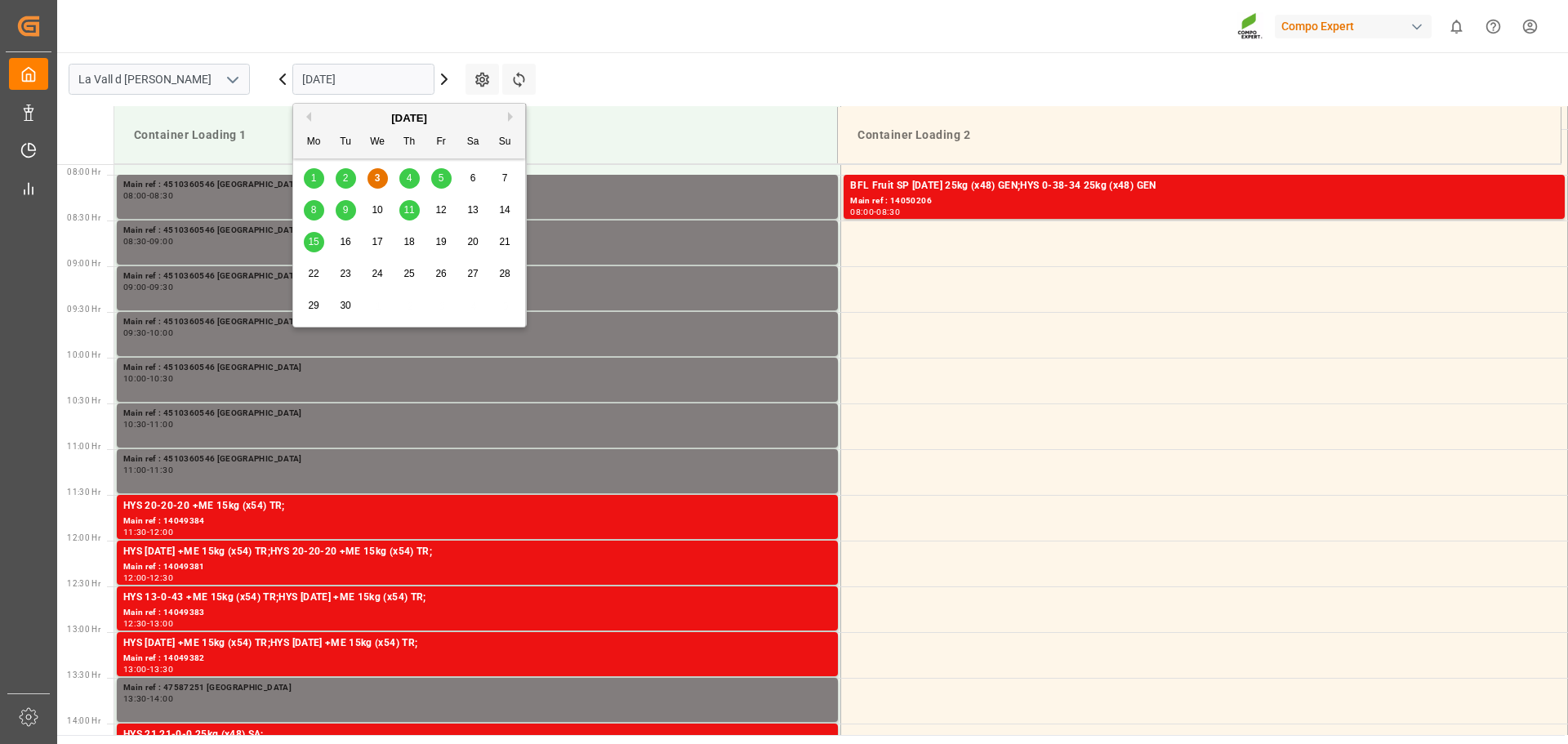
click at [444, 176] on span "5" at bounding box center [441, 178] width 6 height 12
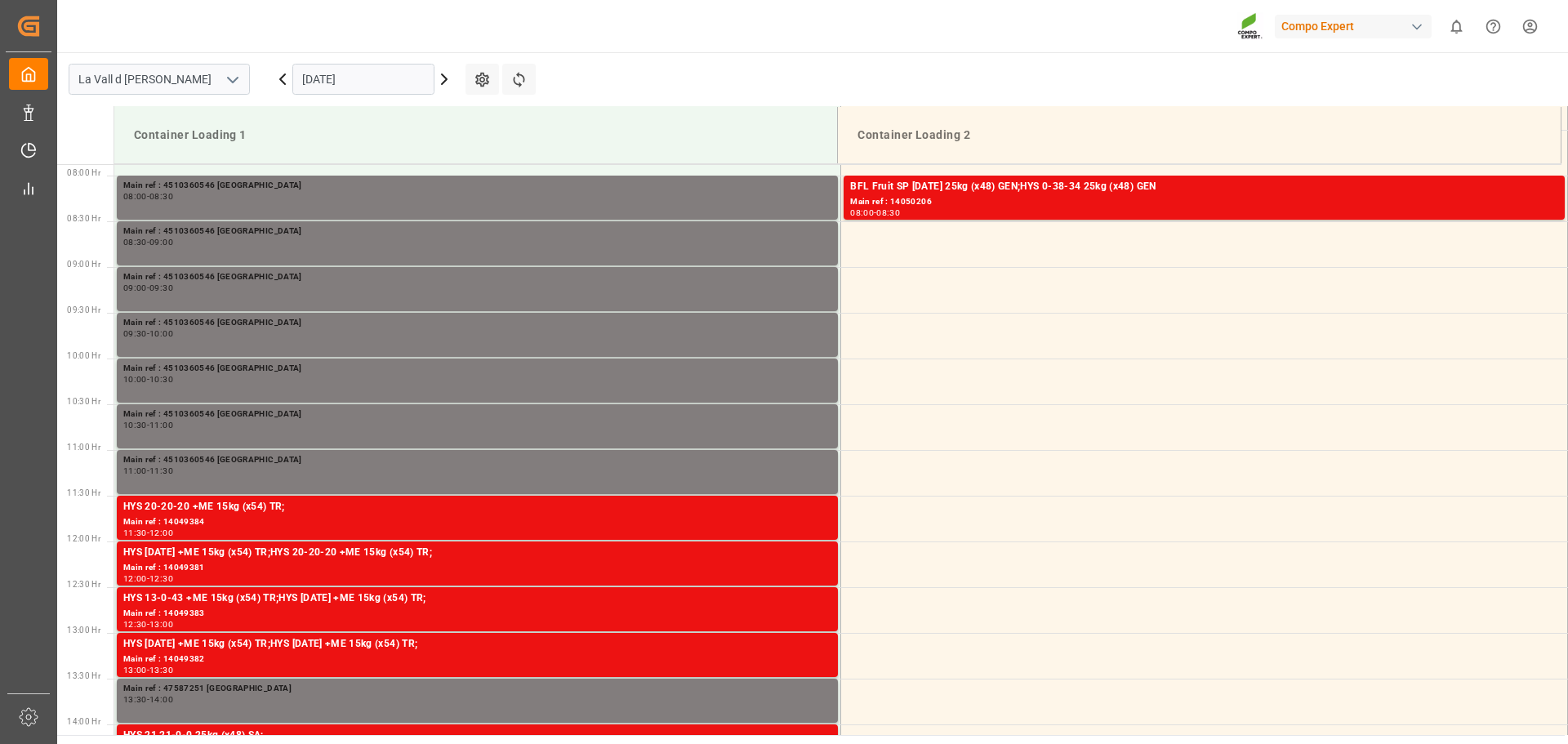
scroll to position [722, 0]
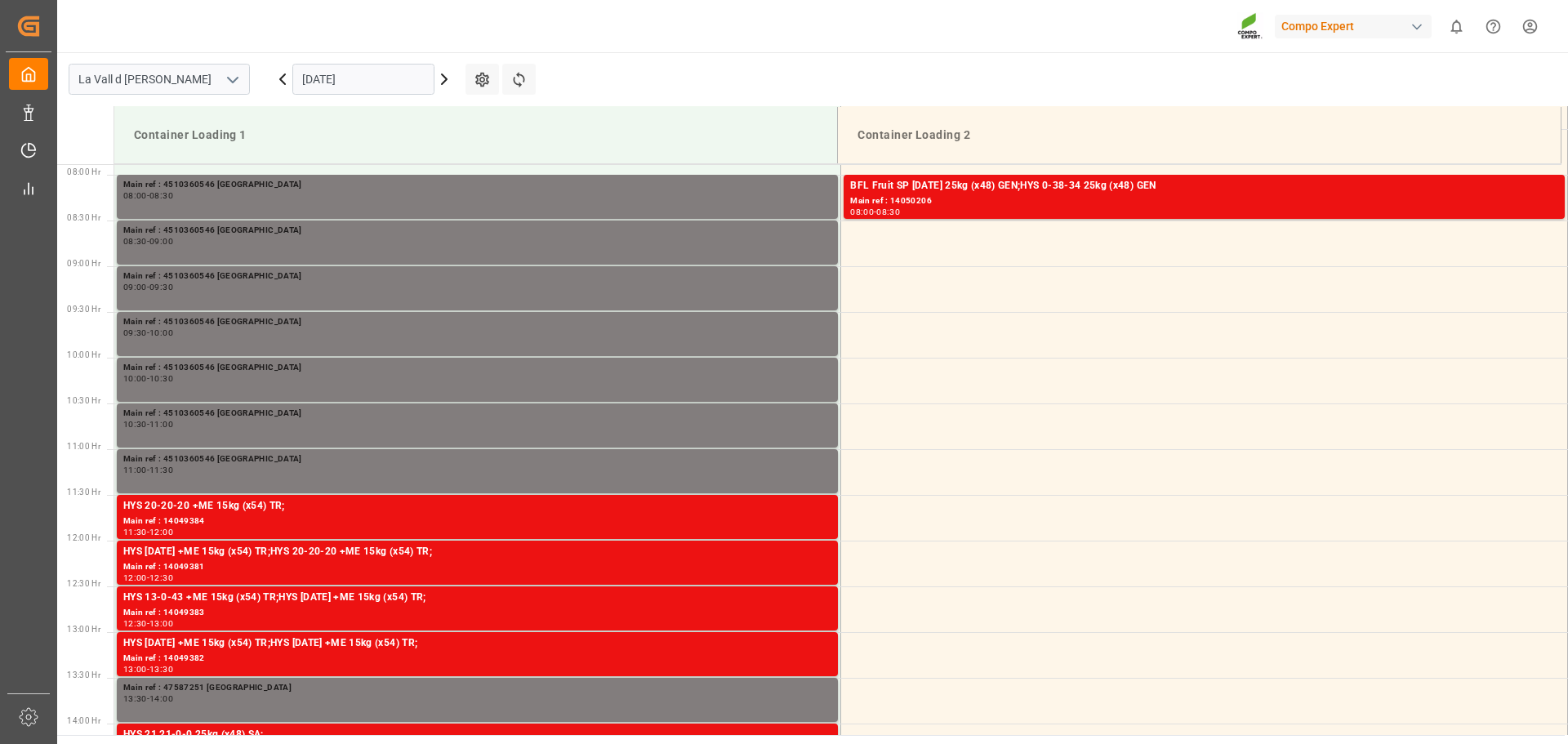
click at [340, 85] on input "[DATE]" at bounding box center [363, 79] width 142 height 31
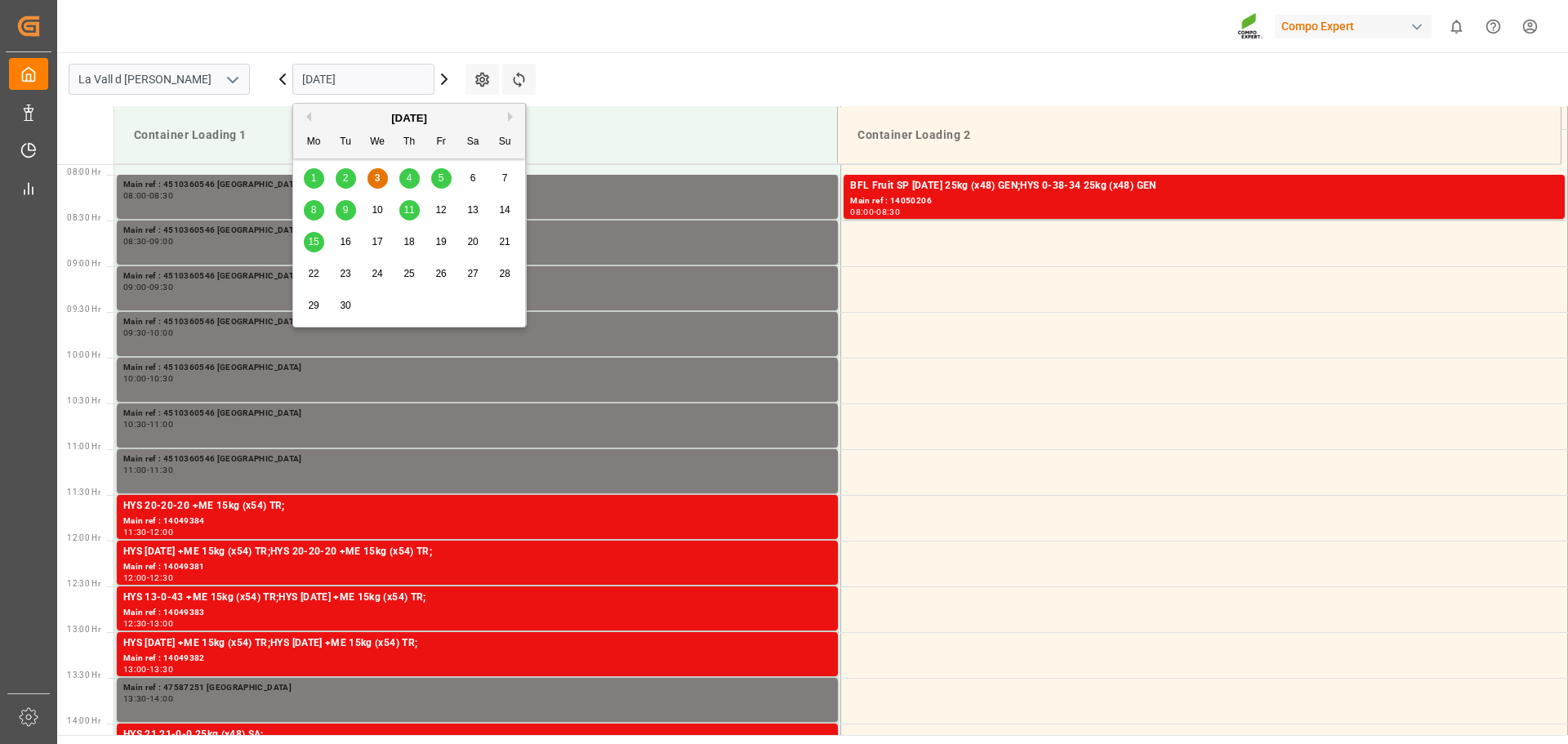
click at [438, 176] on span "5" at bounding box center [441, 178] width 6 height 12
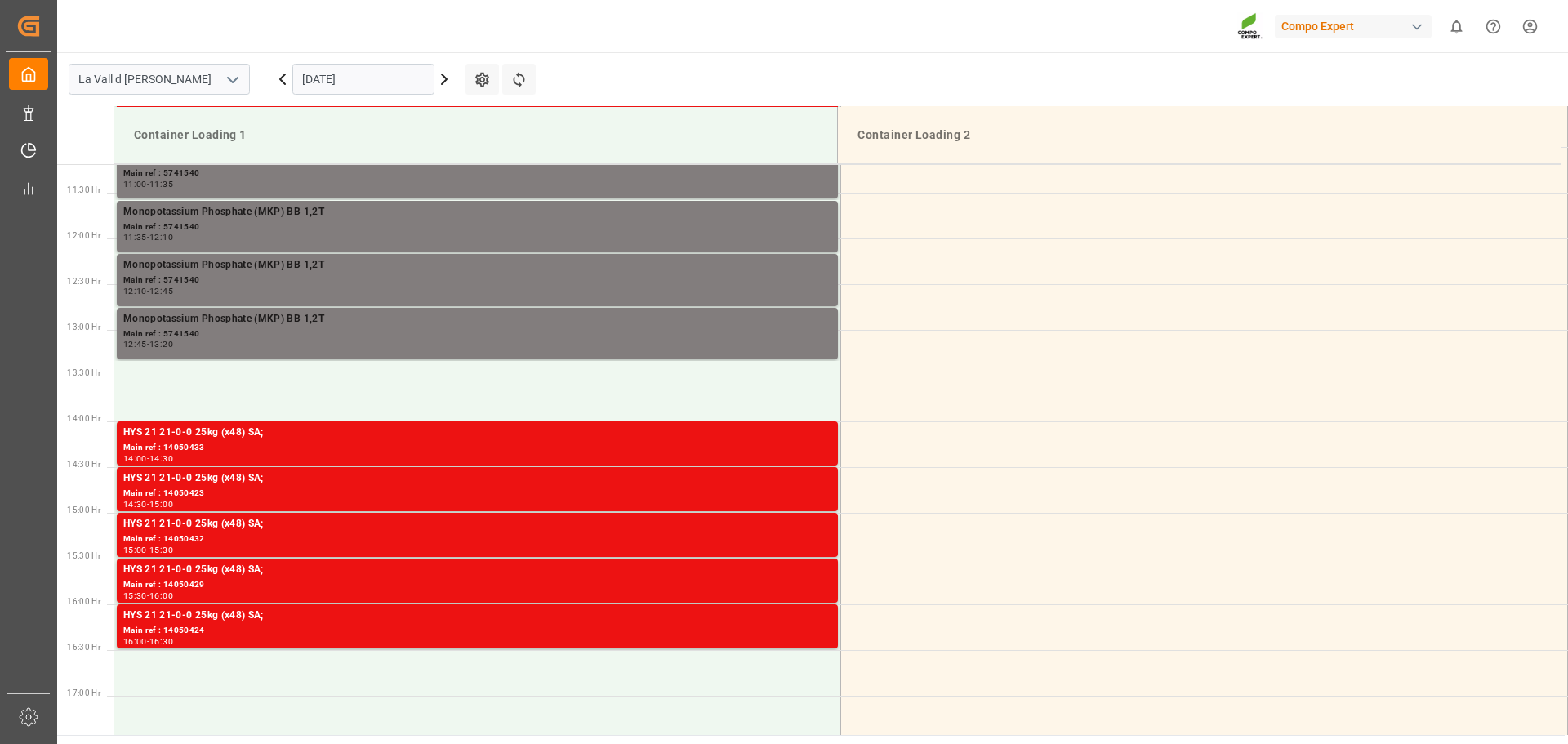
scroll to position [1048, 0]
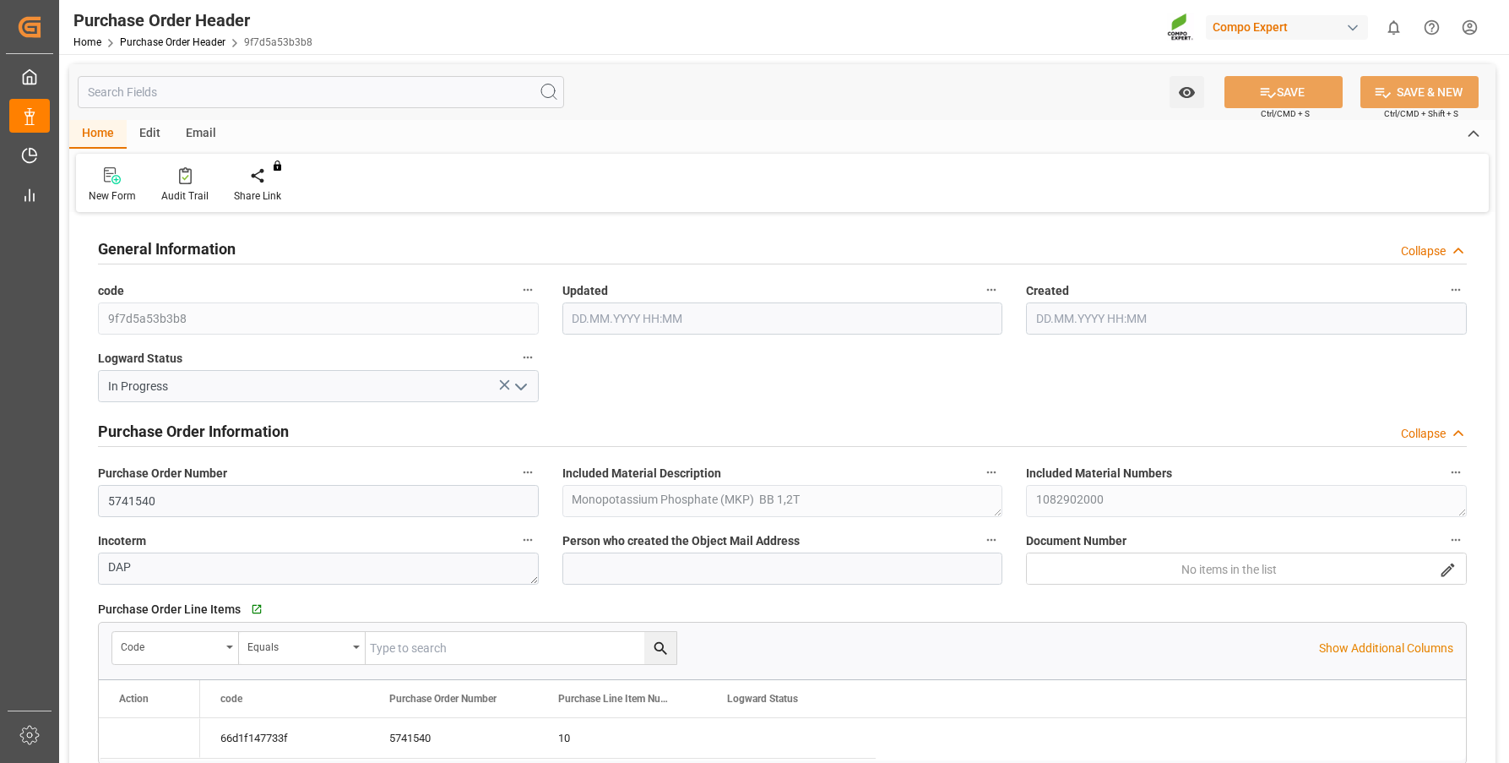
type input "03.09.2025 07:05"
type input "17.04.2025 12:32"
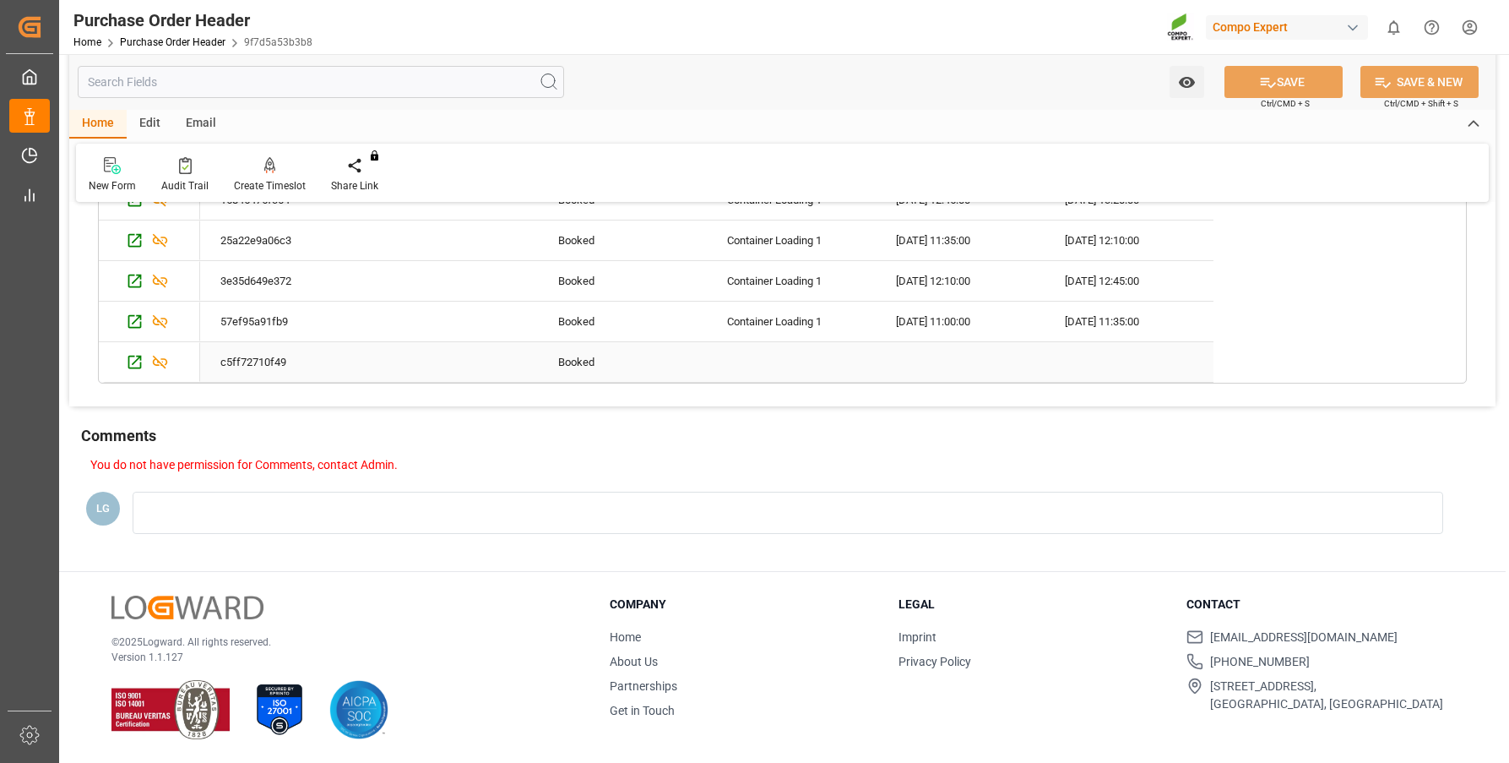
scroll to position [1029, 0]
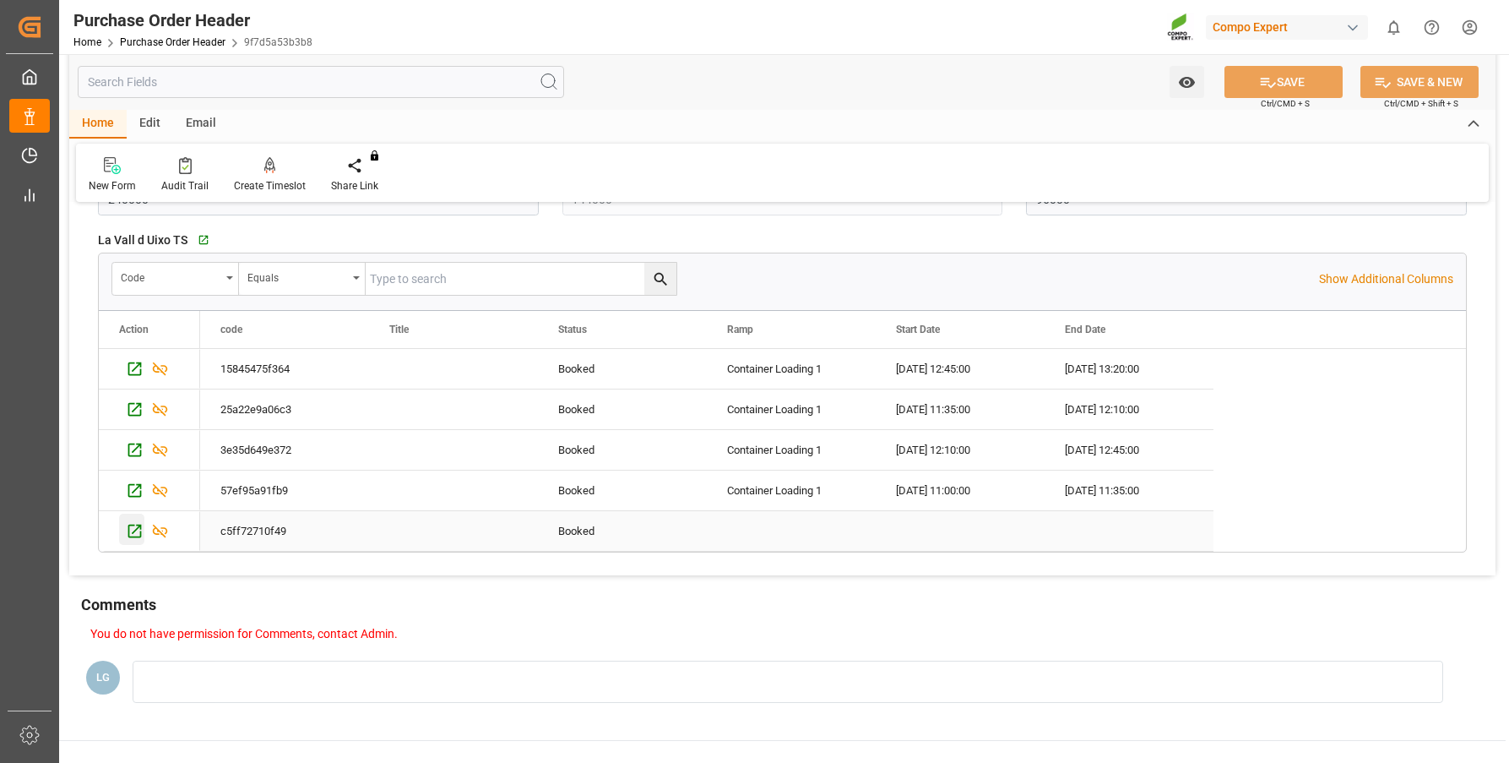
click at [135, 529] on icon "Press SPACE to select this row." at bounding box center [135, 531] width 18 height 18
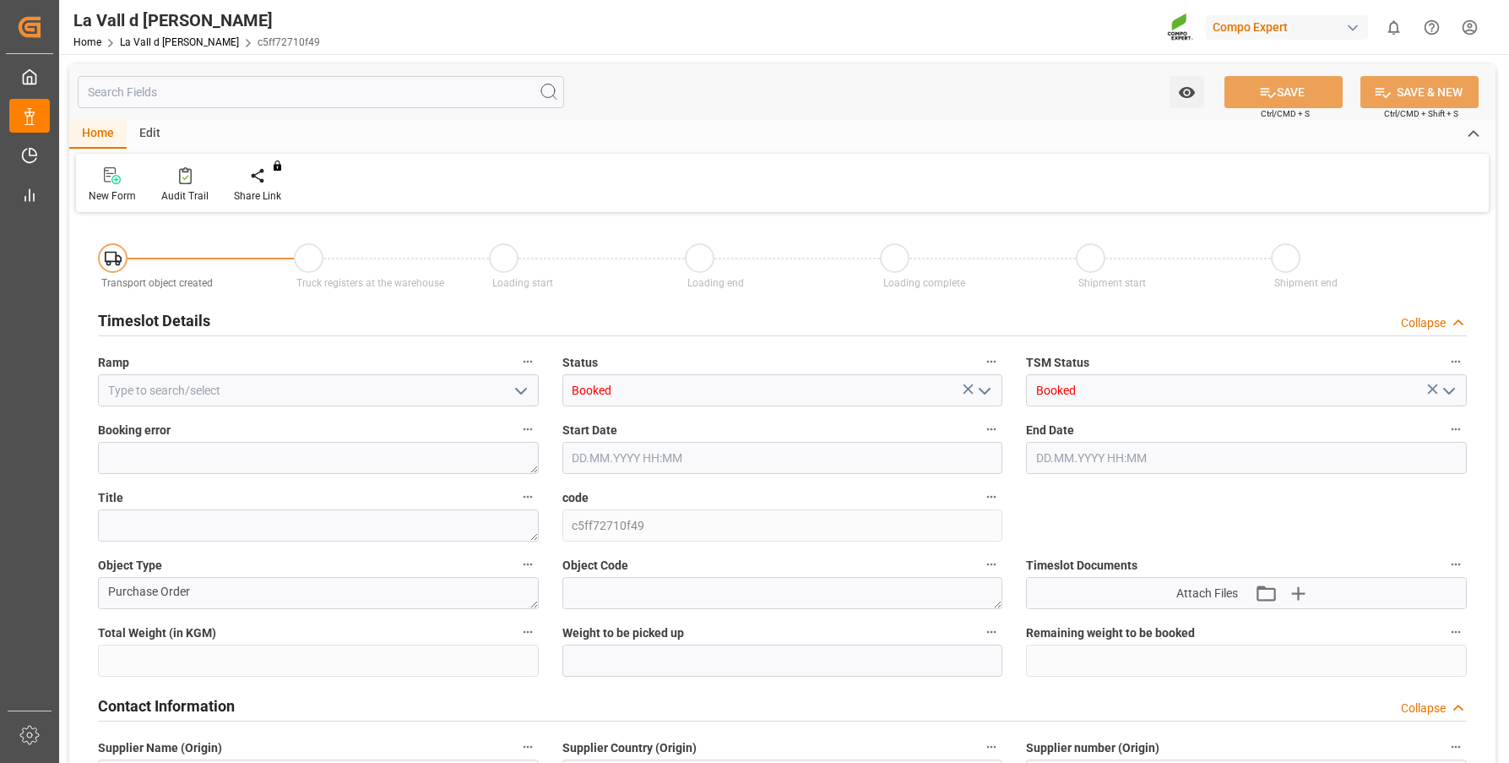
type input "240000"
type input "144000"
type input "[DATE] 07:04"
click at [271, 395] on input at bounding box center [318, 390] width 441 height 32
click at [523, 393] on icon "open menu" at bounding box center [521, 391] width 20 height 20
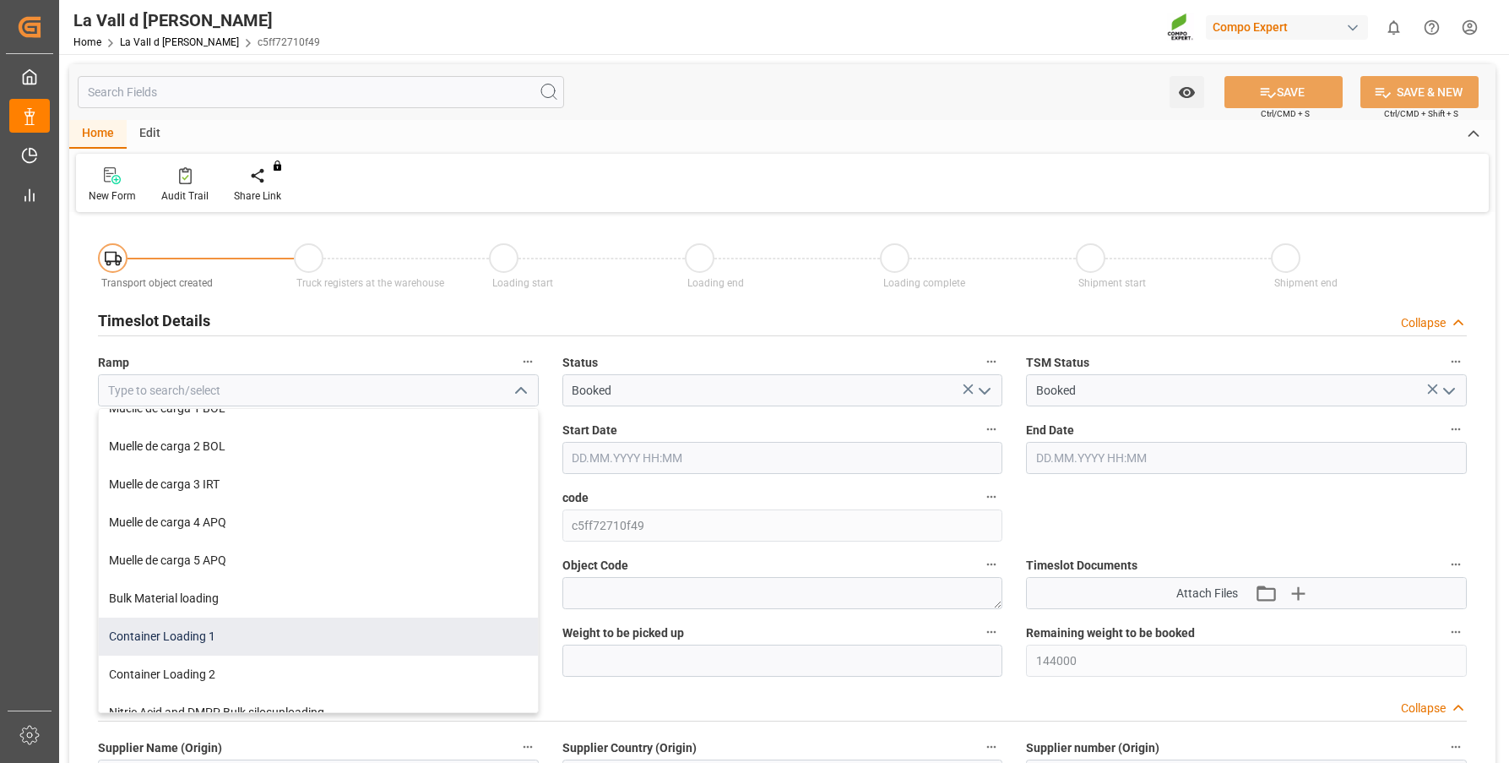
scroll to position [39, 0]
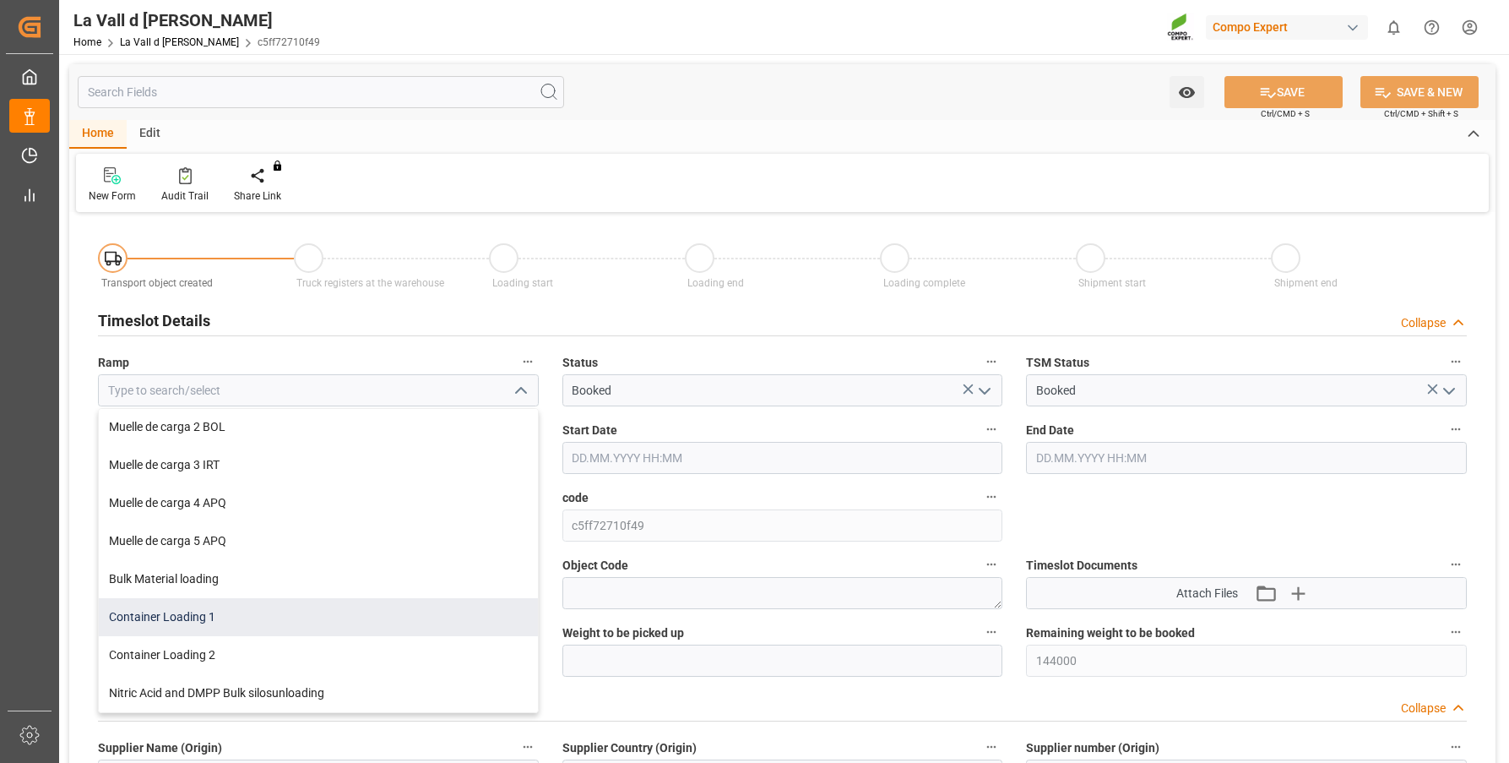
click at [207, 616] on div "Container Loading 1" at bounding box center [318, 617] width 439 height 38
type input "Container Loading 1"
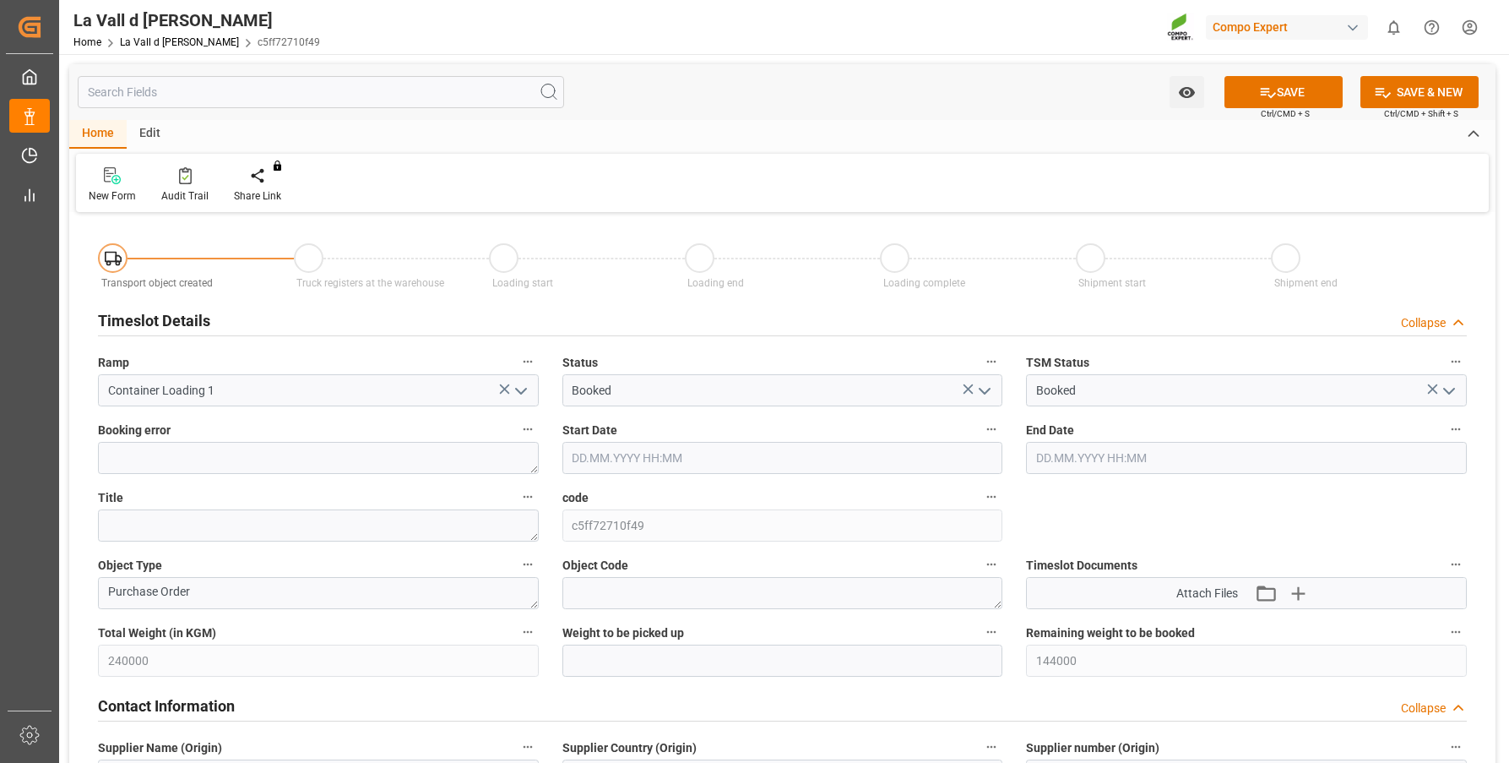
click at [734, 444] on input "text" at bounding box center [782, 458] width 441 height 32
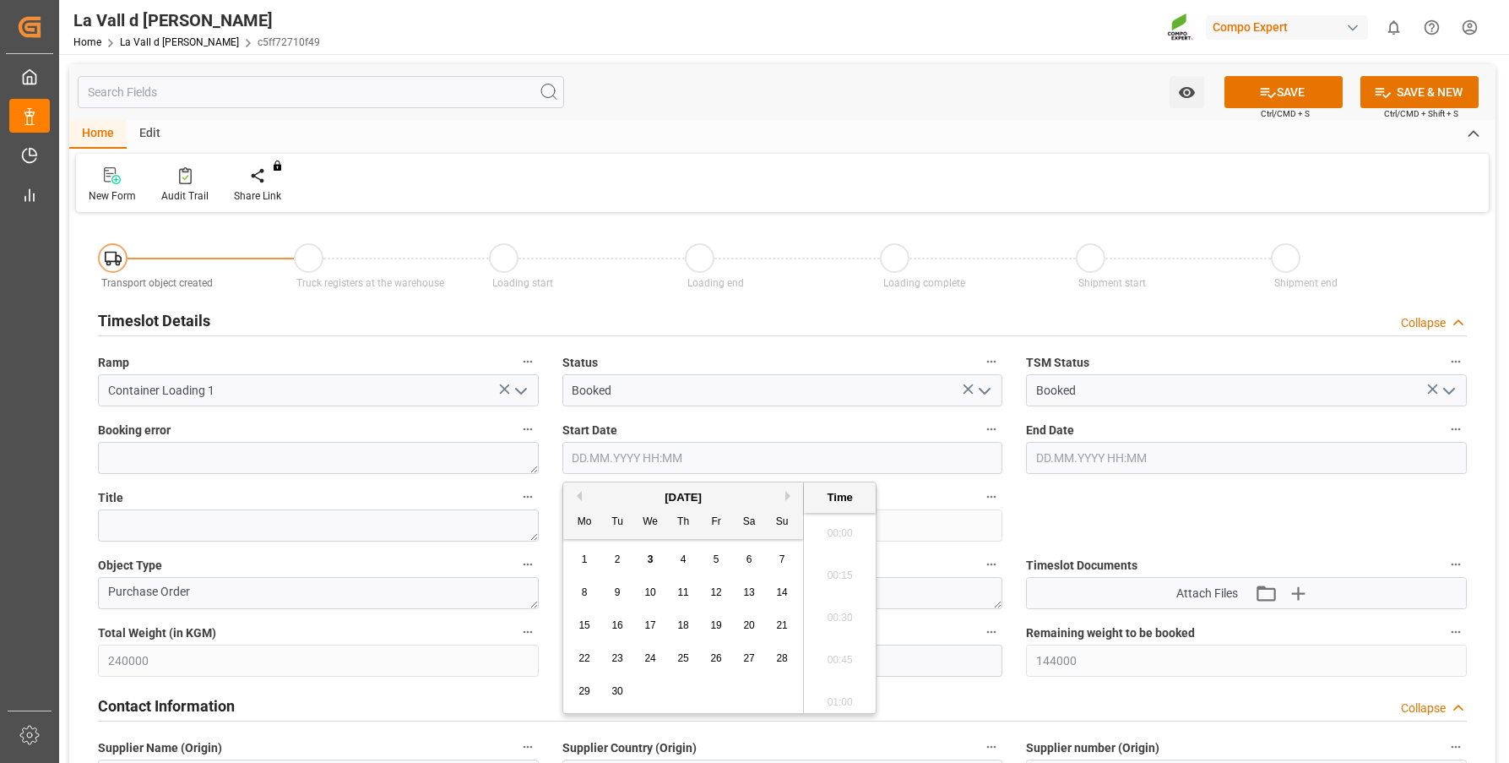
scroll to position [1441, 0]
click at [584, 581] on div "8 9 10 11 12 13 14" at bounding box center [683, 592] width 231 height 33
click at [723, 561] on div "5" at bounding box center [716, 560] width 21 height 20
click at [840, 614] on li "13:30" at bounding box center [840, 612] width 72 height 42
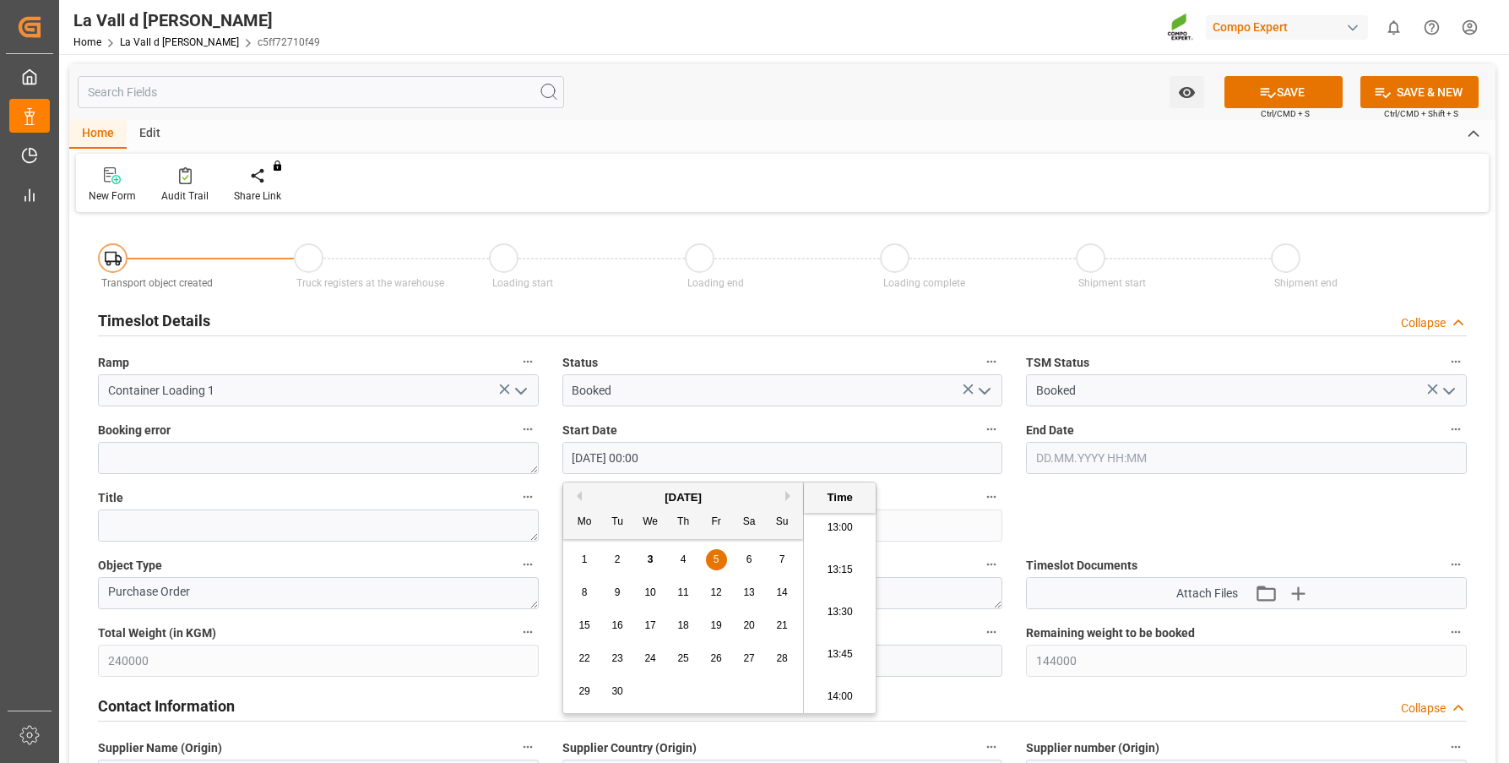
type input "[DATE] 13:30"
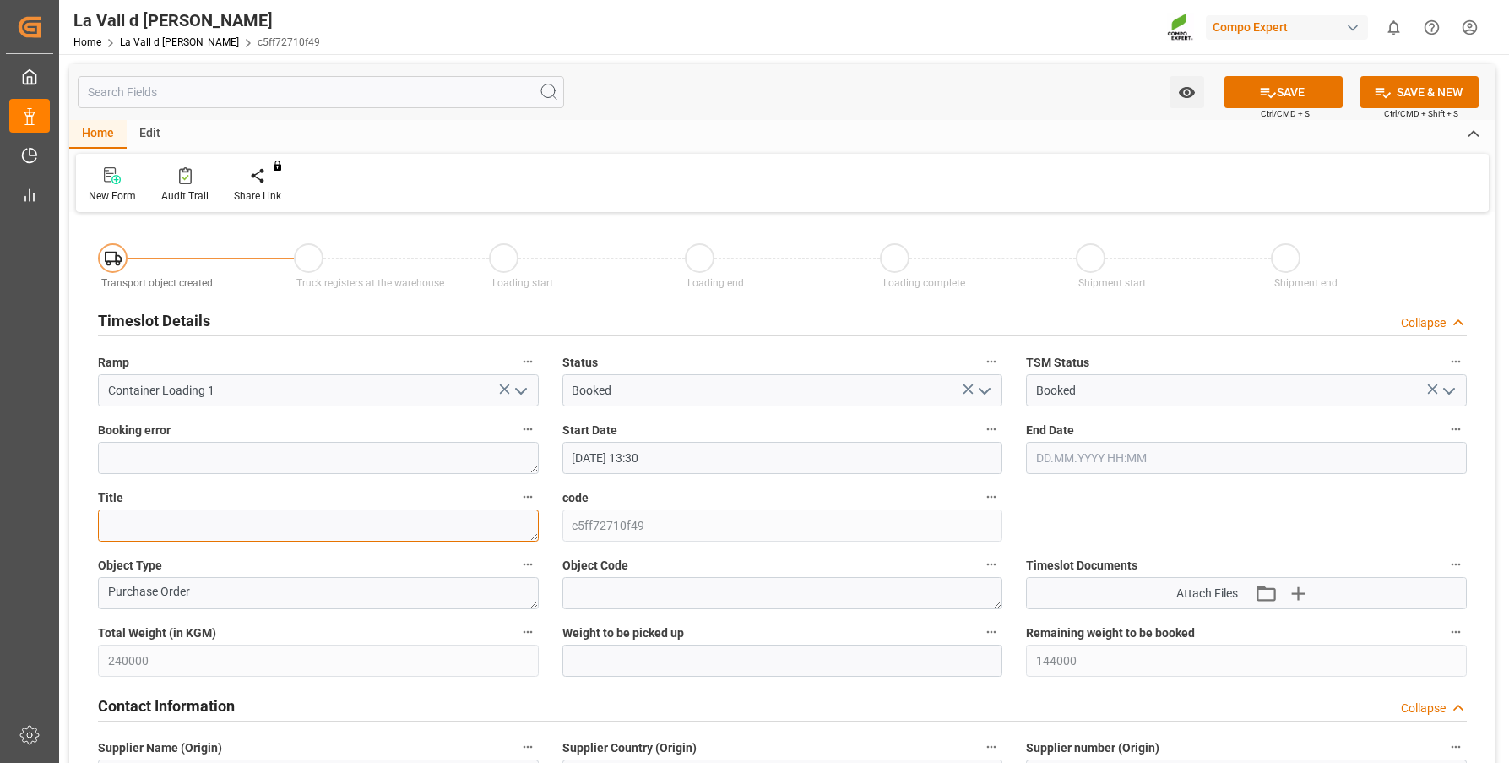
click at [253, 516] on textarea at bounding box center [318, 525] width 441 height 32
click at [600, 661] on input "text" at bounding box center [782, 660] width 441 height 32
type input "24000"
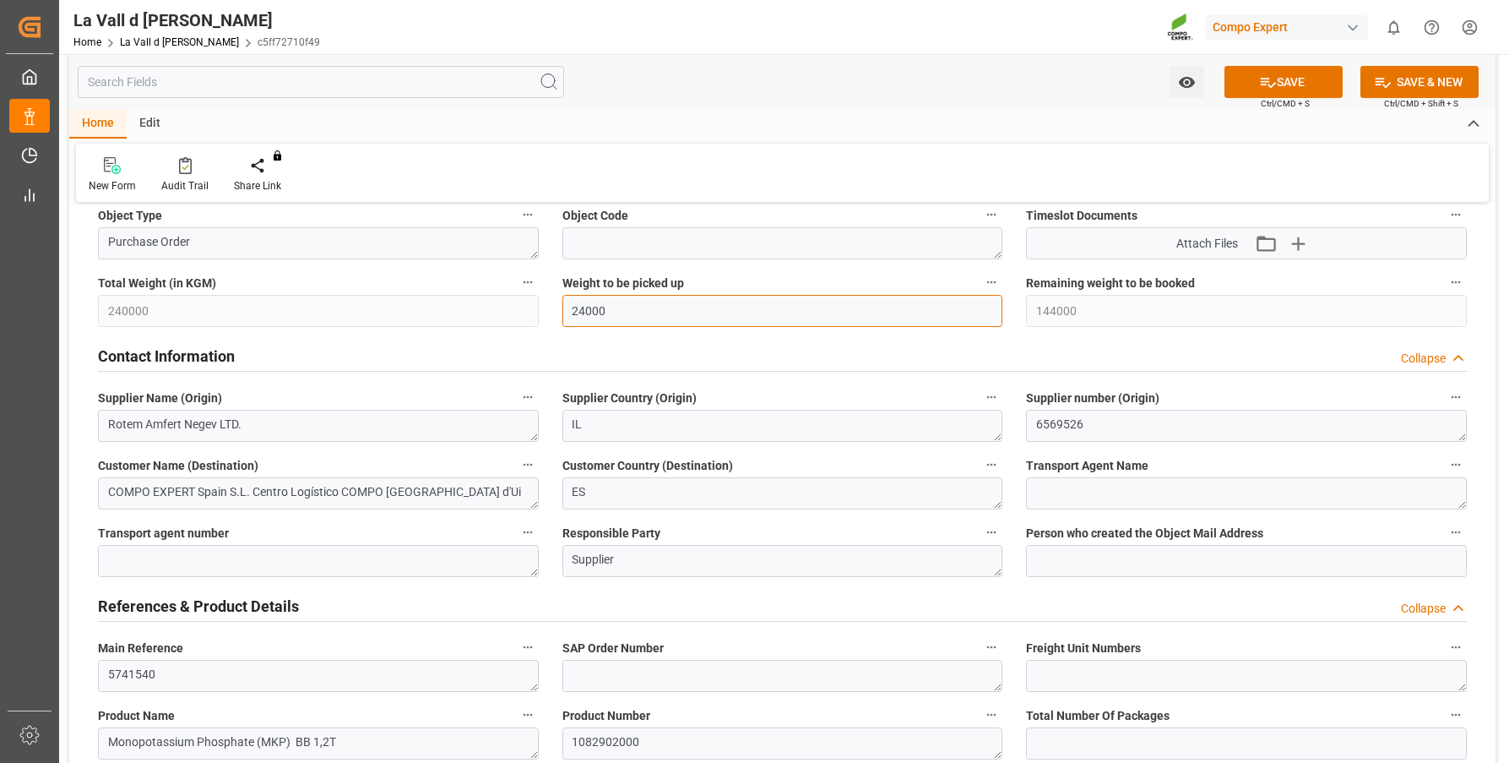
scroll to position [507, 0]
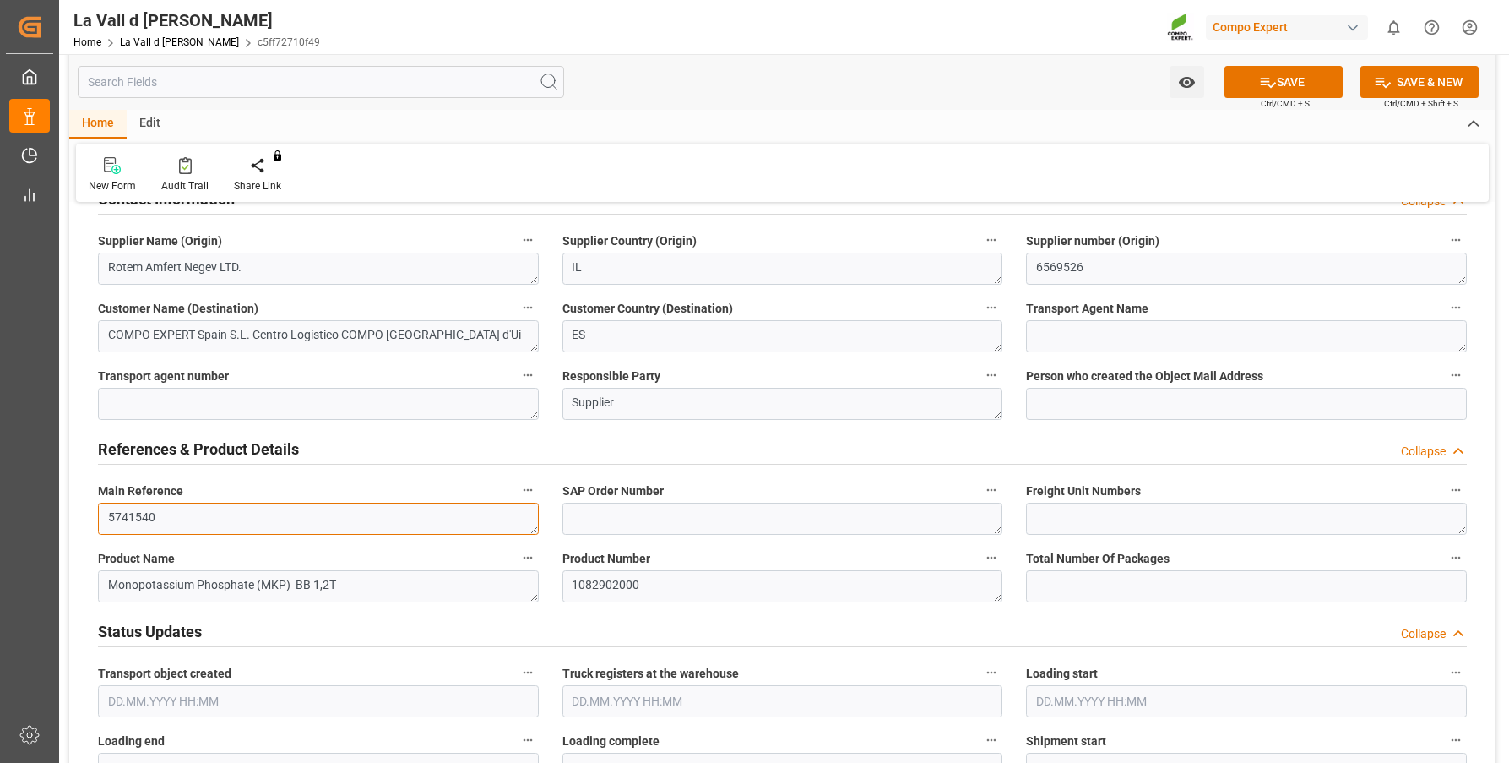
click at [227, 518] on textarea "5741540" at bounding box center [318, 518] width 441 height 32
paste textarea "ZIMU3012030"
type textarea "5741540 ZIMU3012030"
click at [1301, 85] on button "SAVE" at bounding box center [1283, 82] width 118 height 32
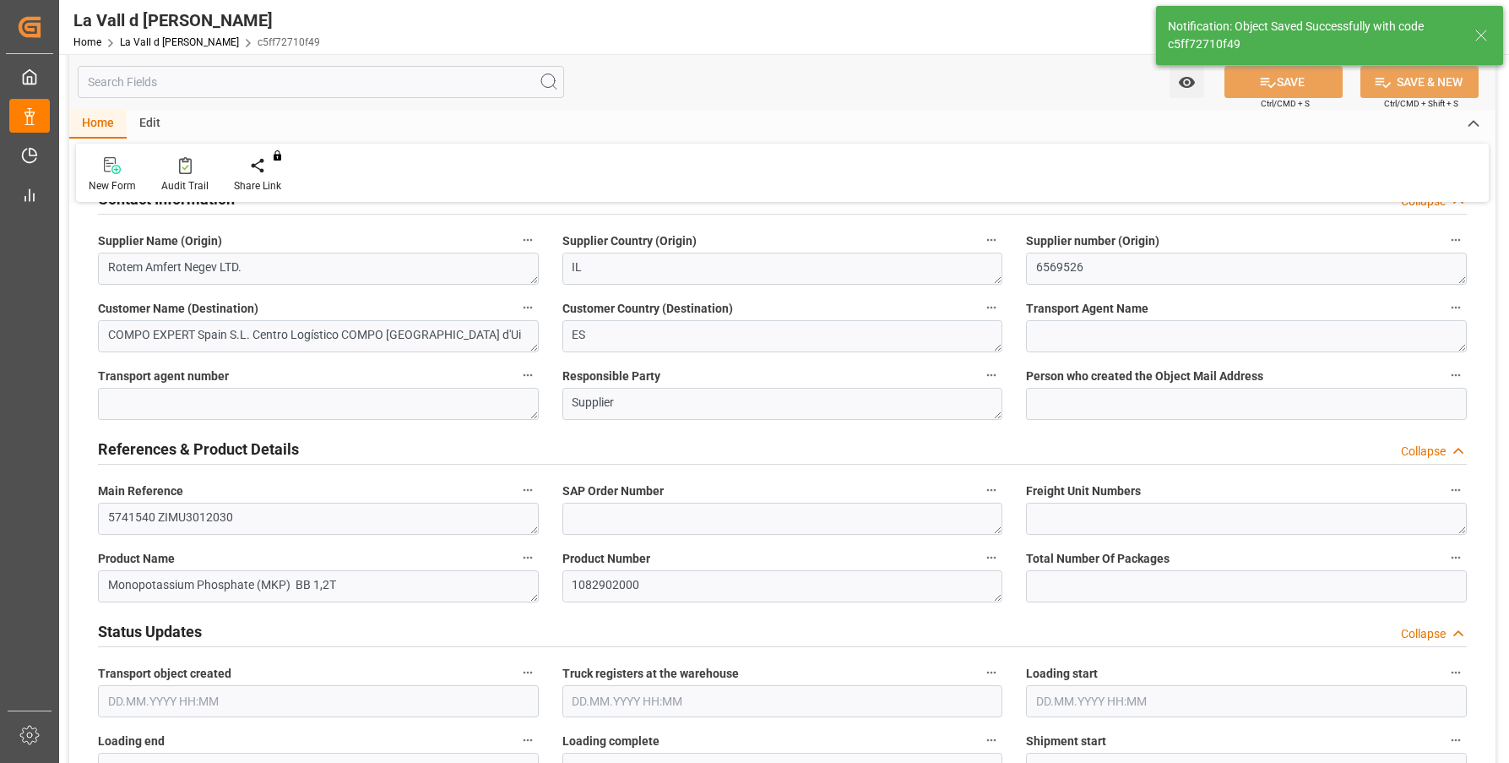
type textarea "Overbooking detected, please rebook this timeslot to a free slot."
type textarea "5741540"
type input "Booking error"
type input "Invalid"
type input "[DATE] 14:05"
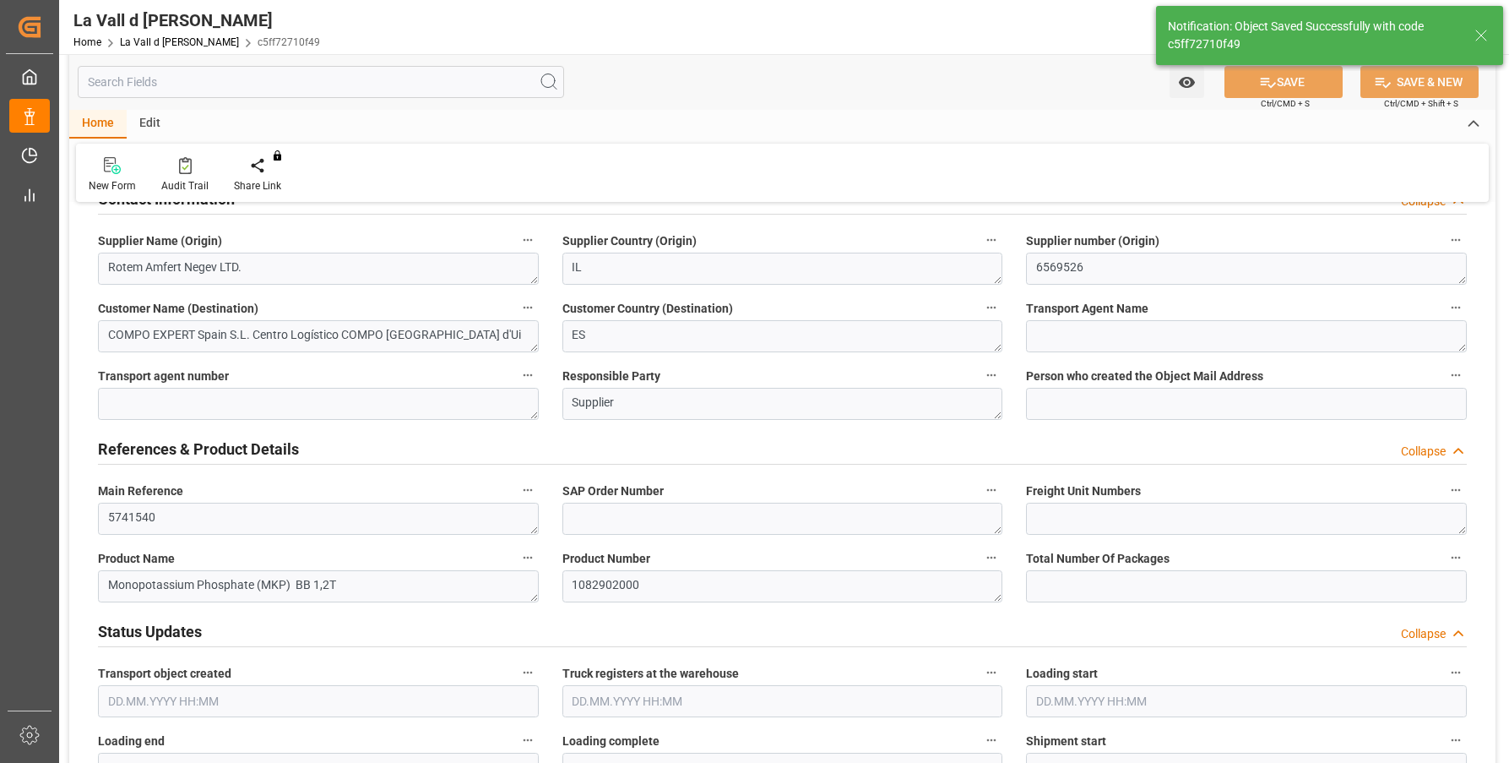
type input "120000"
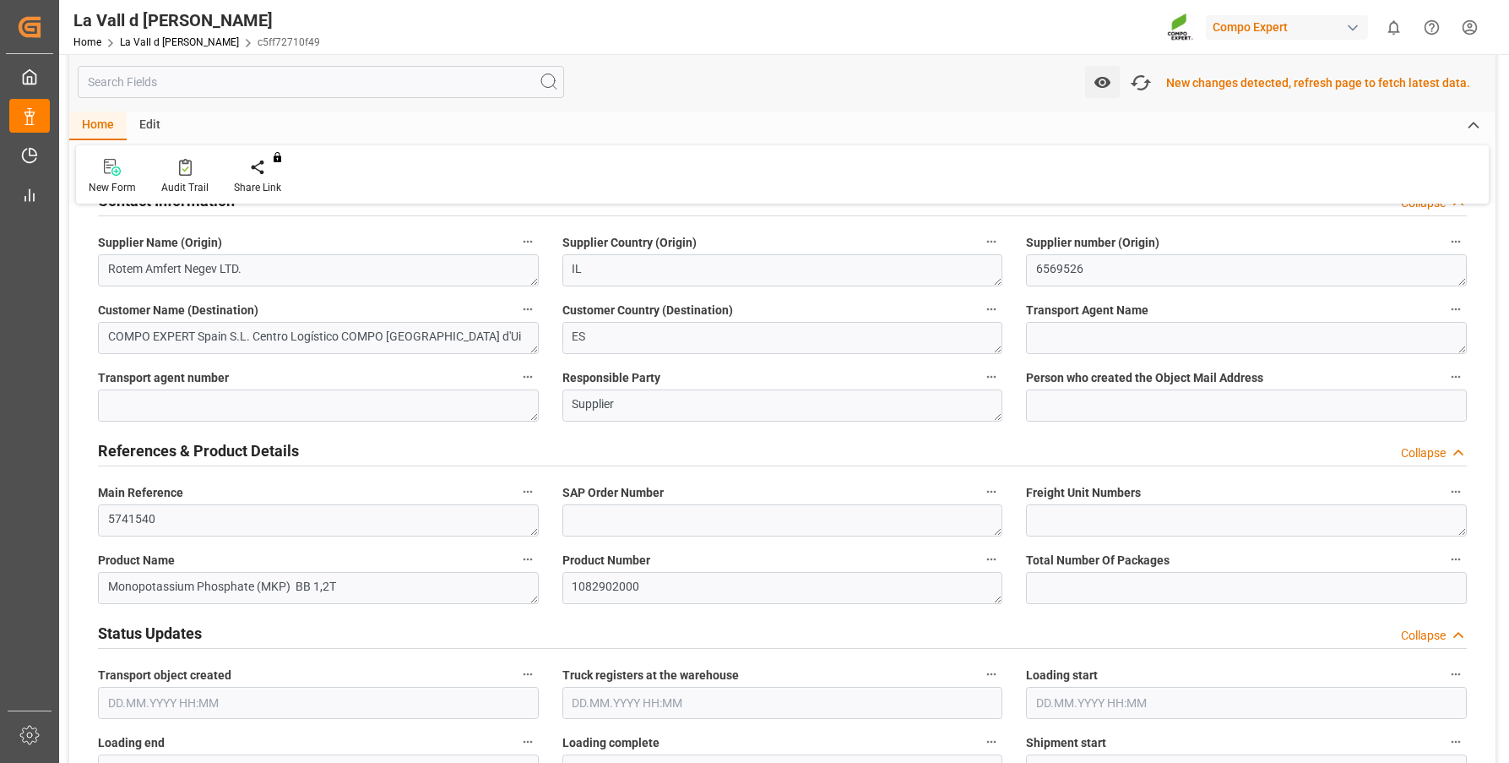
scroll to position [508, 0]
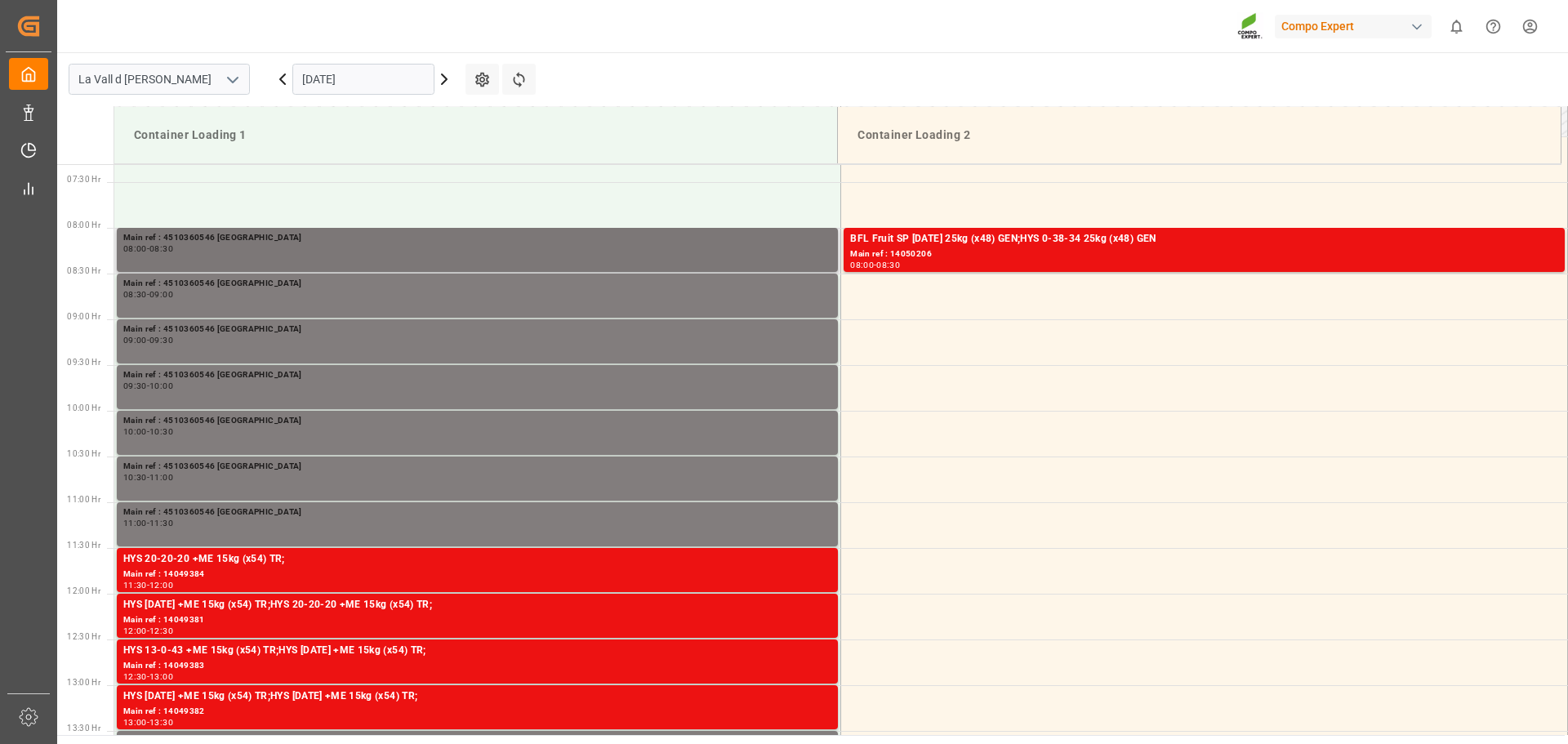
scroll to position [722, 0]
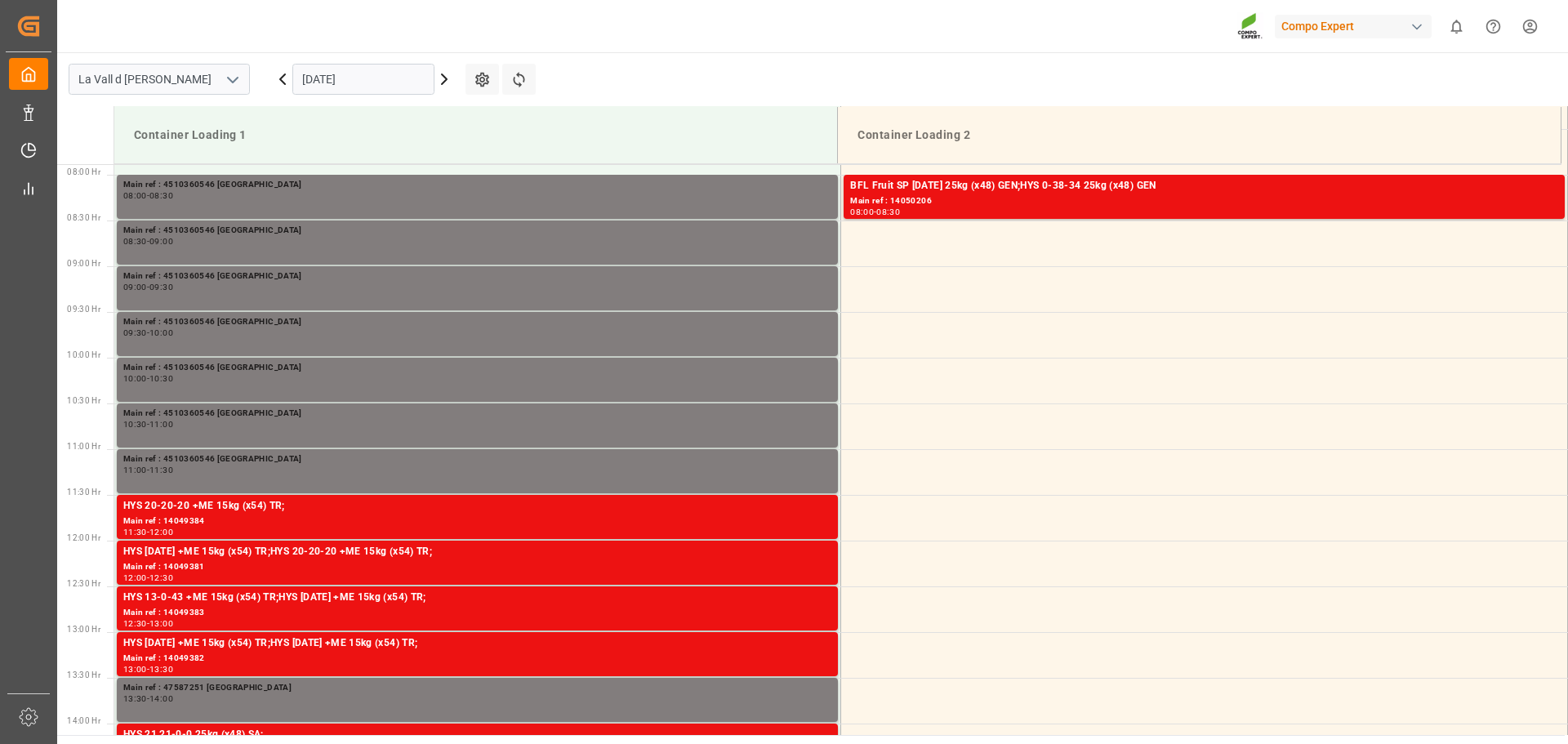
click at [332, 88] on input "[DATE]" at bounding box center [363, 79] width 142 height 31
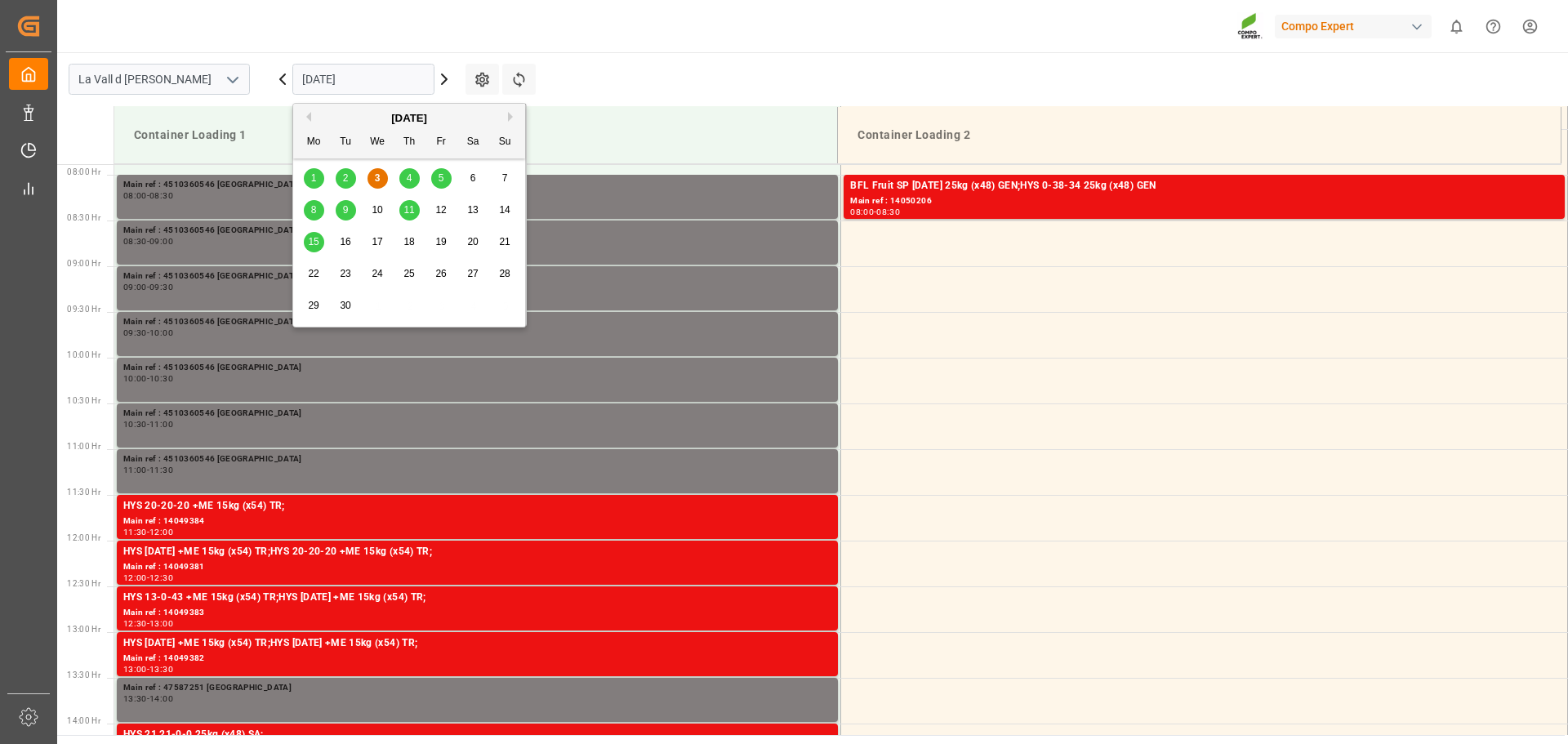
click at [445, 173] on div "5" at bounding box center [441, 179] width 20 height 19
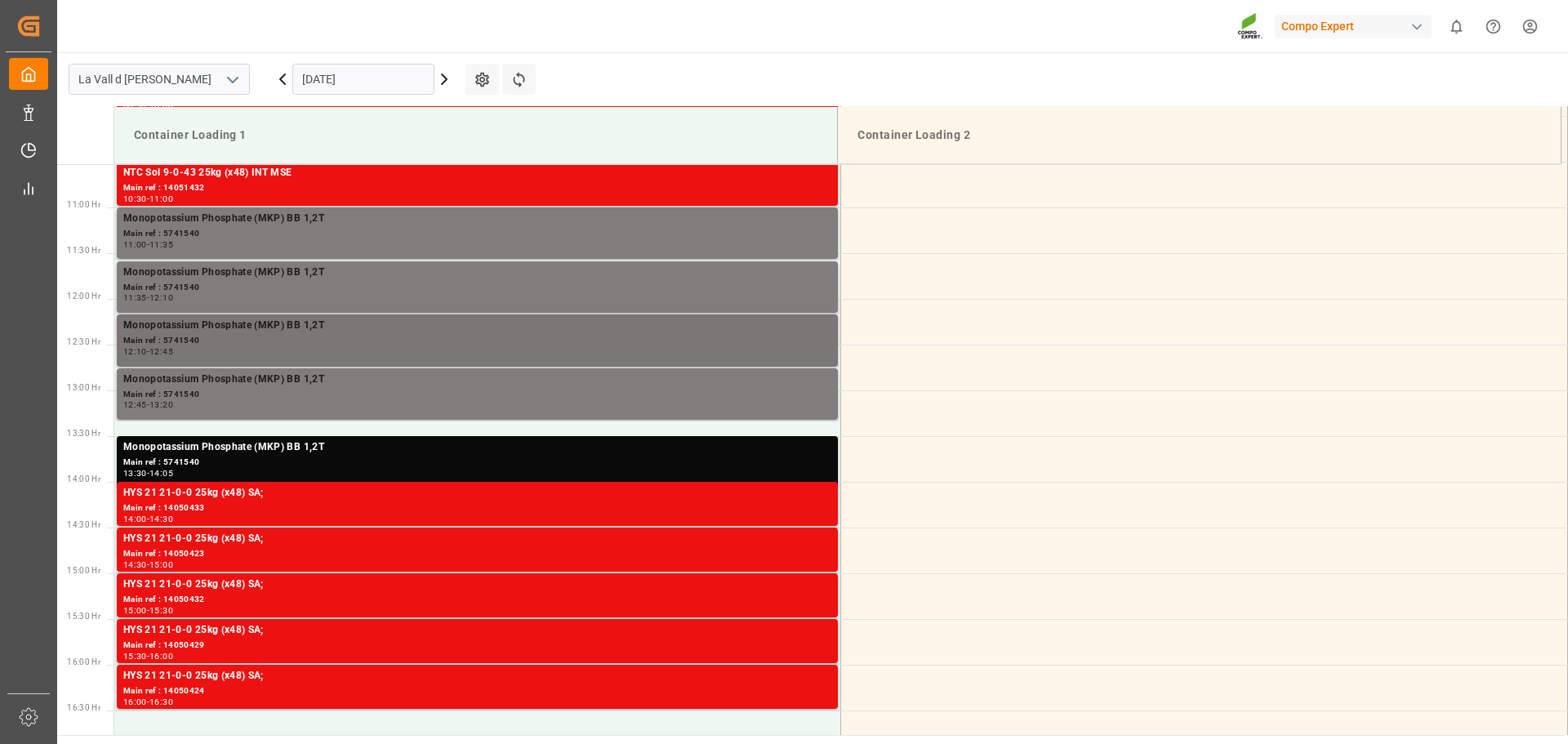
scroll to position [967, 0]
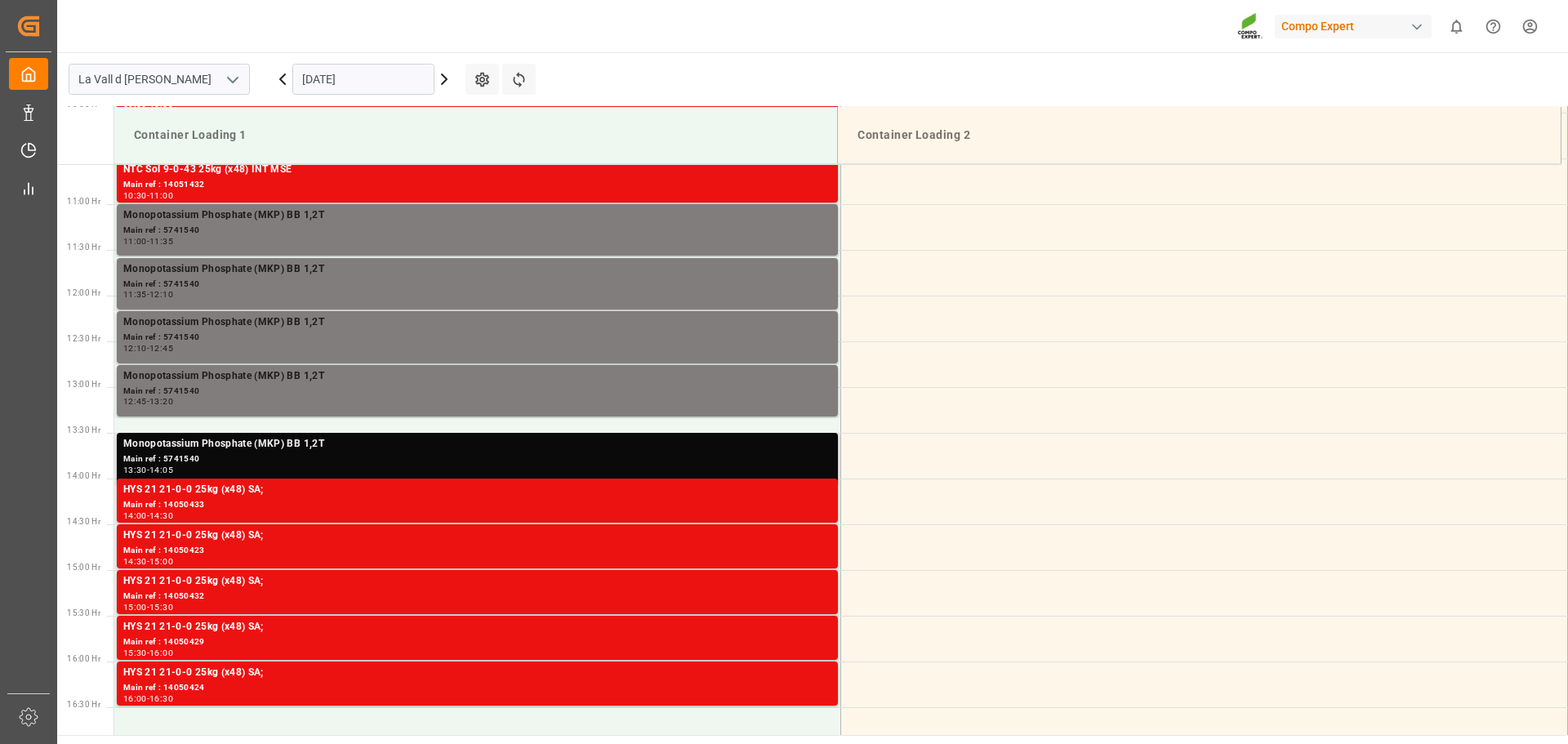
click at [254, 449] on div "Monopotassium Phosphate (MKP) BB 1,2T" at bounding box center [478, 444] width 708 height 16
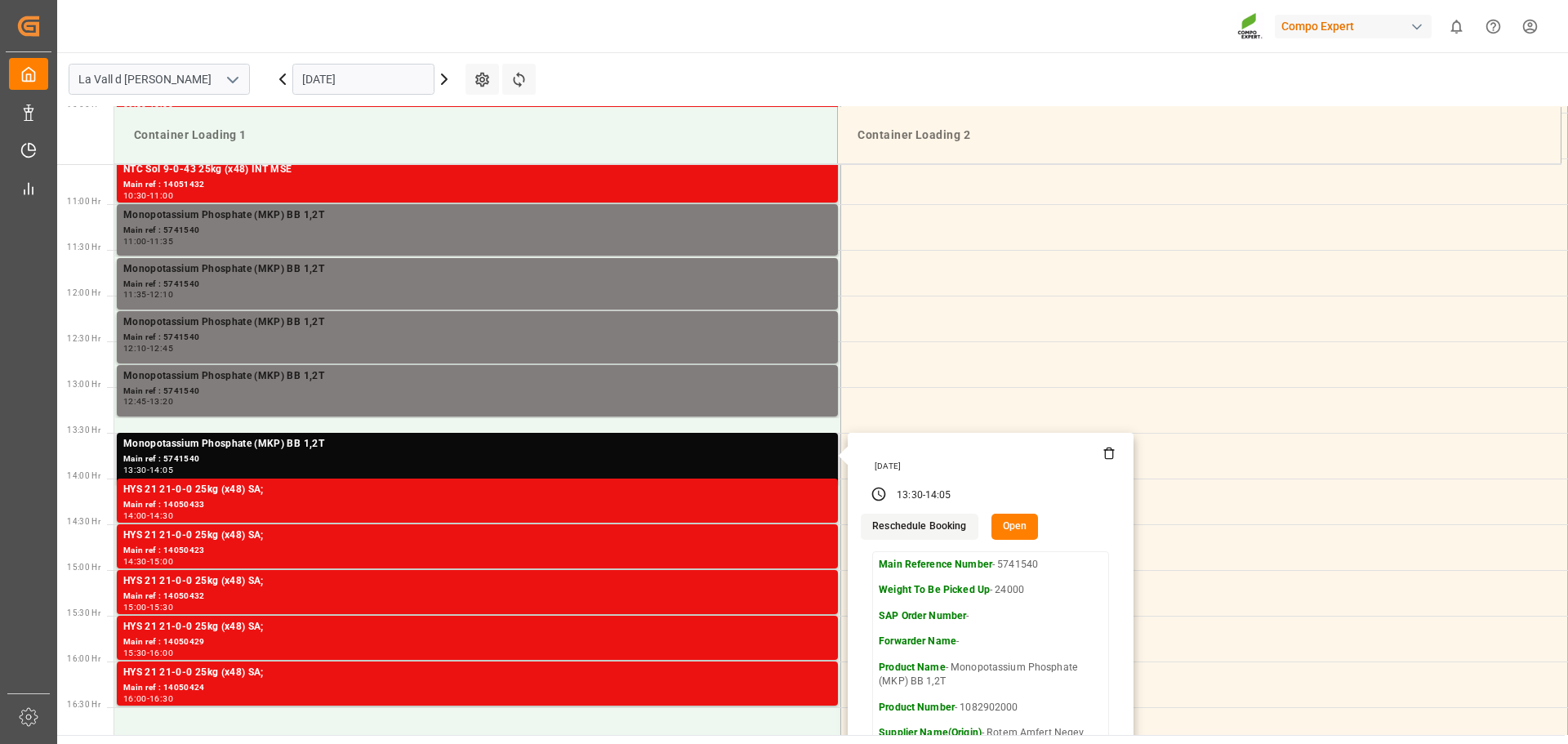
click at [1011, 524] on button "Open" at bounding box center [1015, 526] width 47 height 26
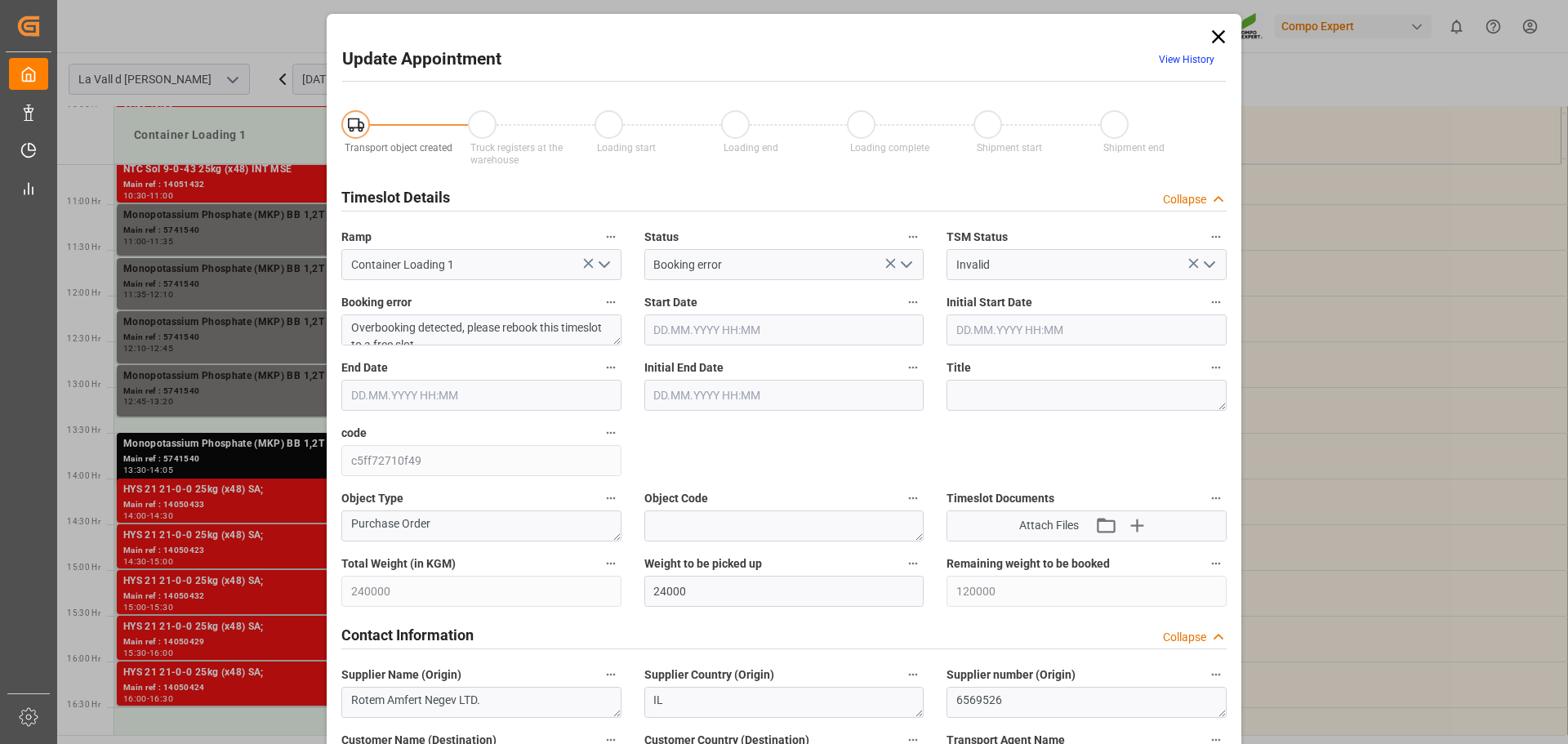
type input "240000"
type input "24000"
type input "120000"
type input "[DATE] 13:30"
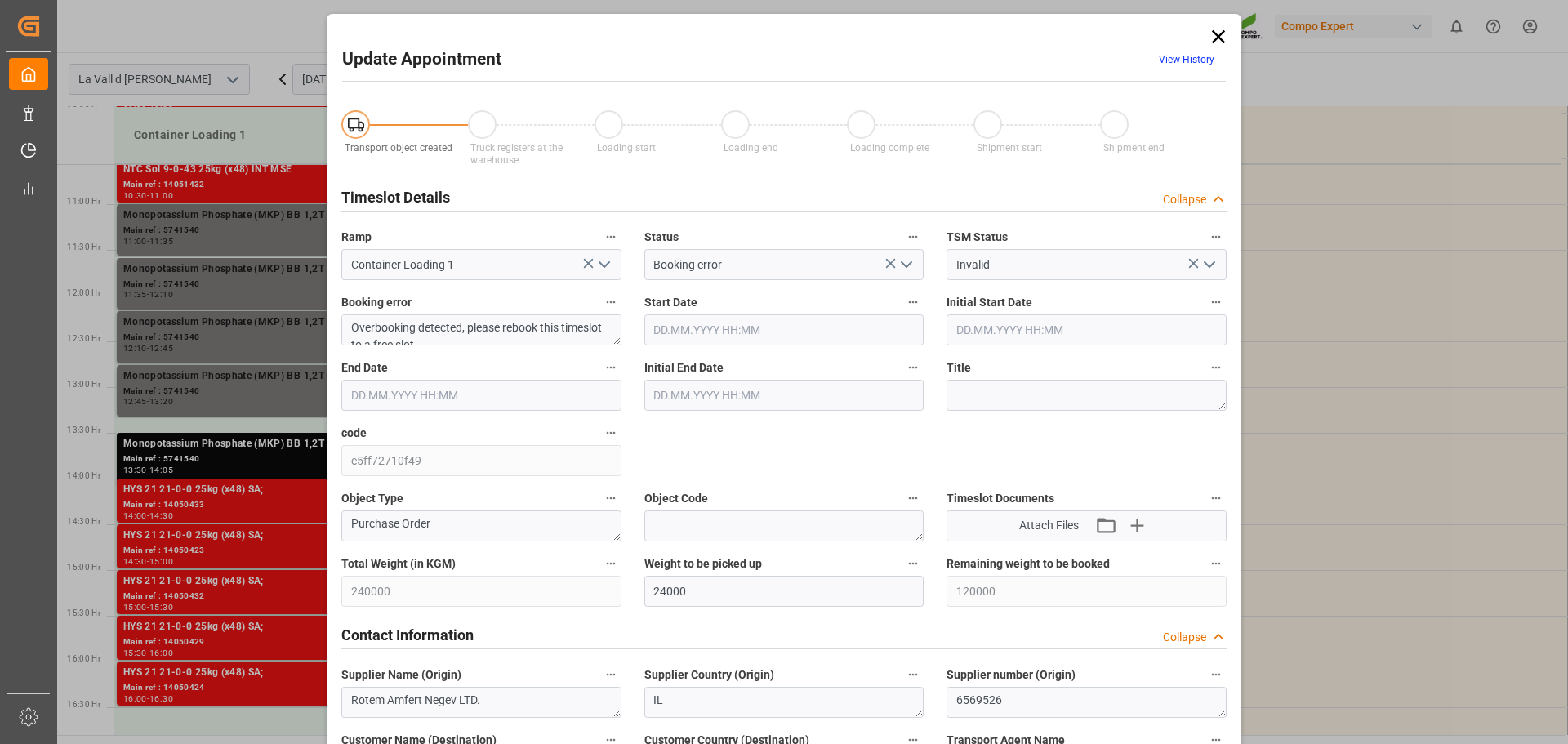
type input "[DATE] 14:05"
type input "[DATE] 07:04"
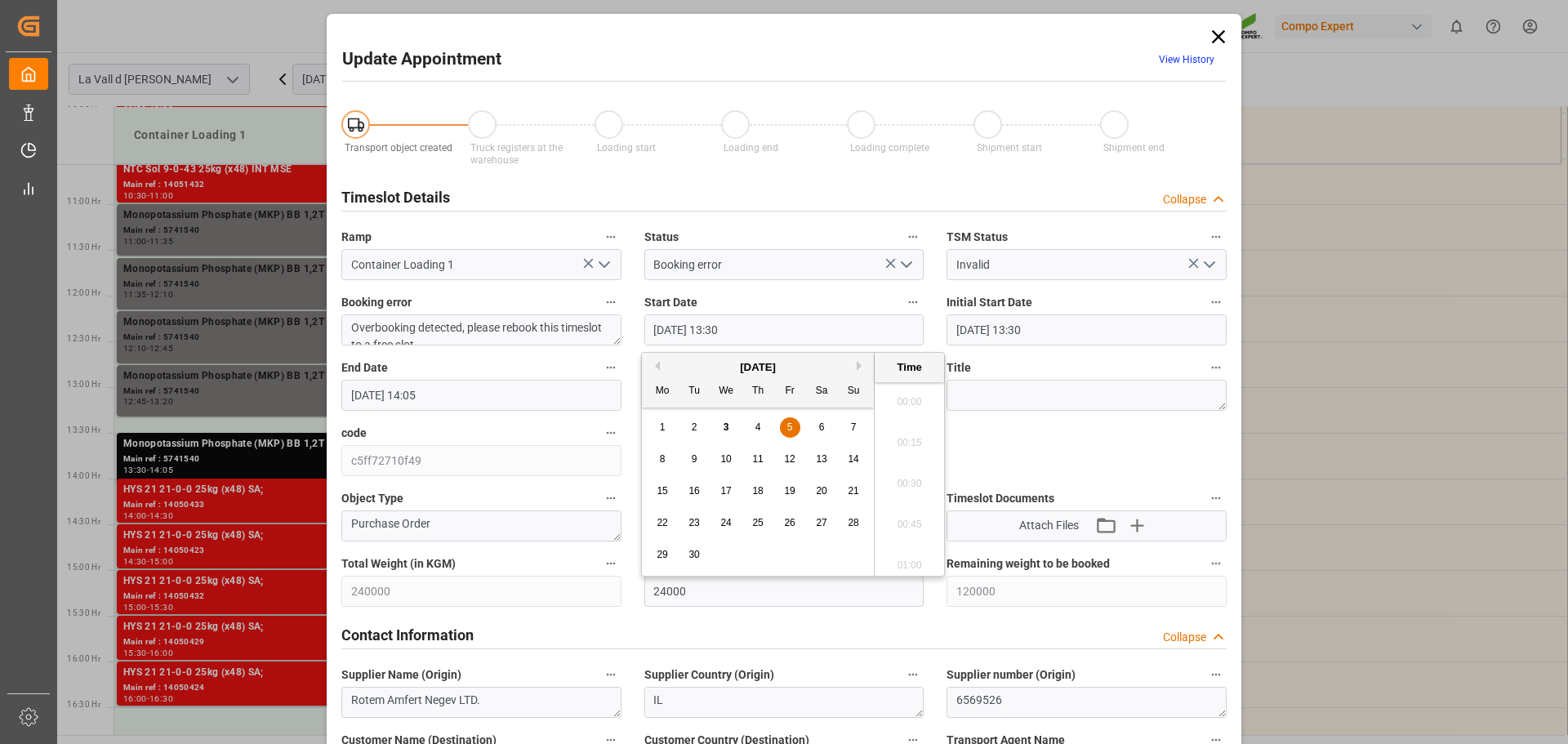
click at [745, 318] on input "[DATE] 13:30" at bounding box center [784, 330] width 281 height 31
type input "[DATE] 13:25"
click at [468, 390] on input "[DATE] 14:05" at bounding box center [482, 396] width 281 height 31
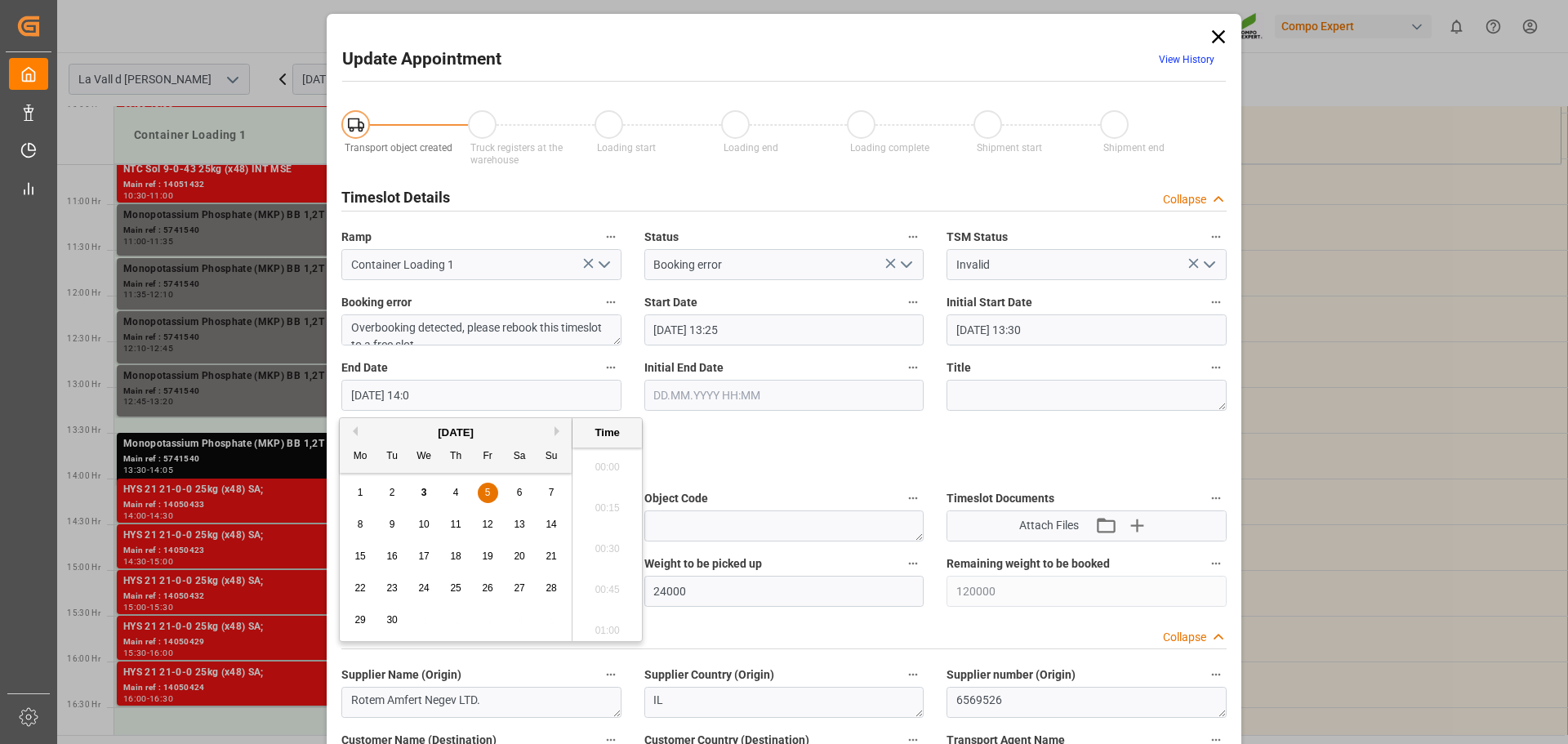
scroll to position [2212, 0]
type input "[DATE] 14:00"
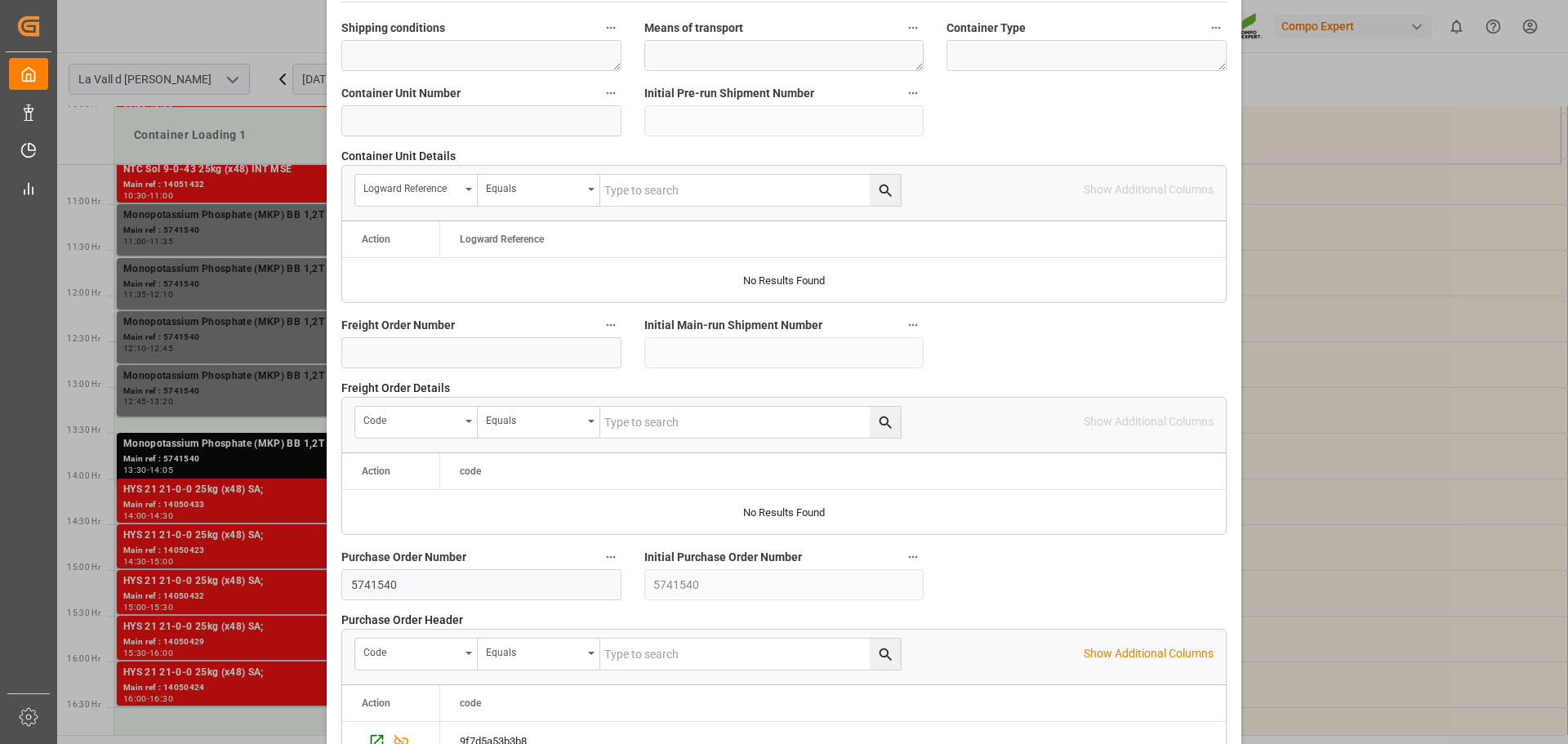
scroll to position [1523, 0]
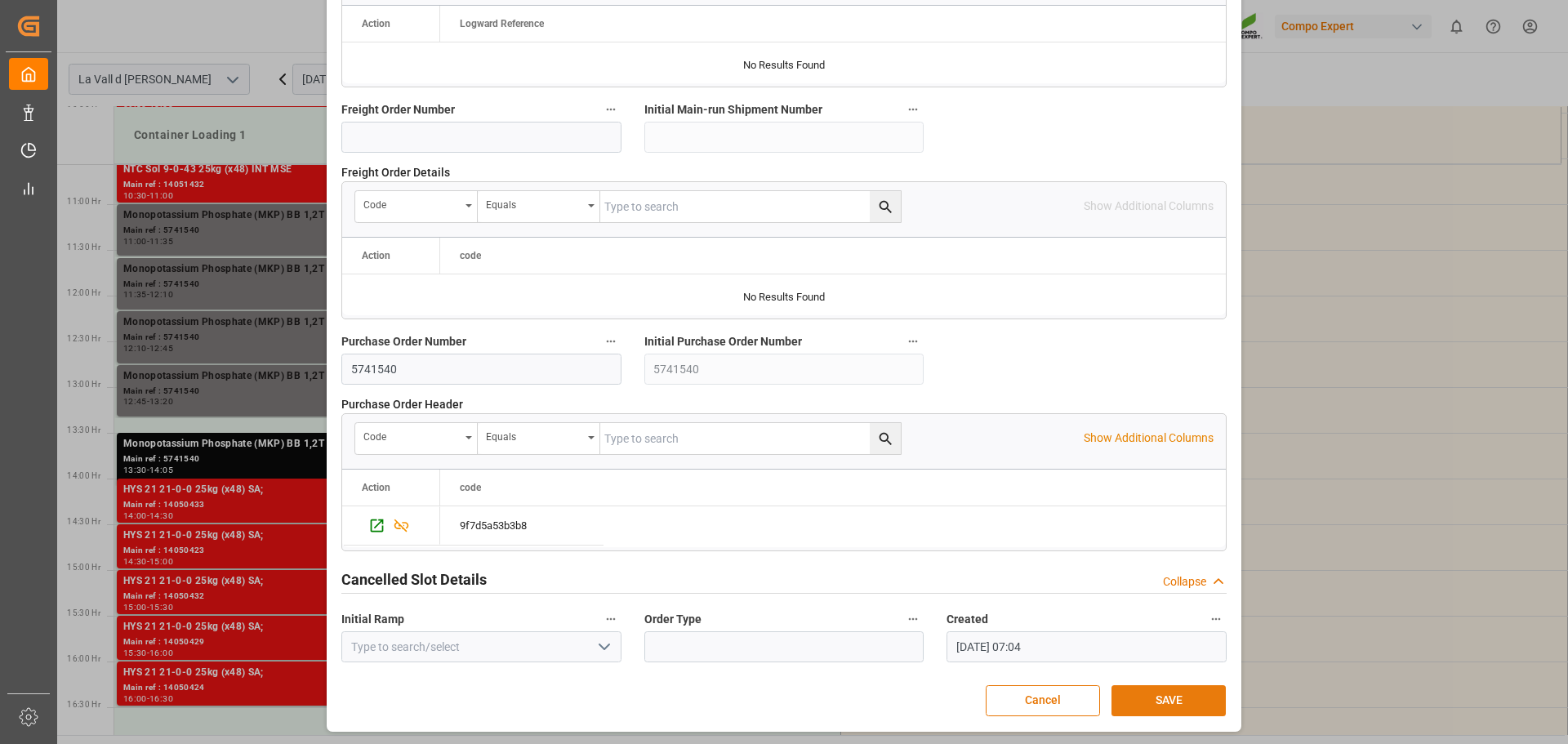
click at [1205, 706] on button "SAVE" at bounding box center [1169, 700] width 114 height 31
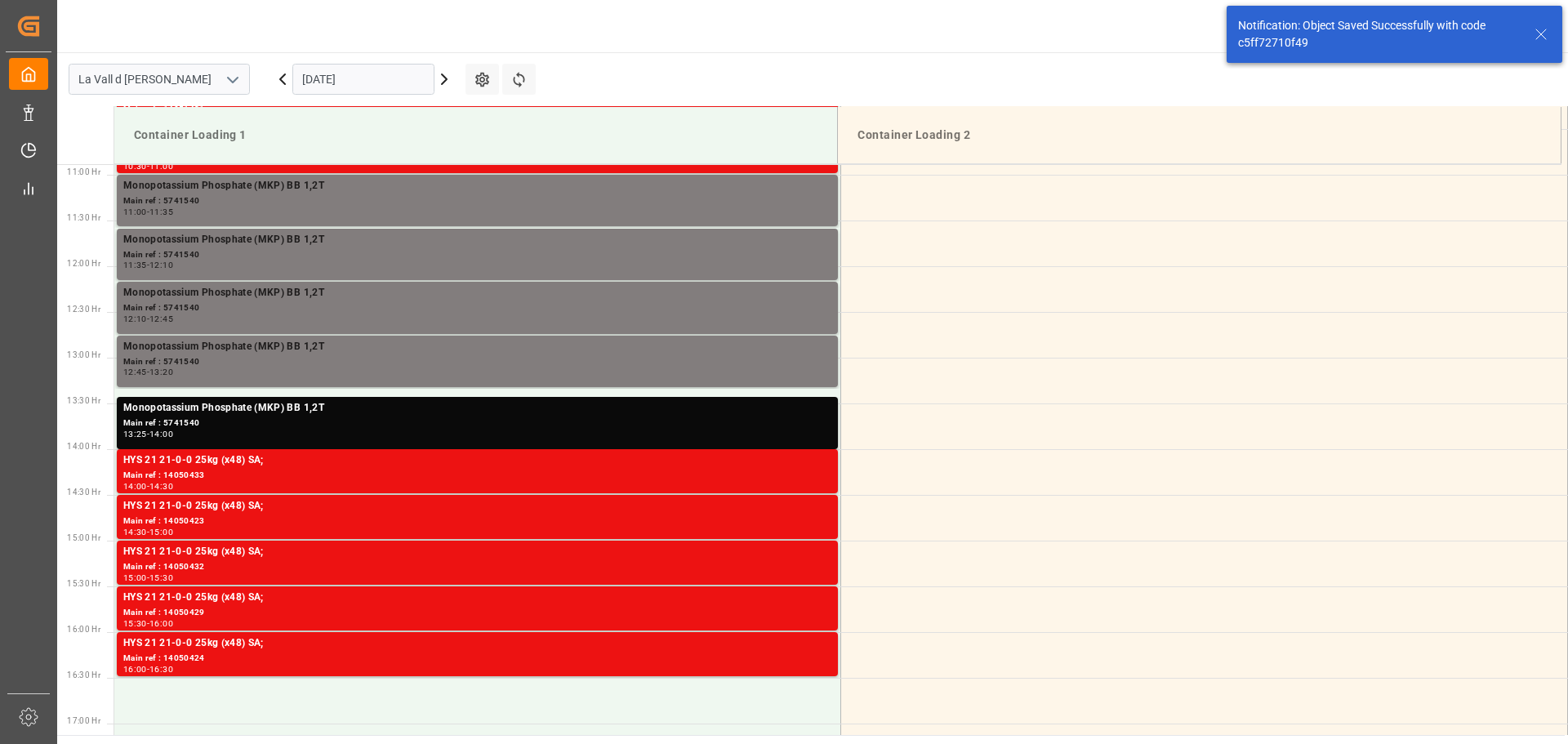
scroll to position [1087, 0]
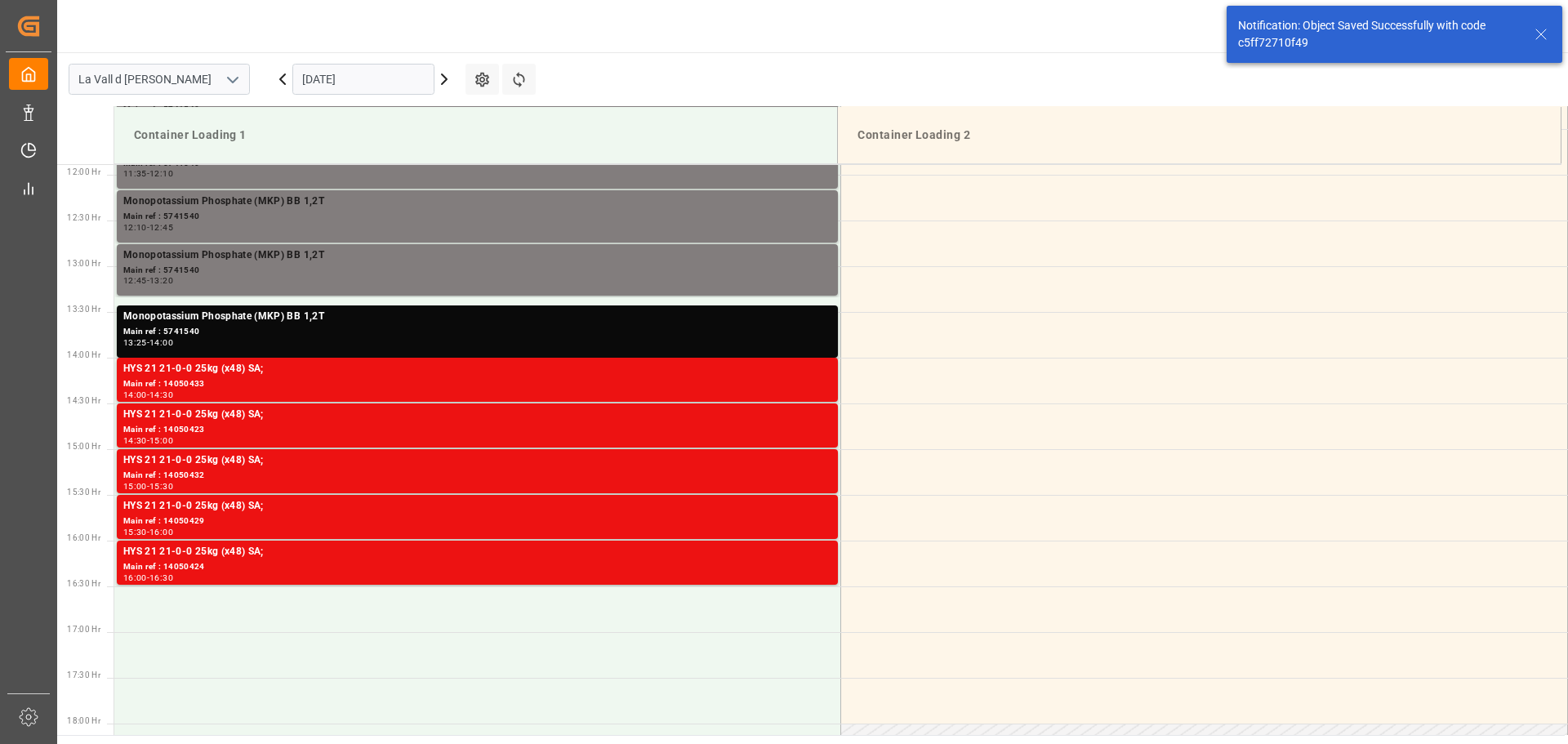
click at [355, 63] on div "[DATE]" at bounding box center [363, 79] width 204 height 54
click at [285, 319] on div "Monopotassium Phosphate (MKP) BB 1,2T" at bounding box center [478, 316] width 708 height 16
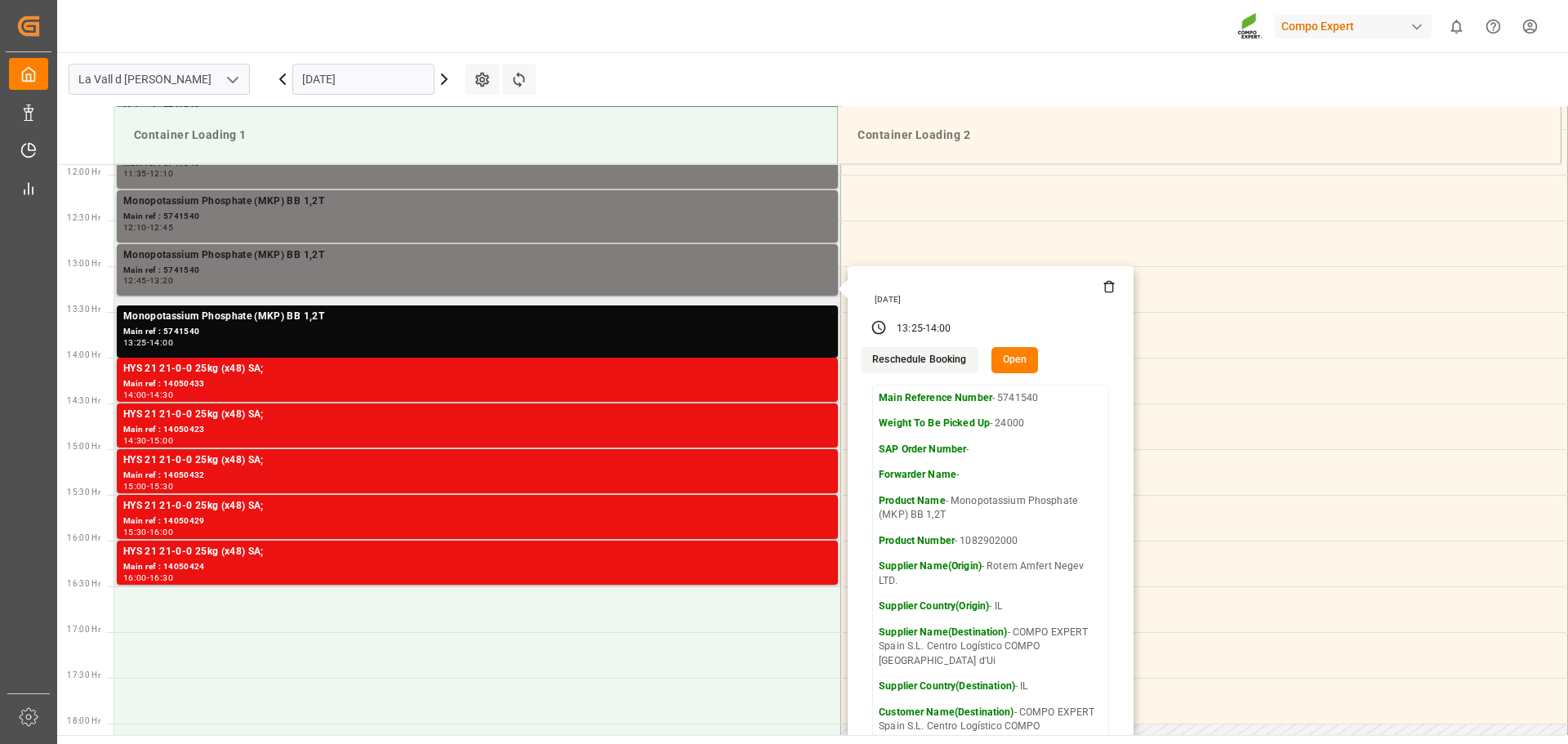
click at [1011, 367] on button "Open" at bounding box center [1015, 360] width 47 height 26
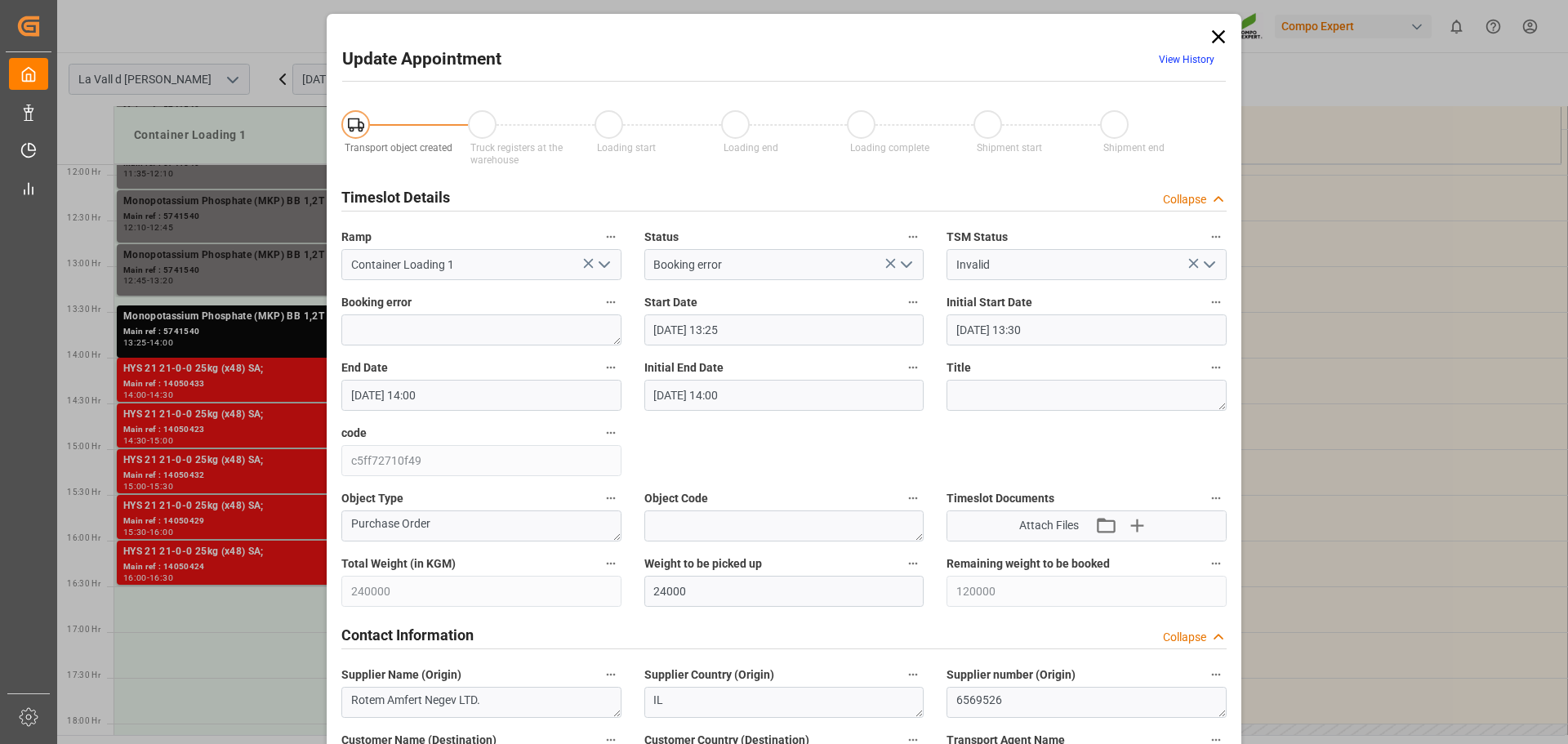
click at [795, 320] on input "[DATE] 13:25" at bounding box center [784, 330] width 281 height 31
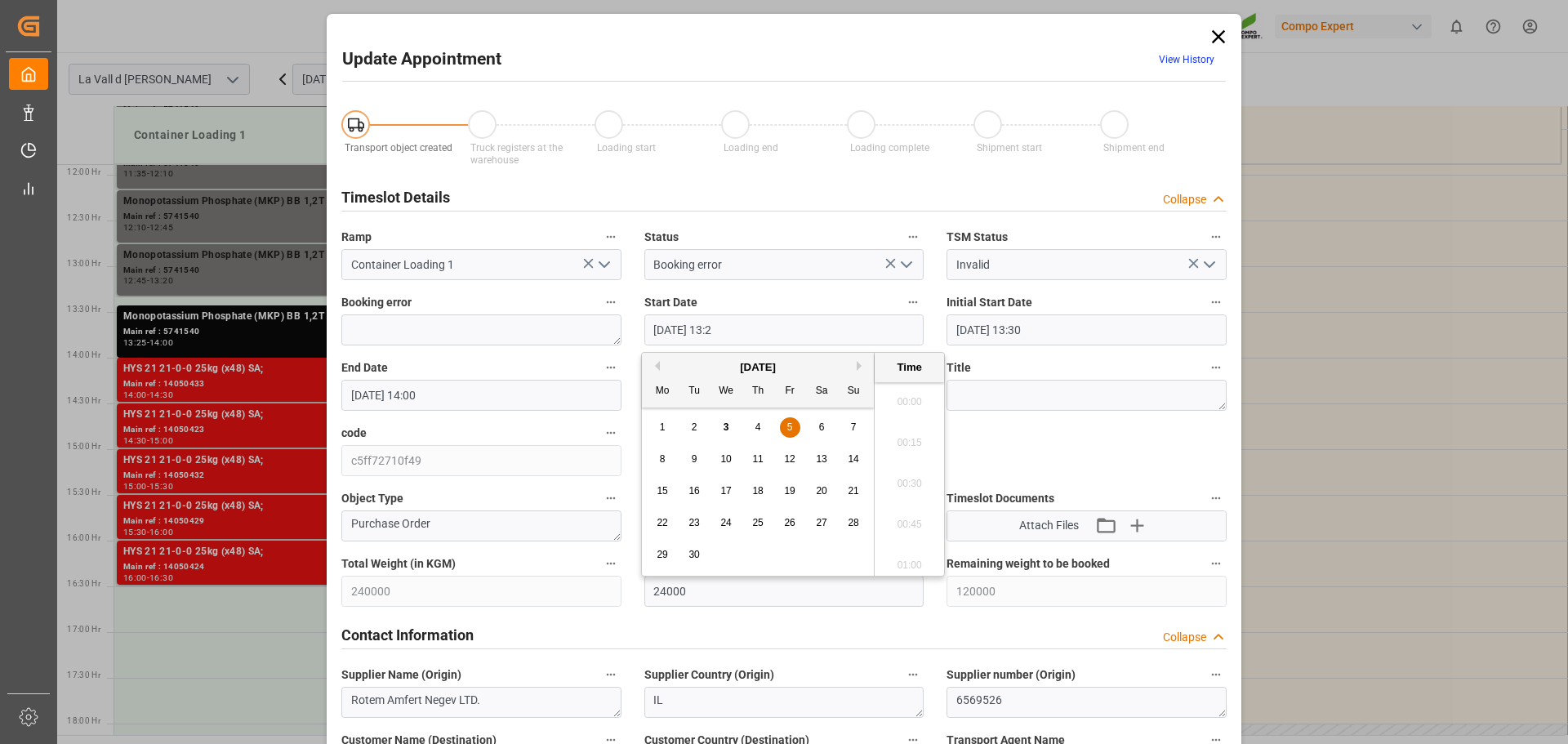
scroll to position [2089, 0]
type input "[DATE] 13:20"
click at [420, 391] on input "[DATE] 14:00" at bounding box center [482, 396] width 281 height 31
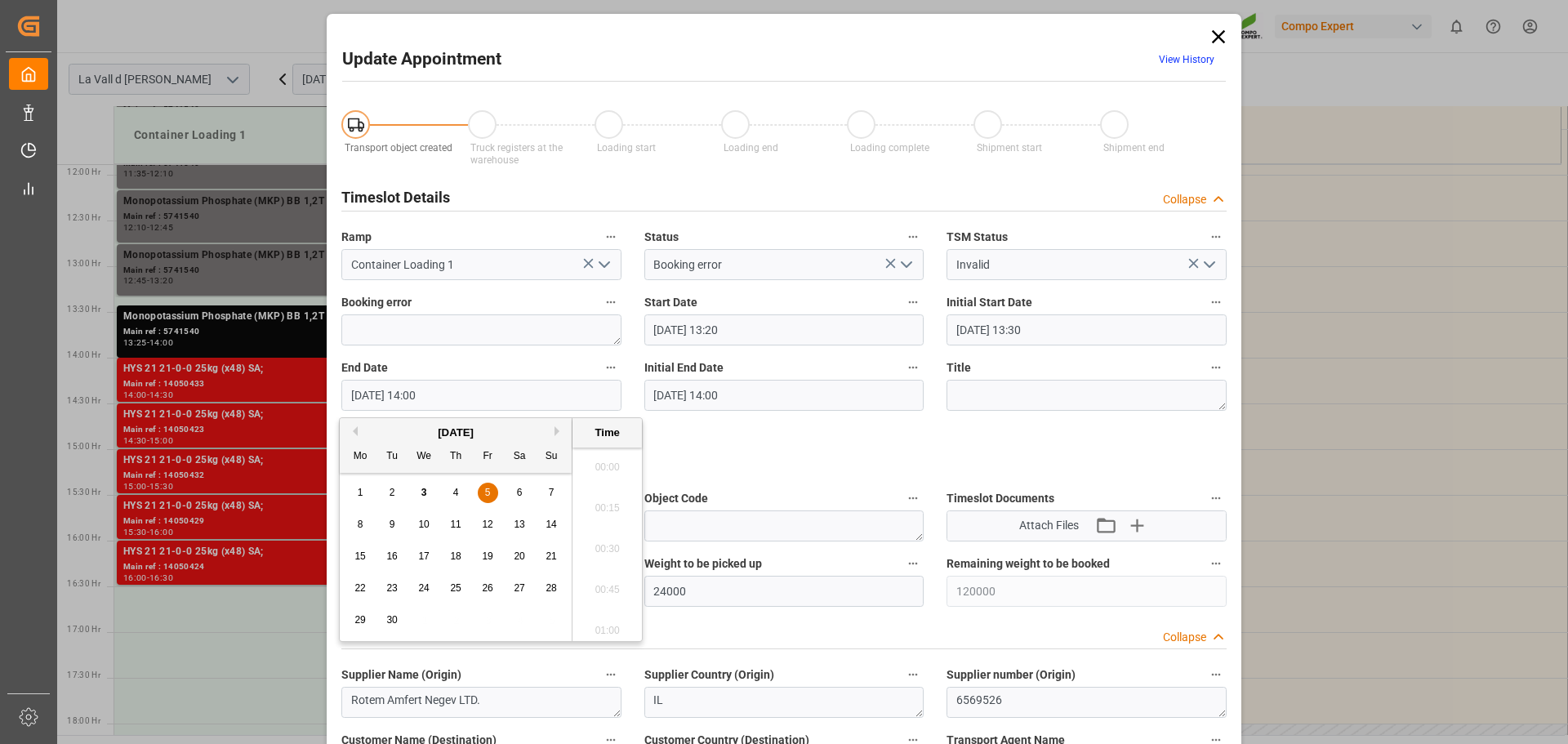
scroll to position [2212, 0]
type input "[DATE] 13:55"
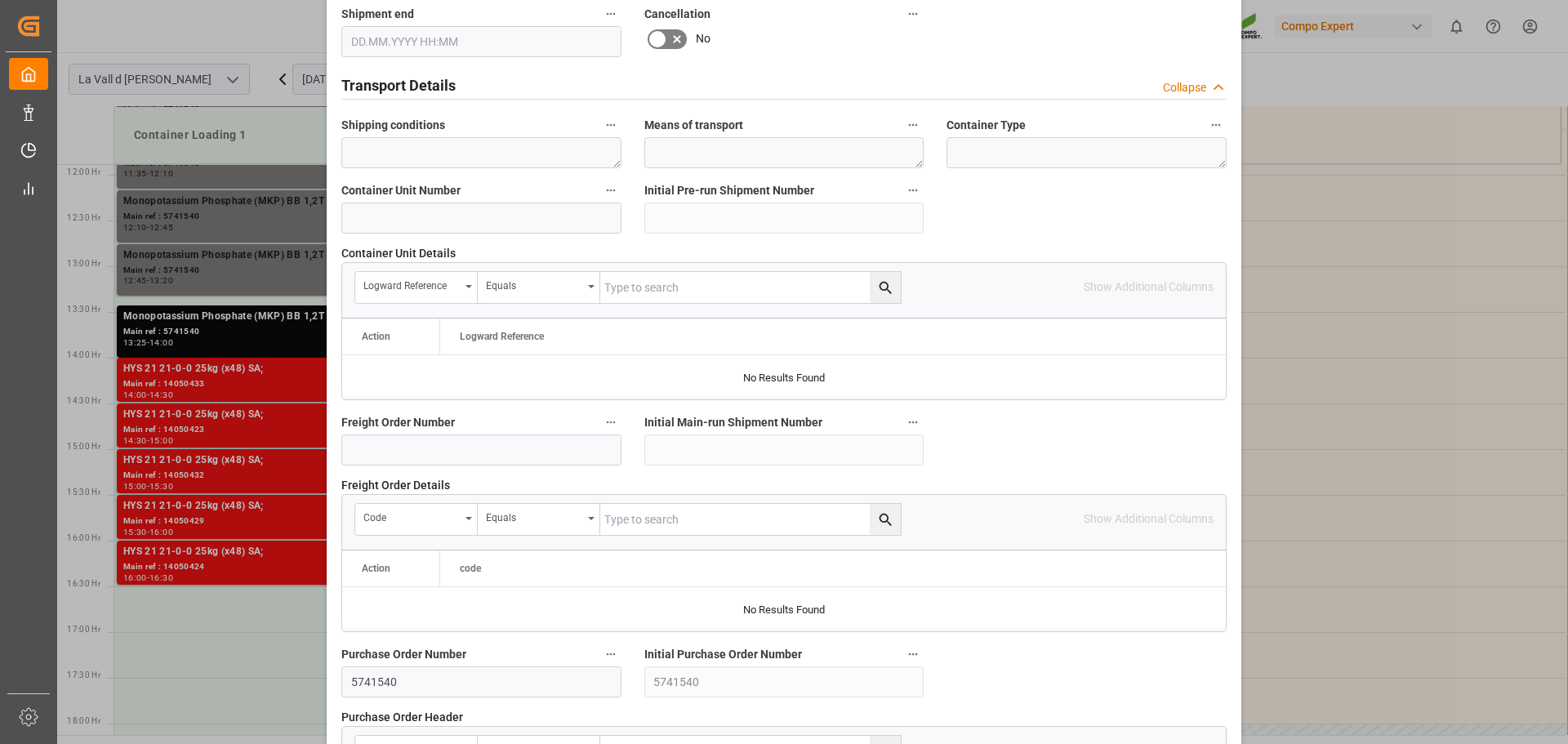
scroll to position [1523, 0]
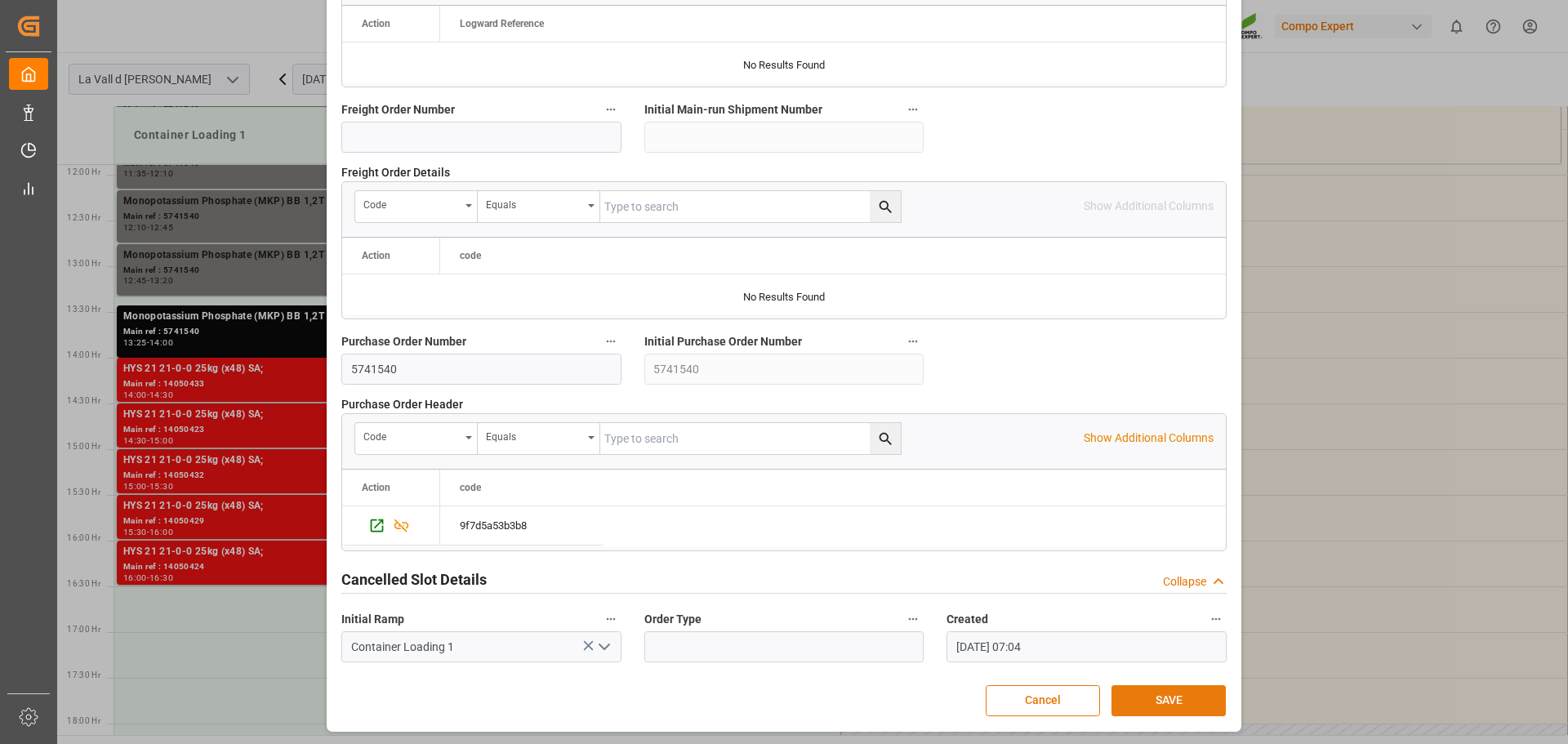
click at [1188, 692] on button "SAVE" at bounding box center [1169, 700] width 114 height 31
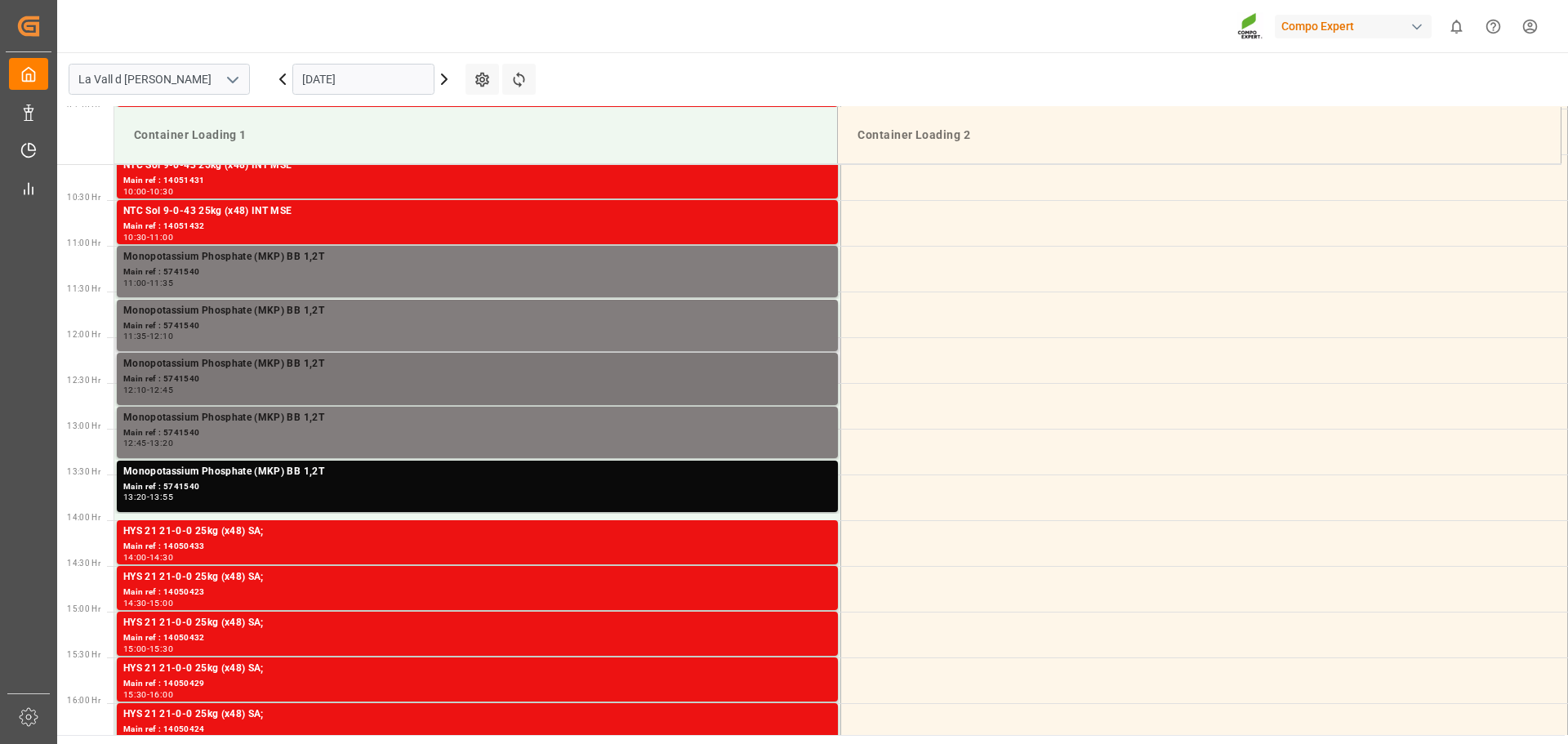
scroll to position [924, 0]
